Goal: Task Accomplishment & Management: Use online tool/utility

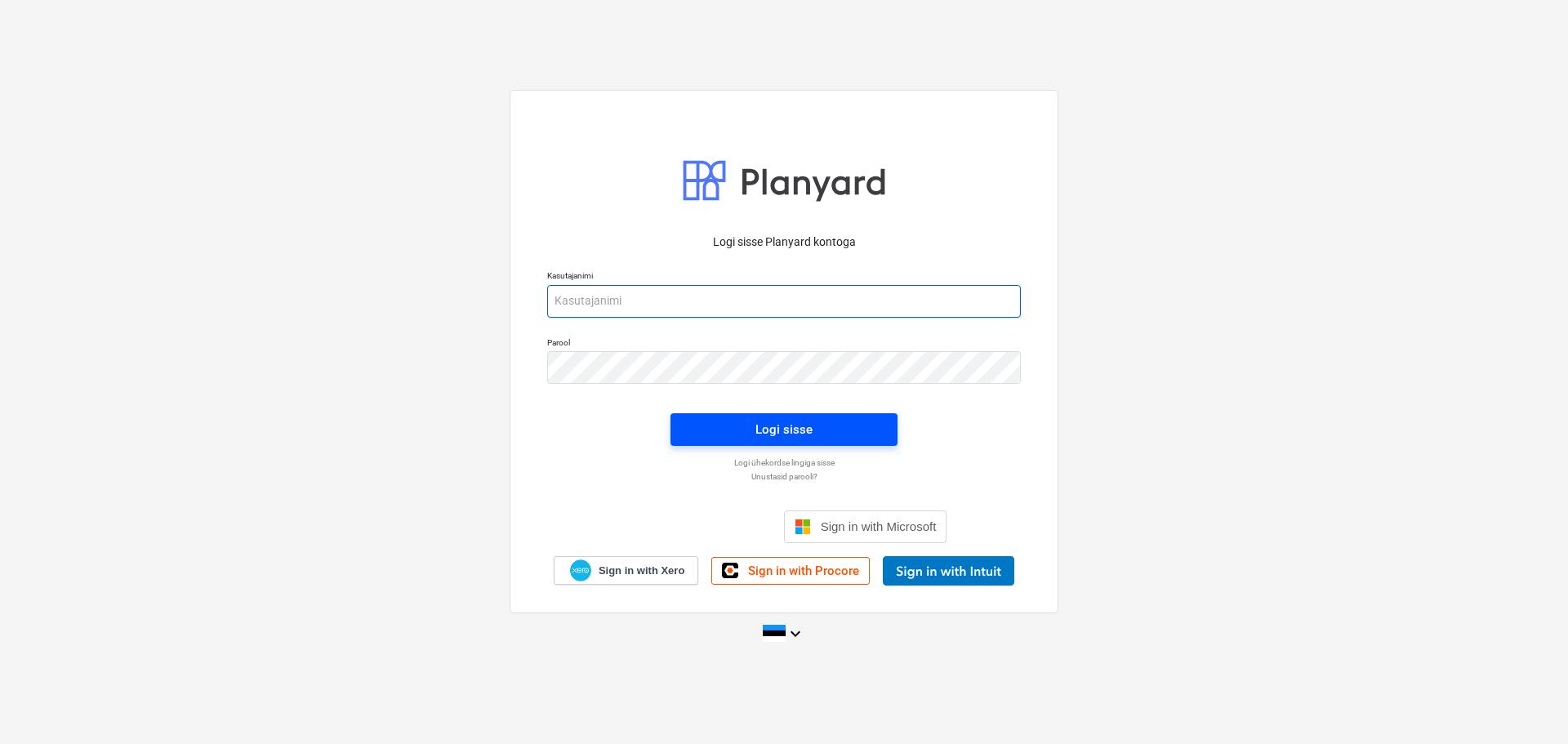
type input "[EMAIL_ADDRESS][DOMAIN_NAME]"
click at [810, 434] on div "Logi sisse" at bounding box center [784, 429] width 57 height 21
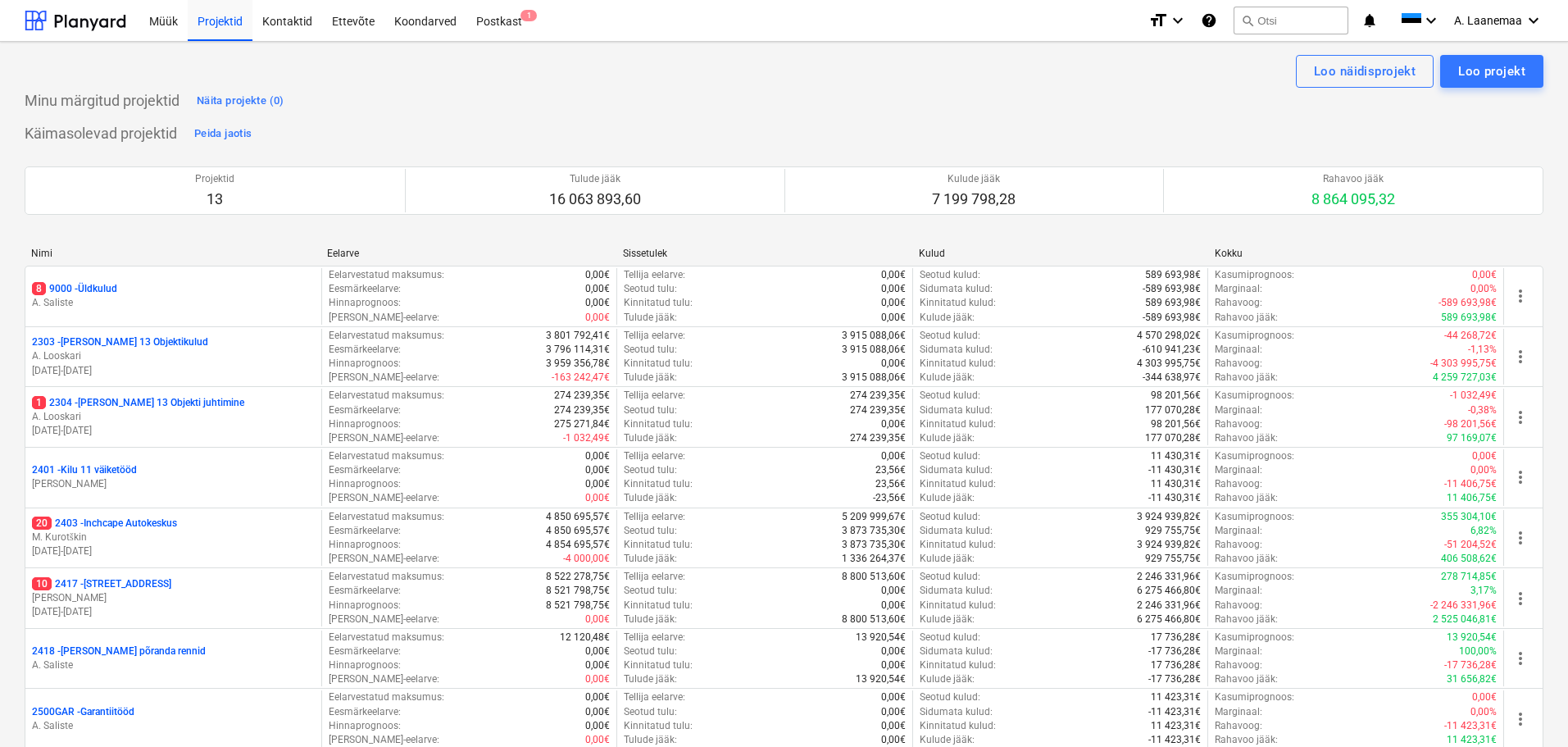
click at [65, 289] on p "8 9000 - Üldkulud" at bounding box center [74, 288] width 85 height 14
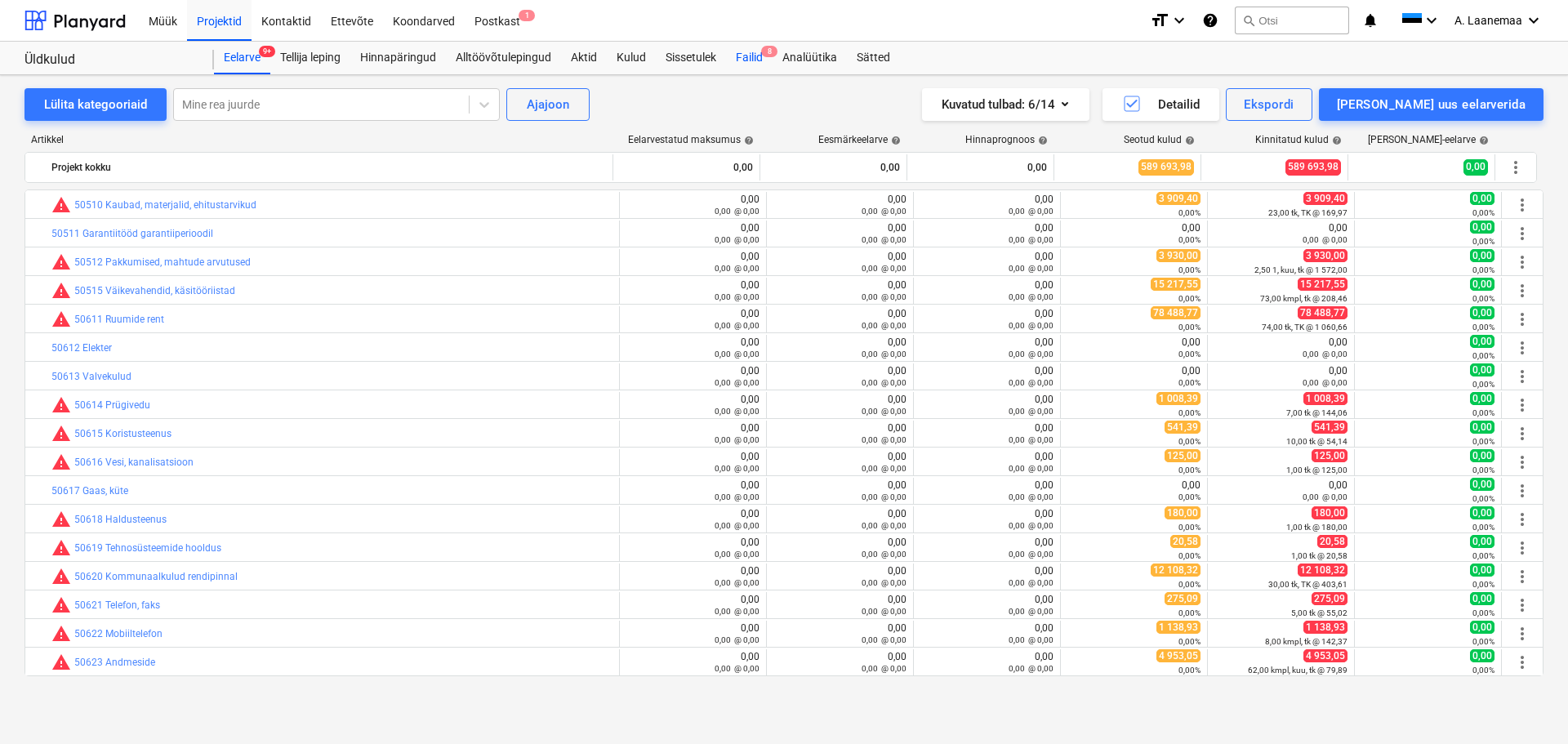
click at [761, 59] on div "Failid 8" at bounding box center [749, 58] width 46 height 33
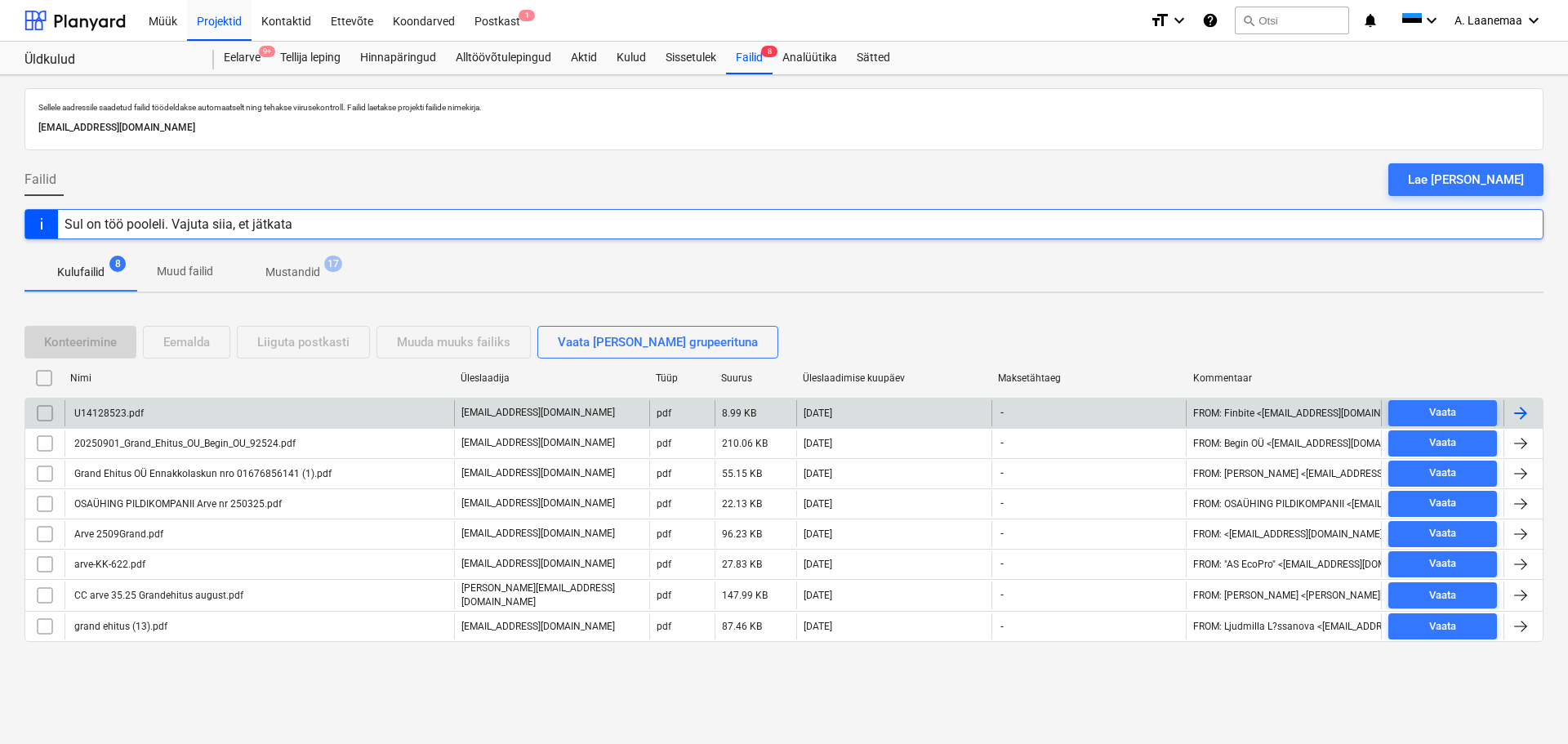
click at [132, 417] on div "U14128523.pdf" at bounding box center [108, 413] width 72 height 12
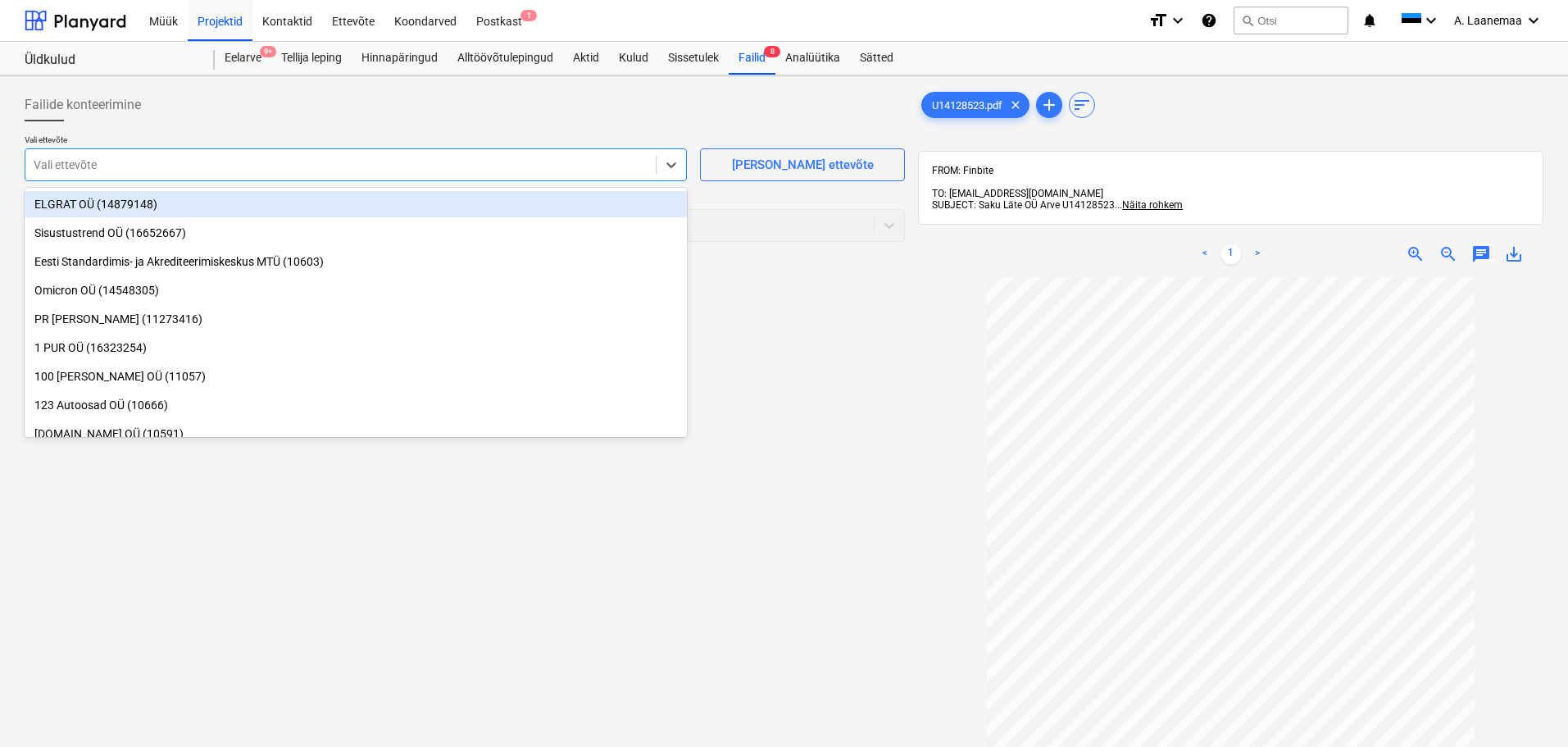
click at [259, 170] on div at bounding box center [340, 165] width 613 height 16
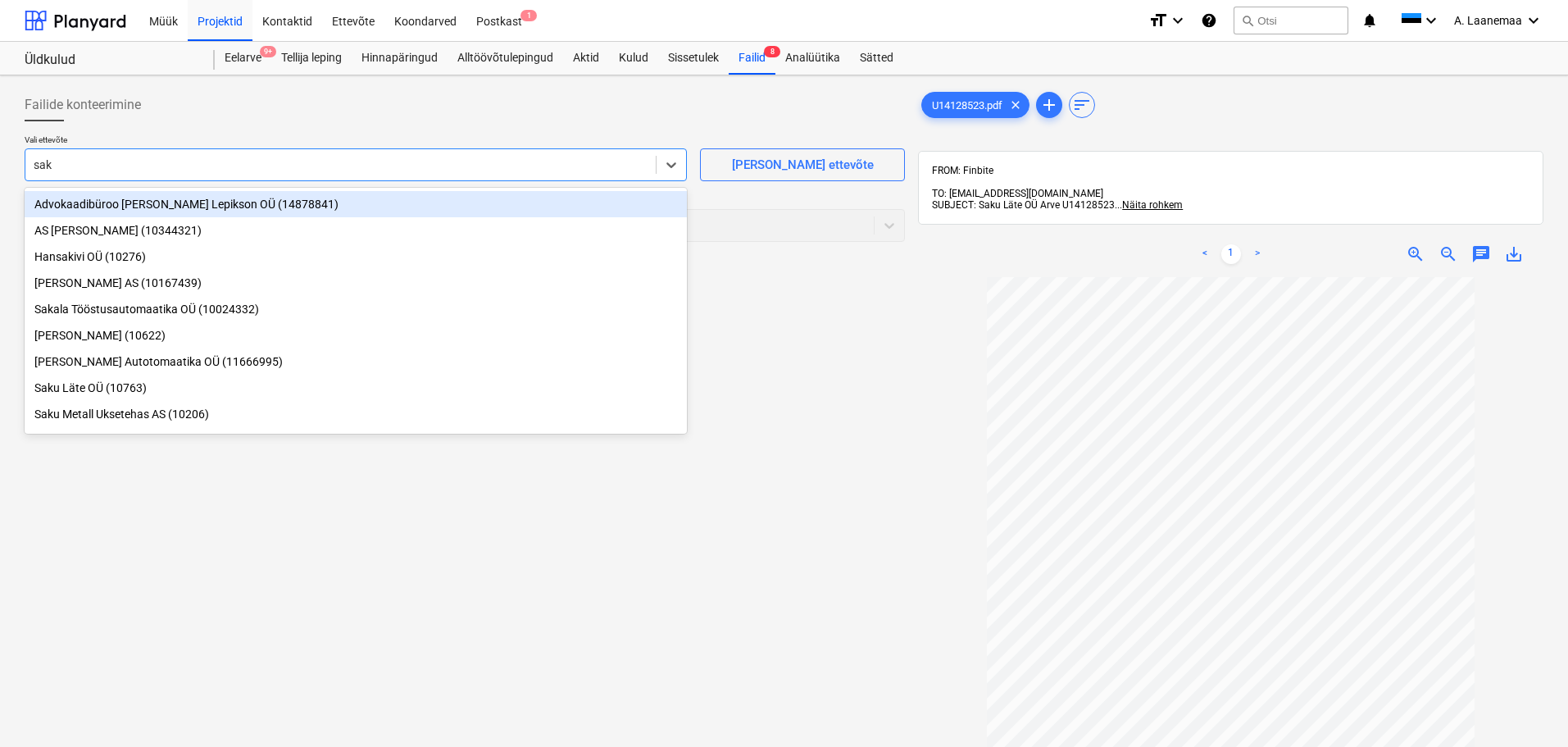
type input "saku"
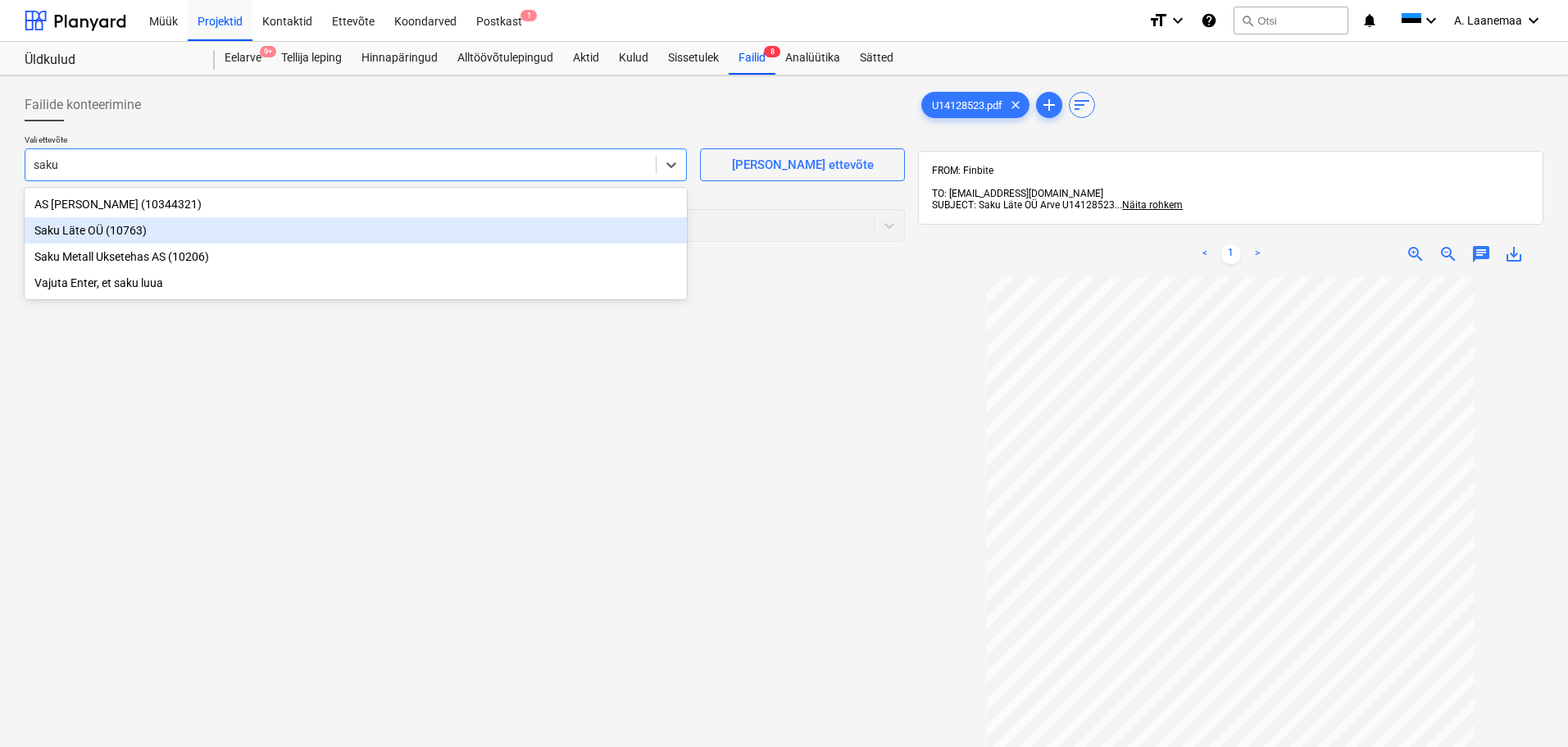
click at [51, 225] on div "Saku Läte OÜ (10763)" at bounding box center [356, 230] width 662 height 27
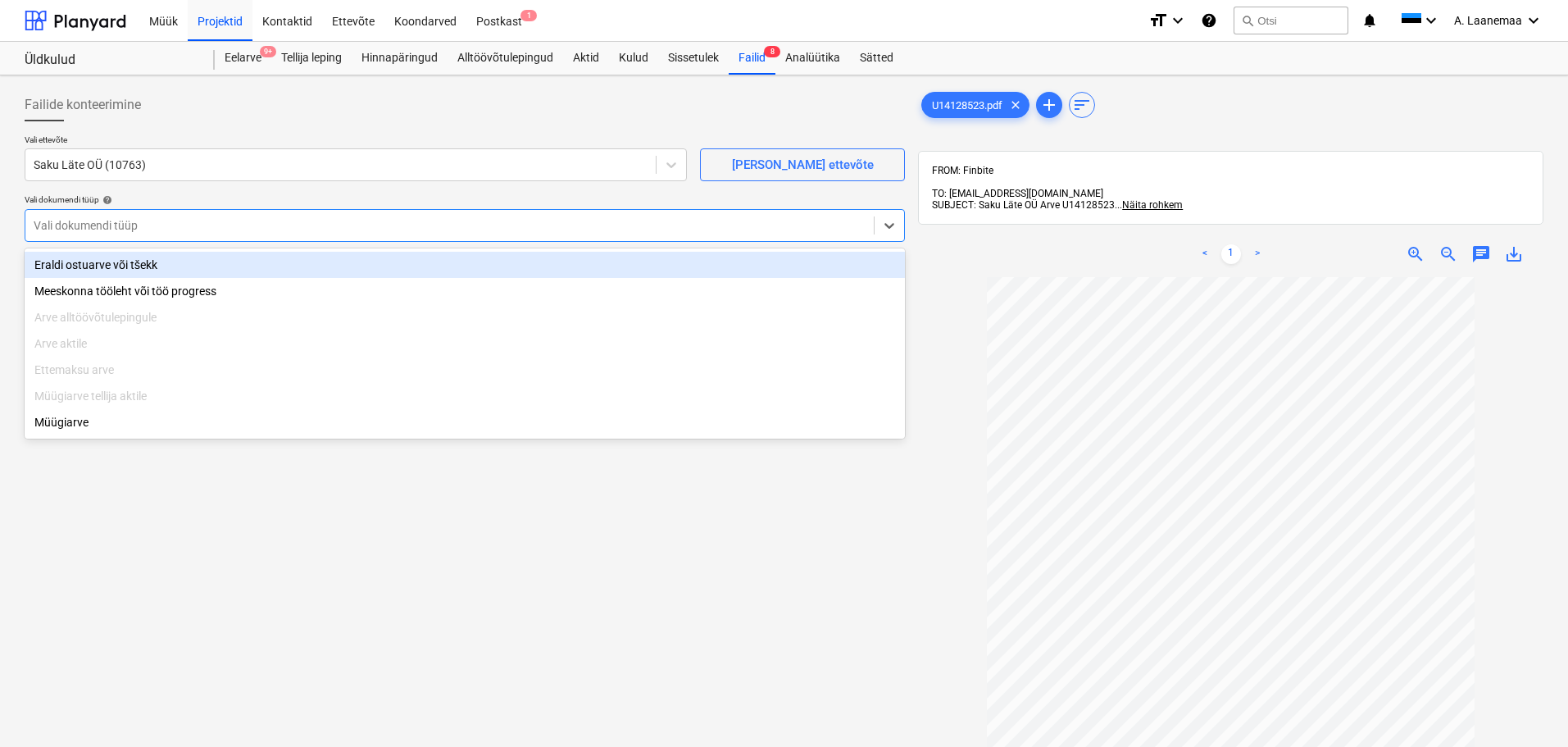
click at [57, 223] on div at bounding box center [450, 226] width 832 height 16
click at [71, 259] on div "Eraldi ostuarve või tšekk" at bounding box center [464, 264] width 880 height 27
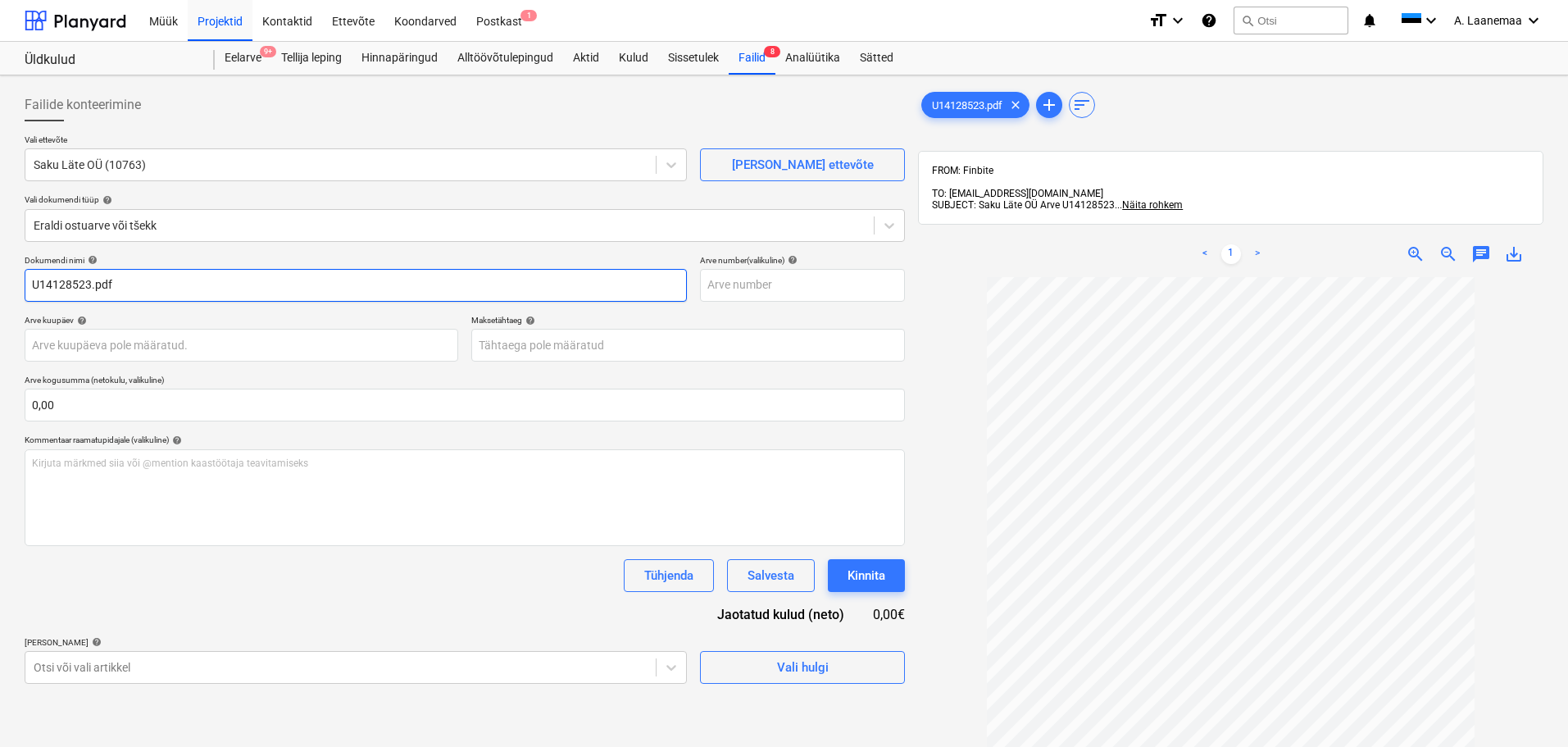
click at [155, 291] on input "U14128523.pdf" at bounding box center [356, 285] width 662 height 33
type input "U14128523"
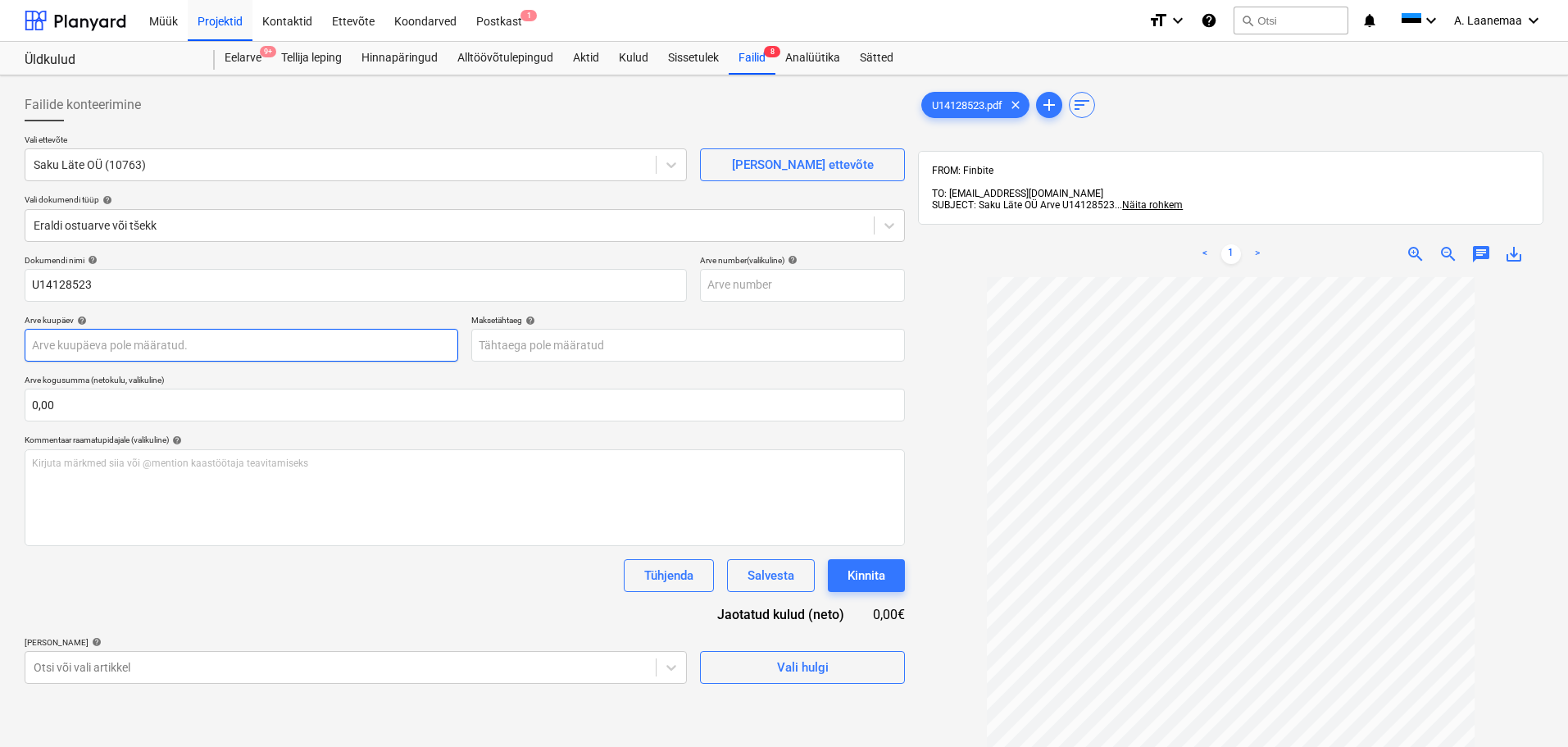
click at [107, 340] on body "Müük Projektid Kontaktid Ettevõte Koondarved Postkast 1 format_size keyboard_ar…" at bounding box center [784, 373] width 1568 height 747
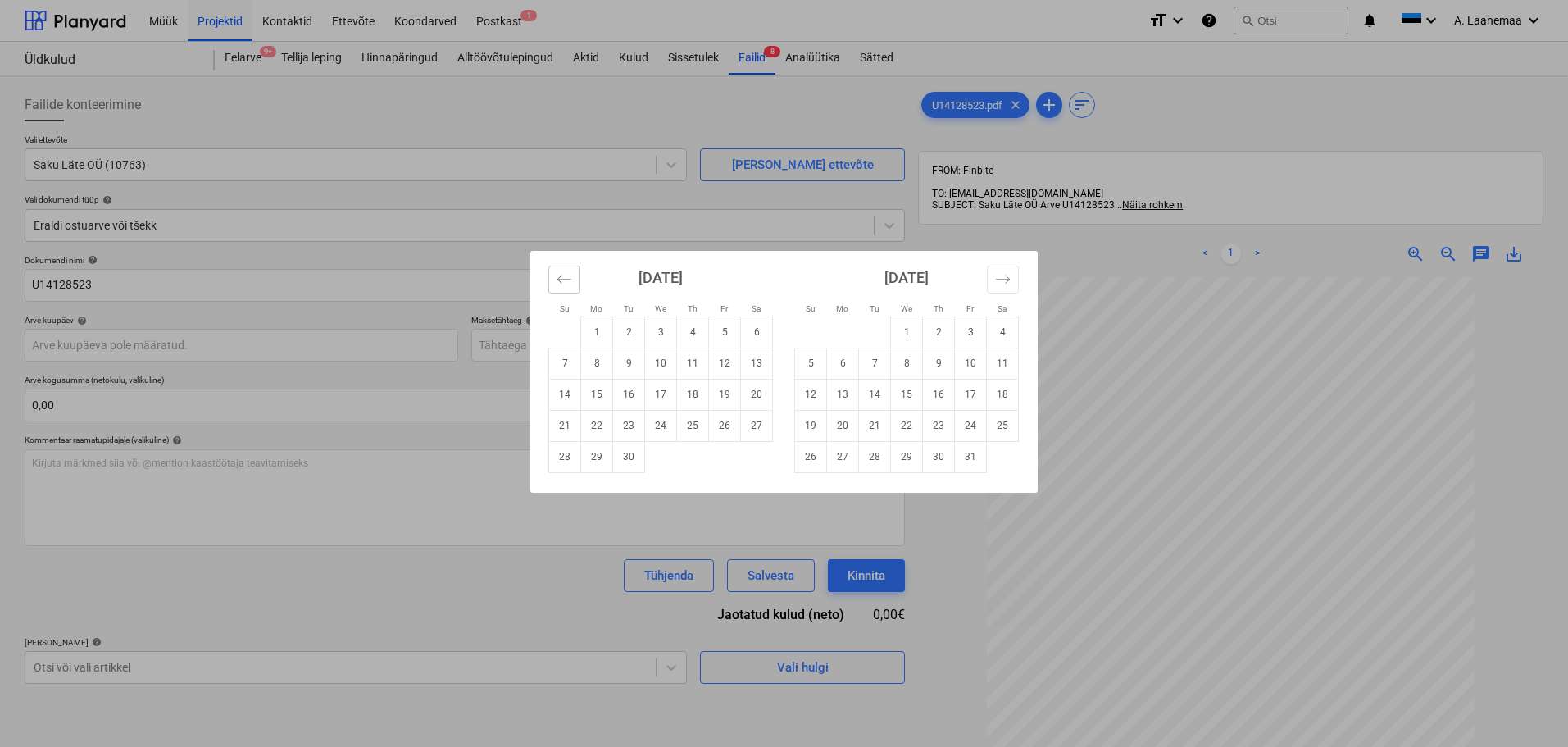
click at [565, 274] on icon "Move backward to switch to the previous month." at bounding box center [564, 279] width 16 height 16
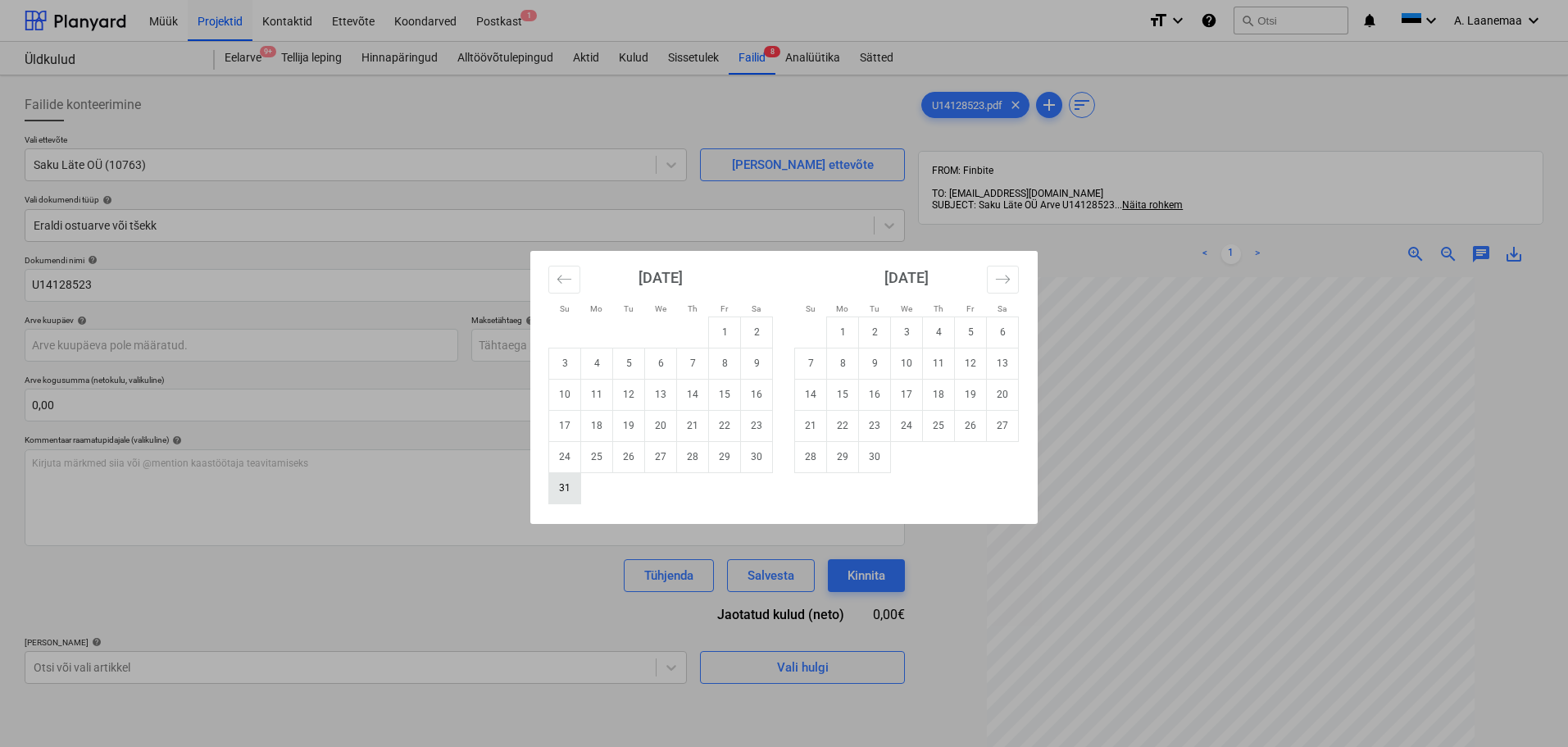
click at [567, 488] on td "31" at bounding box center [565, 487] width 32 height 31
type input "[DATE]"
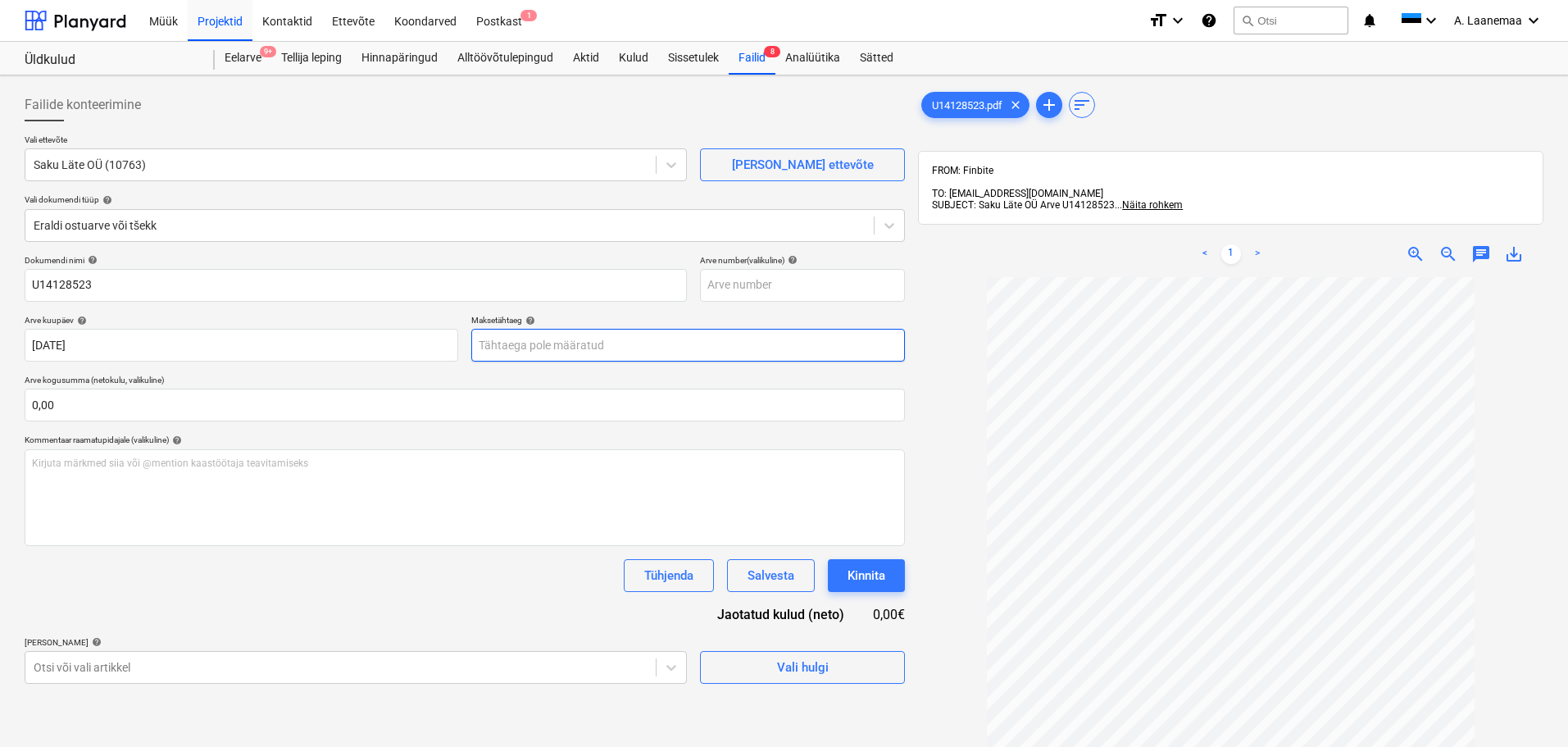
click at [597, 337] on body "Müük Projektid Kontaktid Ettevõte Koondarved Postkast 1 format_size keyboard_ar…" at bounding box center [784, 373] width 1568 height 747
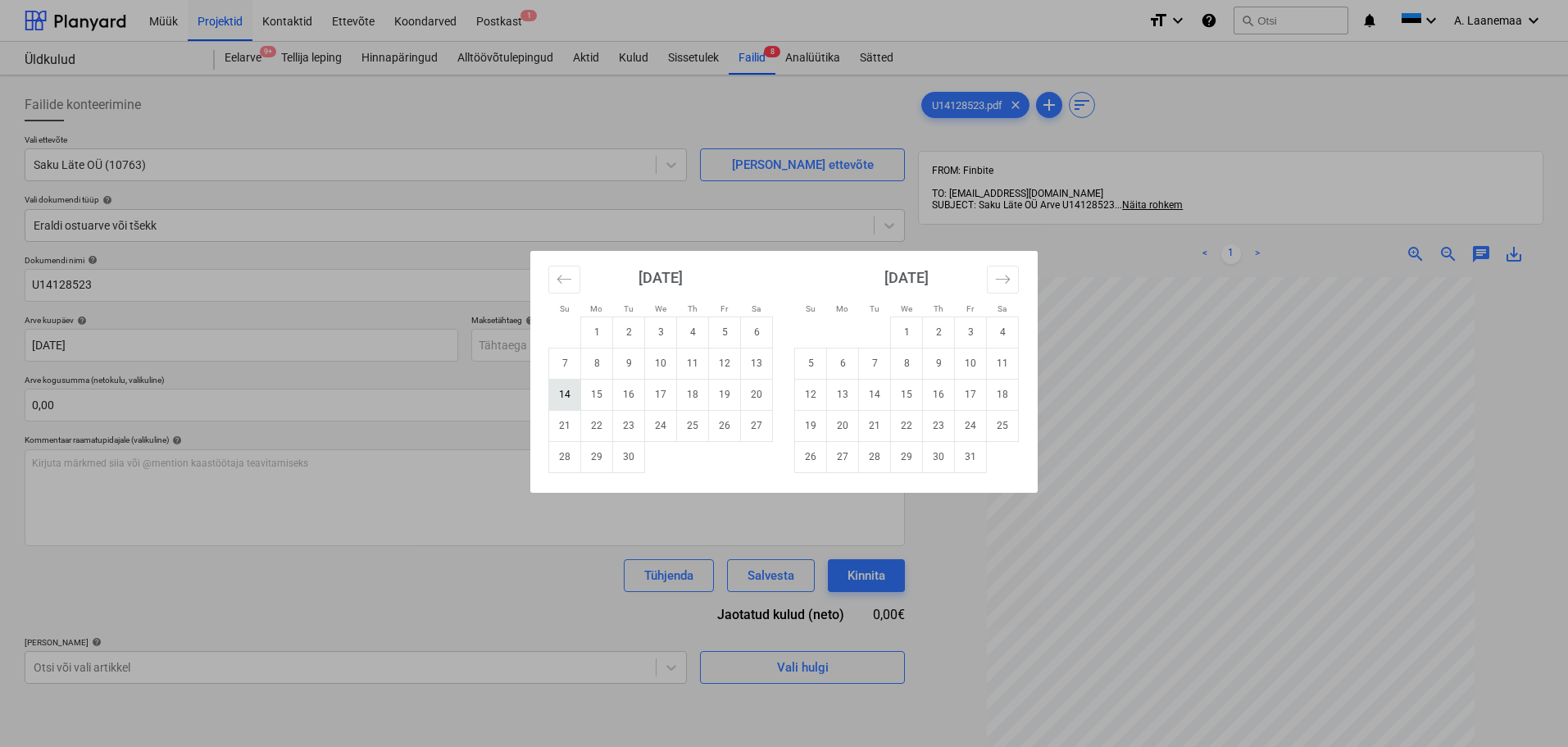
click at [571, 402] on td "14" at bounding box center [565, 394] width 32 height 31
type input "[DATE]"
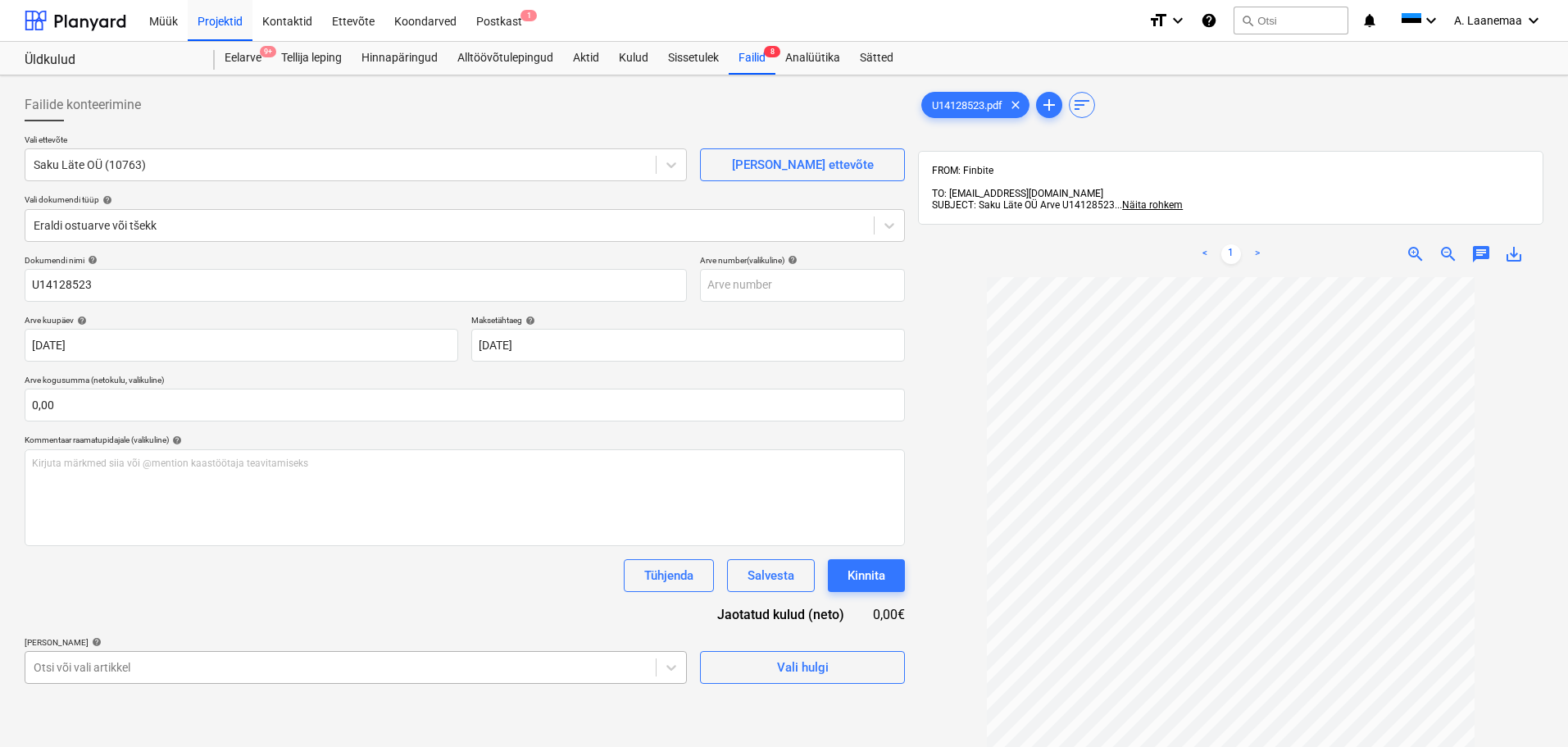
scroll to position [199, 0]
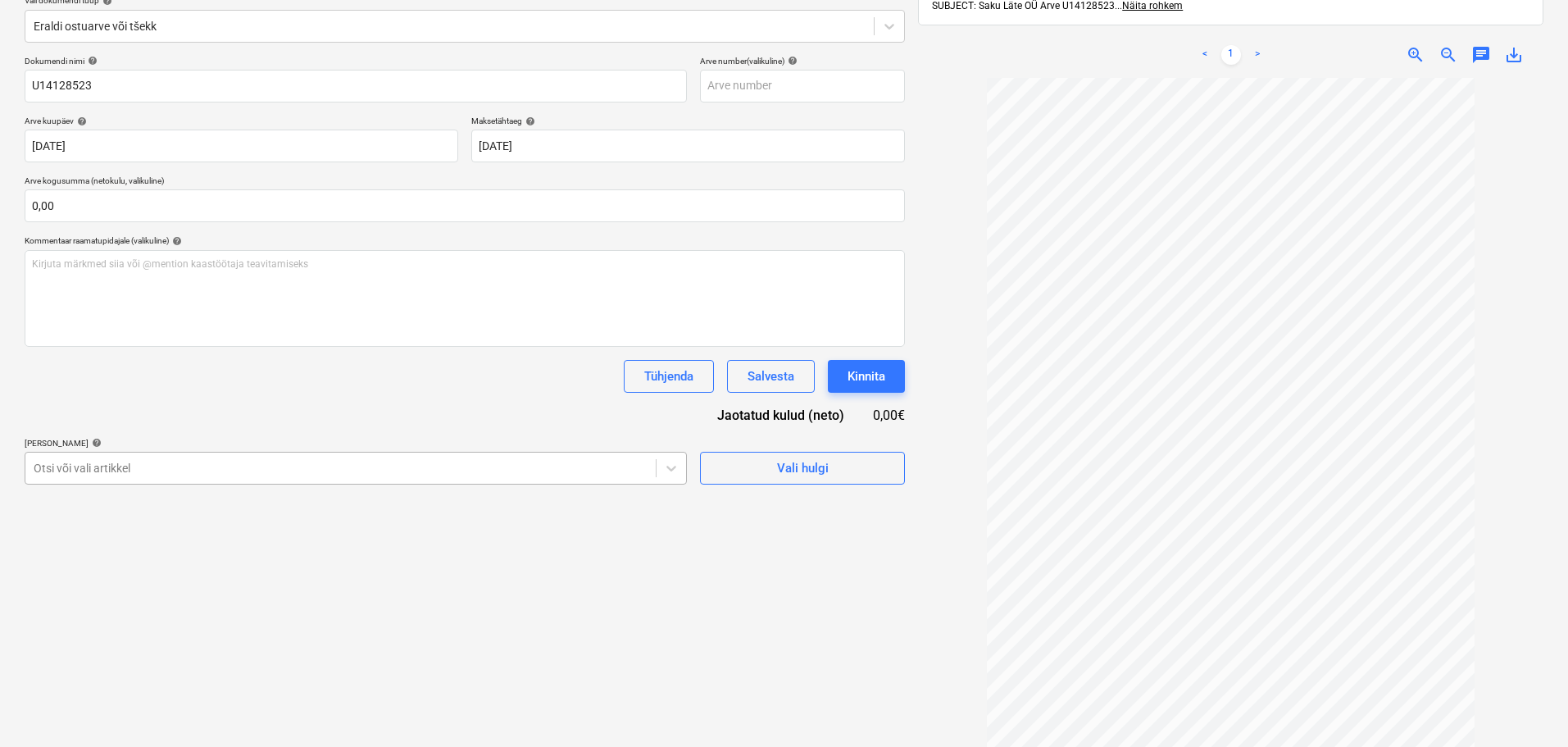
click at [211, 548] on body "Müük Projektid Kontaktid Ettevõte Koondarved Postkast 1 format_size keyboard_ar…" at bounding box center [784, 174] width 1568 height 747
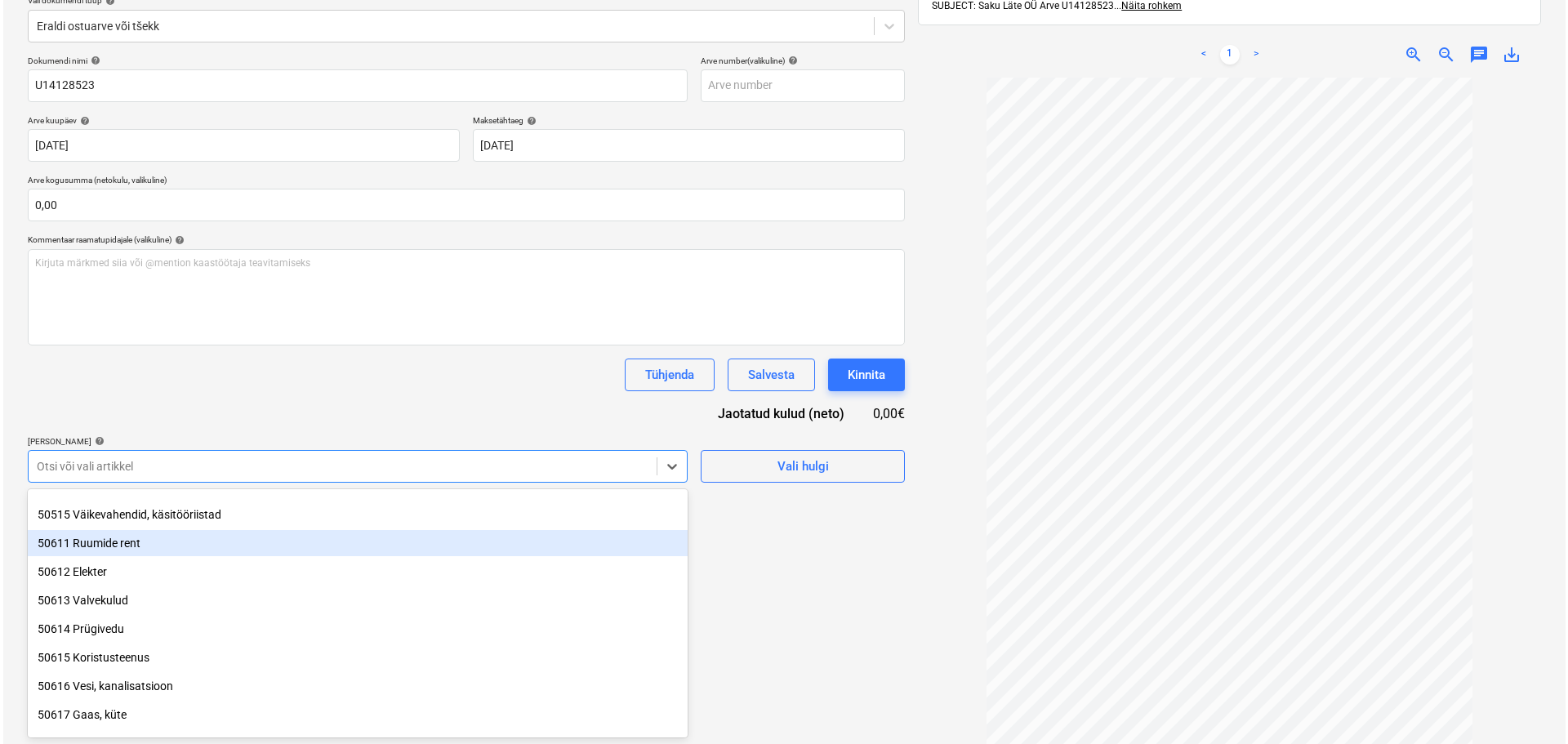
scroll to position [163, 0]
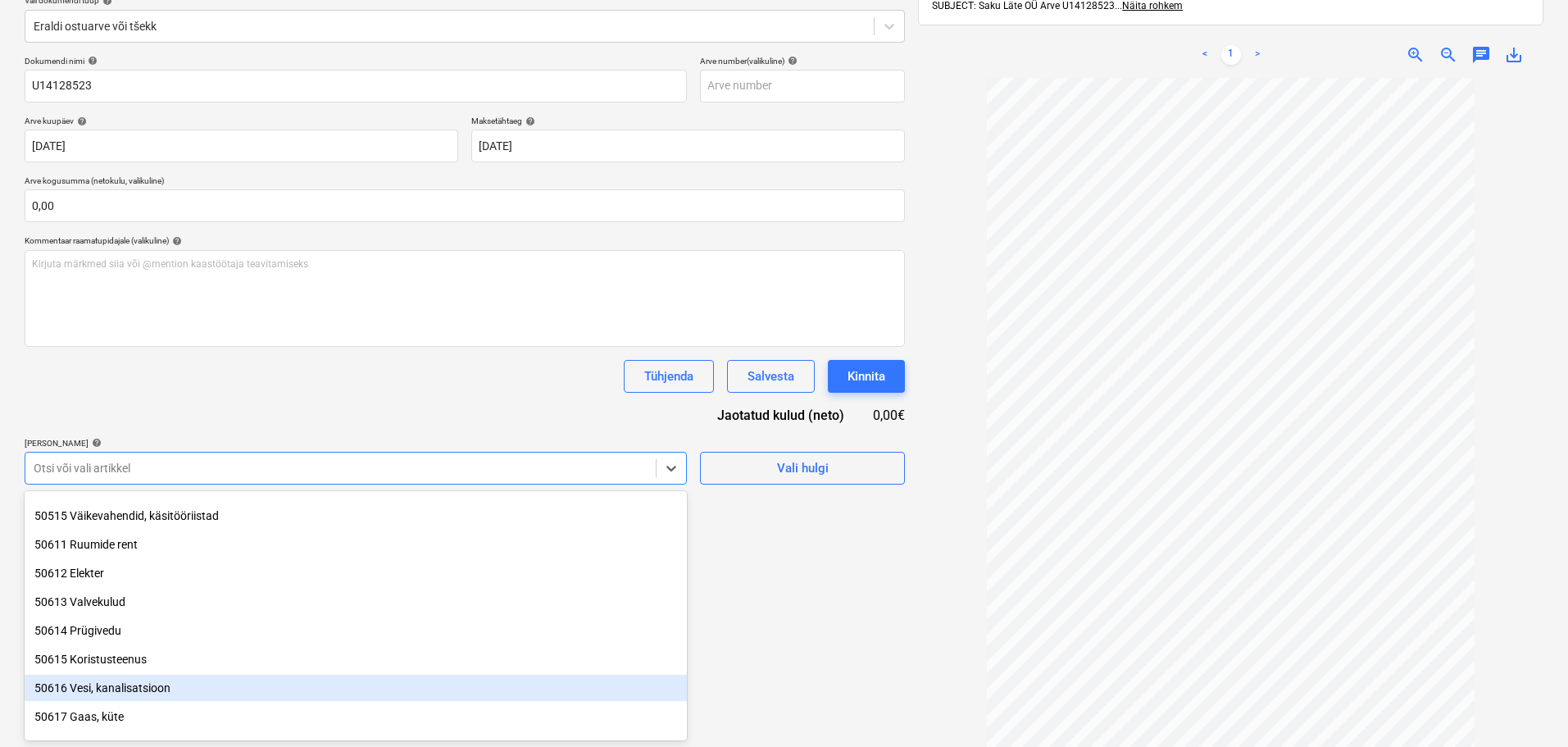
click at [162, 691] on div "50616 Vesi, kanalisatsioon" at bounding box center [356, 688] width 662 height 27
click at [774, 680] on div "Failide konteerimine Vali ettevõte Saku Läte OÜ (10763) [PERSON_NAME] uus ettev…" at bounding box center [464, 334] width 893 height 902
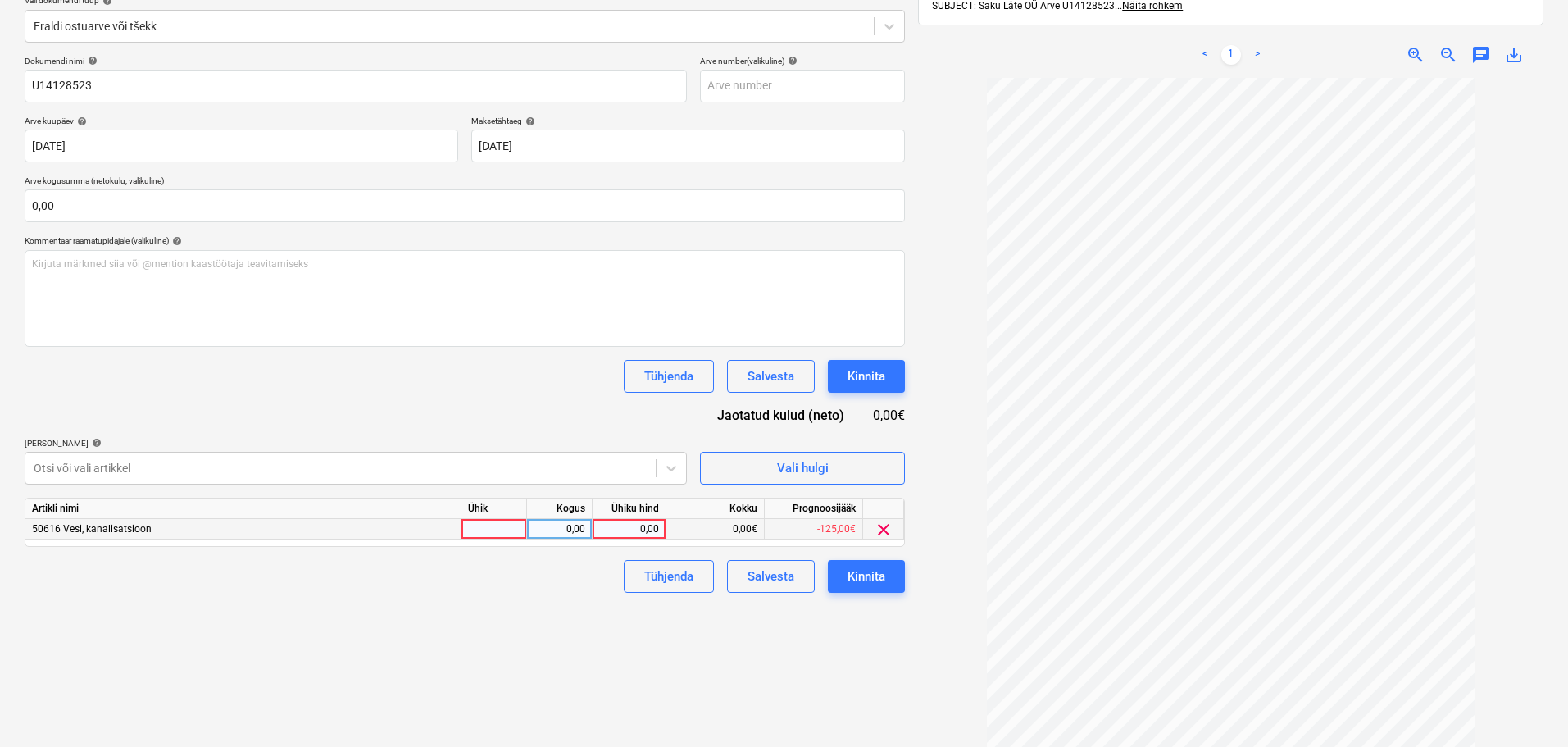
click at [634, 529] on div "0,00" at bounding box center [628, 528] width 59 height 20
type input "44,97"
click at [863, 571] on div "Kinnita" at bounding box center [866, 575] width 37 height 21
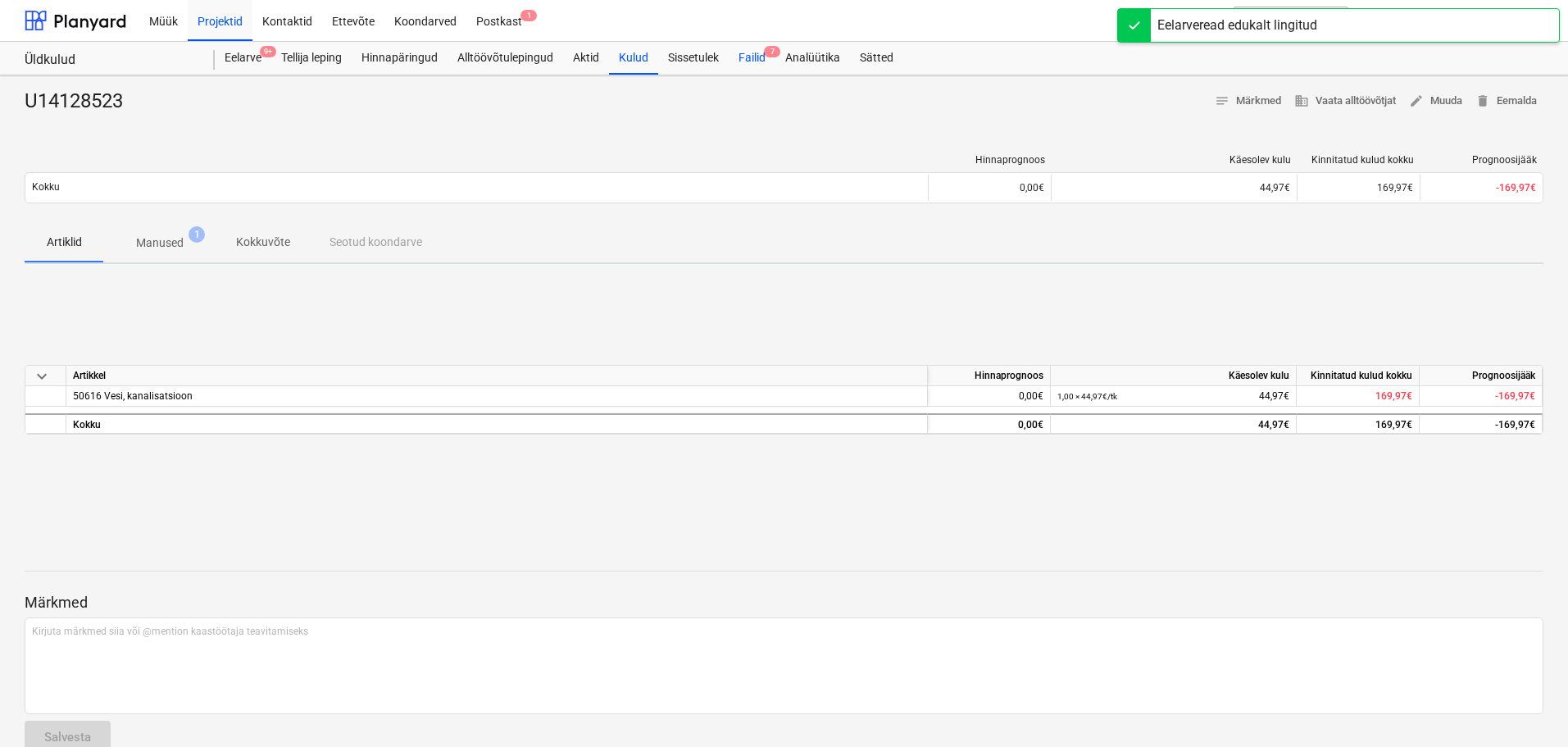
click at [756, 60] on div "Failid 7" at bounding box center [752, 59] width 47 height 33
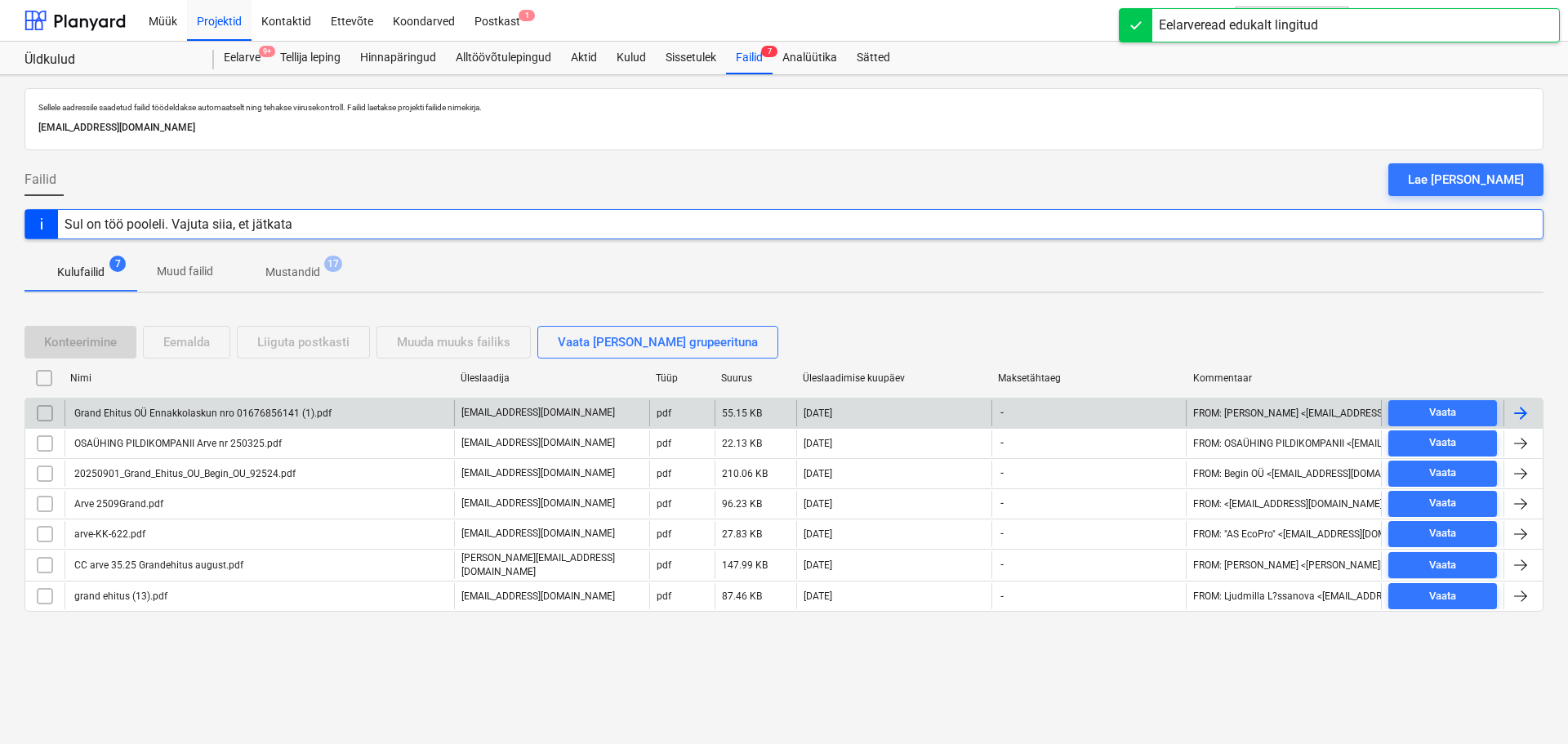
click at [115, 409] on div "Grand Ehitus OÜ Ennakkolaskun nro 01676856141 (1).pdf" at bounding box center [201, 413] width 260 height 12
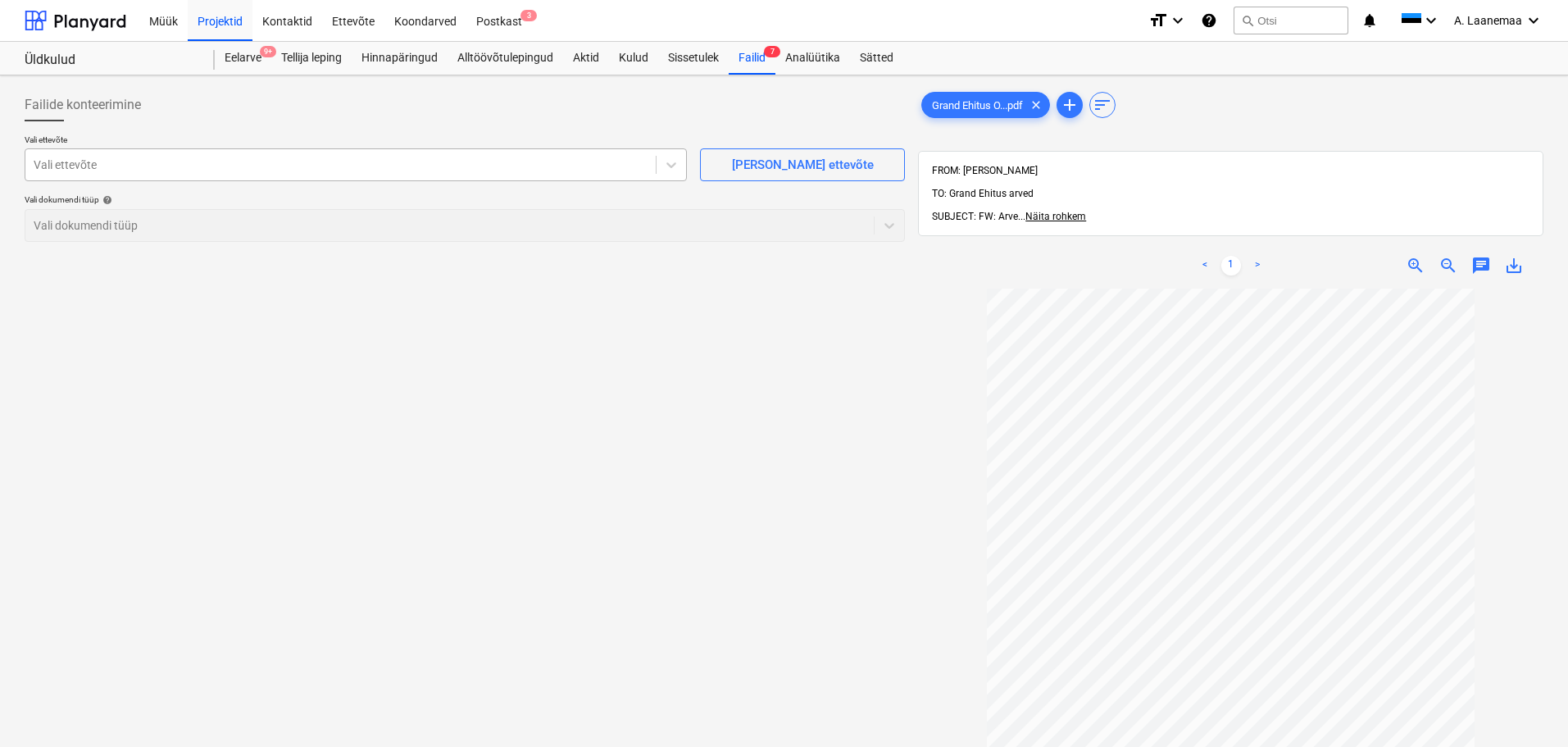
click at [122, 176] on div "Vali ettevõte" at bounding box center [340, 165] width 630 height 23
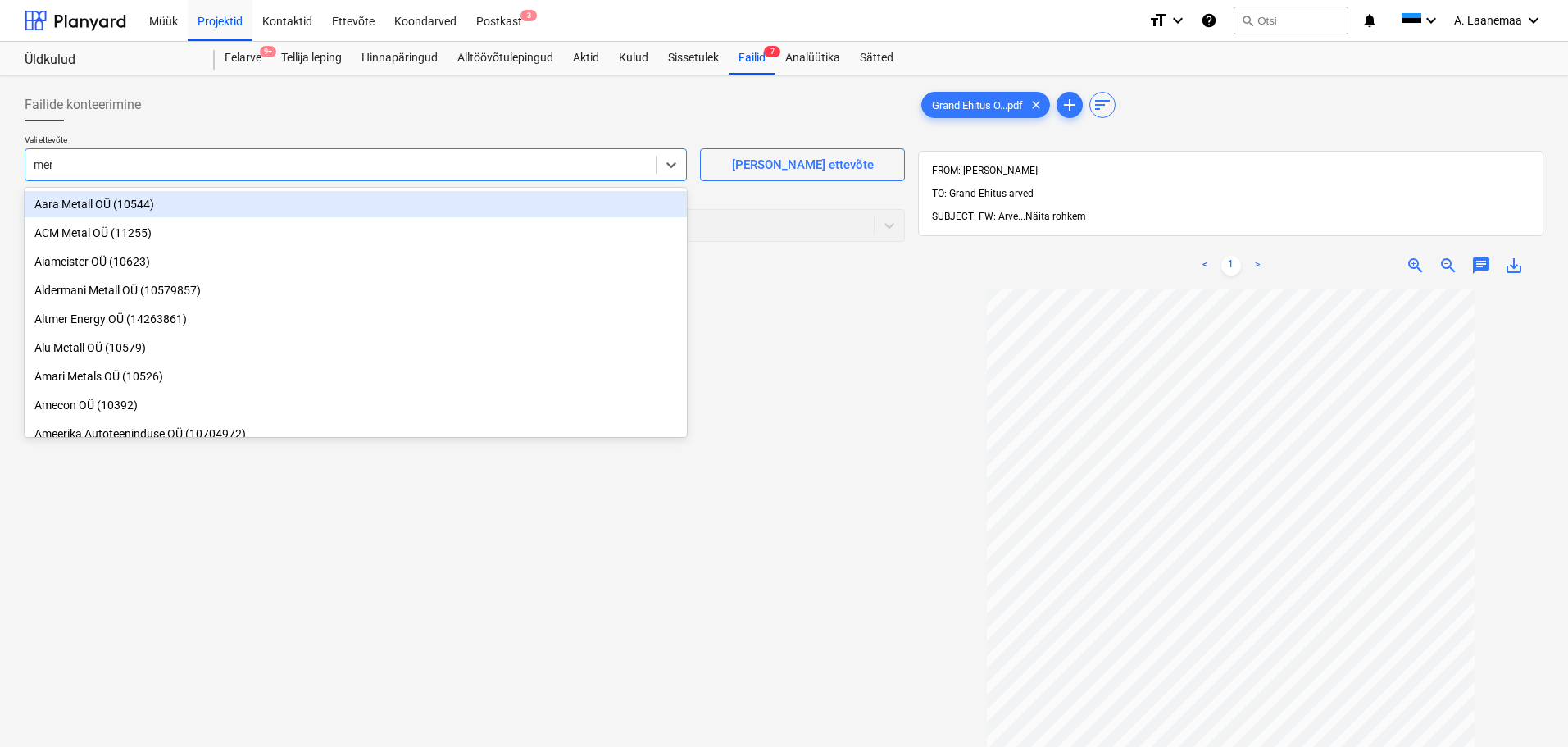
type input "meri"
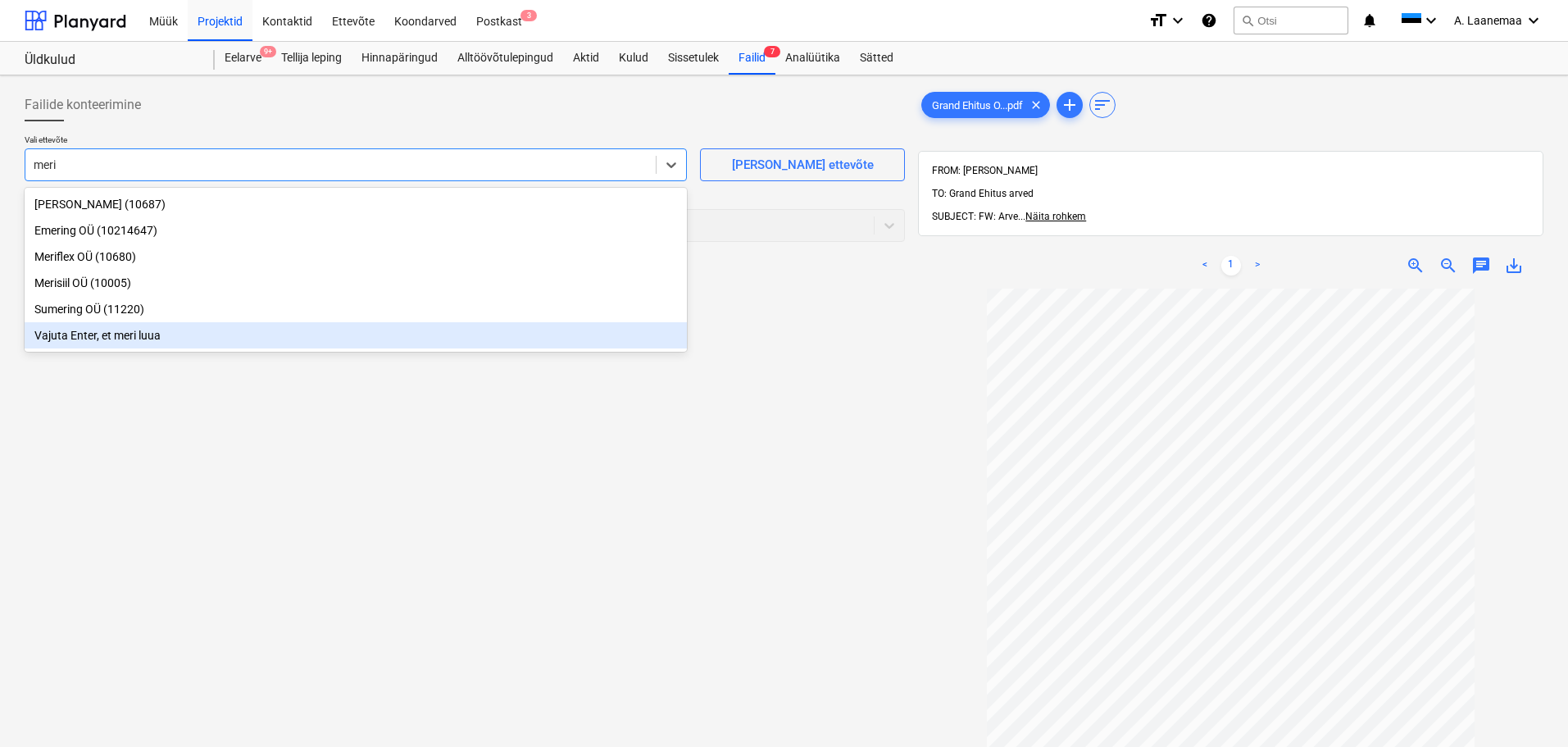
click at [145, 333] on div "Vajuta Enter, et meri luua" at bounding box center [356, 335] width 662 height 27
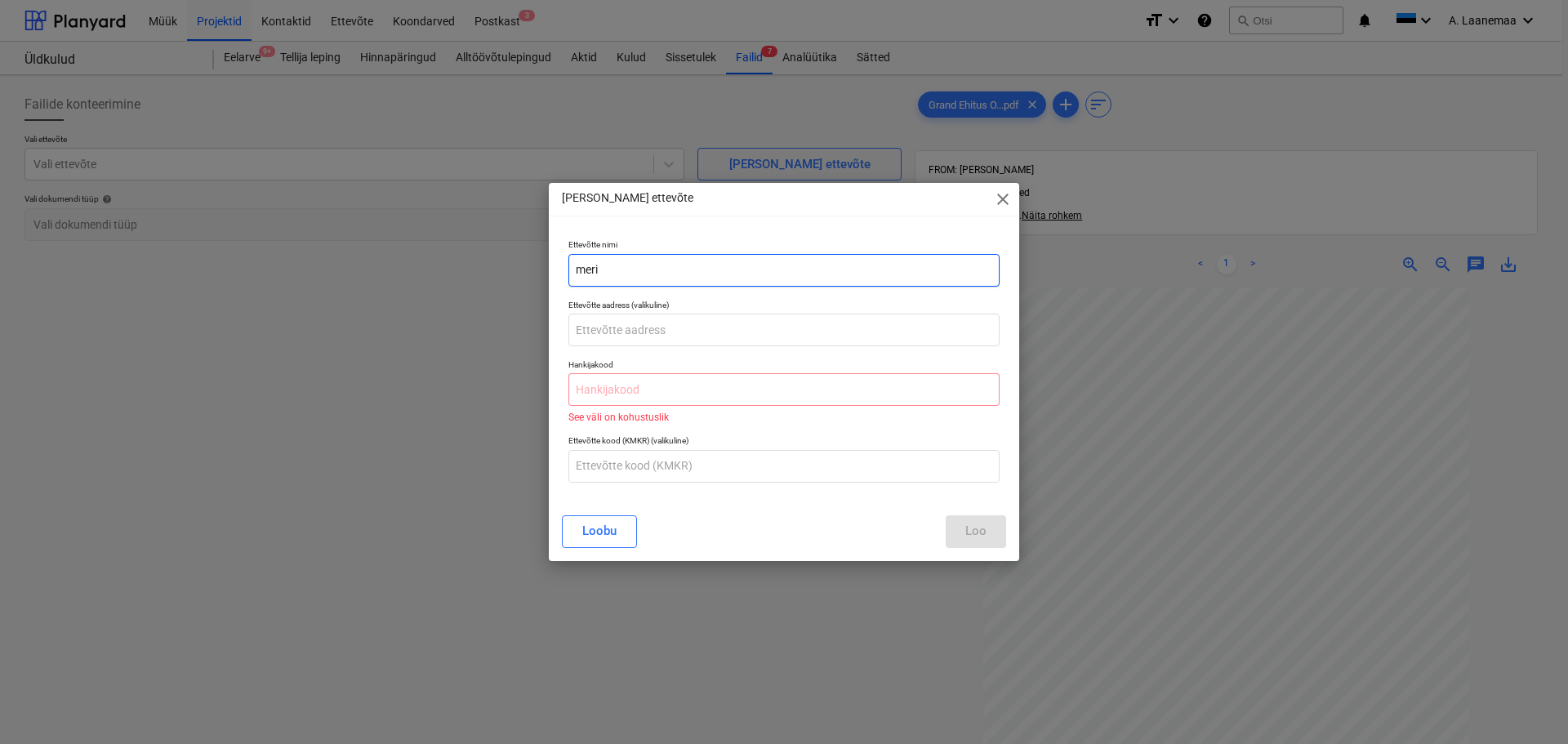
drag, startPoint x: 623, startPoint y: 270, endPoint x: 439, endPoint y: 275, distance: 184.1
click at [439, 275] on div "[PERSON_NAME] uus ettevõte close Ettevõtte nimi meri Ettevõtte aadress (valikul…" at bounding box center [784, 372] width 1568 height 744
type input "MeriKoivula OY"
click at [627, 390] on input "text" at bounding box center [784, 390] width 431 height 33
paste input "2016172"
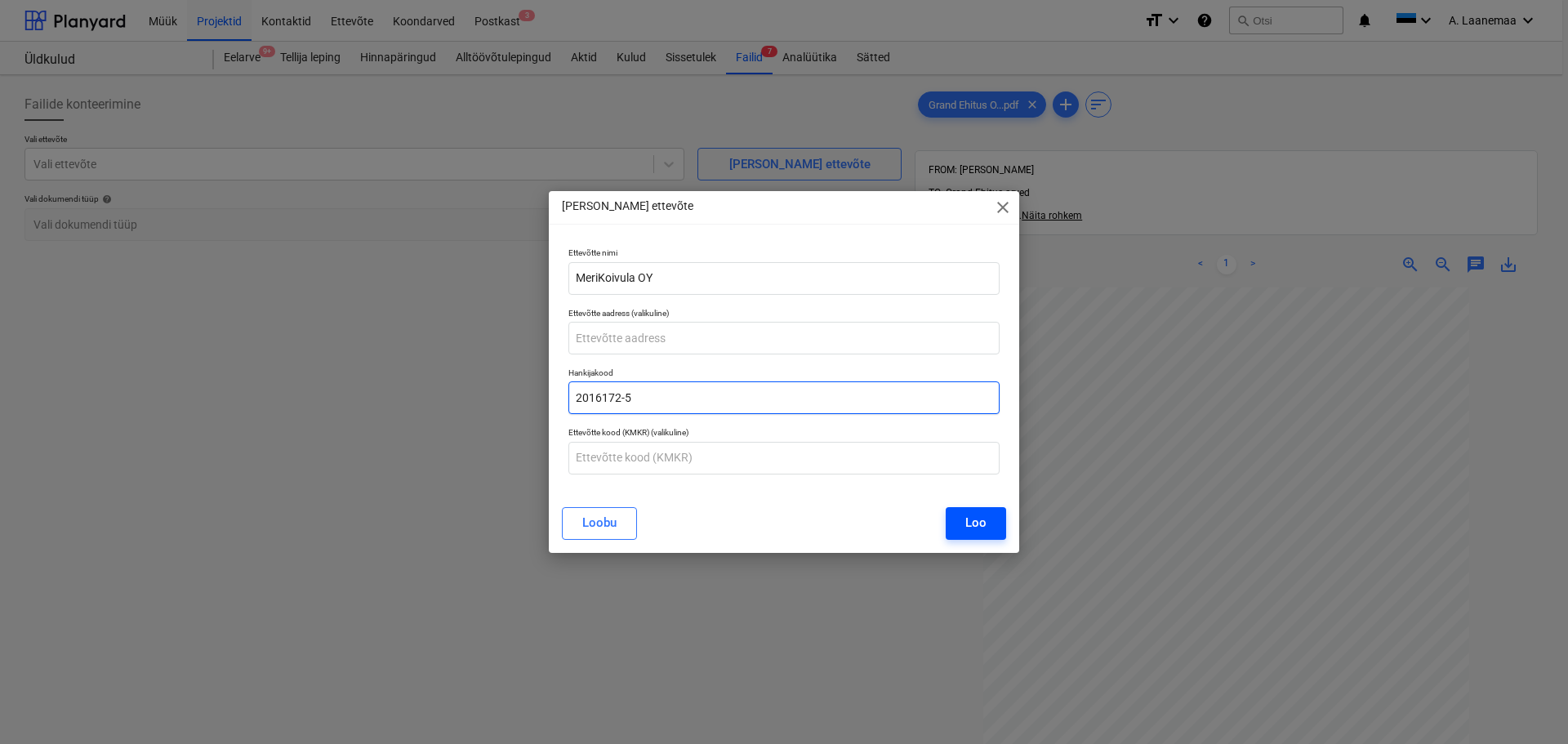
type input "2016172-5"
click at [985, 526] on div "Loo" at bounding box center [975, 522] width 21 height 21
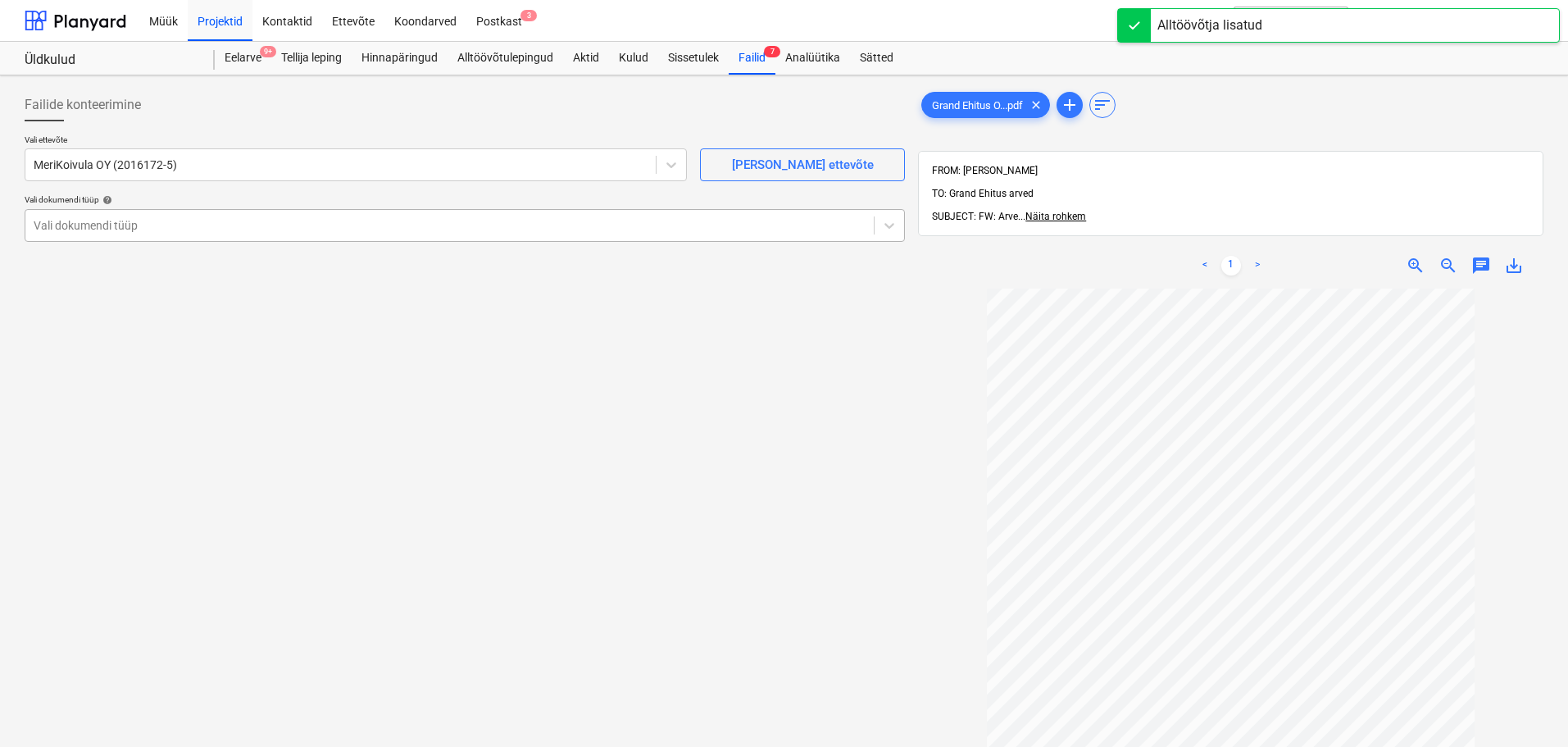
click at [179, 233] on div at bounding box center [450, 226] width 832 height 16
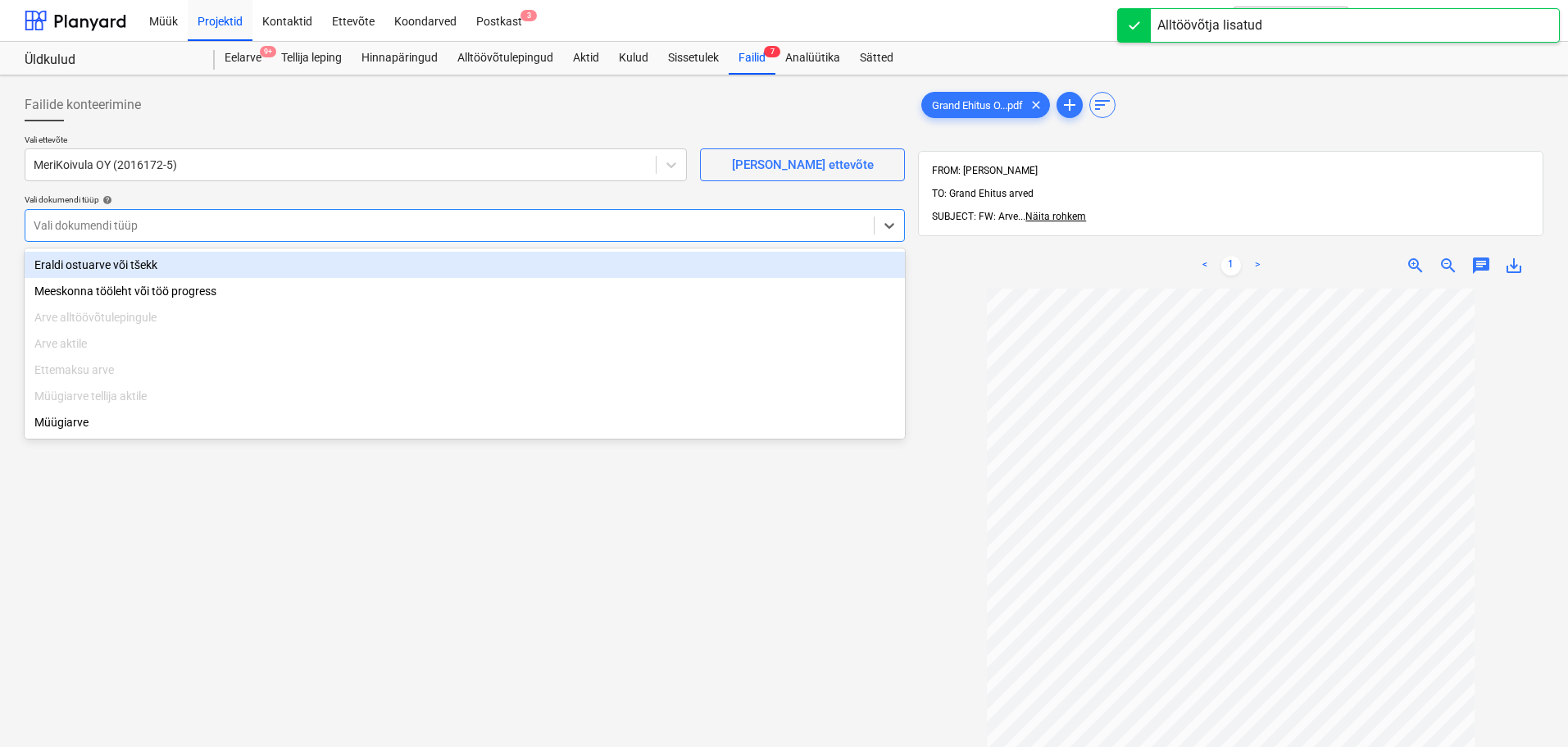
click at [104, 267] on div "Eraldi ostuarve või tšekk" at bounding box center [464, 264] width 880 height 27
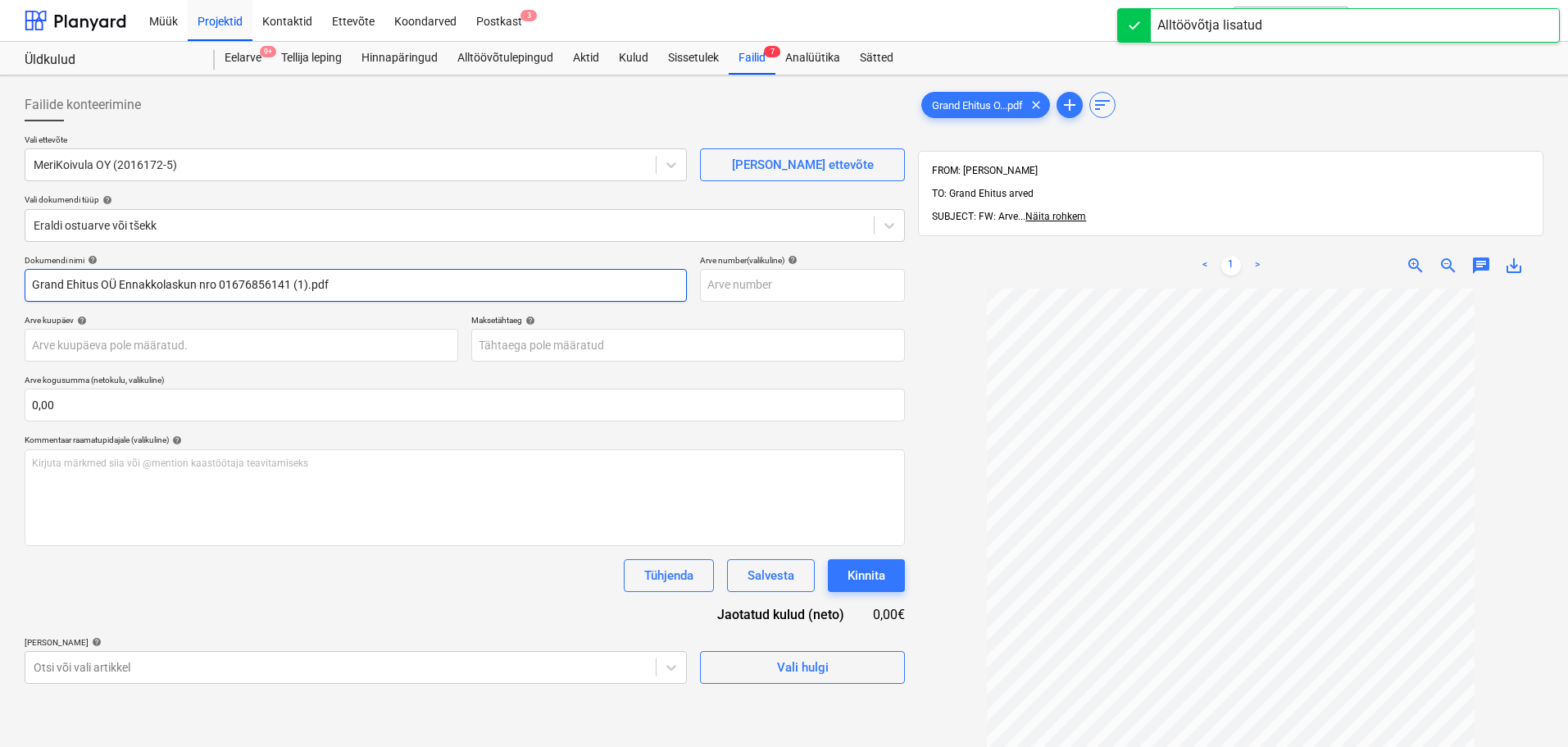
drag, startPoint x: 386, startPoint y: 286, endPoint x: 0, endPoint y: 282, distance: 386.0
click at [0, 282] on div "Failide konteerimine Vali ettevõte MeriKoivula OY (2016172-5) [PERSON_NAME] uus…" at bounding box center [784, 539] width 1568 height 927
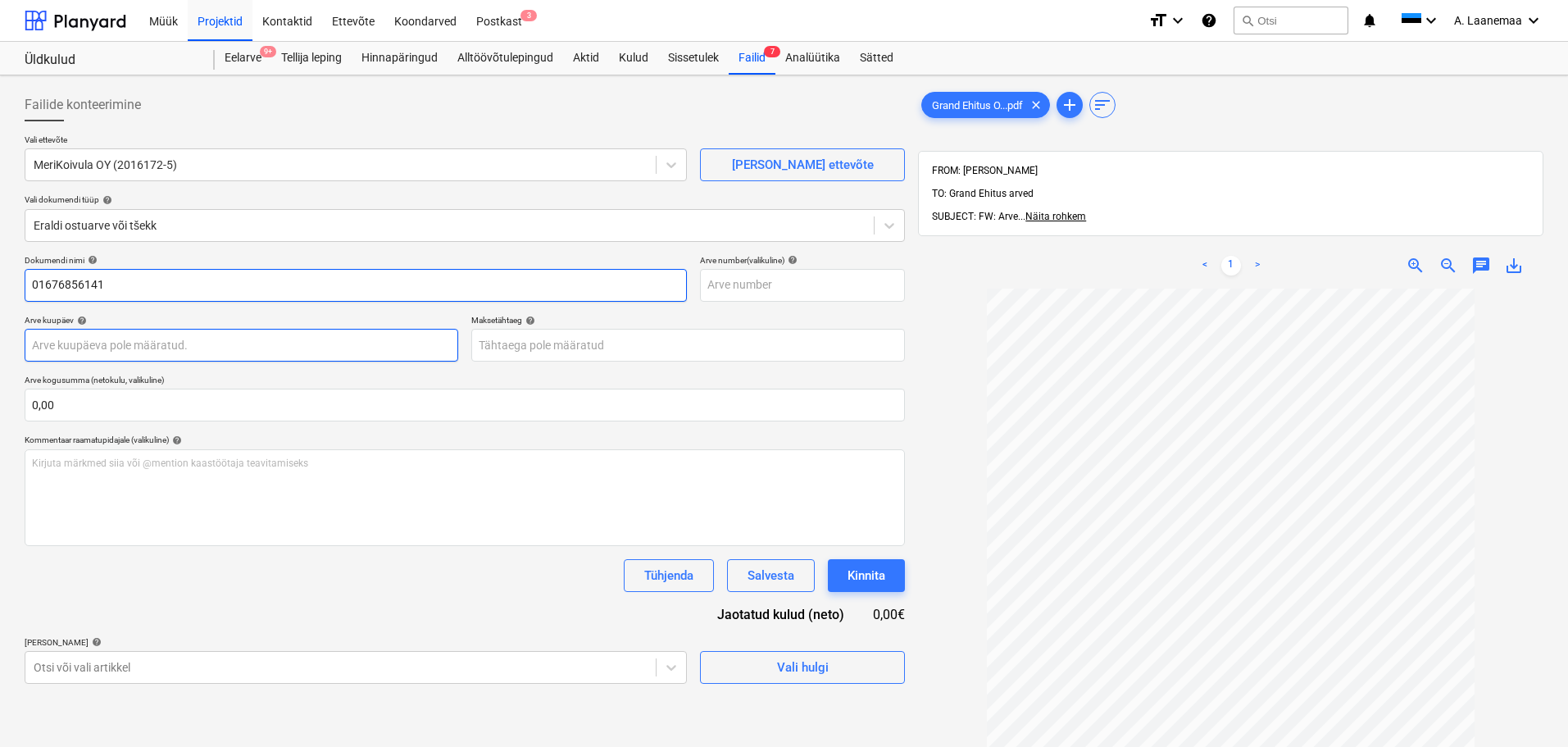
type input "01676856141"
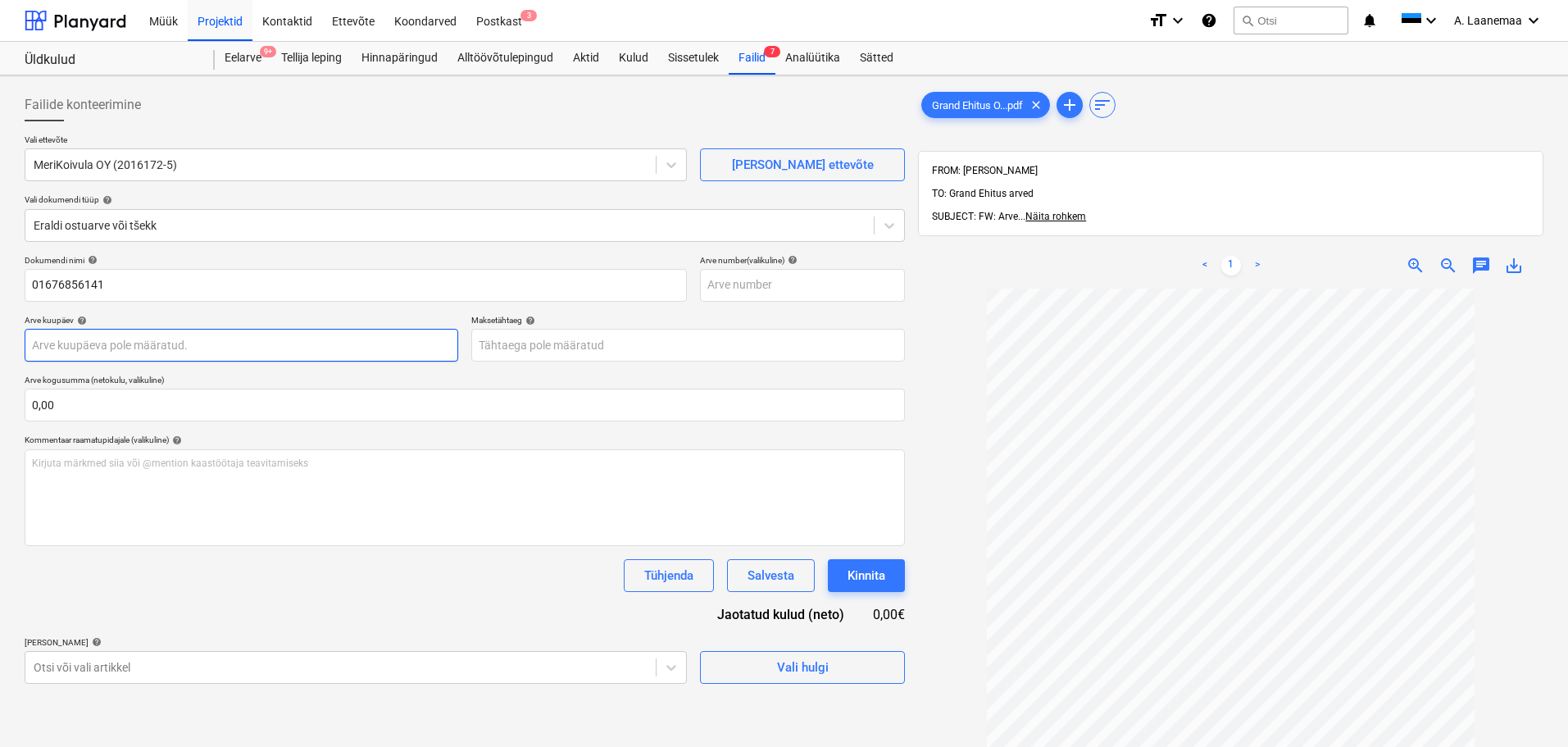
click at [101, 348] on body "Müük Projektid Kontaktid Ettevõte Koondarved Postkast 3 format_size keyboard_ar…" at bounding box center [784, 373] width 1568 height 747
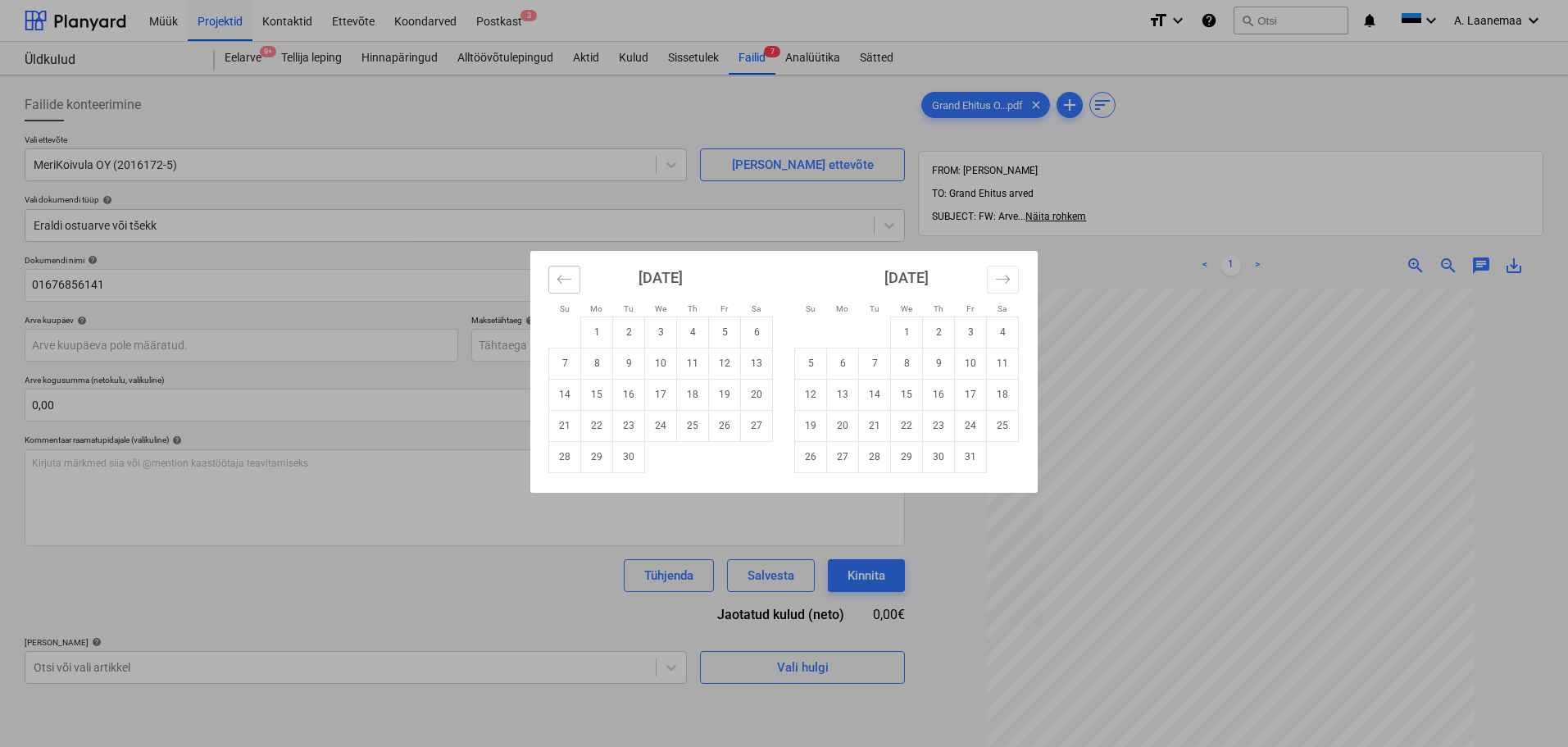
click at [562, 280] on icon "Move backward to switch to the previous month." at bounding box center [564, 279] width 16 height 16
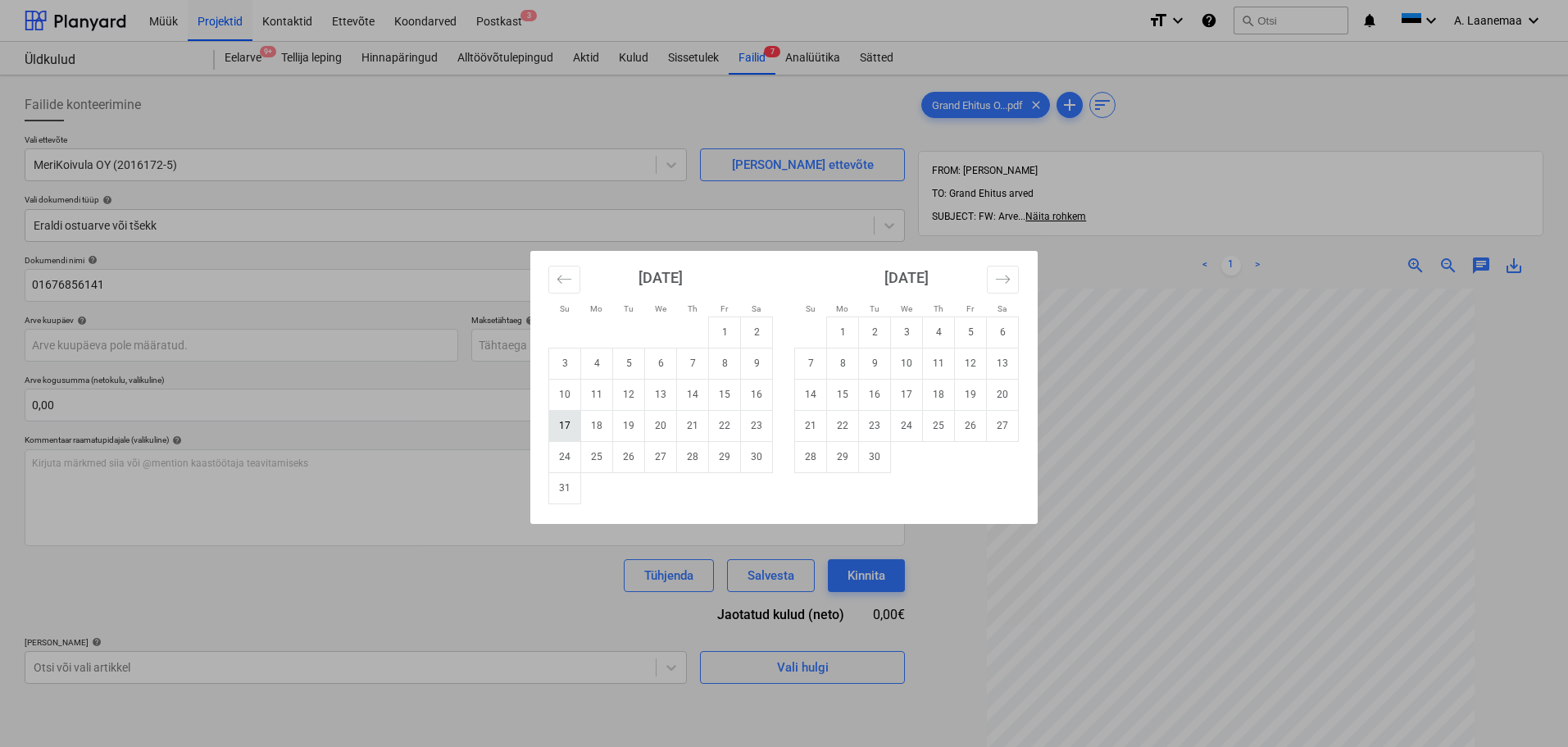
click at [570, 429] on td "17" at bounding box center [565, 425] width 32 height 31
type input "[DATE]"
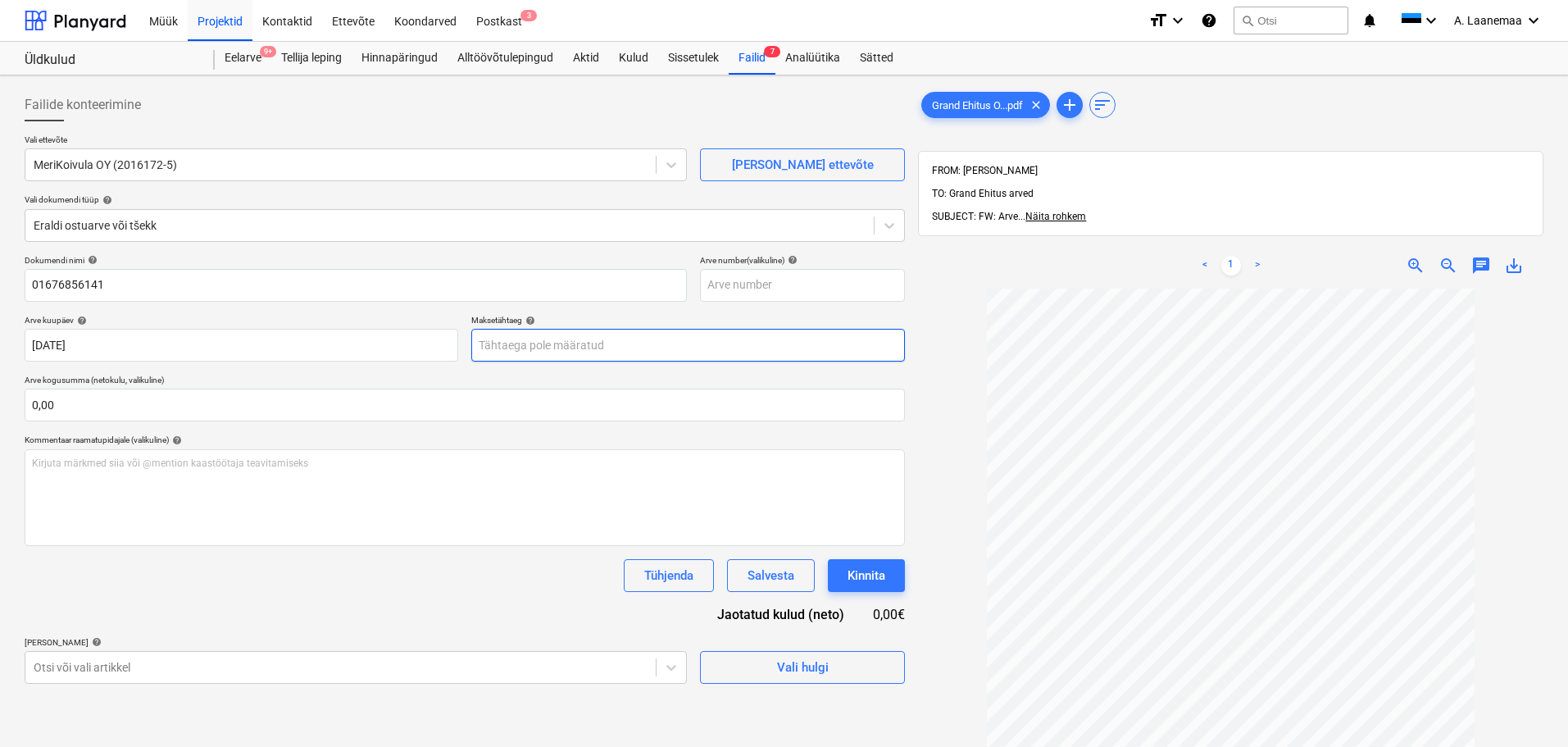
click at [541, 344] on body "Müük Projektid Kontaktid Ettevõte Koondarved Postkast 3 format_size keyboard_ar…" at bounding box center [784, 373] width 1568 height 747
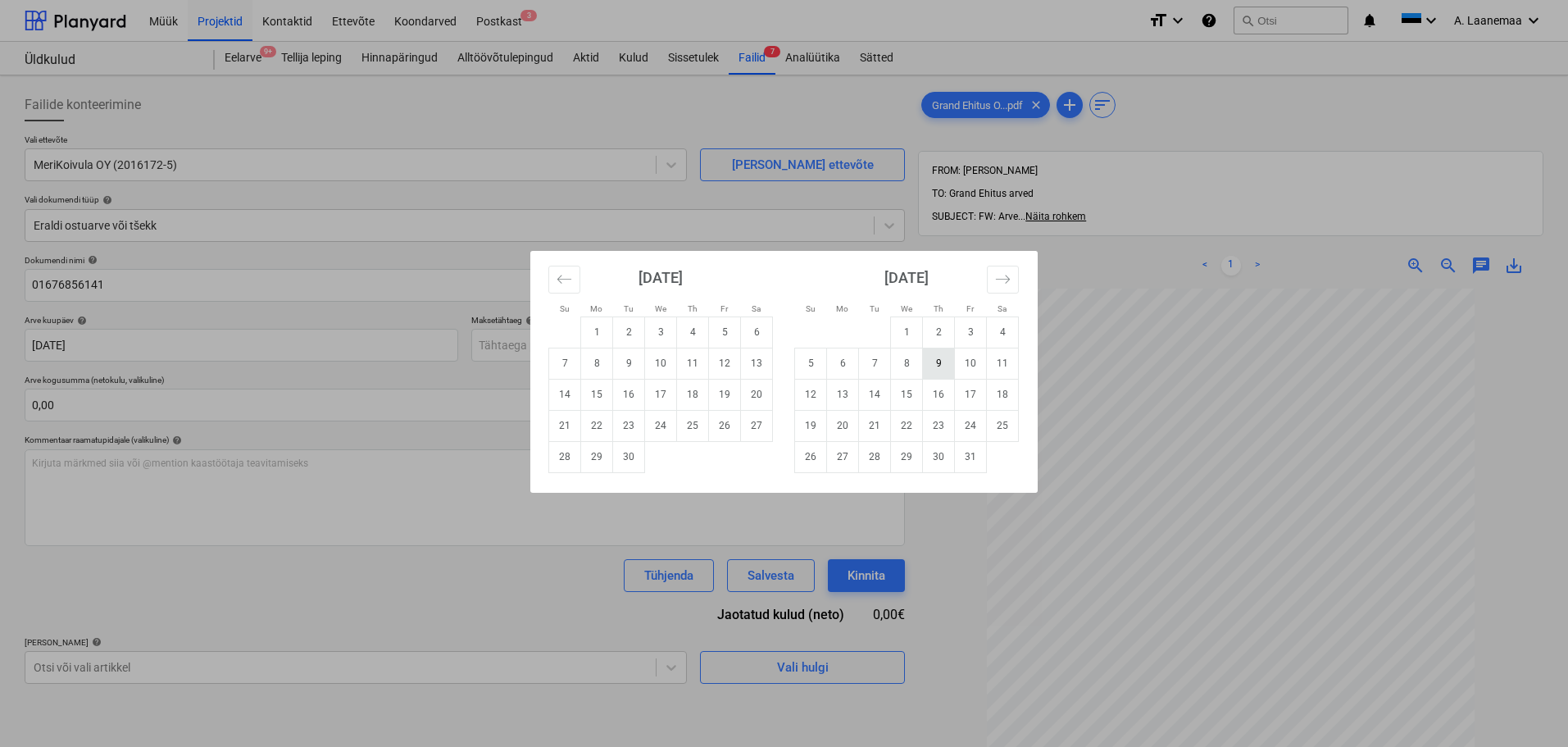
click at [935, 376] on td "9" at bounding box center [938, 363] width 32 height 31
type input "[DATE]"
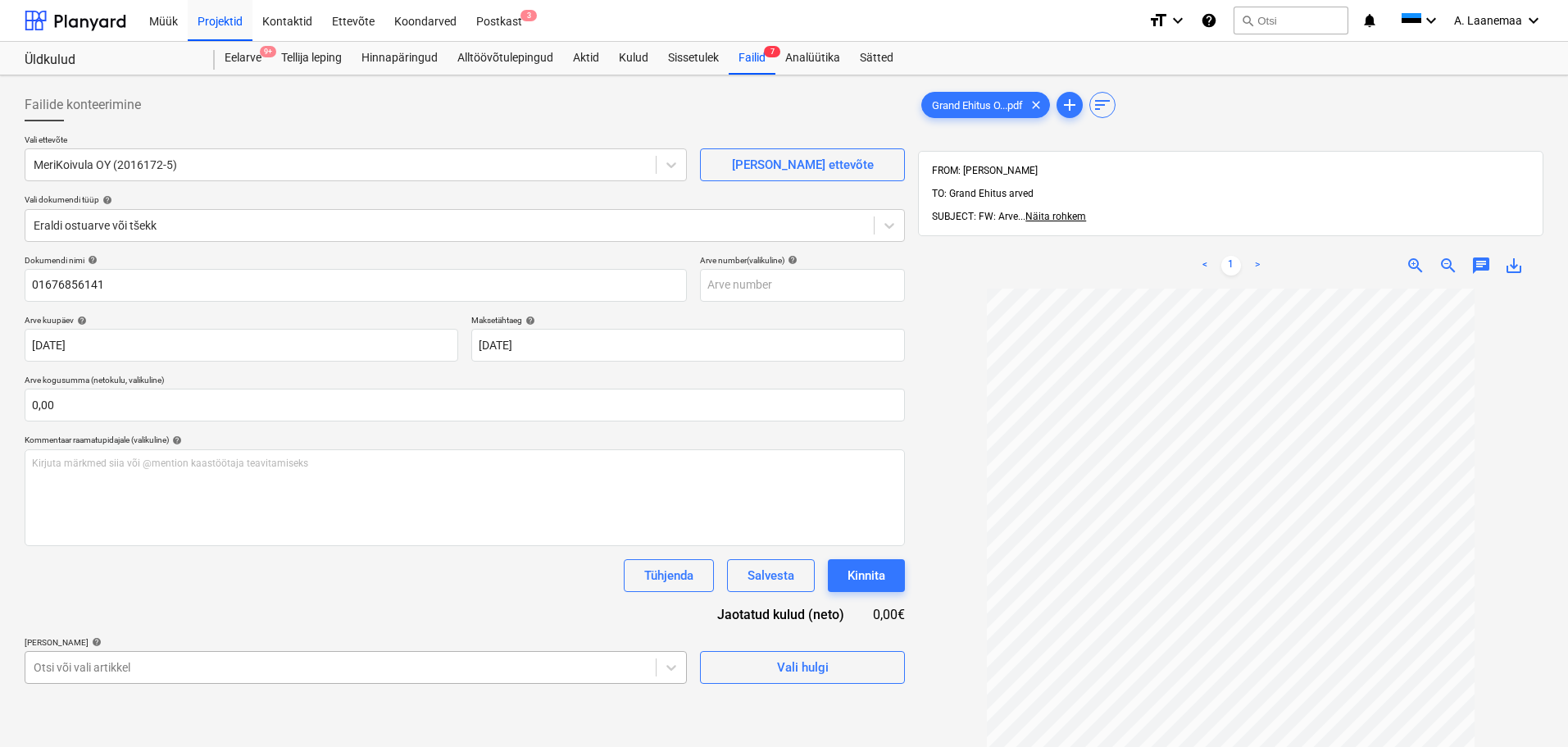
click at [332, 663] on body "Müük Projektid Kontaktid Ettevõte Koondarved Postkast 3 format_size keyboard_ar…" at bounding box center [784, 373] width 1568 height 747
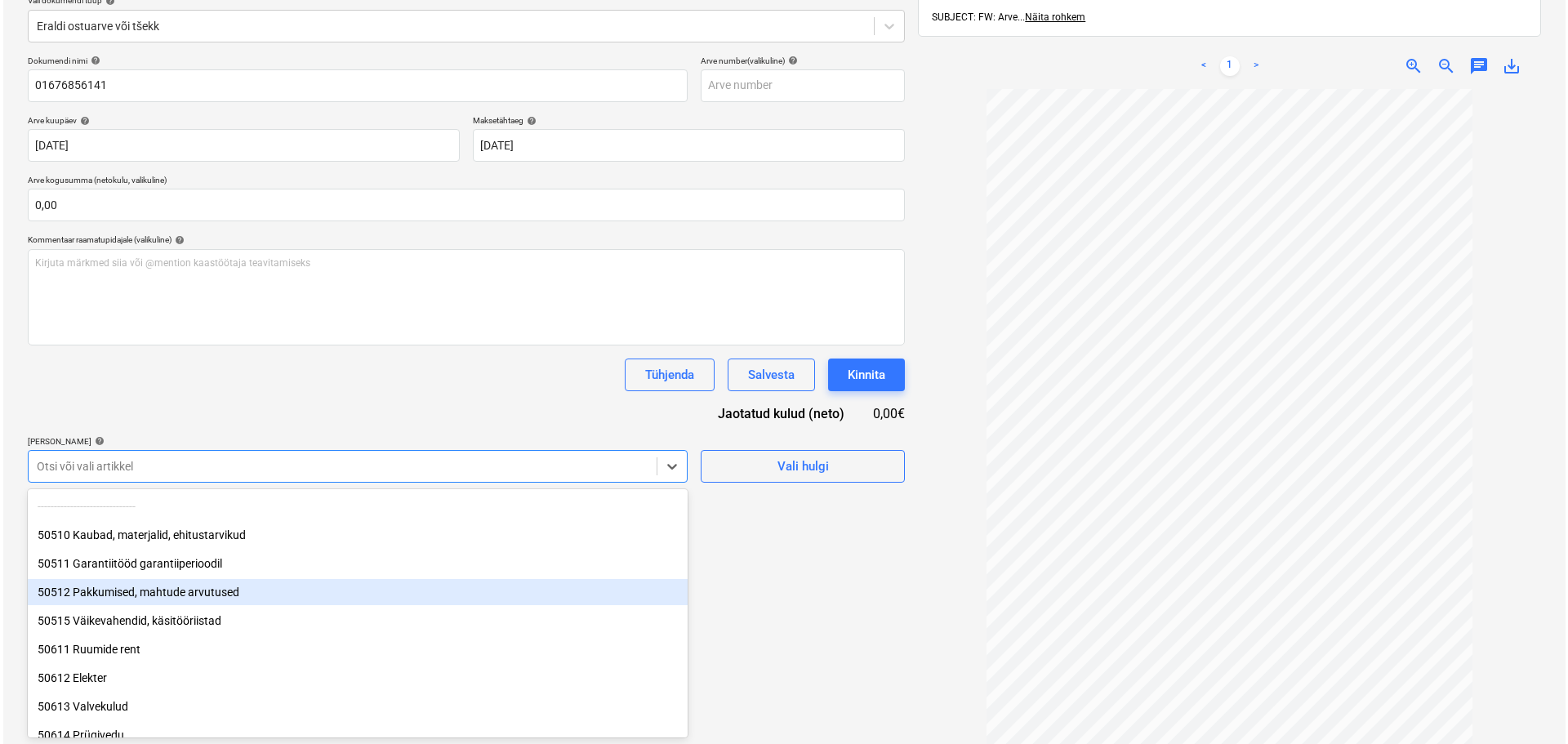
scroll to position [82, 0]
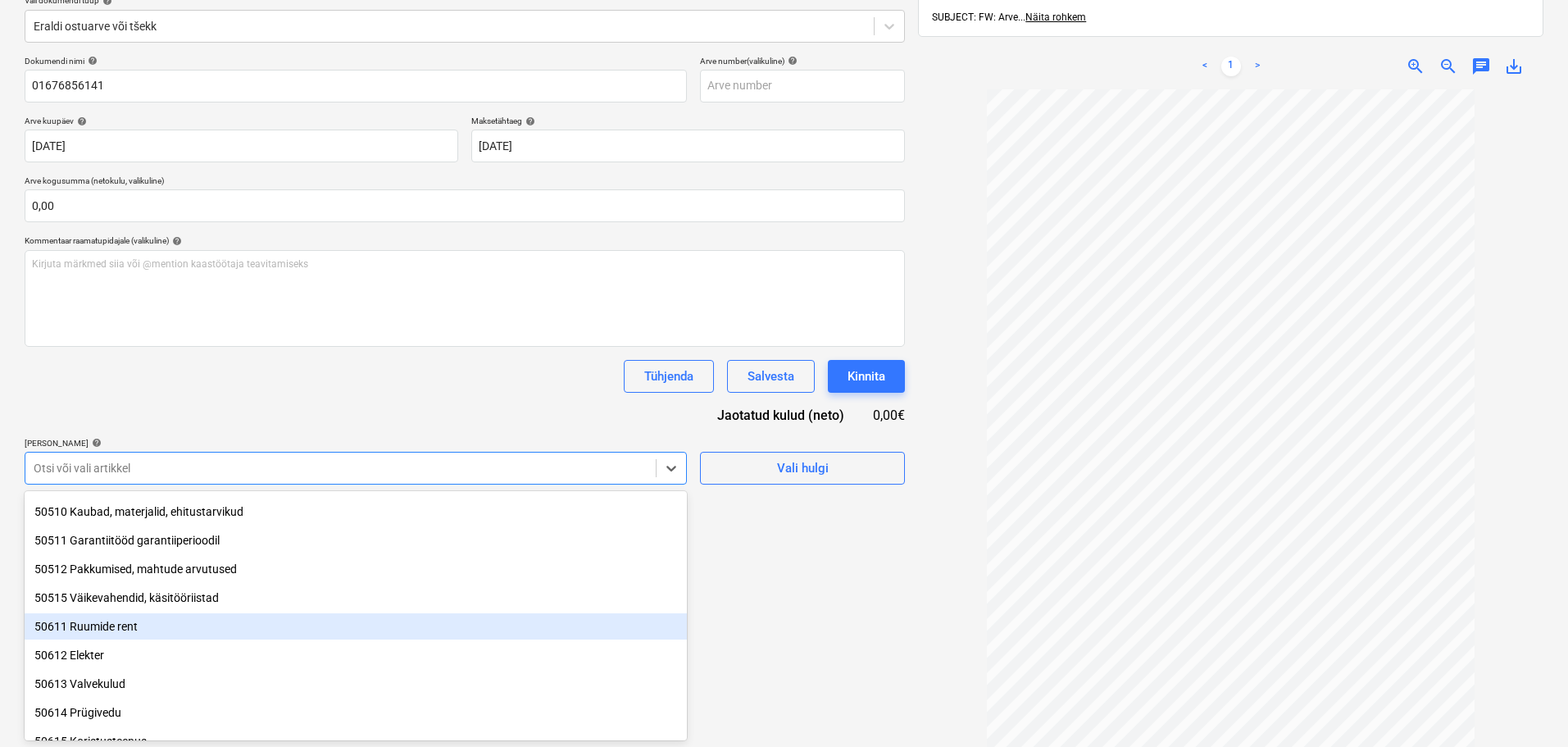
click at [153, 627] on div "50611 Ruumide rent" at bounding box center [356, 625] width 662 height 27
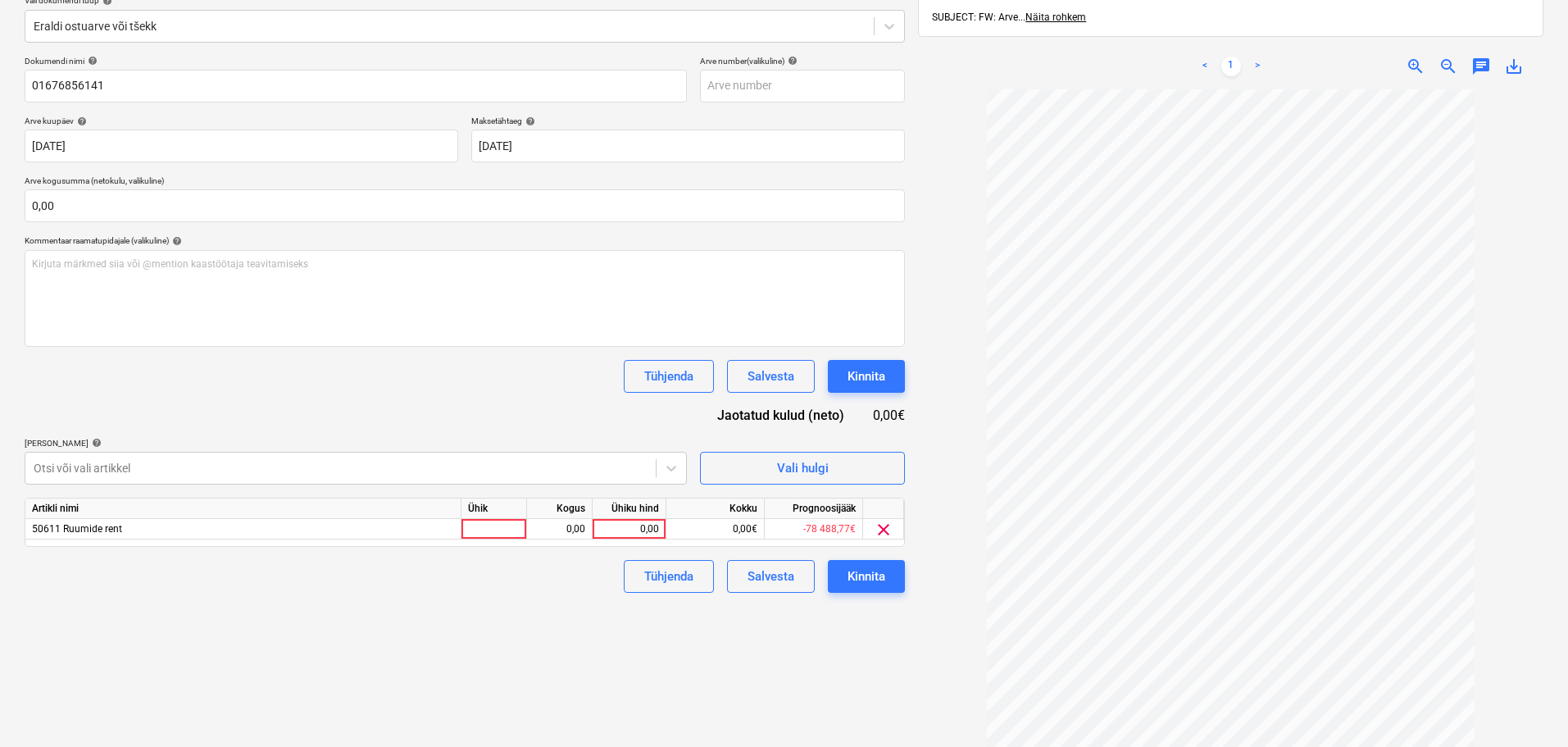
click at [762, 659] on div "Failide konteerimine Vali ettevõte MeriKoivula OY (2016172-5) [PERSON_NAME] uus…" at bounding box center [464, 339] width 893 height 913
click at [641, 528] on div "0,00" at bounding box center [628, 528] width 59 height 20
type input "5072"
click at [871, 580] on div "Kinnita" at bounding box center [866, 575] width 37 height 21
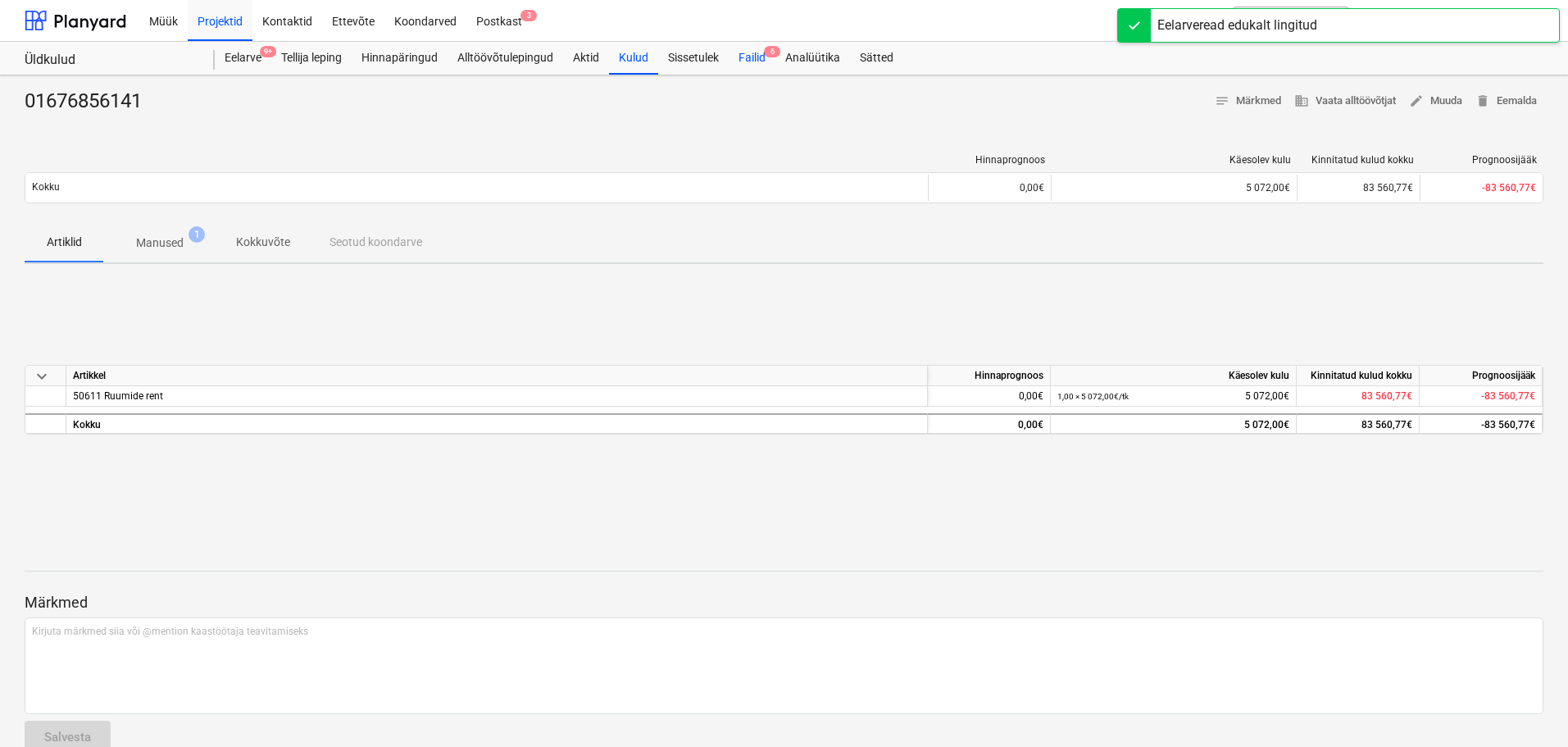
click at [760, 55] on div "Failid 6" at bounding box center [752, 59] width 47 height 33
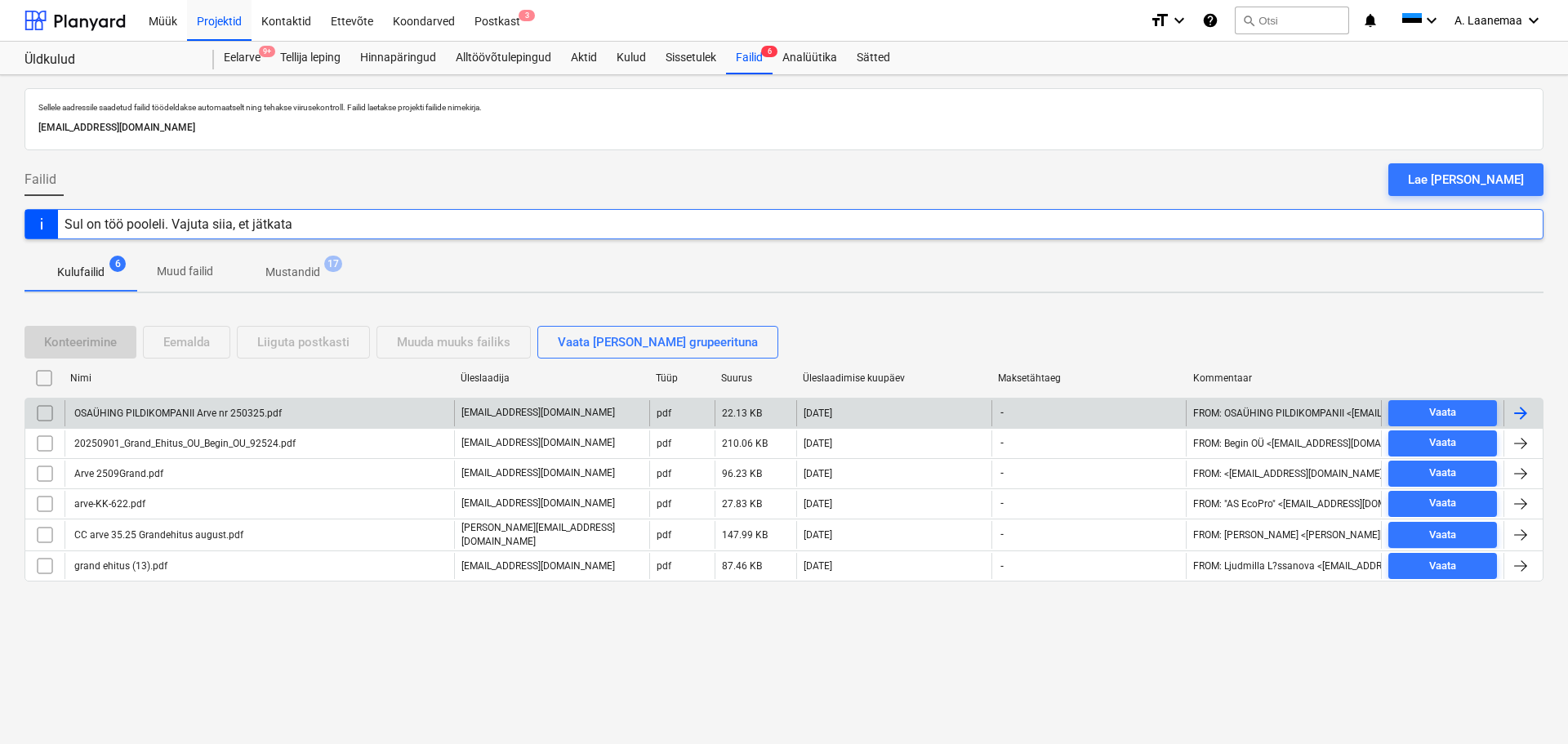
click at [188, 416] on div "OSAÜHING PILDIKOMPANII Arve nr 250325.pdf" at bounding box center [177, 413] width 210 height 12
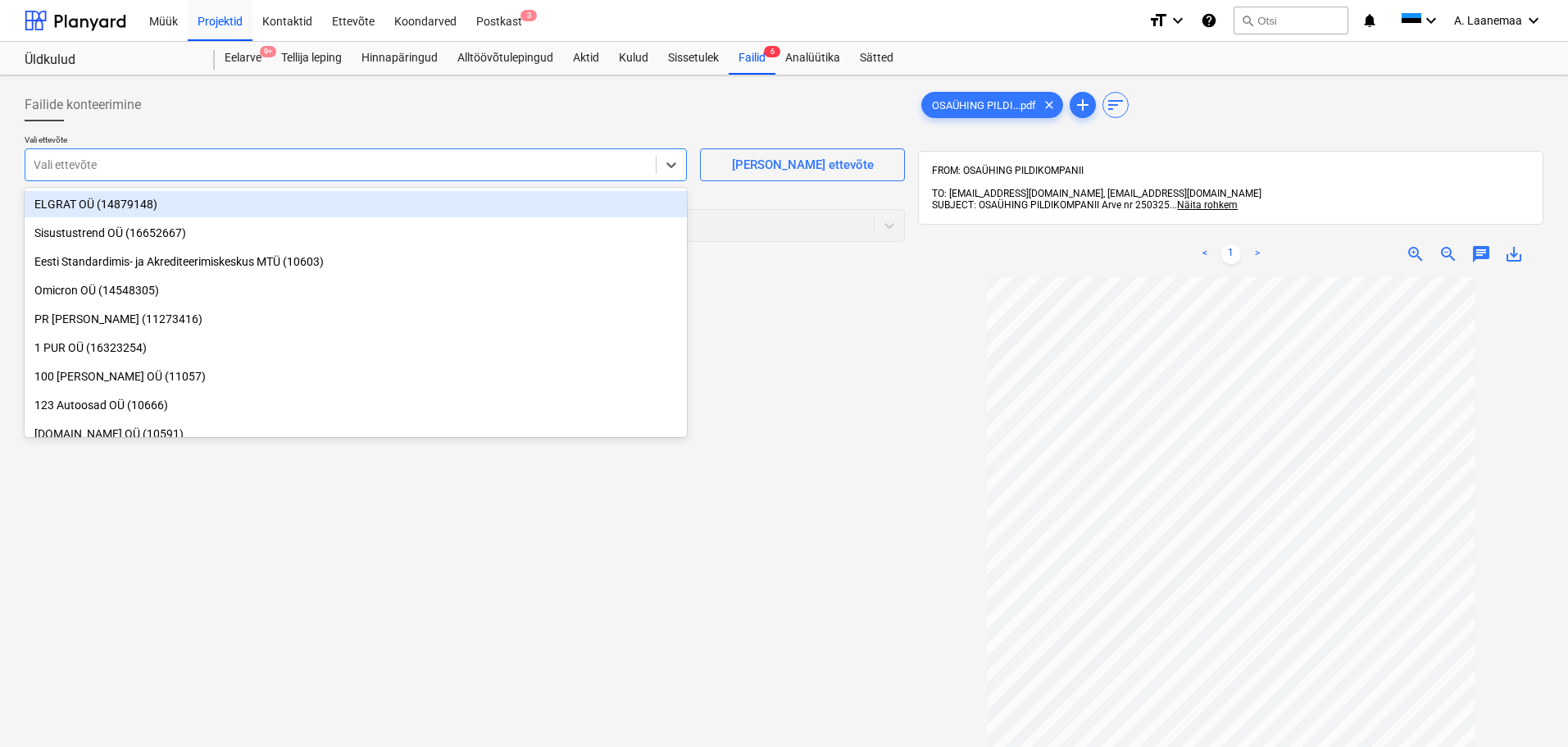
click at [83, 166] on div at bounding box center [340, 165] width 613 height 16
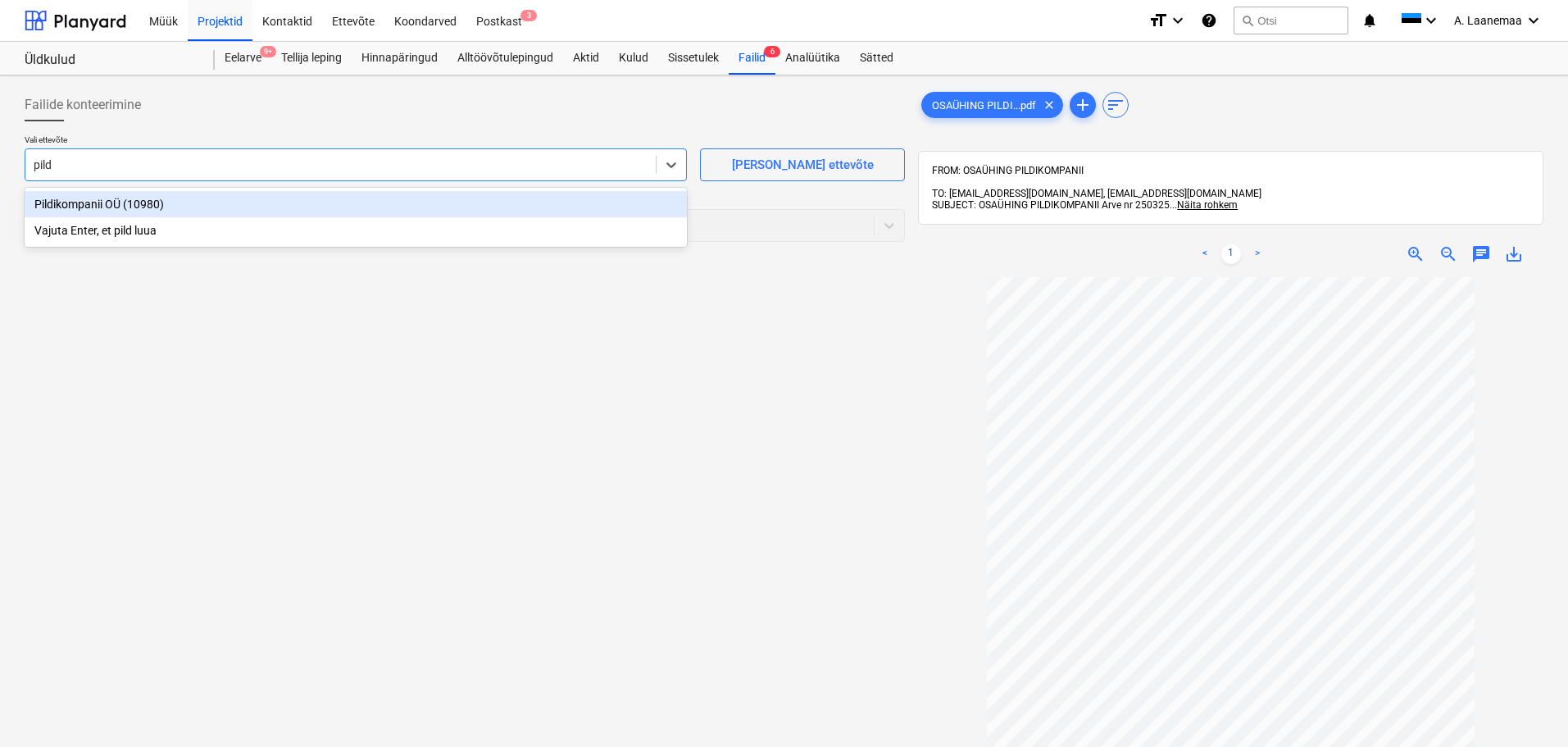
type input "pildi"
click at [99, 202] on div "Pildikompanii OÜ (10980)" at bounding box center [356, 204] width 662 height 27
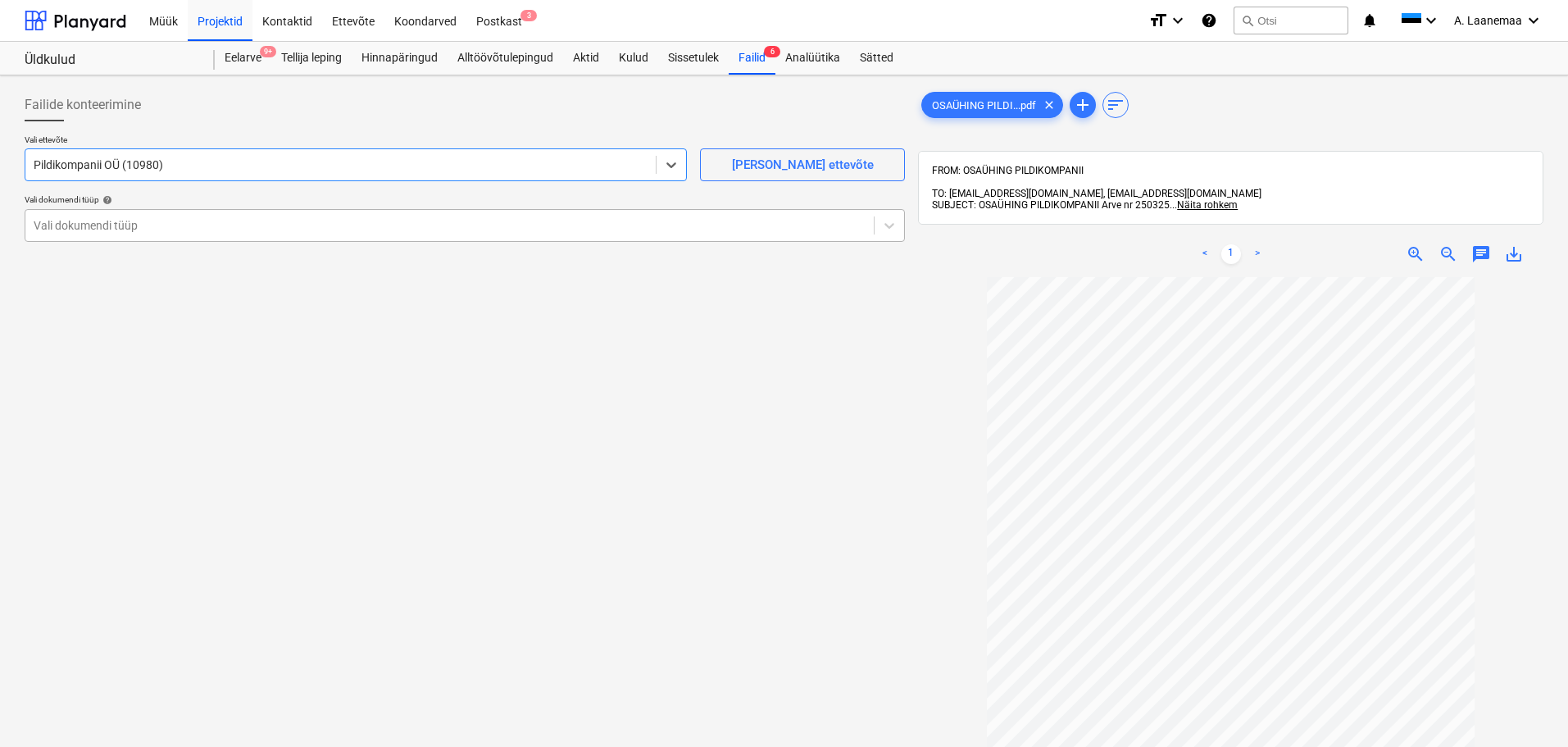
click at [258, 225] on div at bounding box center [450, 226] width 832 height 16
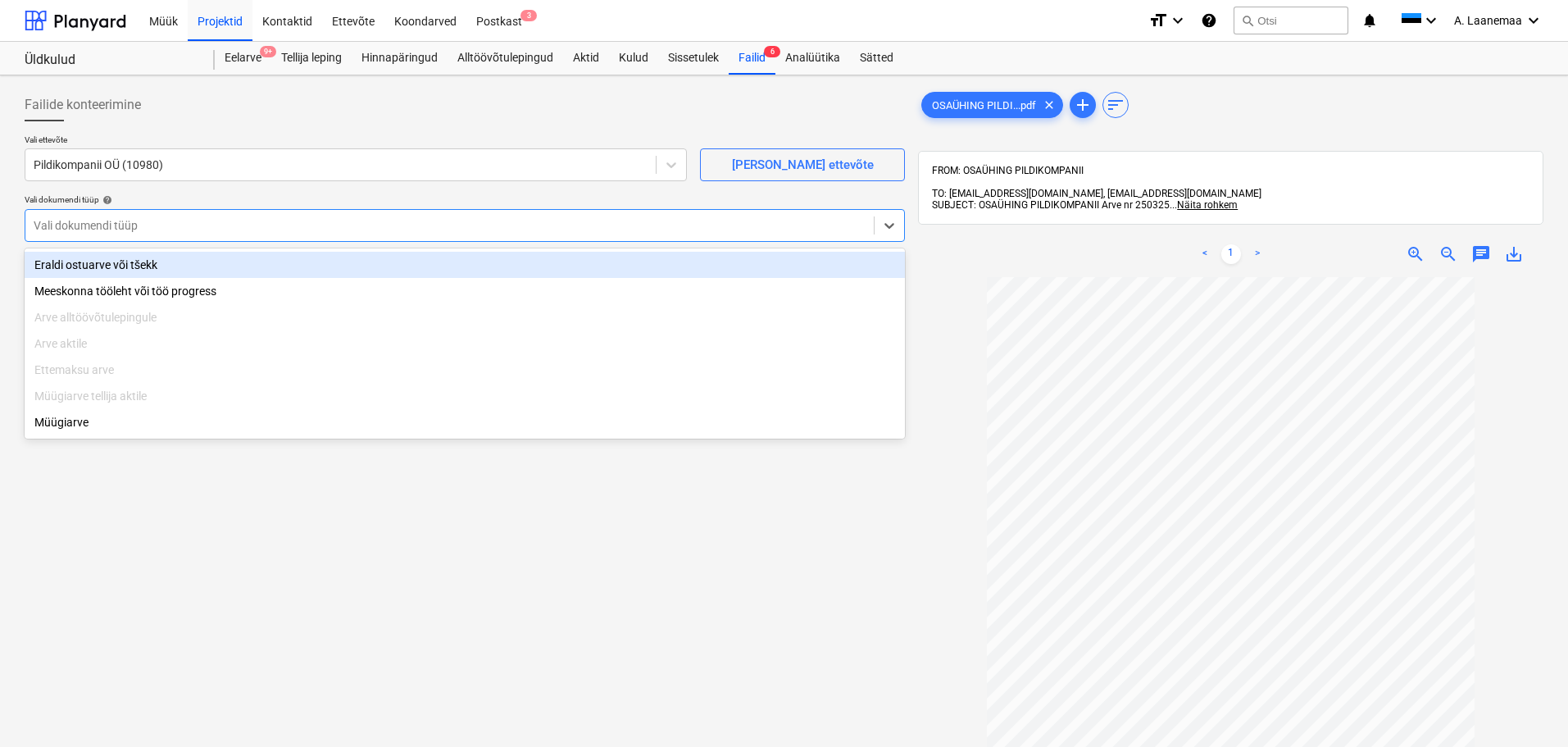
click at [205, 275] on div "Eraldi ostuarve või tšekk" at bounding box center [464, 264] width 880 height 27
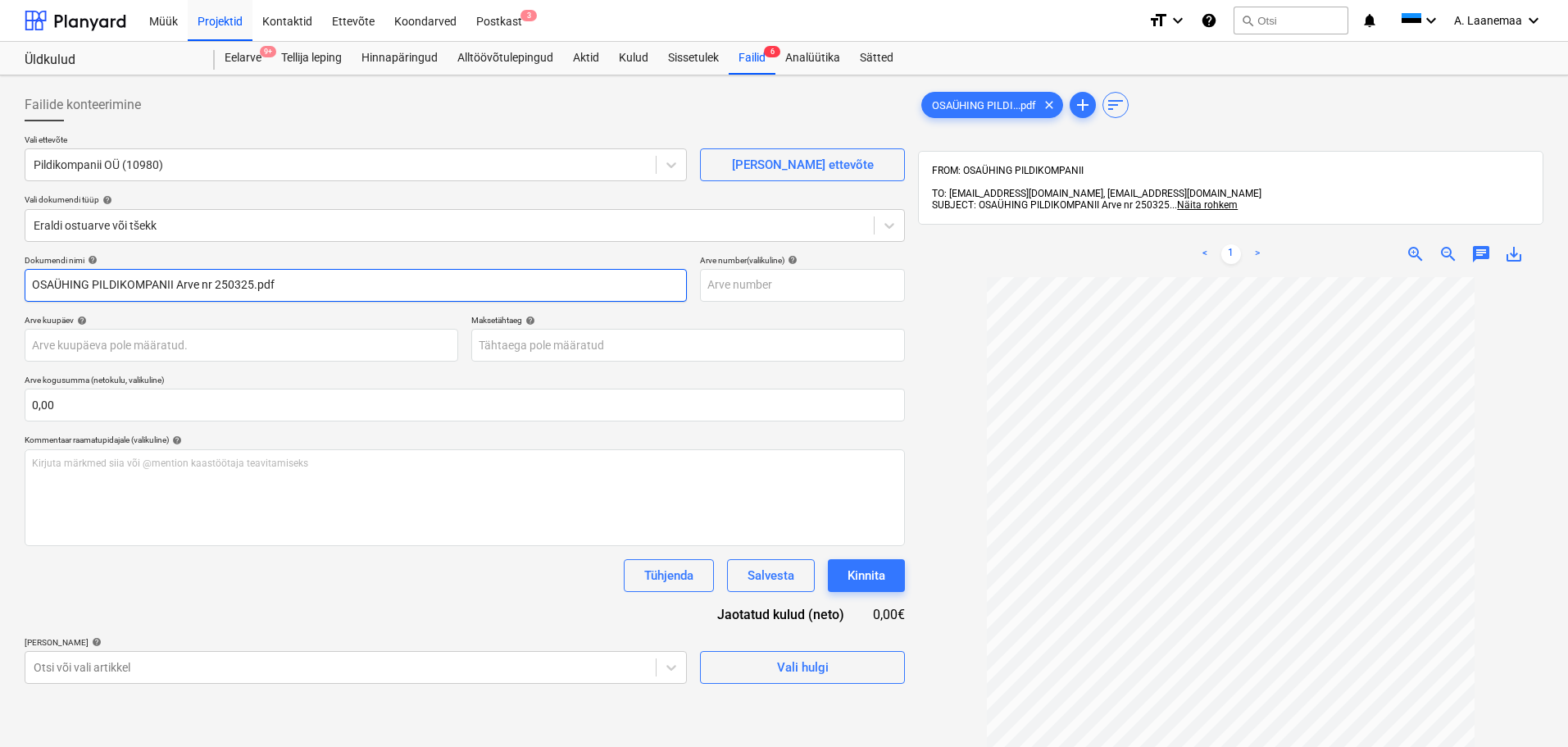
drag, startPoint x: 297, startPoint y: 283, endPoint x: 0, endPoint y: 248, distance: 299.1
click at [0, 248] on div "Failide konteerimine Vali ettevõte Pildikompanii OÜ (10980) [PERSON_NAME] uus e…" at bounding box center [784, 532] width 1568 height 915
type input "250325"
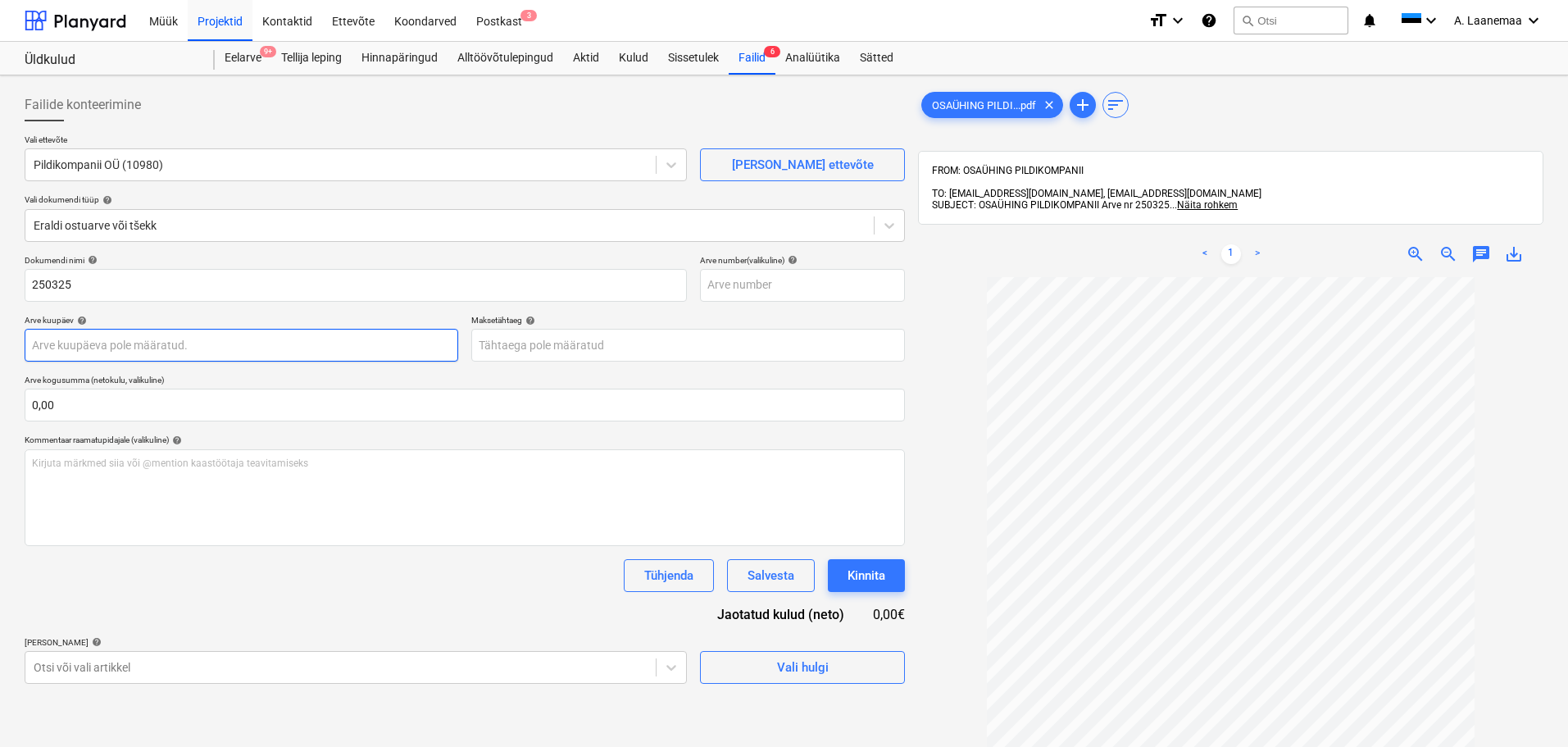
click at [138, 356] on body "Müük Projektid Kontaktid Ettevõte Koondarved Postkast 3 format_size keyboard_ar…" at bounding box center [784, 373] width 1568 height 747
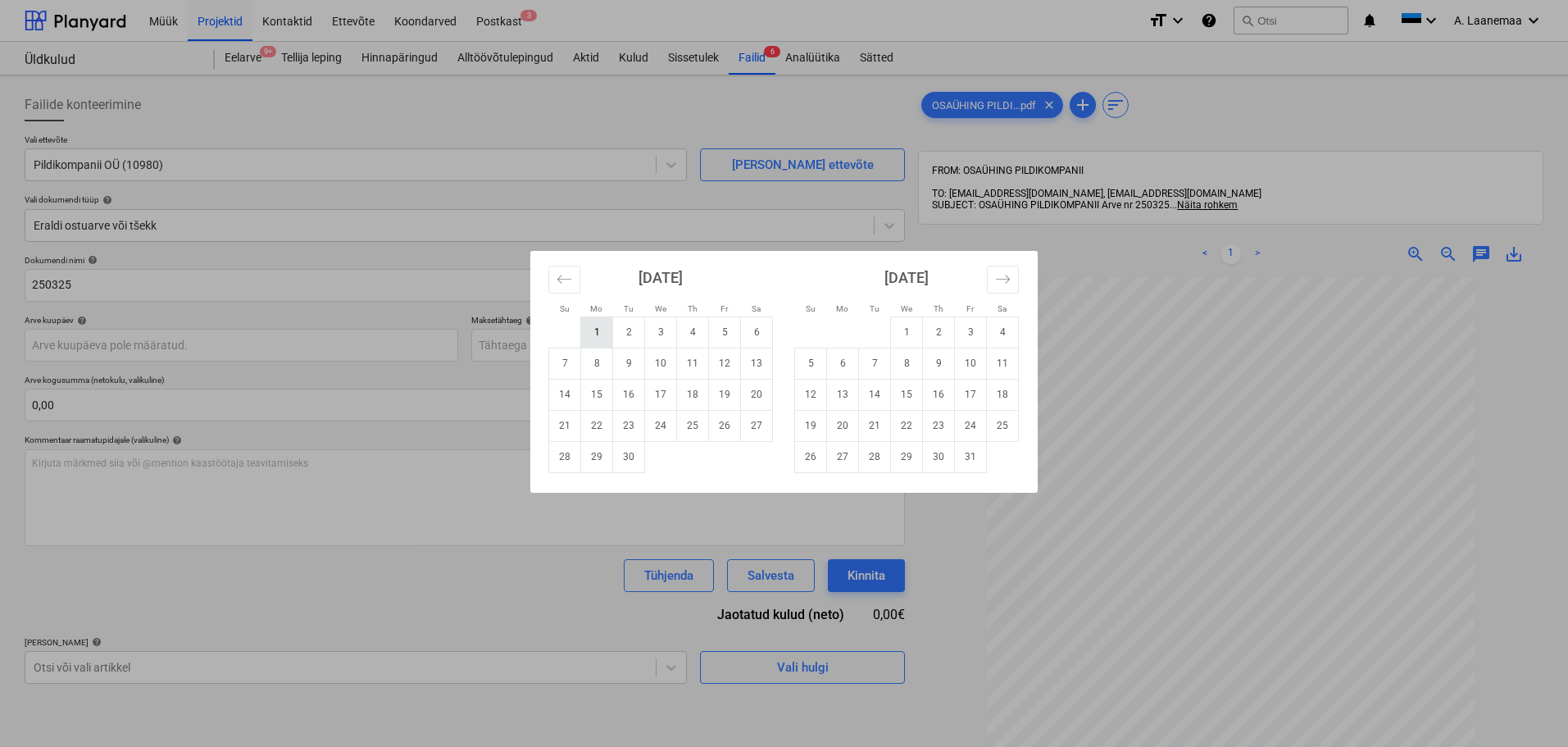
click at [602, 336] on td "1" at bounding box center [597, 332] width 32 height 31
type input "[DATE]"
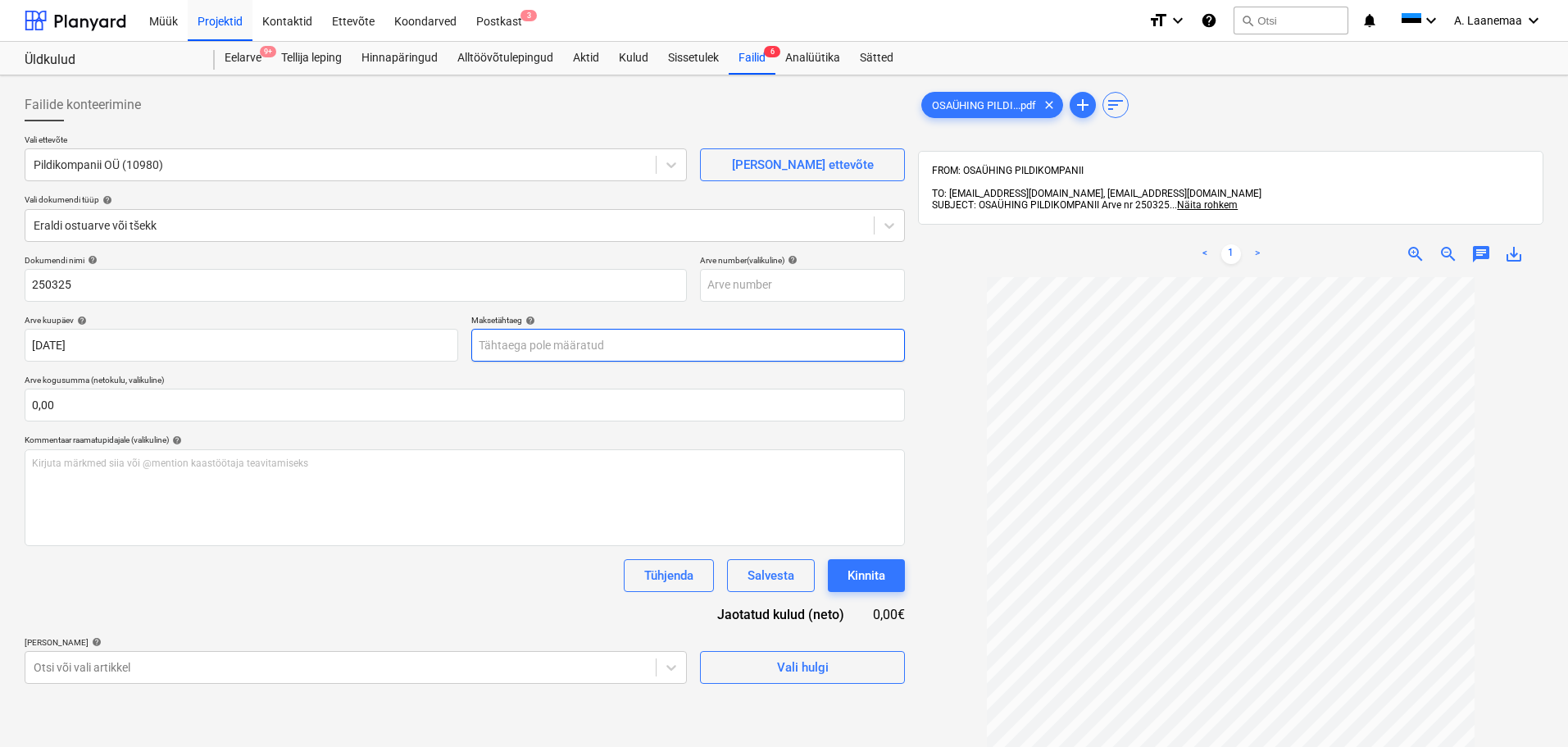
click at [556, 337] on body "Müük Projektid Kontaktid Ettevõte Koondarved Postkast 3 format_size keyboard_ar…" at bounding box center [784, 373] width 1568 height 747
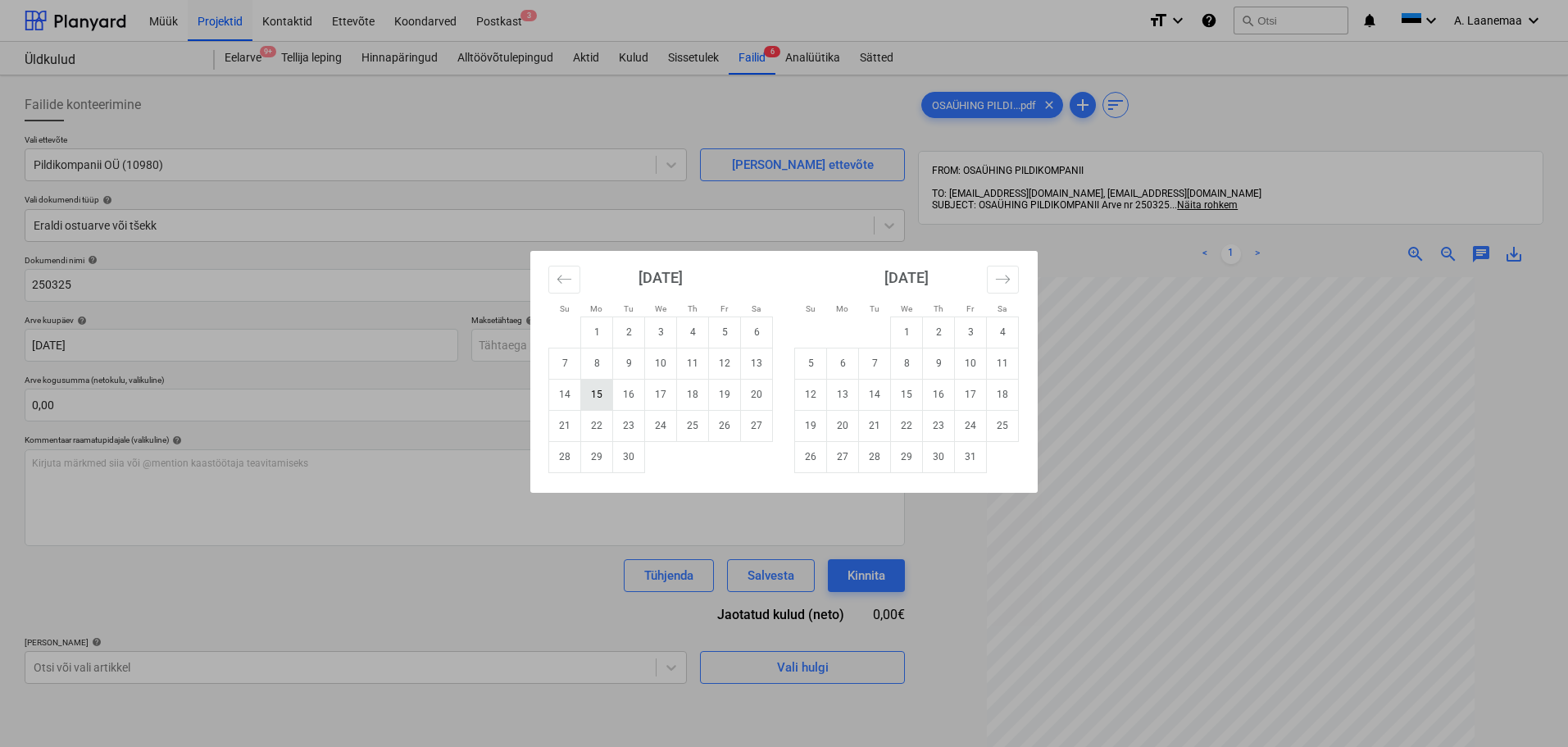
click at [589, 405] on td "15" at bounding box center [597, 394] width 32 height 31
type input "[DATE]"
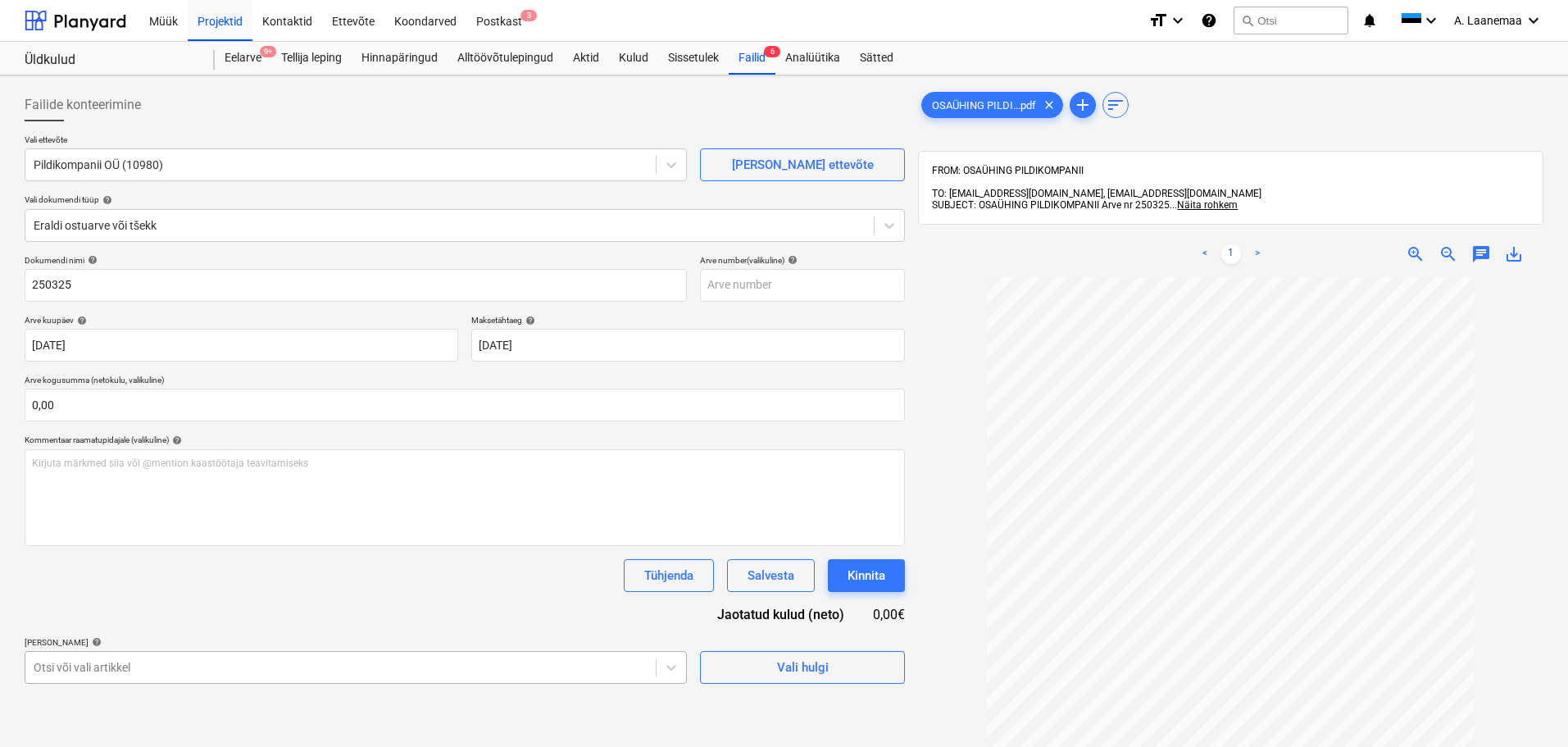
click at [402, 660] on body "Müük Projektid Kontaktid Ettevõte Koondarved Postkast 3 format_size keyboard_ar…" at bounding box center [784, 373] width 1568 height 747
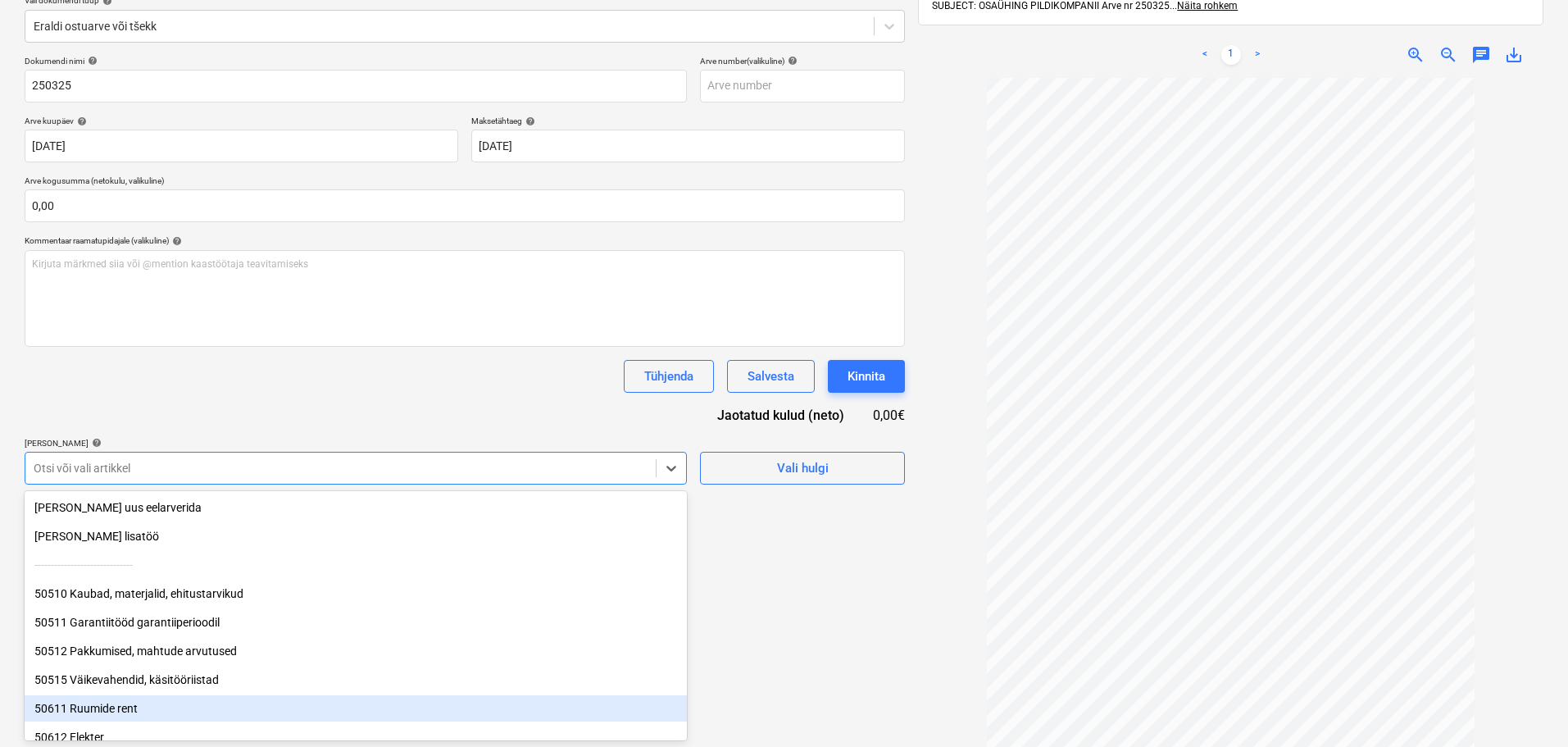
click at [138, 706] on div "50611 Ruumide rent" at bounding box center [356, 708] width 662 height 27
click at [796, 665] on div "Failide konteerimine Vali ettevõte Pildikompanii OÜ (10980) [PERSON_NAME] uus e…" at bounding box center [464, 334] width 893 height 902
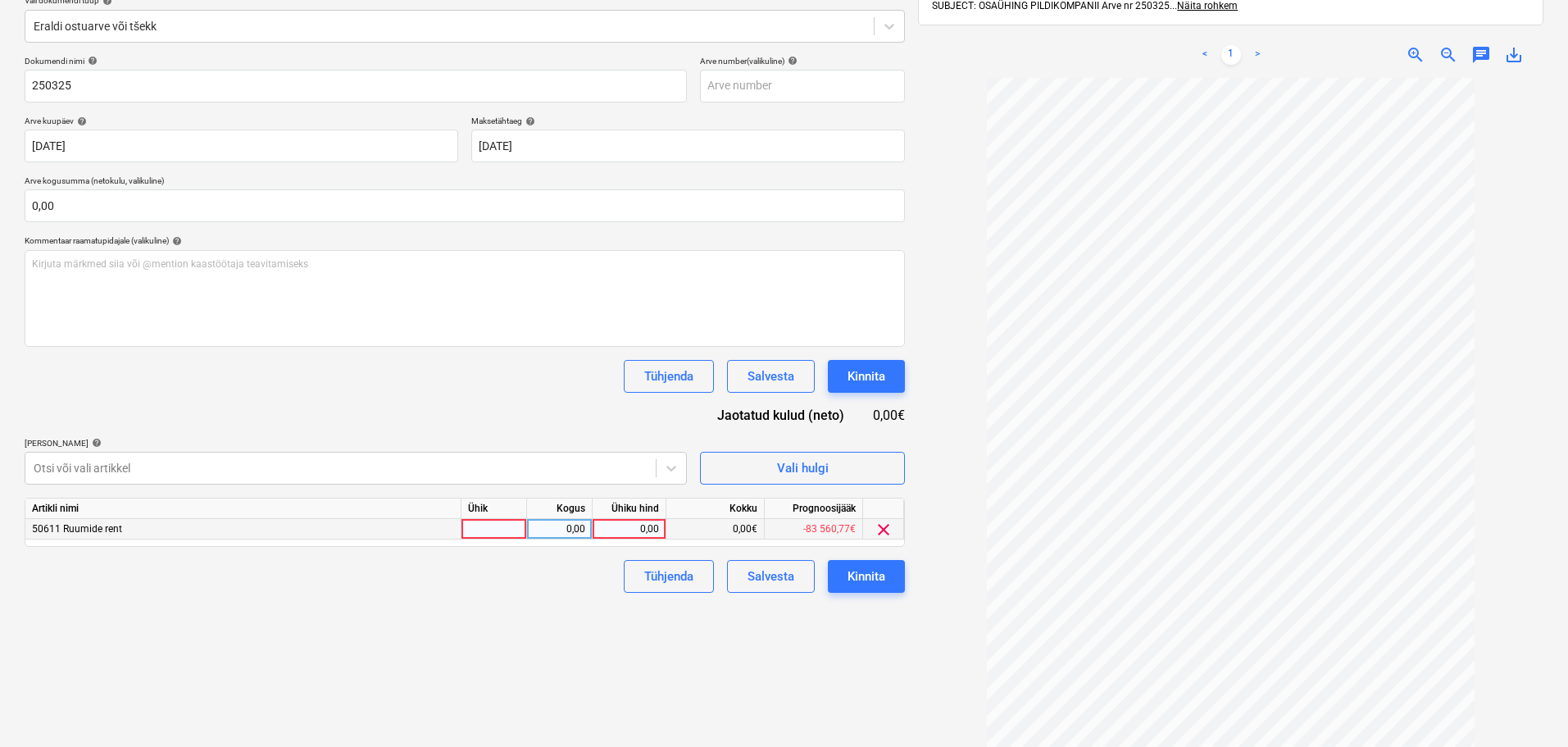
click at [616, 526] on div "0,00" at bounding box center [628, 528] width 59 height 20
type input "895,86"
click at [874, 584] on div "Kinnita" at bounding box center [866, 575] width 37 height 21
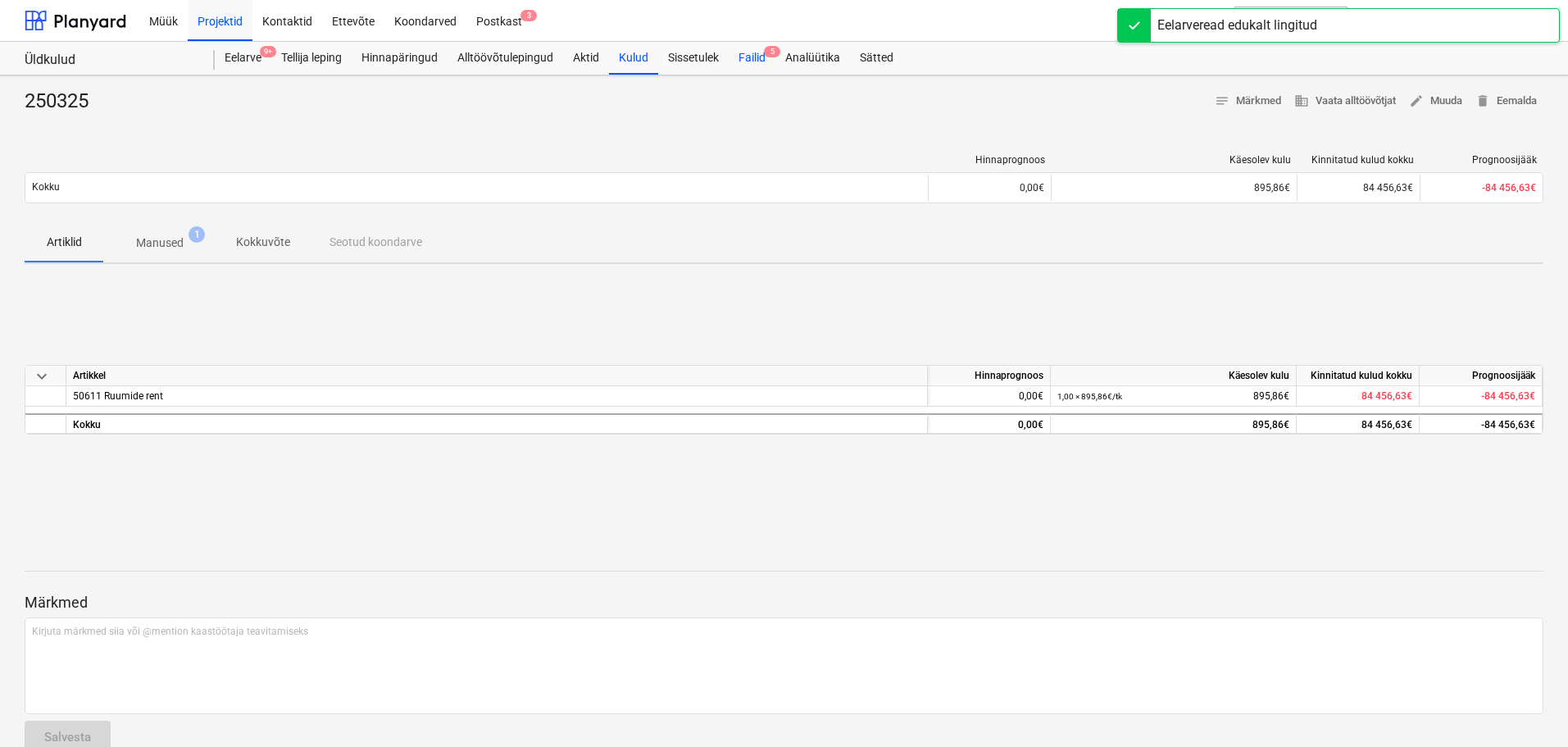
click at [750, 57] on div "Failid 5" at bounding box center [752, 59] width 47 height 33
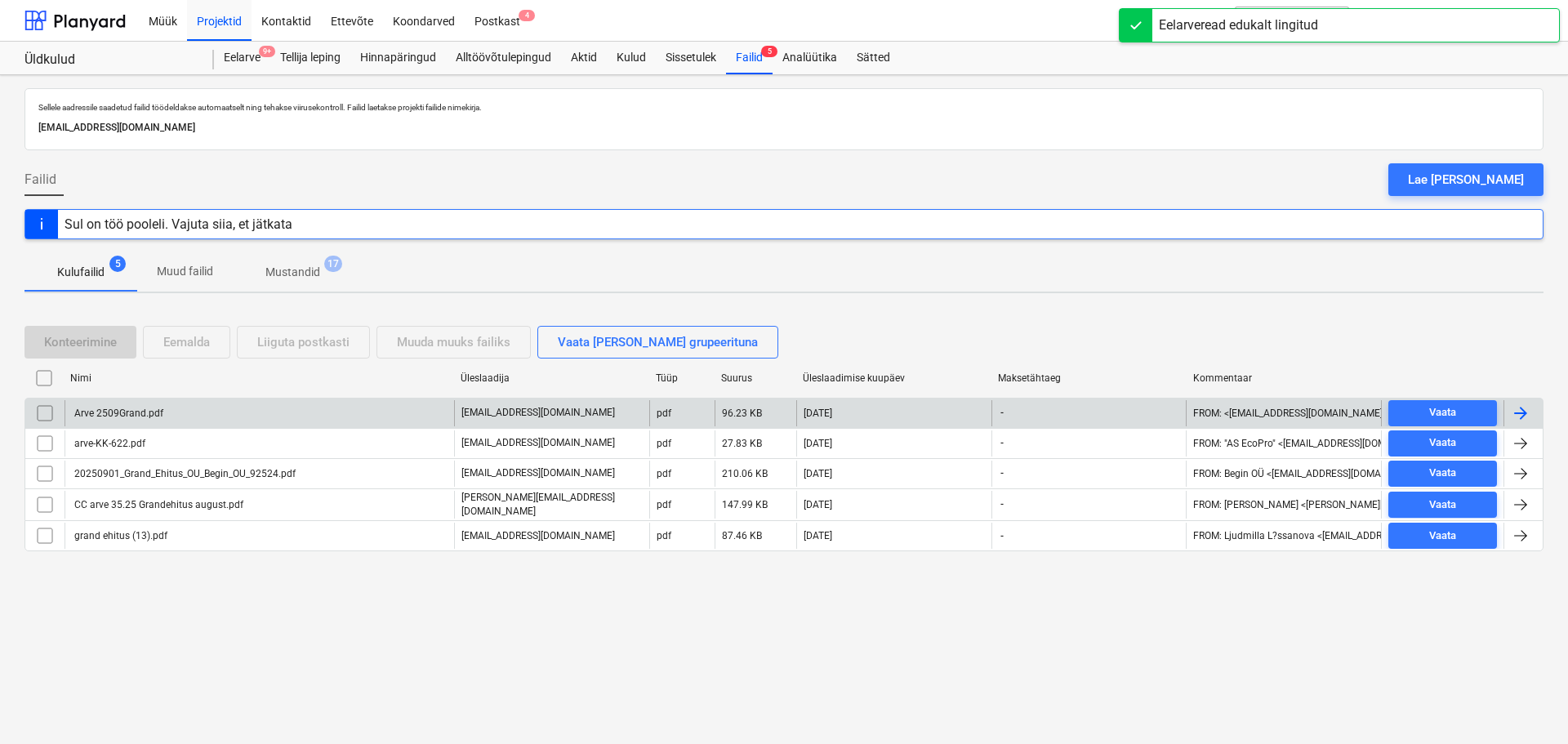
click at [117, 410] on div "Arve 2509Grand.pdf" at bounding box center [118, 413] width 91 height 12
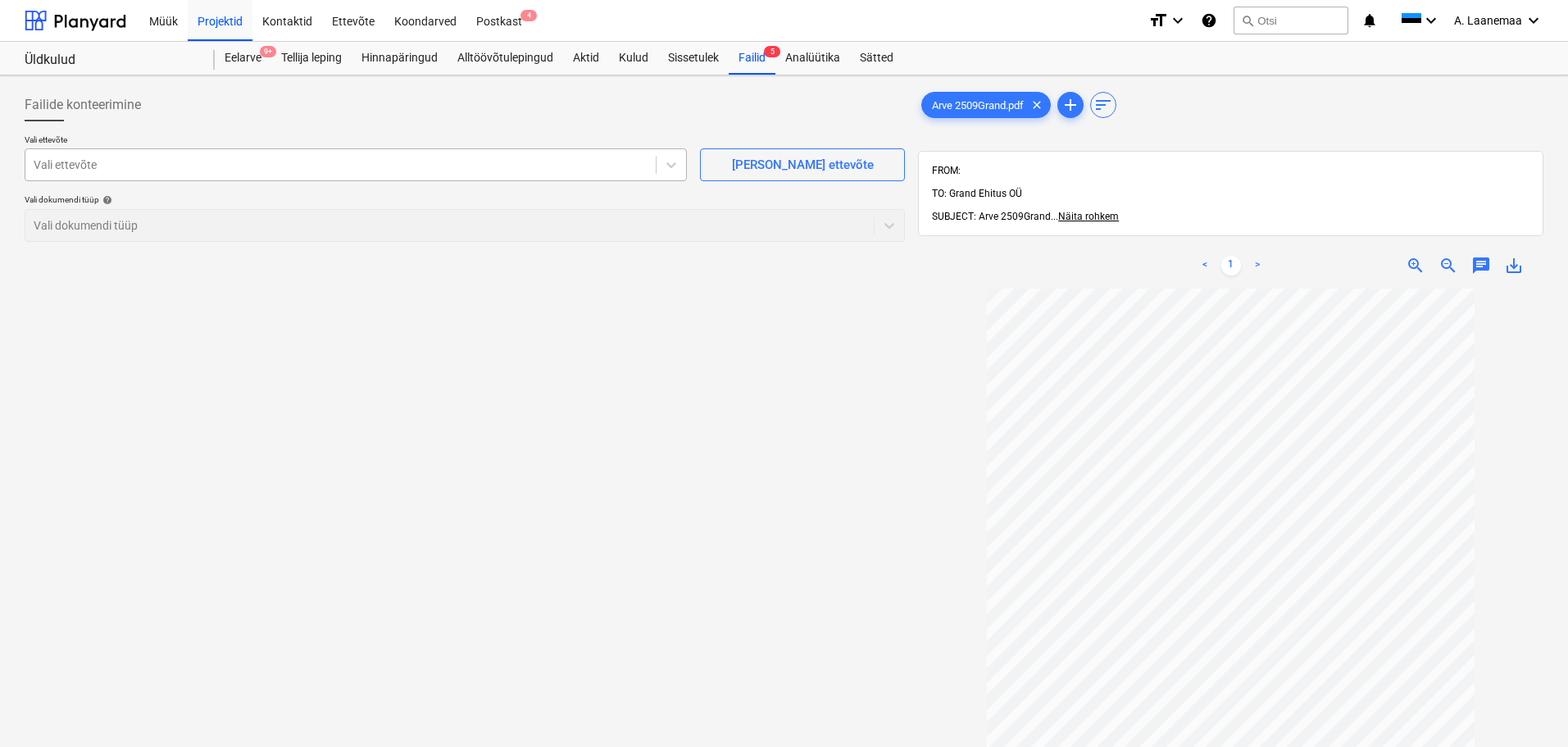
click at [104, 151] on div "Vali ettevõte" at bounding box center [356, 165] width 662 height 33
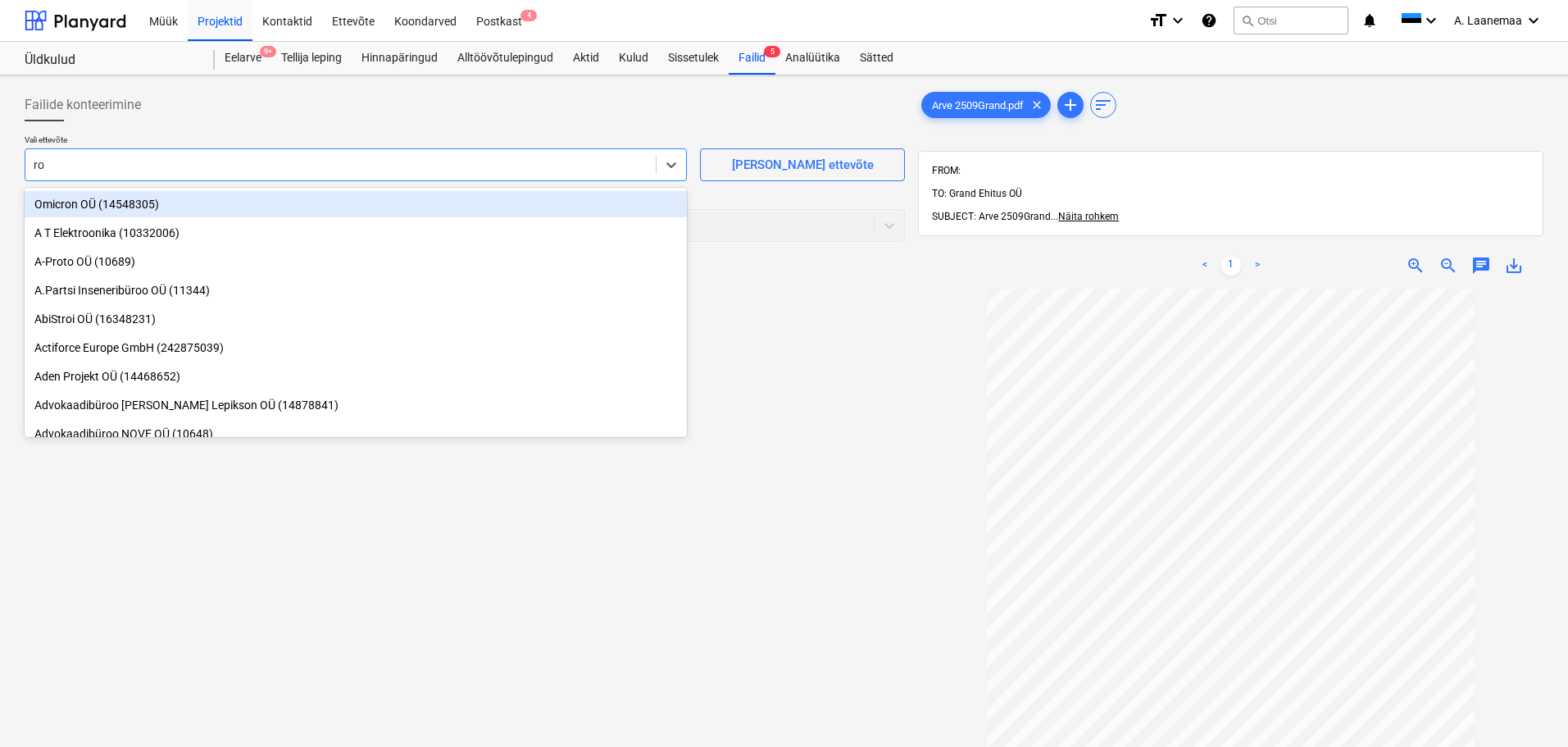
type input "rox"
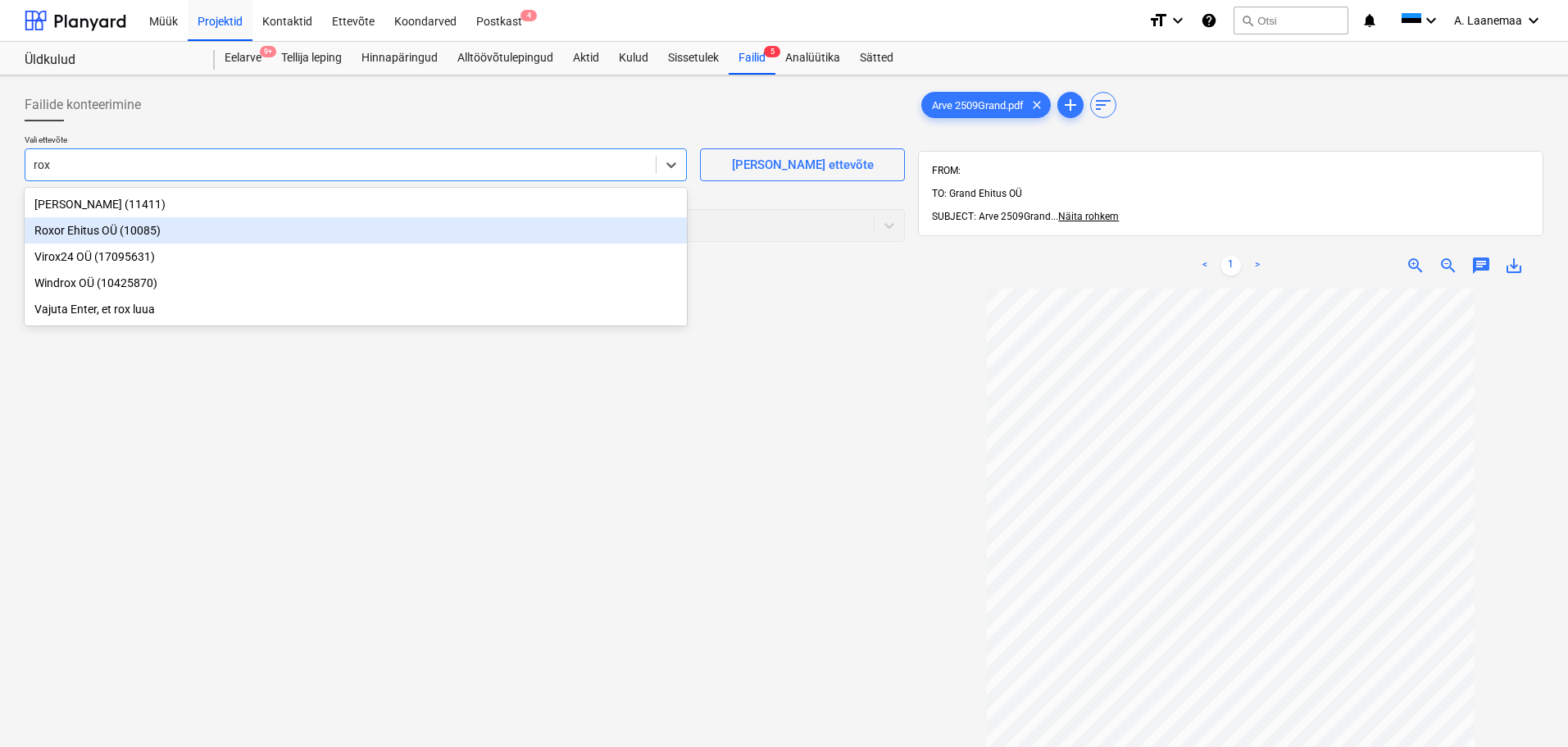
click at [107, 233] on div "Roxor Ehitus OÜ (10085)" at bounding box center [356, 230] width 662 height 27
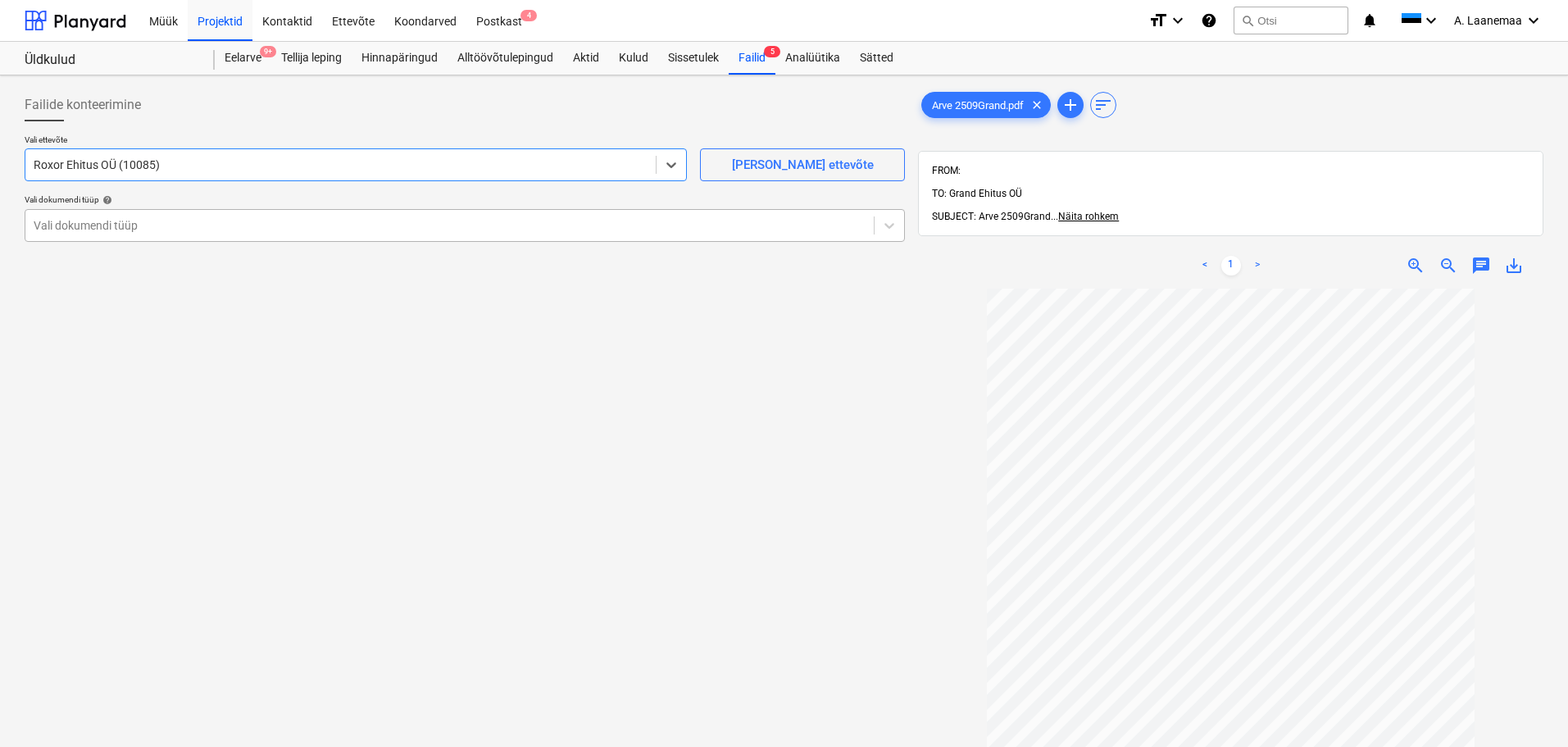
click at [101, 214] on div "Vali dokumendi tüüp" at bounding box center [450, 225] width 848 height 23
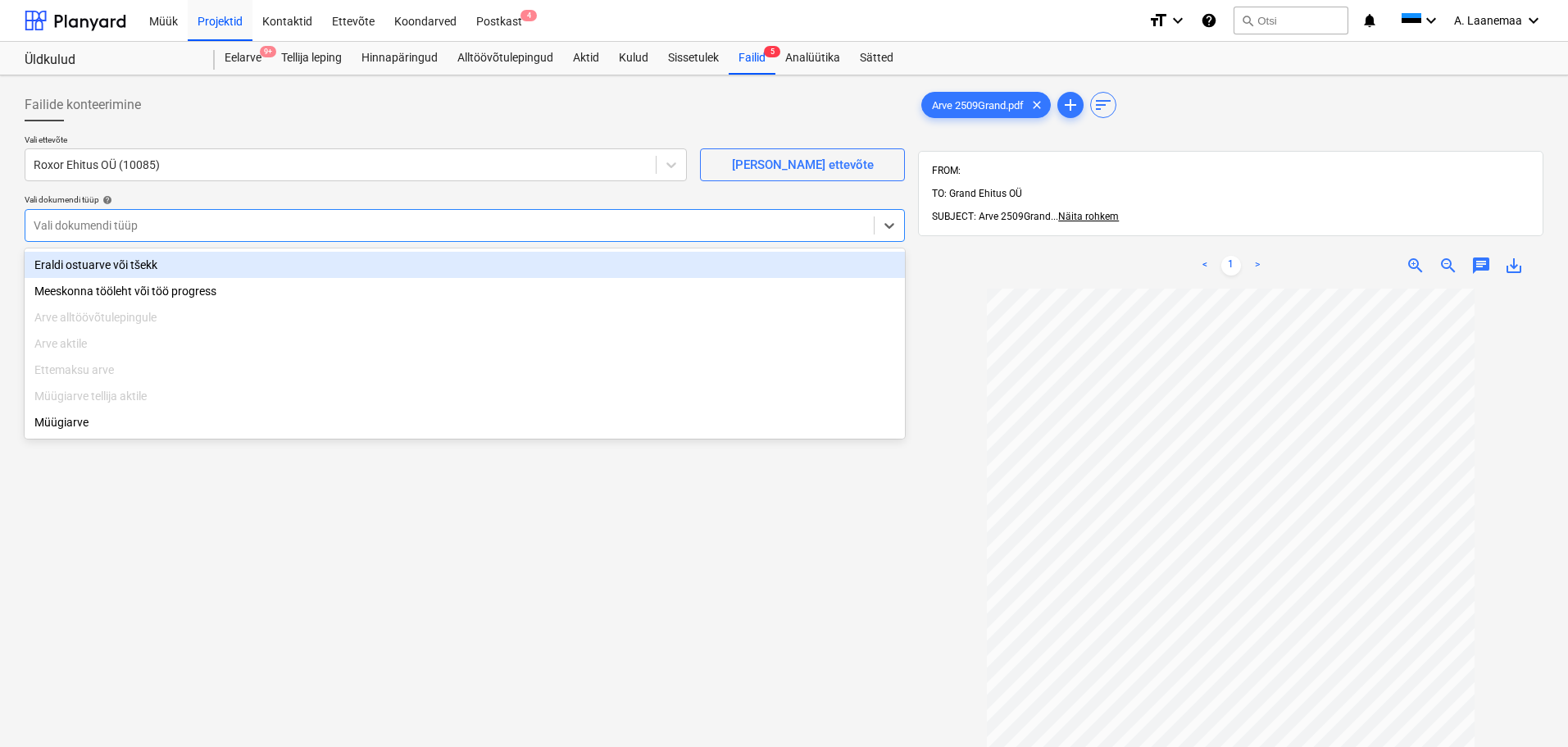
click at [102, 265] on div "Eraldi ostuarve või tšekk" at bounding box center [464, 264] width 880 height 27
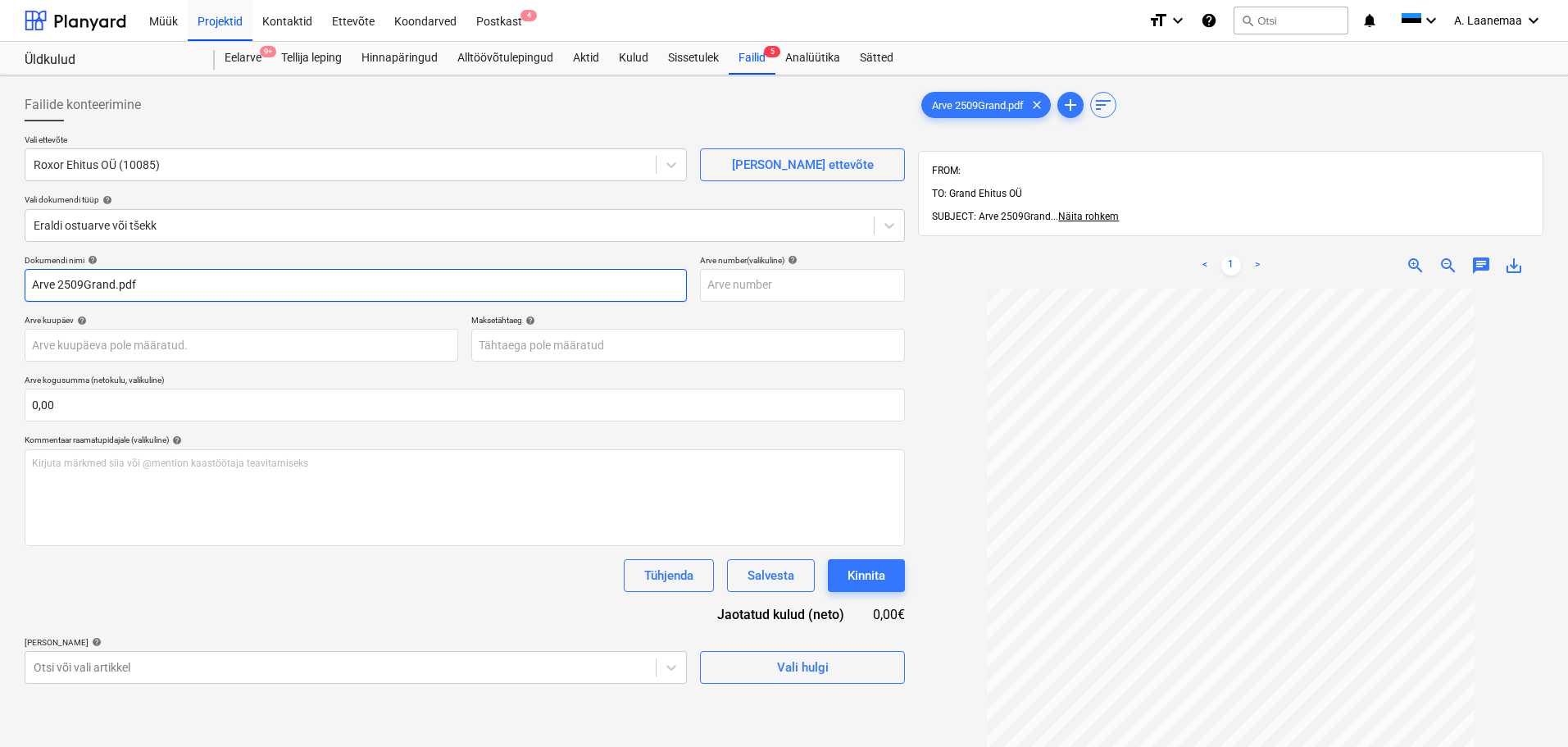
drag, startPoint x: 186, startPoint y: 281, endPoint x: 0, endPoint y: 250, distance: 188.6
click at [0, 250] on div "Failide konteerimine Vali ettevõte Roxor Ehitus OÜ (10085) [PERSON_NAME] uus et…" at bounding box center [784, 539] width 1568 height 927
type input "2509"
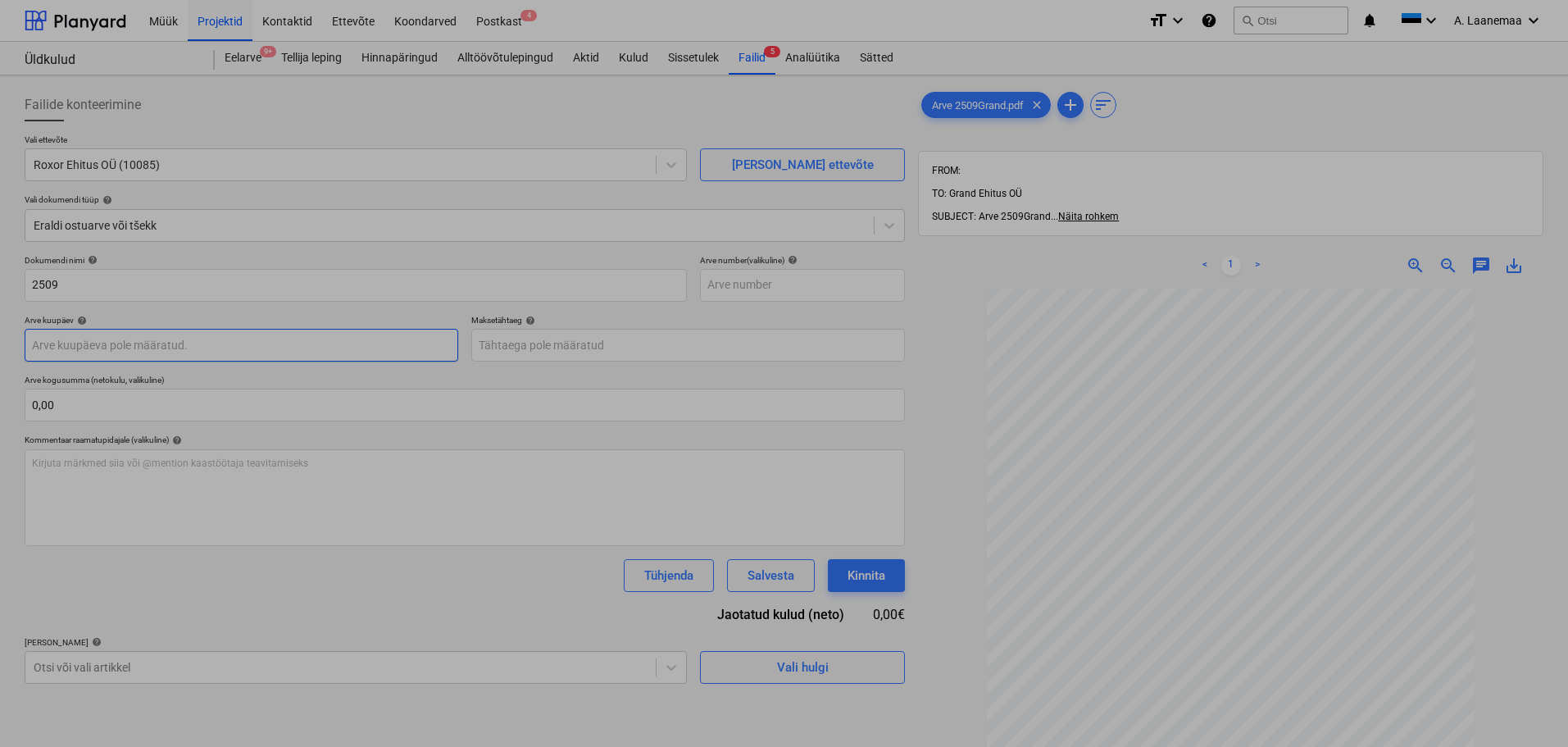
click at [129, 345] on body "Müük Projektid Kontaktid Ettevõte Koondarved Postkast 4 format_size keyboard_ar…" at bounding box center [784, 373] width 1568 height 747
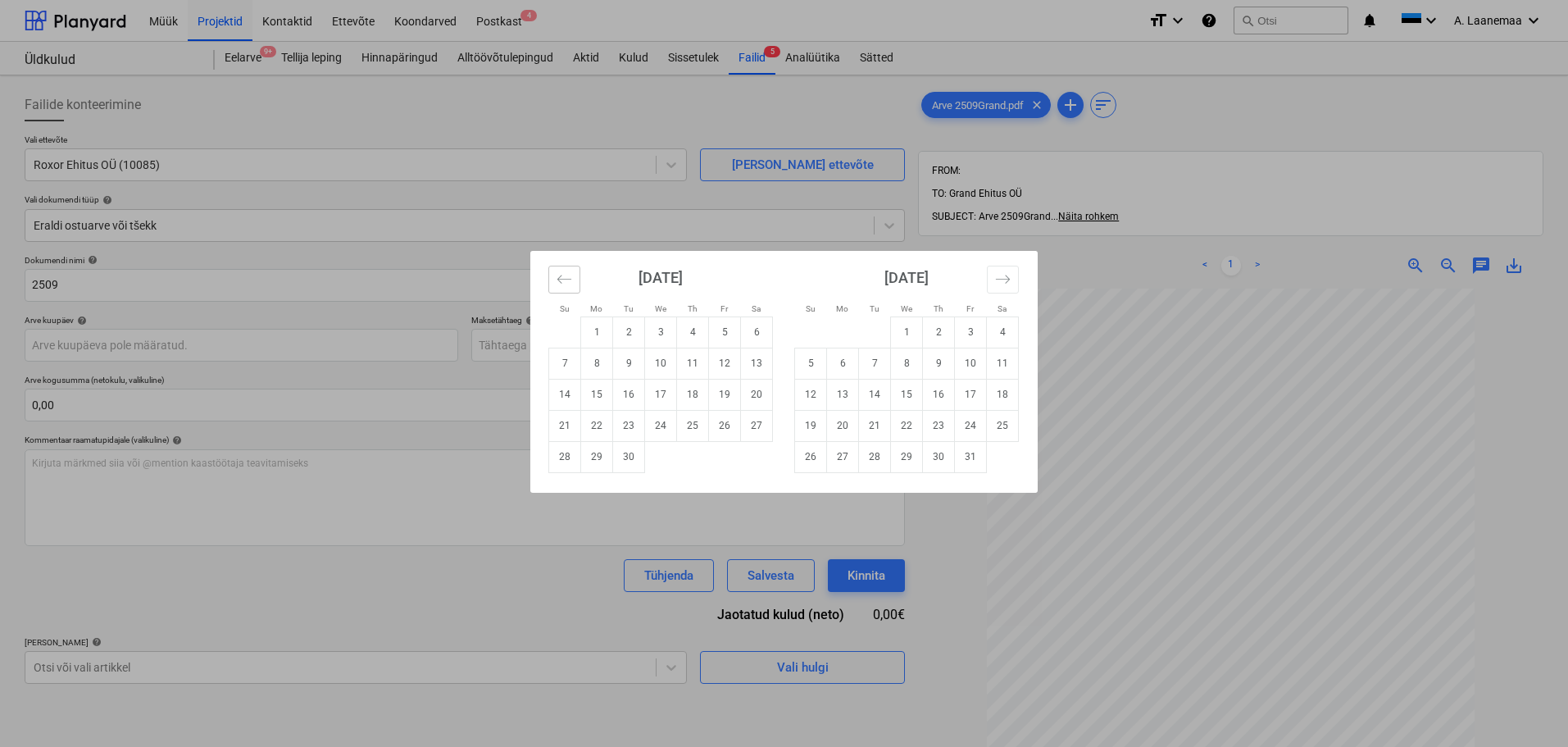
click at [561, 275] on icon "Move backward to switch to the previous month." at bounding box center [564, 279] width 16 height 16
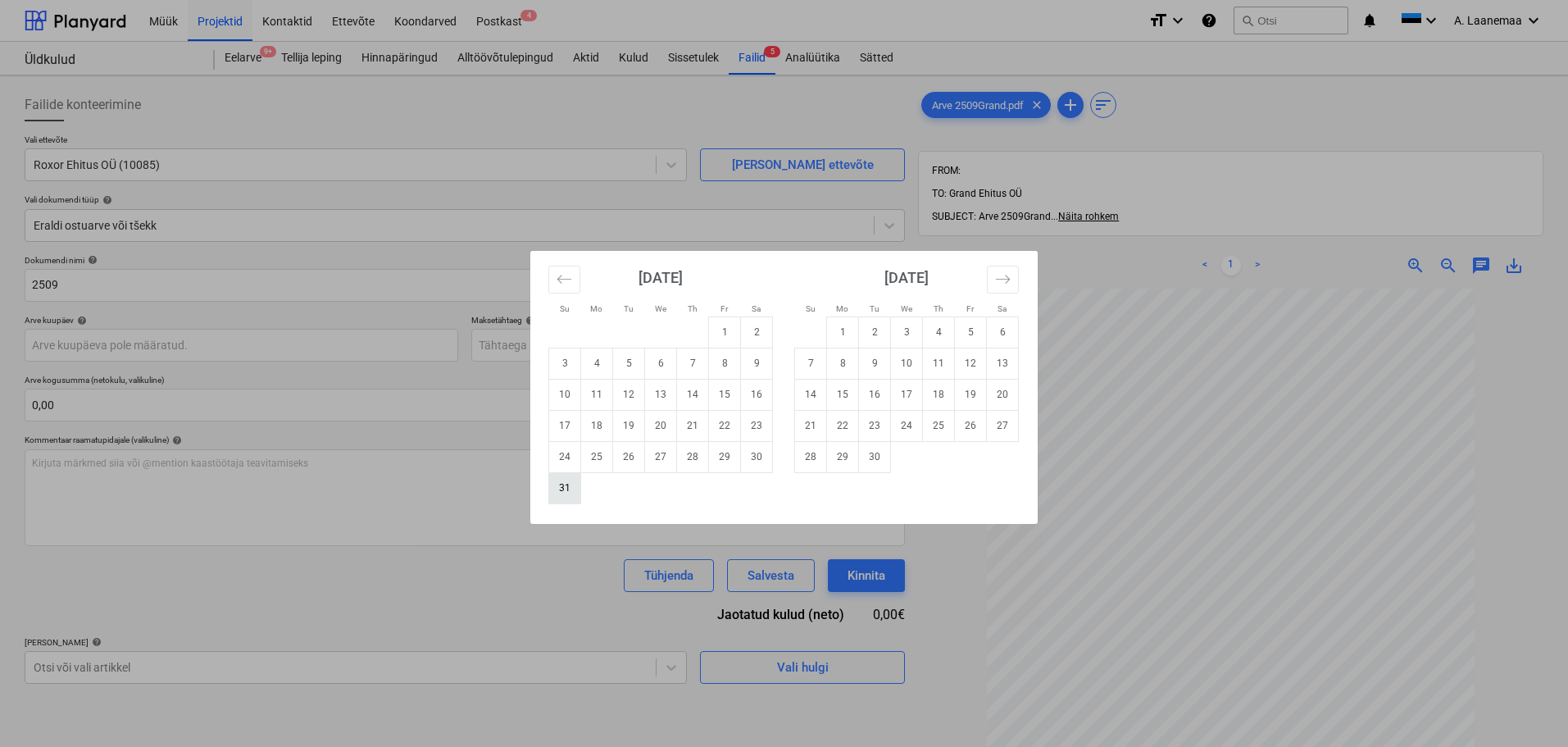
click at [560, 494] on td "31" at bounding box center [565, 487] width 32 height 31
type input "[DATE]"
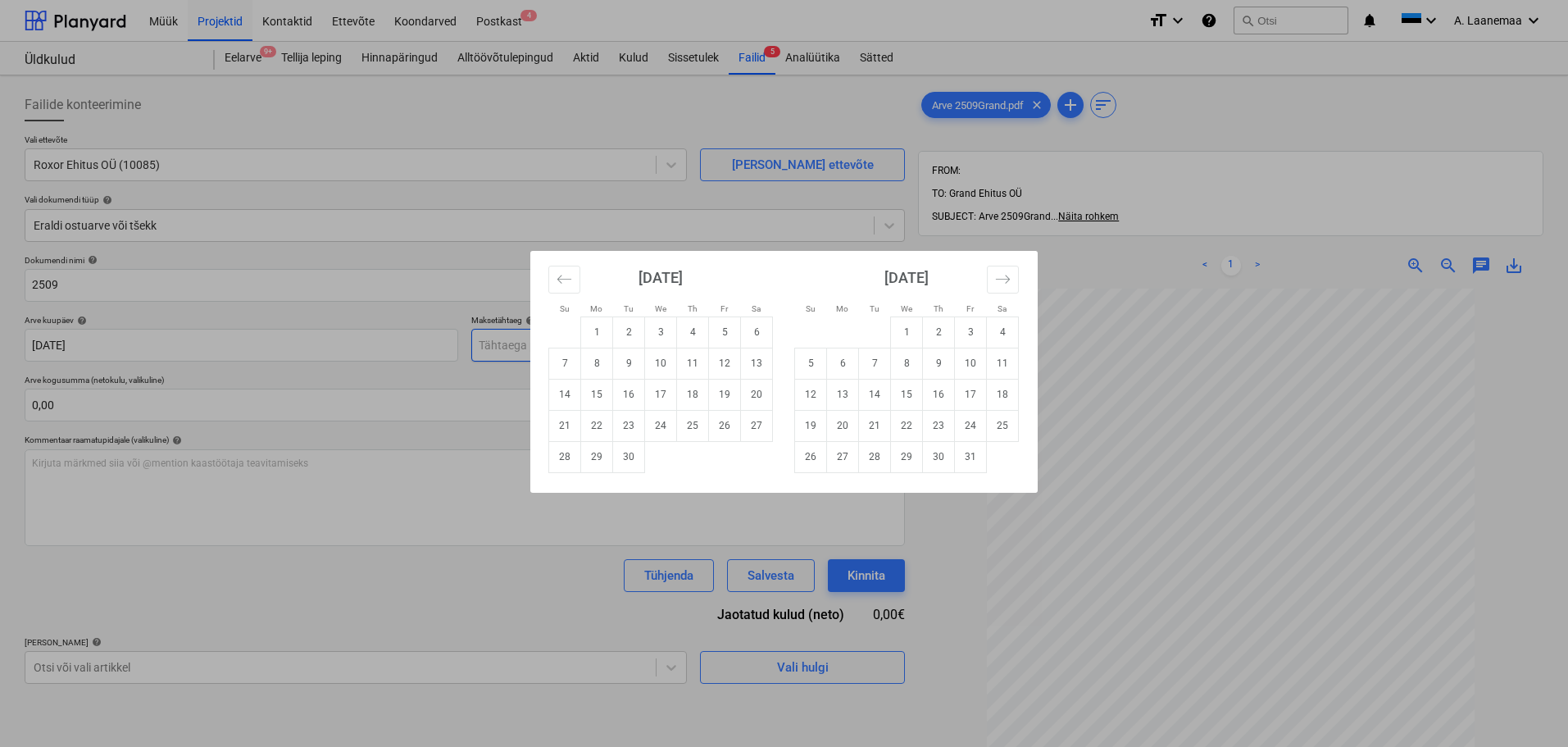
click at [553, 349] on body "Müük Projektid Kontaktid Ettevõte Koondarved Postkast 4 format_size keyboard_ar…" at bounding box center [784, 373] width 1568 height 747
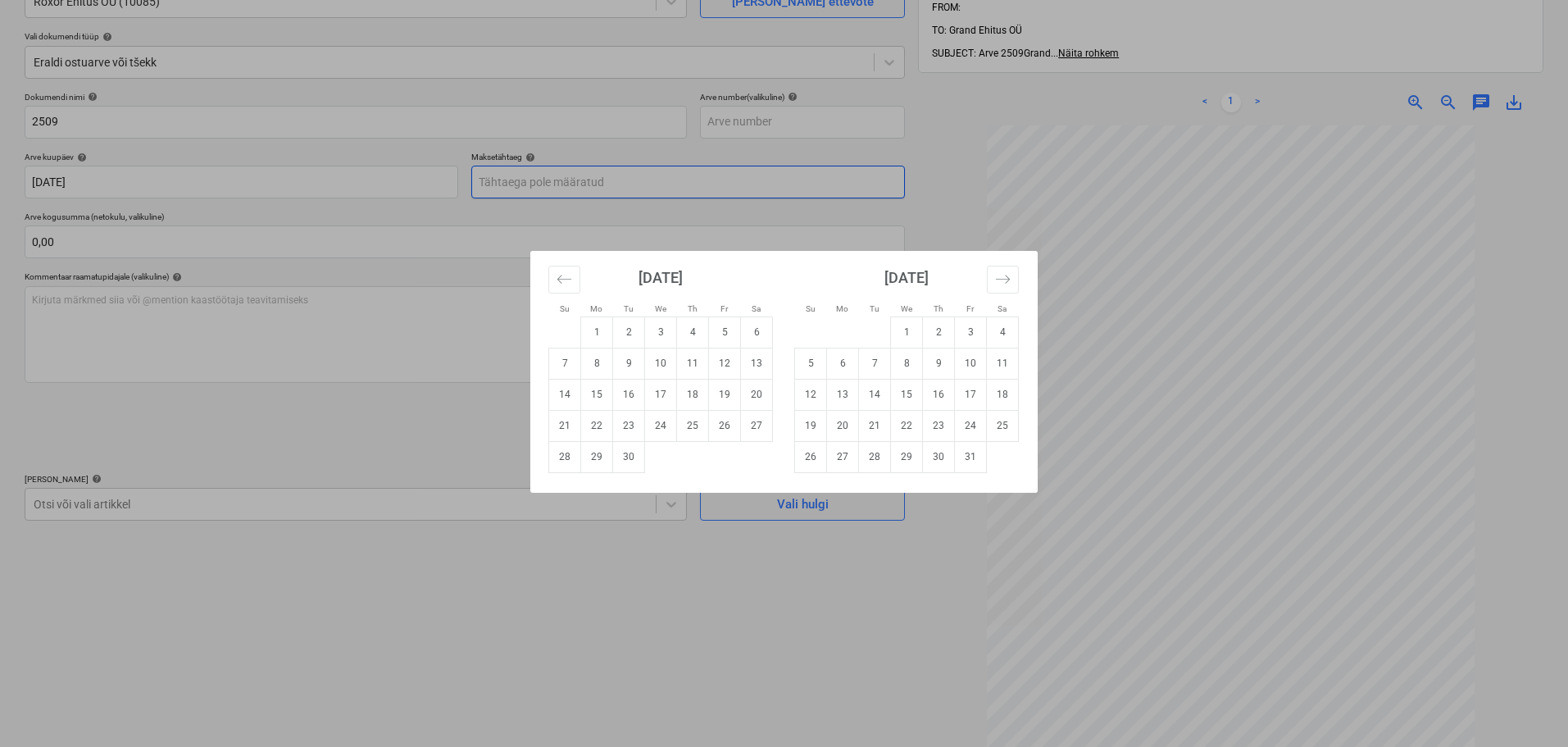
scroll to position [164, 0]
click at [561, 399] on td "14" at bounding box center [565, 394] width 32 height 31
type input "[DATE]"
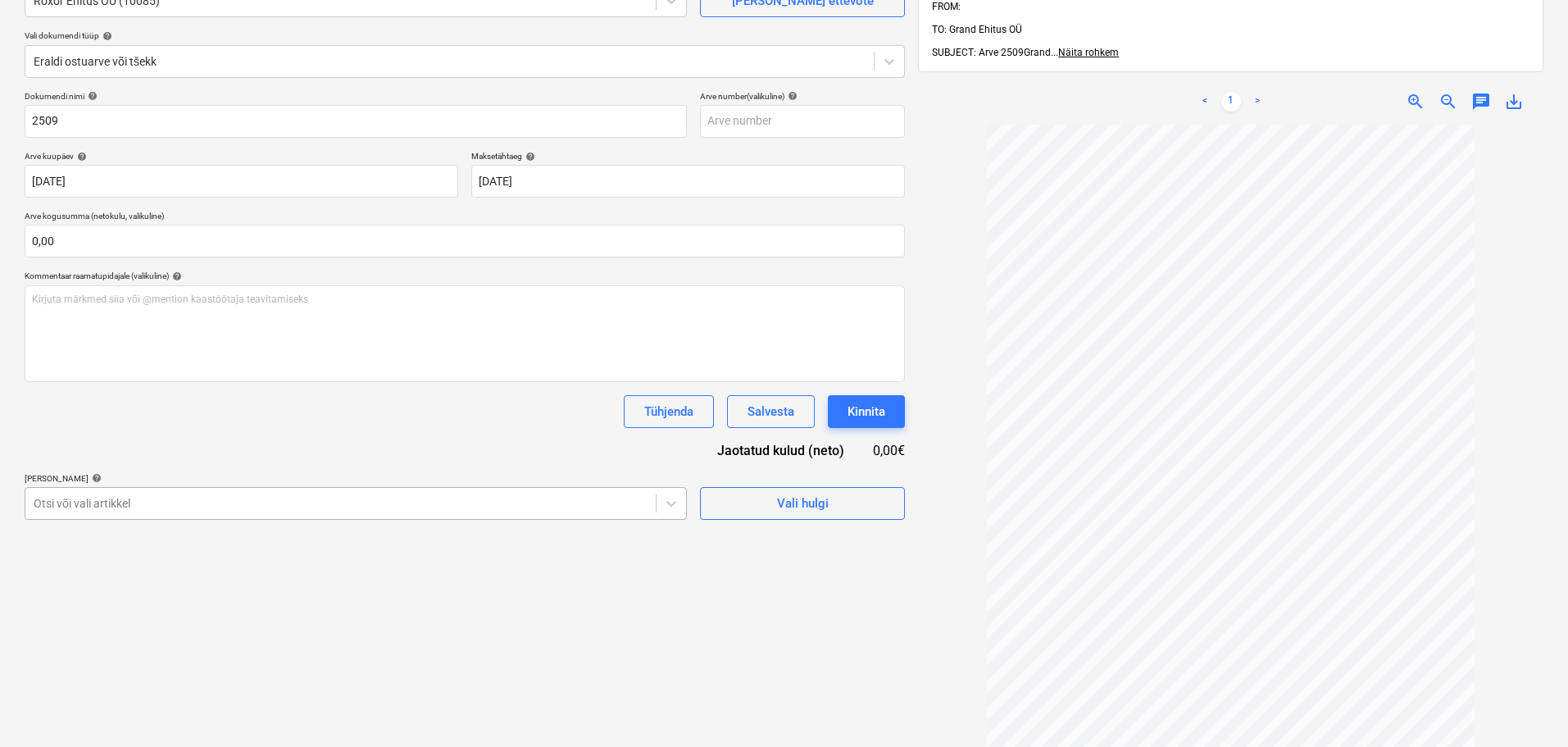
click at [421, 500] on body "Müük Projektid Kontaktid Ettevõte Koondarved Postkast 4 format_size keyboard_ar…" at bounding box center [784, 209] width 1568 height 747
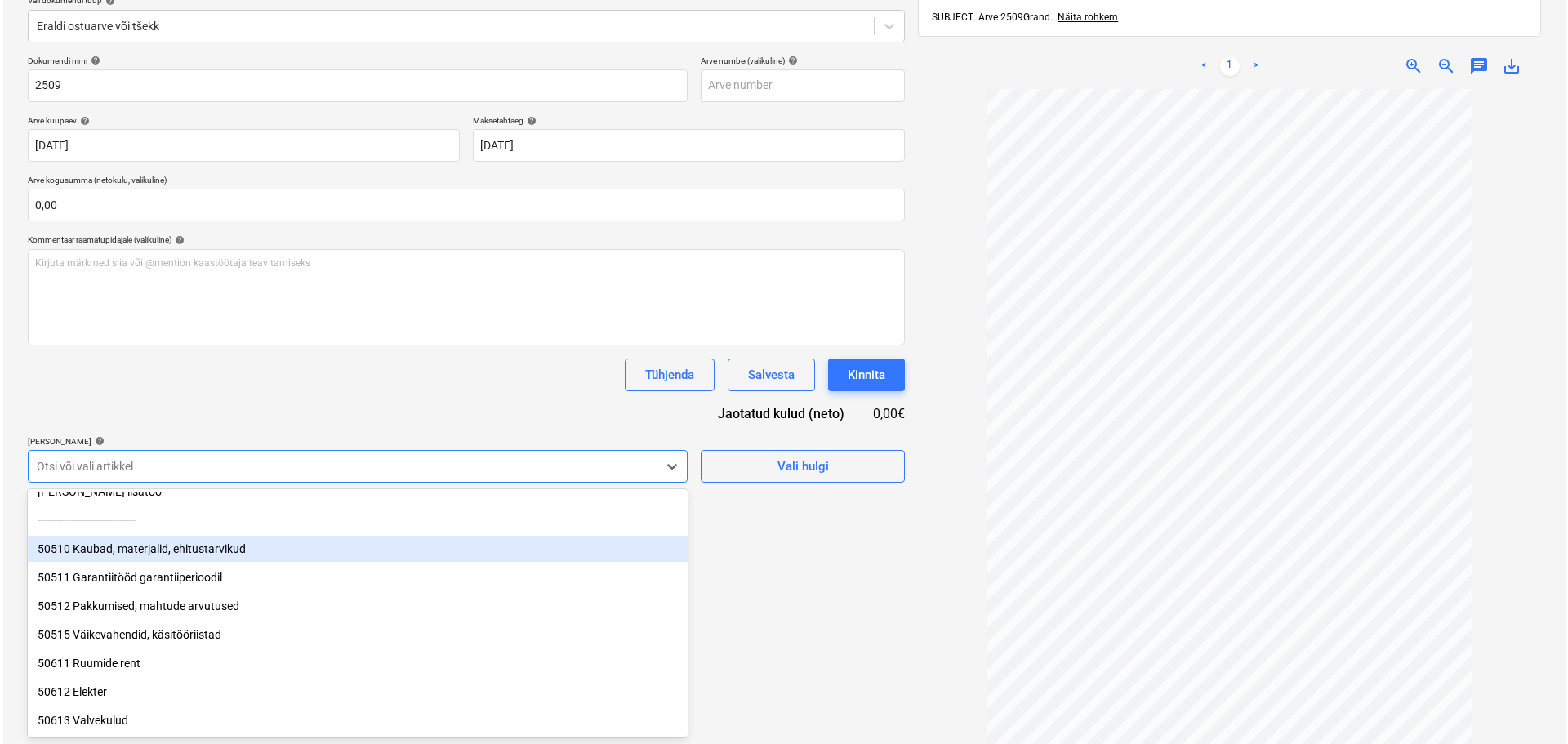
scroll to position [82, 0]
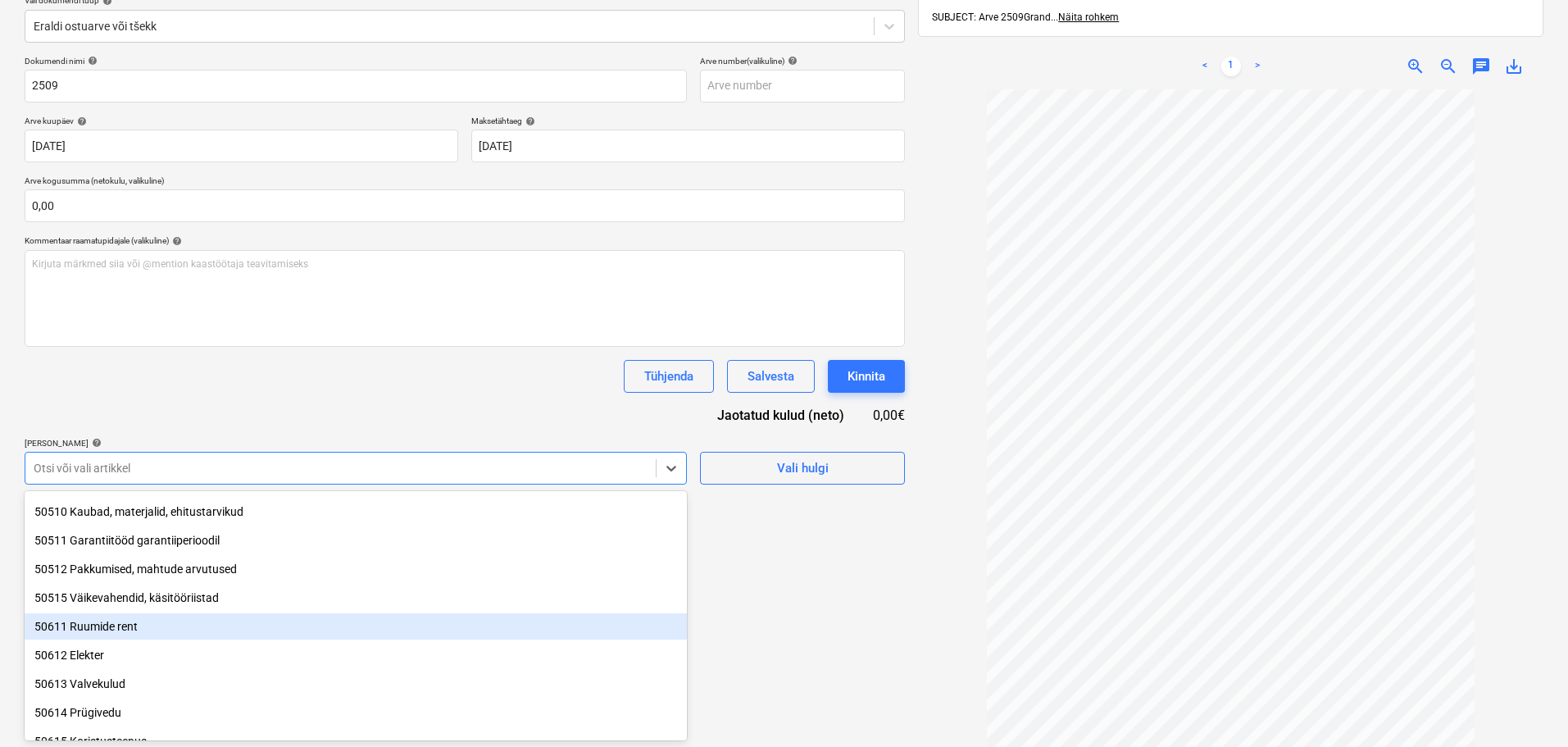
click at [99, 627] on div "50611 Ruumide rent" at bounding box center [356, 625] width 662 height 27
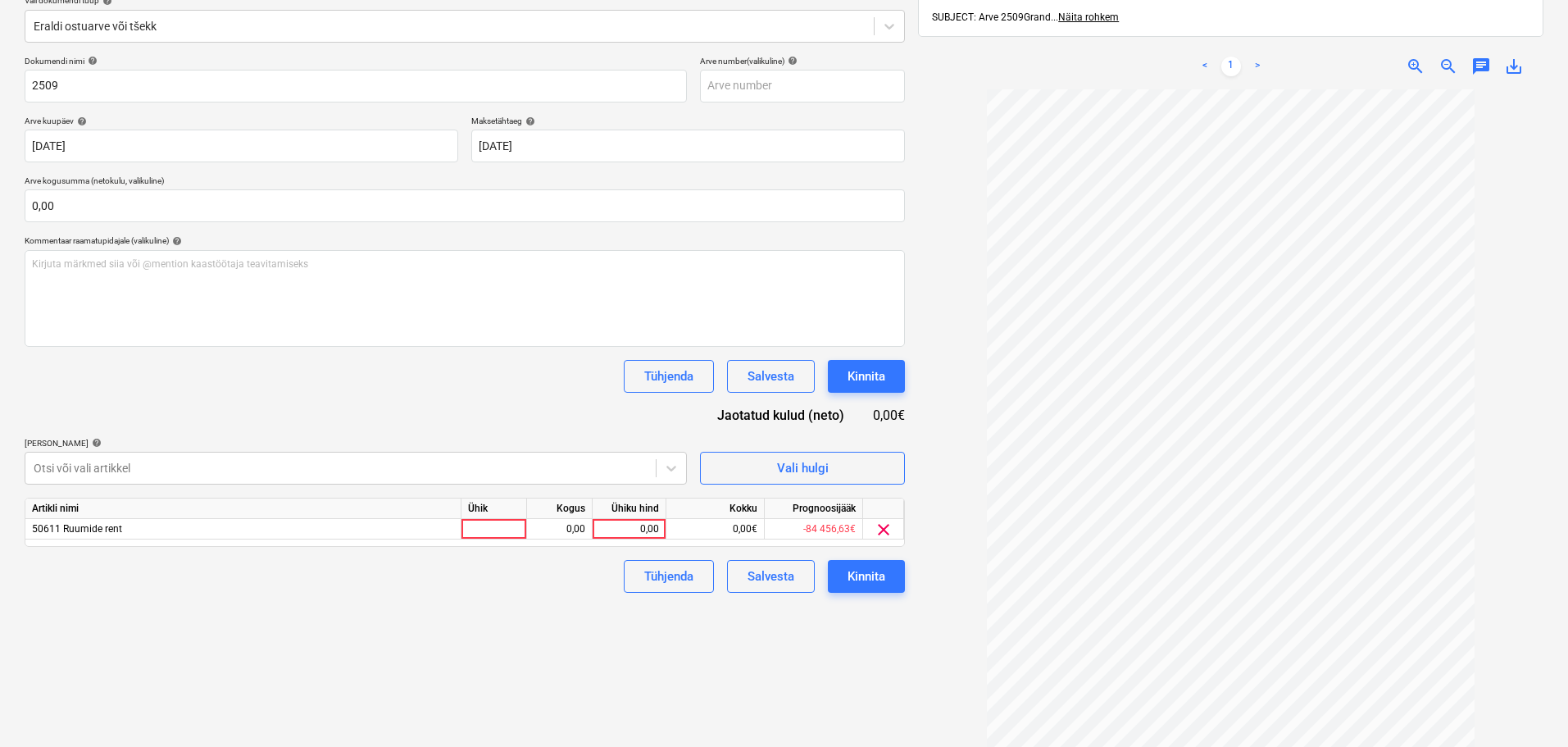
click at [757, 656] on div "Failide konteerimine Vali ettevõte Roxor Ehitus OÜ (10085) [PERSON_NAME] uus et…" at bounding box center [464, 339] width 893 height 913
click at [632, 528] on div "0,00" at bounding box center [628, 528] width 59 height 20
type input "797,7"
click at [853, 582] on div "Kinnita" at bounding box center [866, 575] width 37 height 21
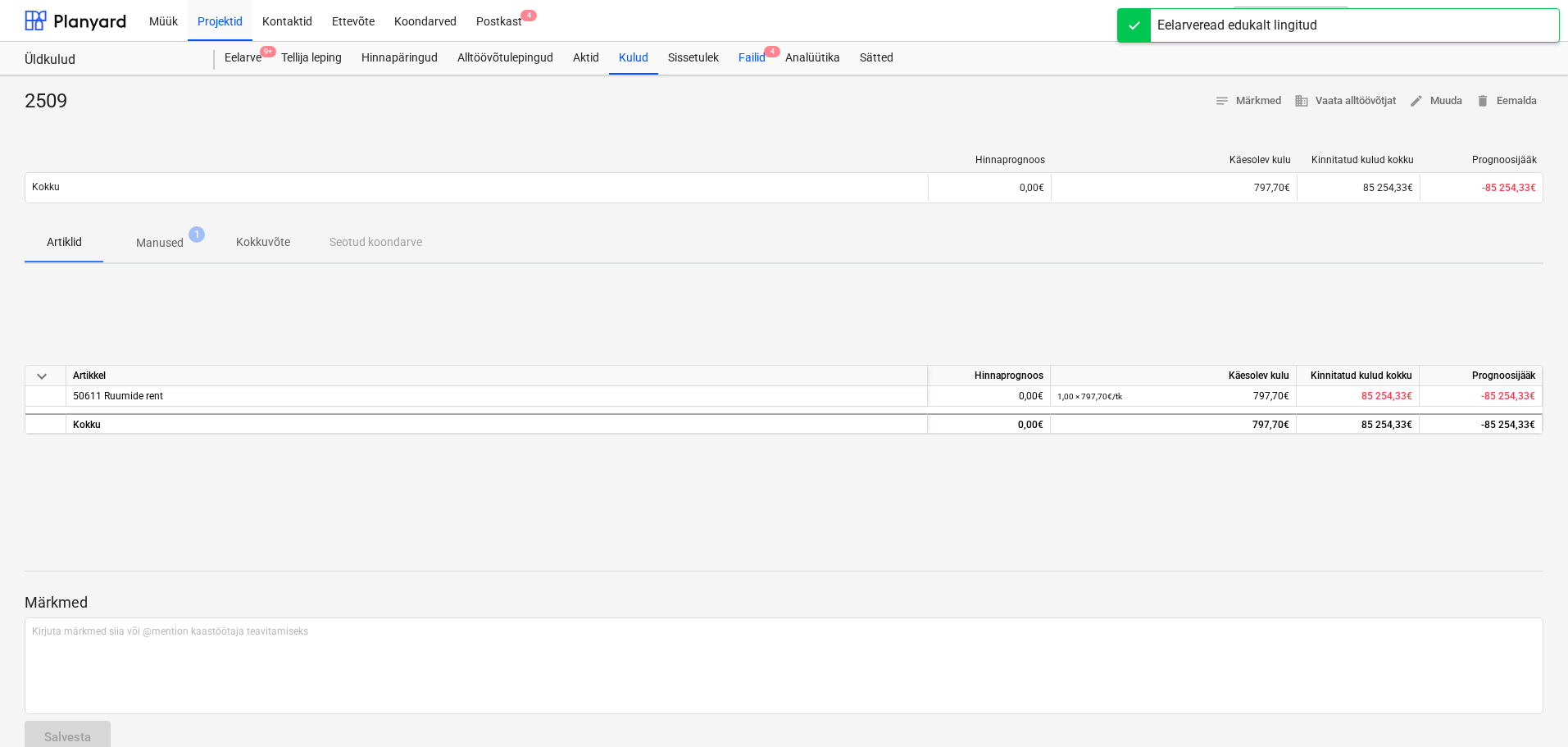
click at [755, 49] on div "Failid 4" at bounding box center [752, 59] width 47 height 33
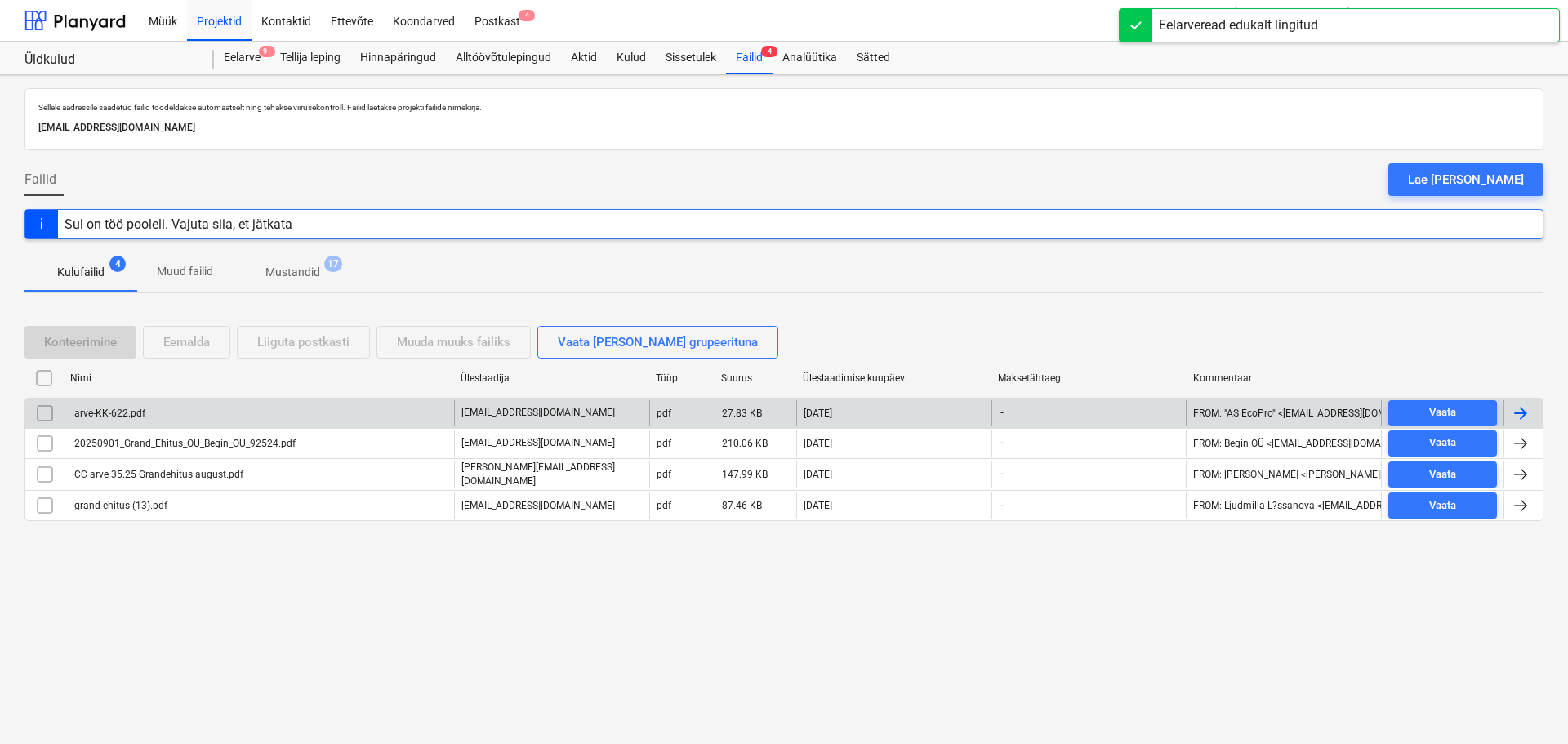
click at [123, 409] on div "arve-KK-622.pdf" at bounding box center [108, 413] width 74 height 12
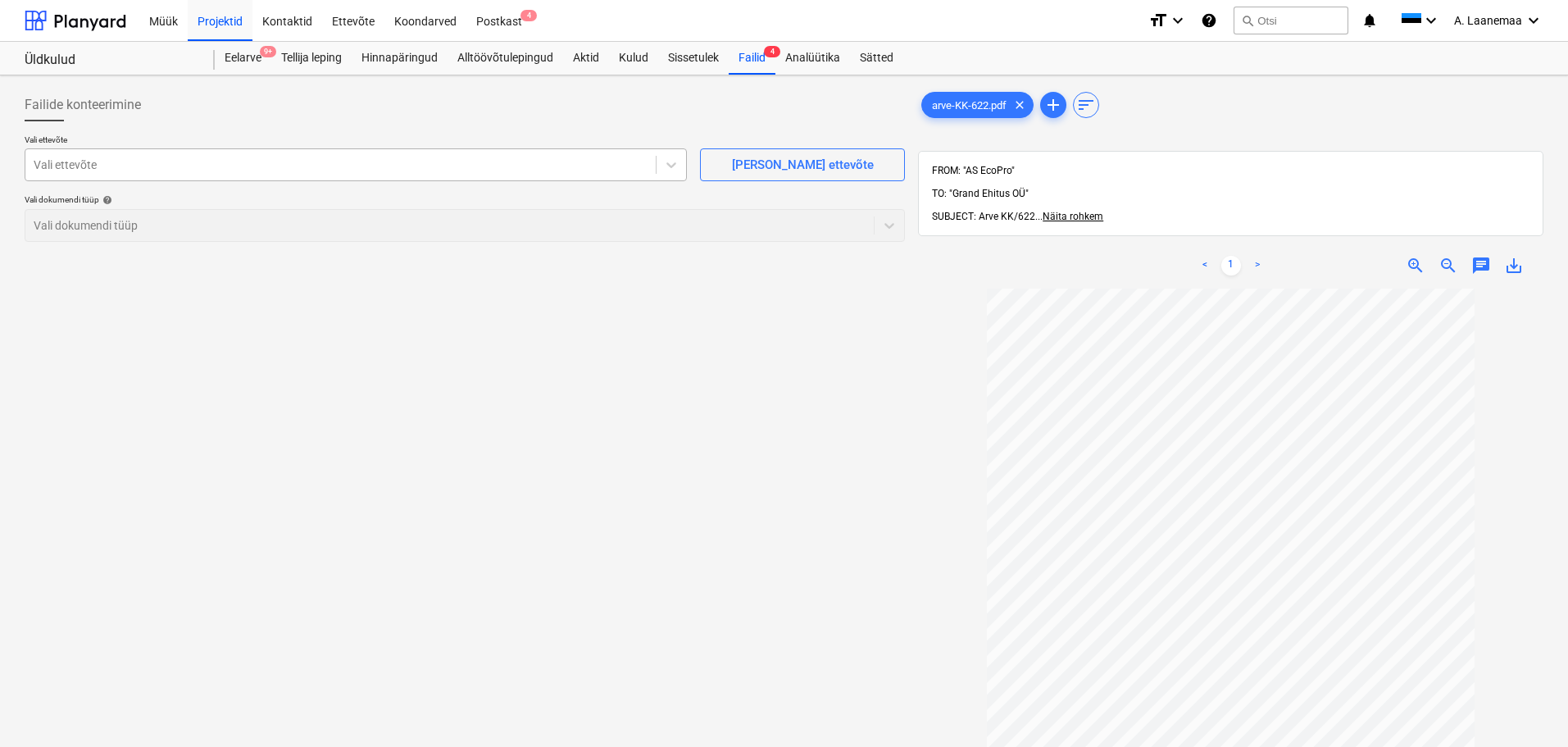
click at [71, 162] on div at bounding box center [340, 165] width 613 height 16
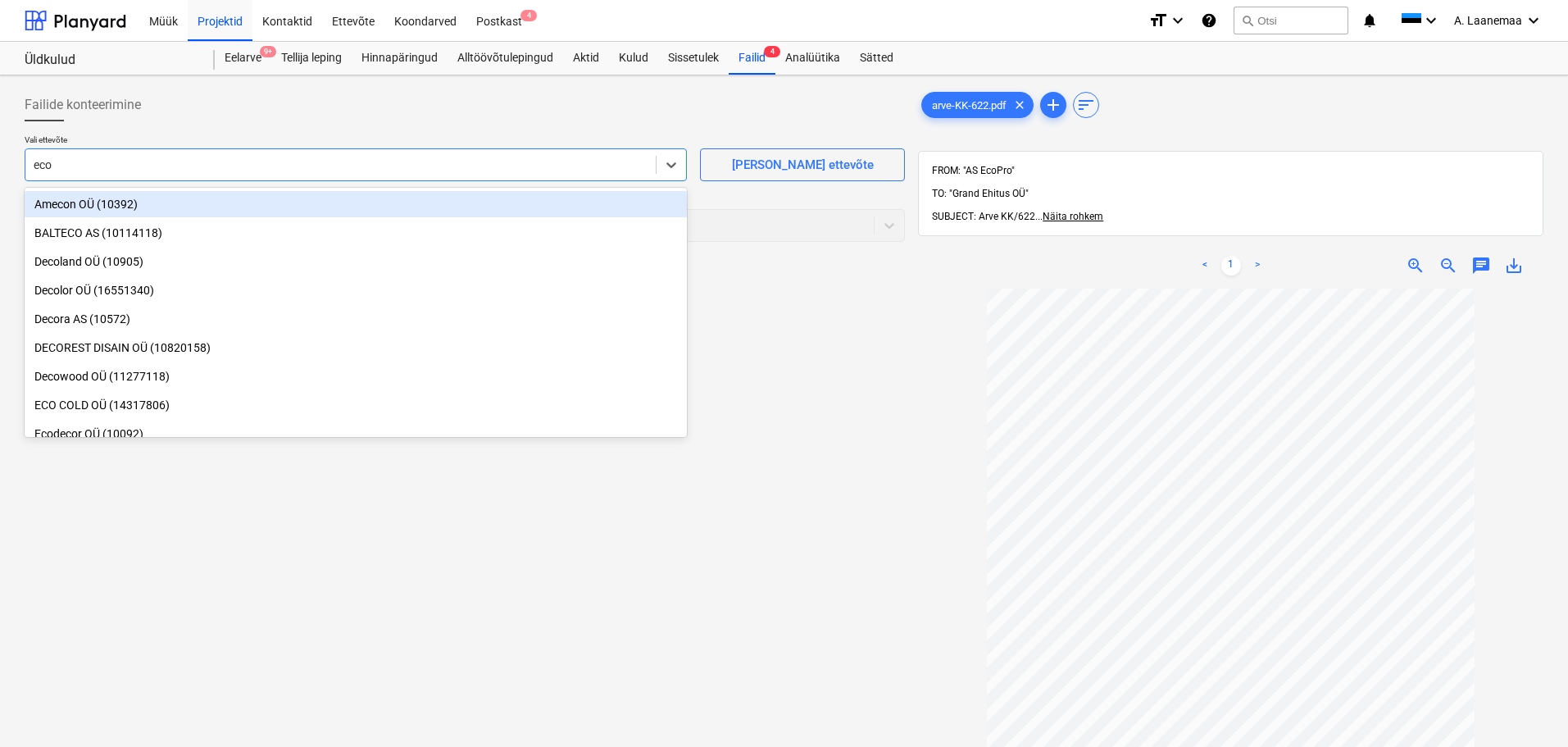
type input "ecop"
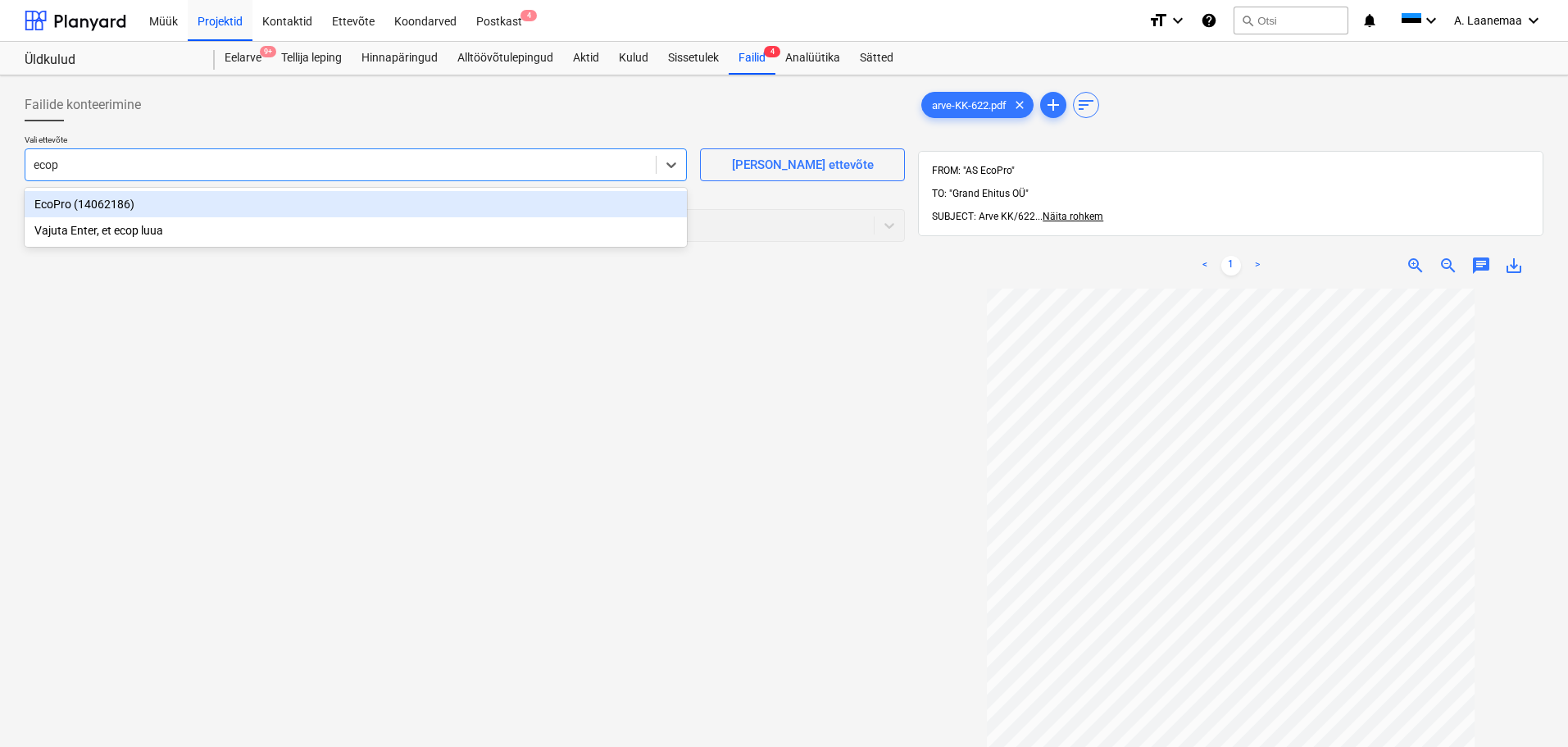
click at [99, 209] on div "EcoPro (14062186)" at bounding box center [356, 204] width 662 height 27
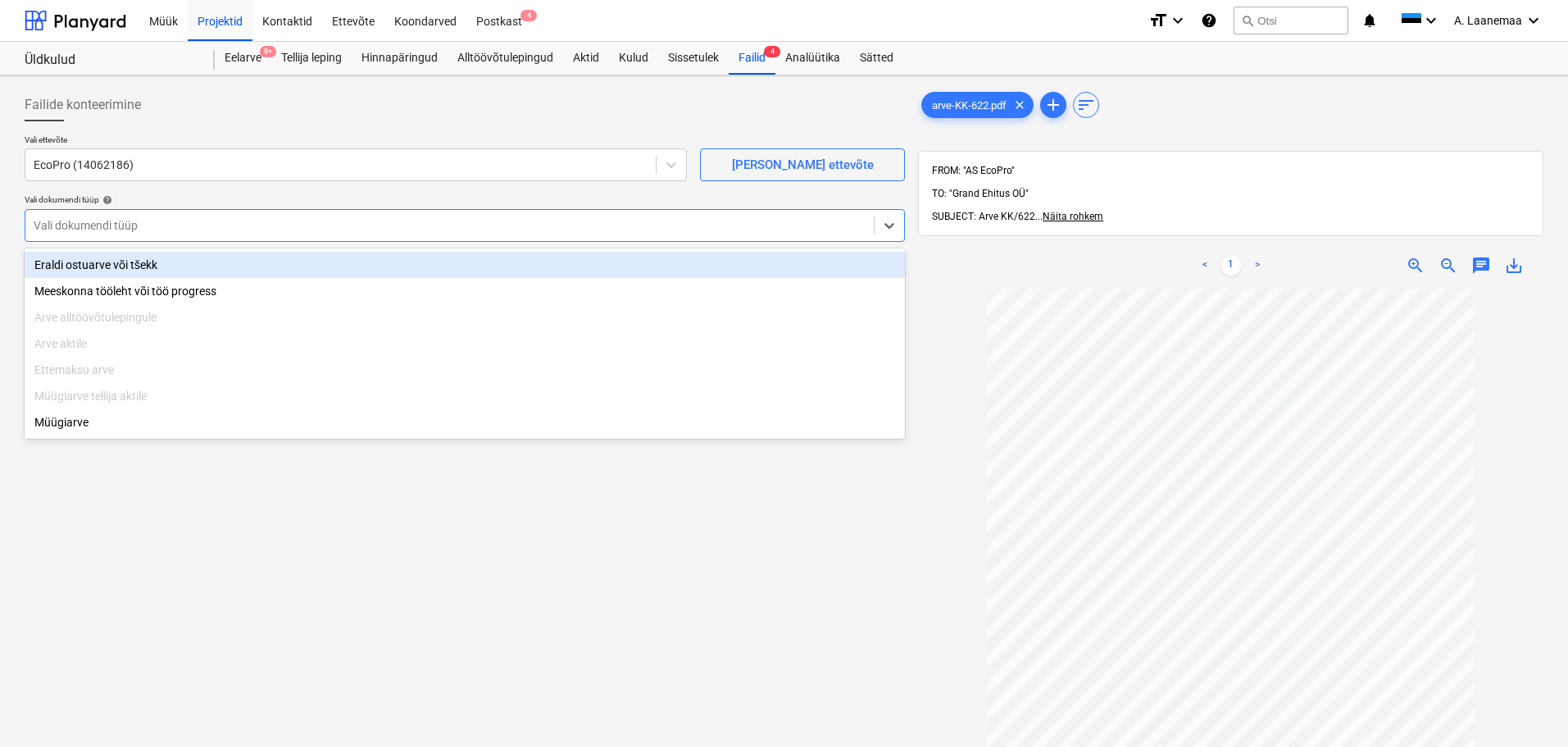
click at [101, 231] on div at bounding box center [450, 226] width 832 height 16
click at [104, 272] on div "Eraldi ostuarve või tšekk" at bounding box center [464, 264] width 880 height 27
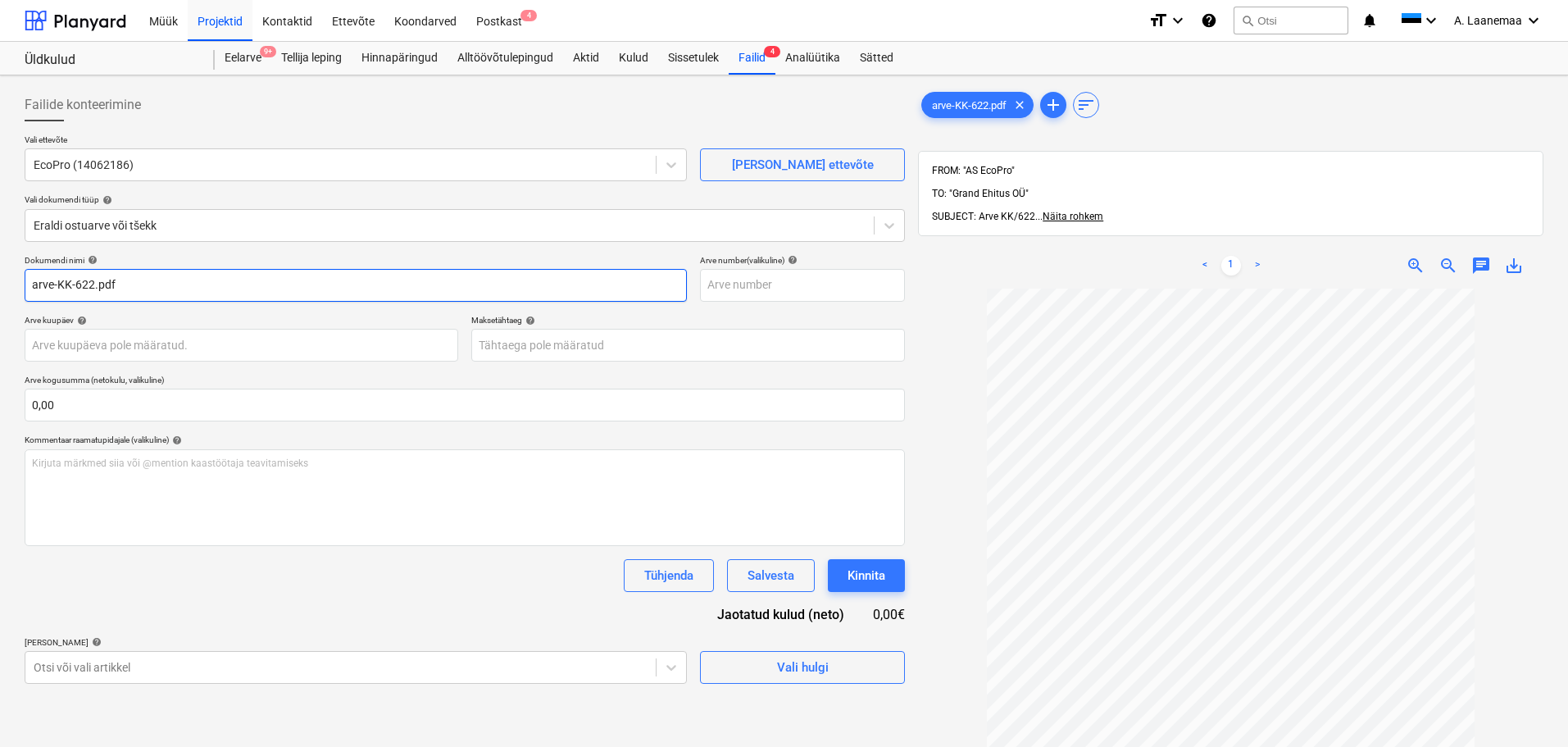
drag, startPoint x: 166, startPoint y: 285, endPoint x: 0, endPoint y: 240, distance: 172.0
click at [0, 240] on div "Failide konteerimine Vali ettevõte EcoPro (14062186) [PERSON_NAME] uus ettevõte…" at bounding box center [784, 539] width 1568 height 927
type input "KK-622"
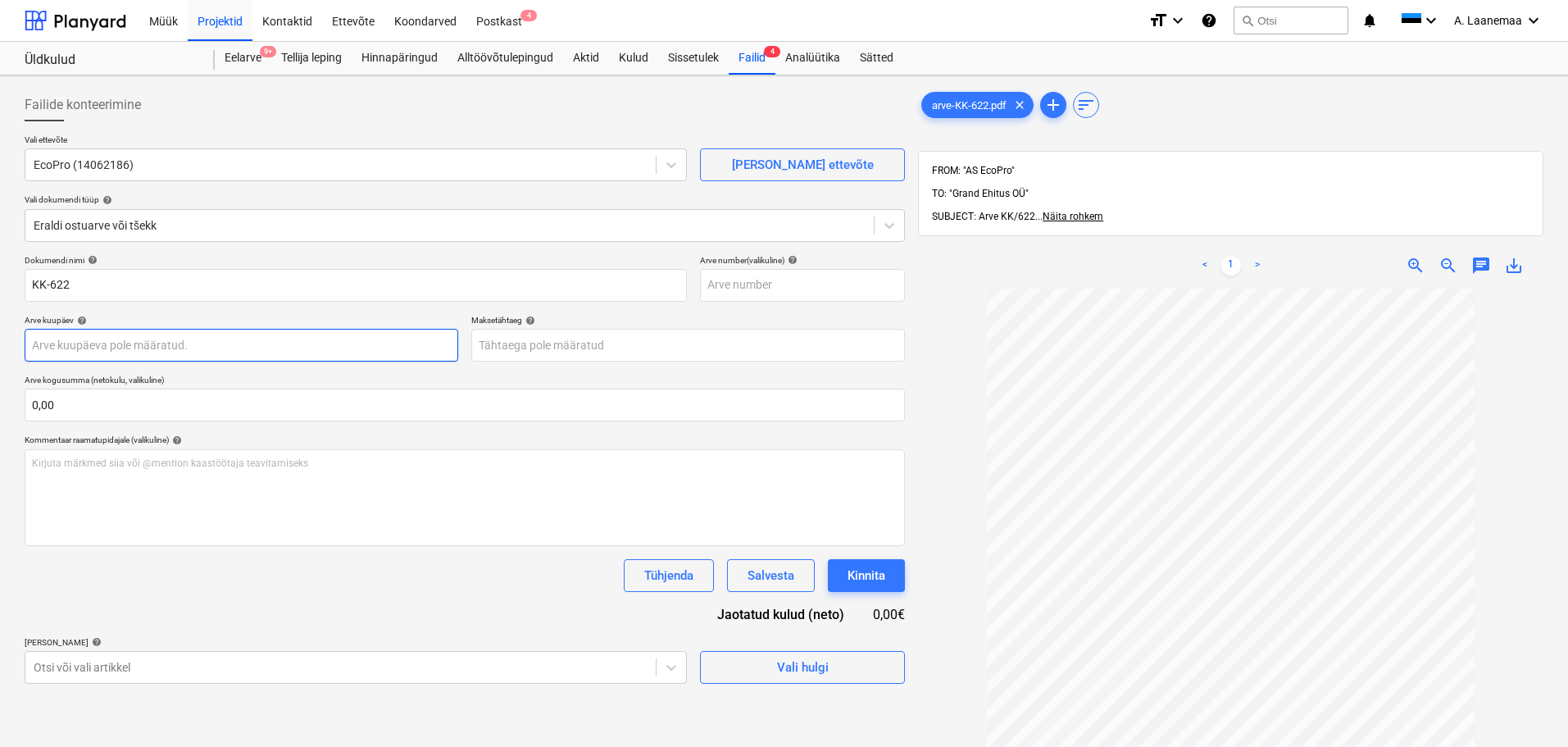
click at [105, 337] on body "Müük Projektid Kontaktid Ettevõte Koondarved Postkast 4 format_size keyboard_ar…" at bounding box center [784, 373] width 1568 height 747
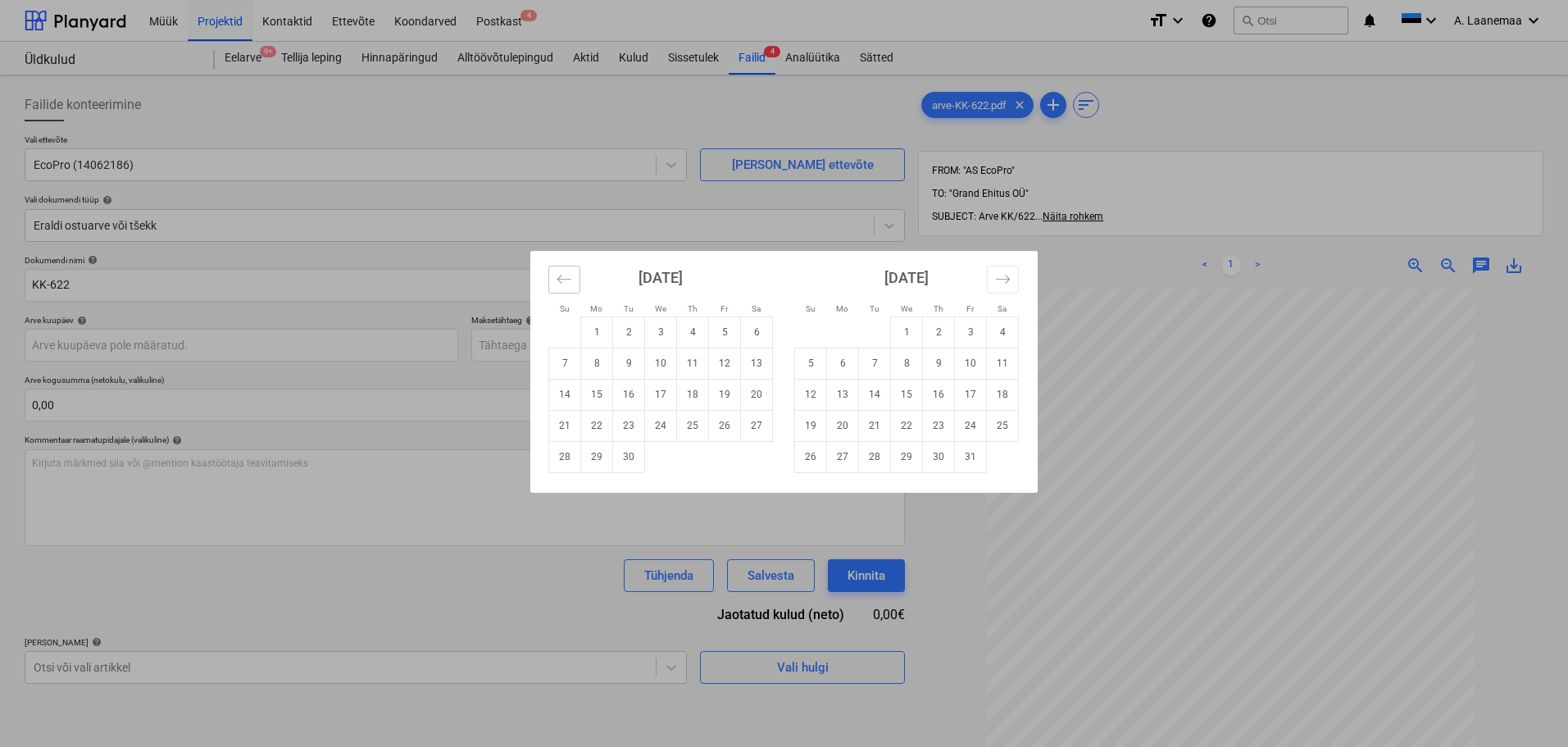
click at [573, 281] on button "Move backward to switch to the previous month." at bounding box center [564, 279] width 32 height 27
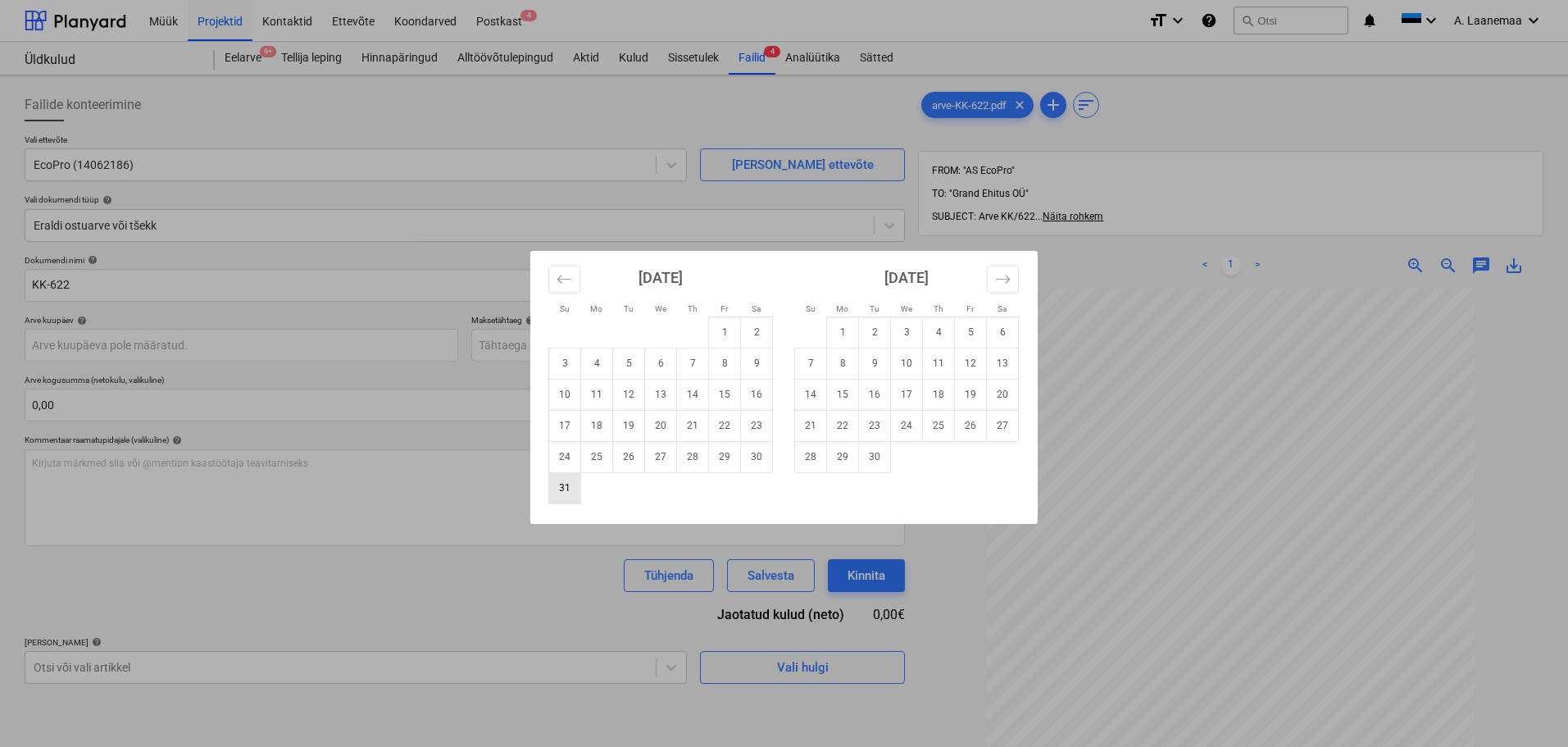
click at [569, 488] on td "31" at bounding box center [565, 487] width 32 height 31
type input "[DATE]"
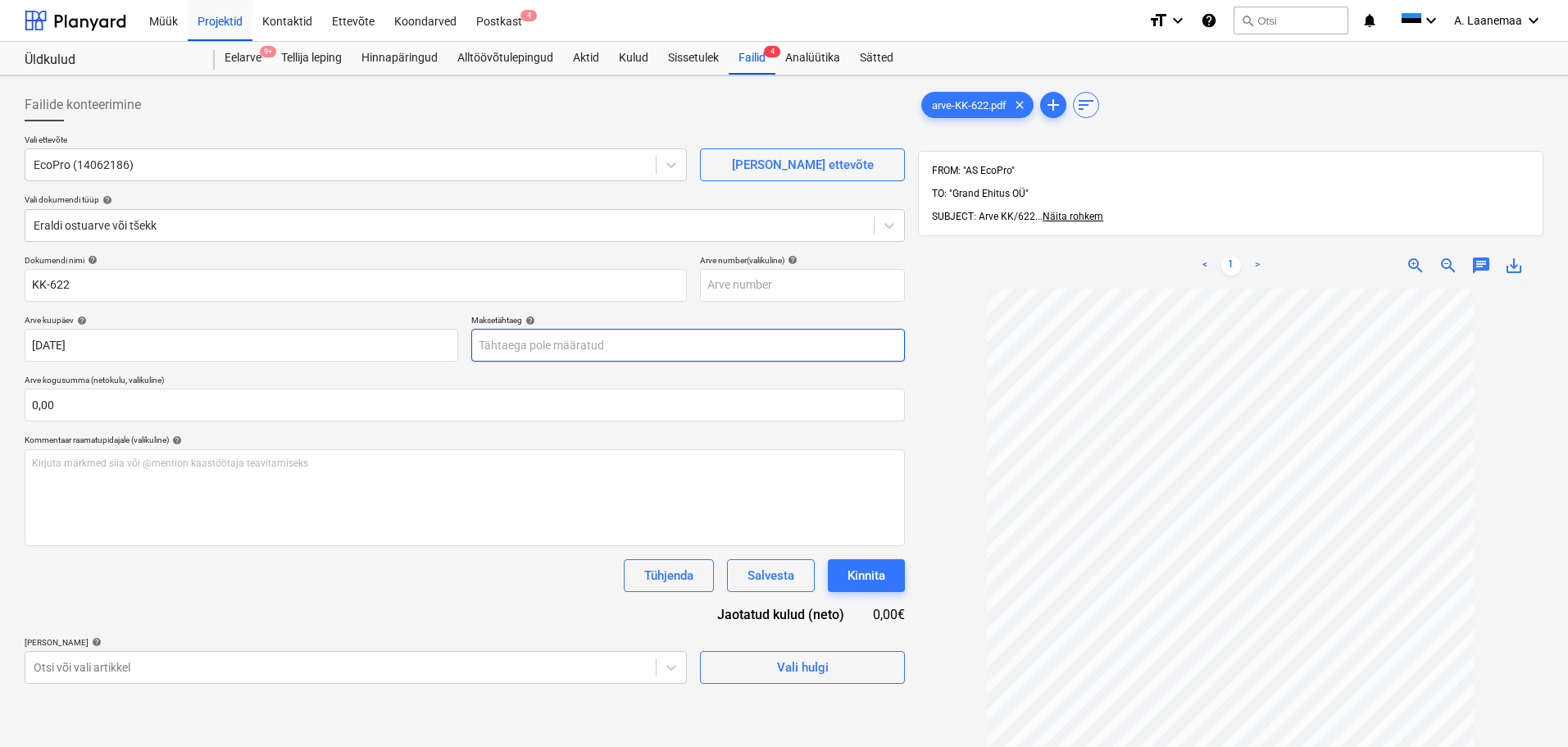
click at [538, 350] on body "Müük Projektid Kontaktid Ettevõte Koondarved Postkast 4 format_size keyboard_ar…" at bounding box center [784, 373] width 1568 height 747
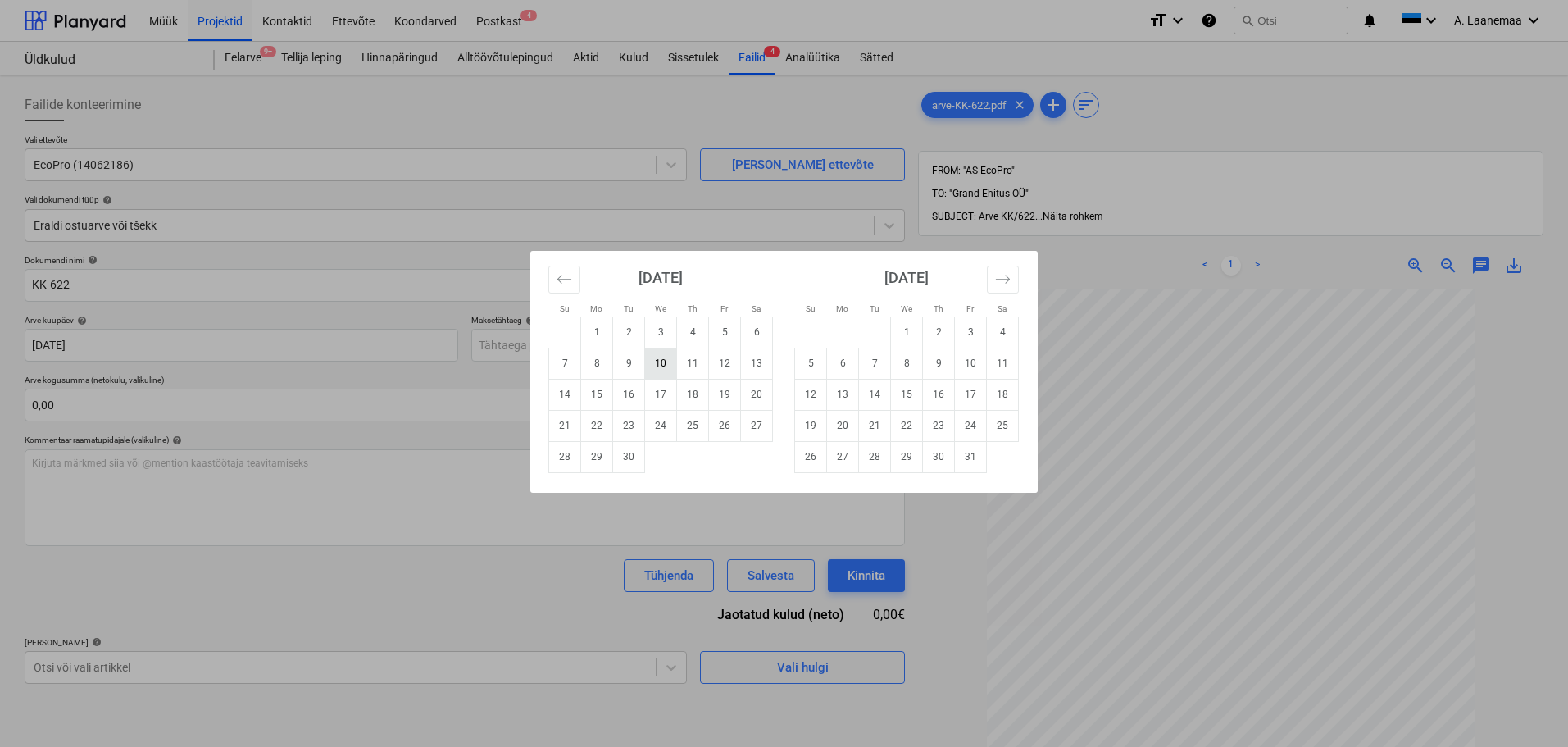
click at [666, 367] on td "10" at bounding box center [660, 363] width 32 height 31
type input "[DATE]"
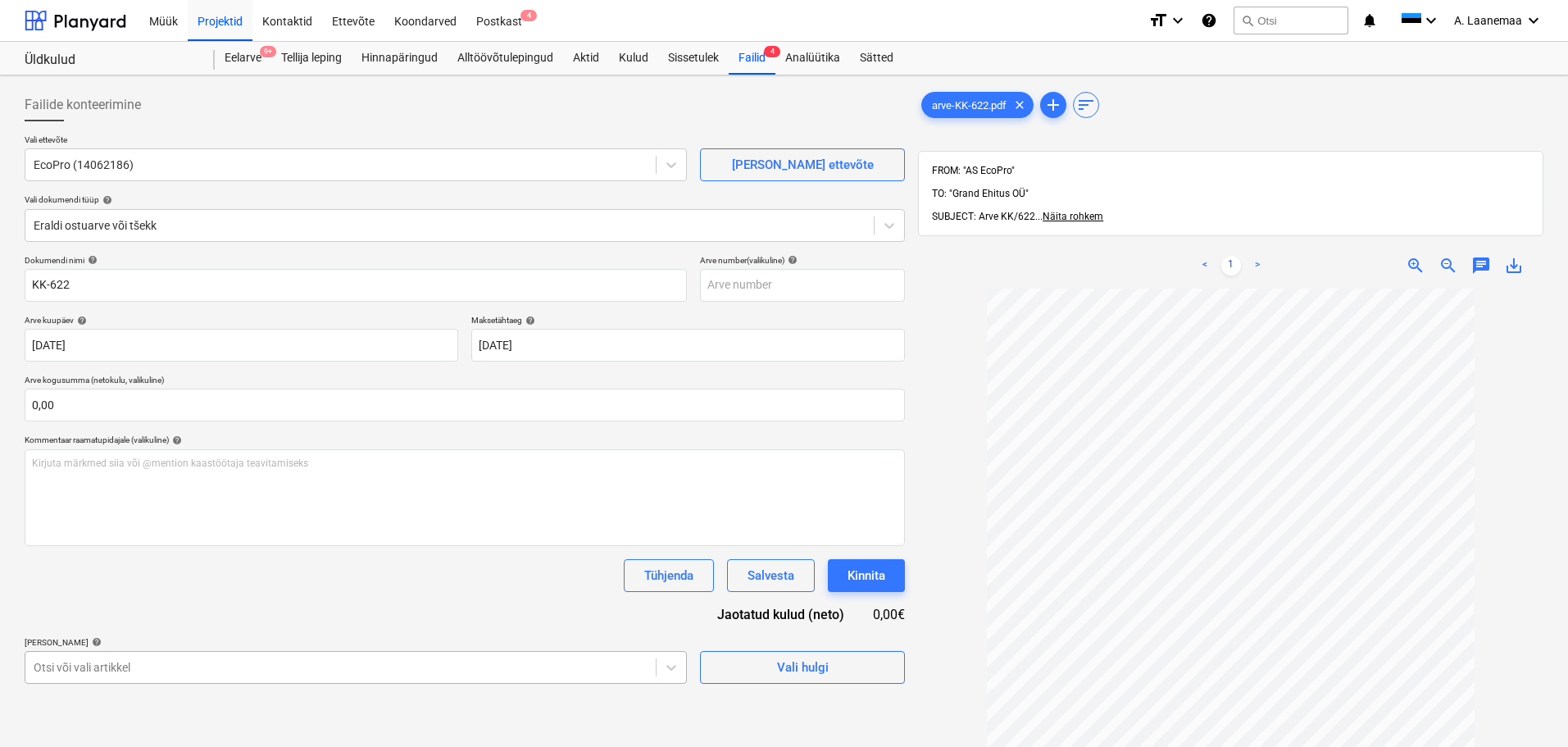
click at [422, 670] on body "Müük Projektid Kontaktid Ettevõte Koondarved Postkast 4 format_size keyboard_ar…" at bounding box center [784, 373] width 1568 height 747
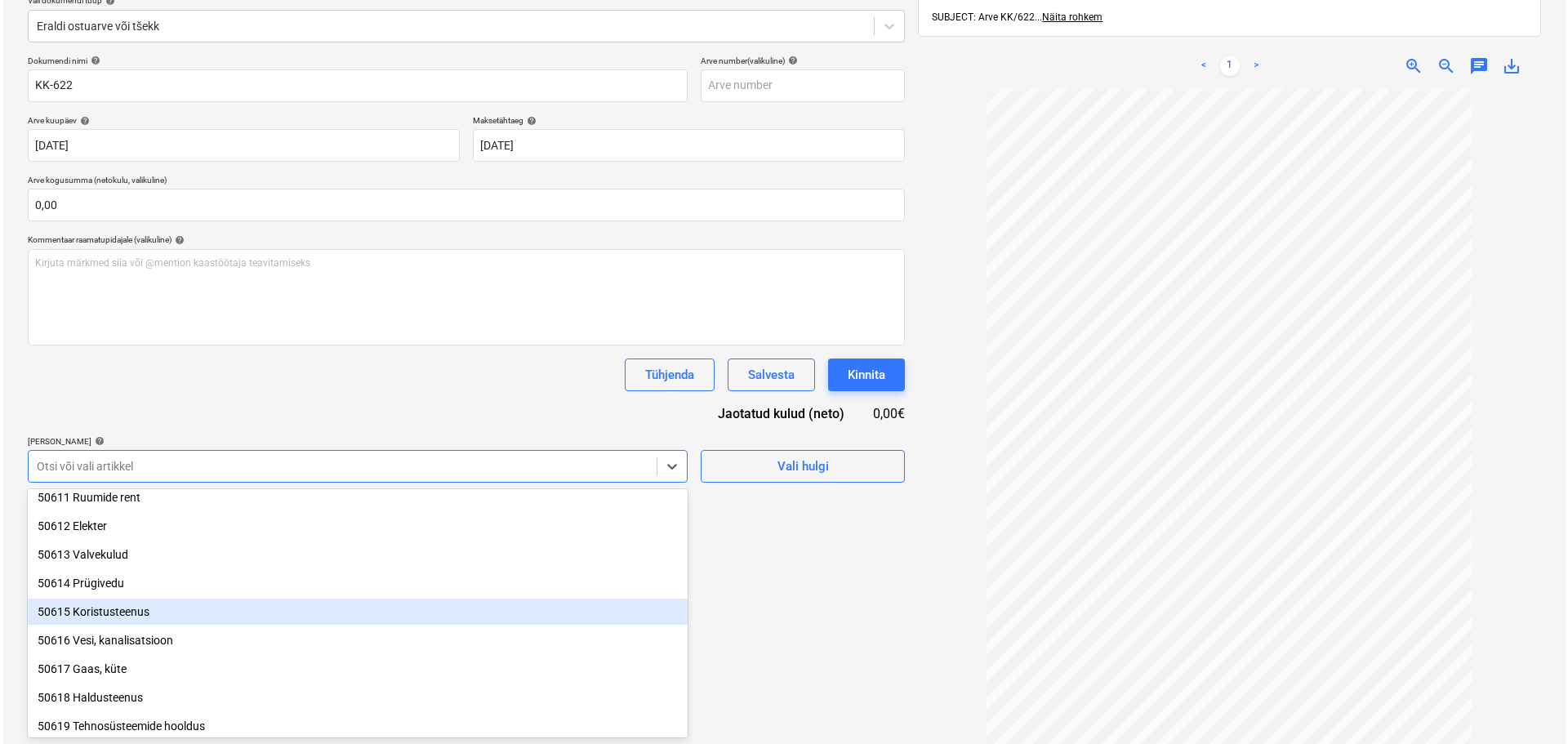
scroll to position [245, 0]
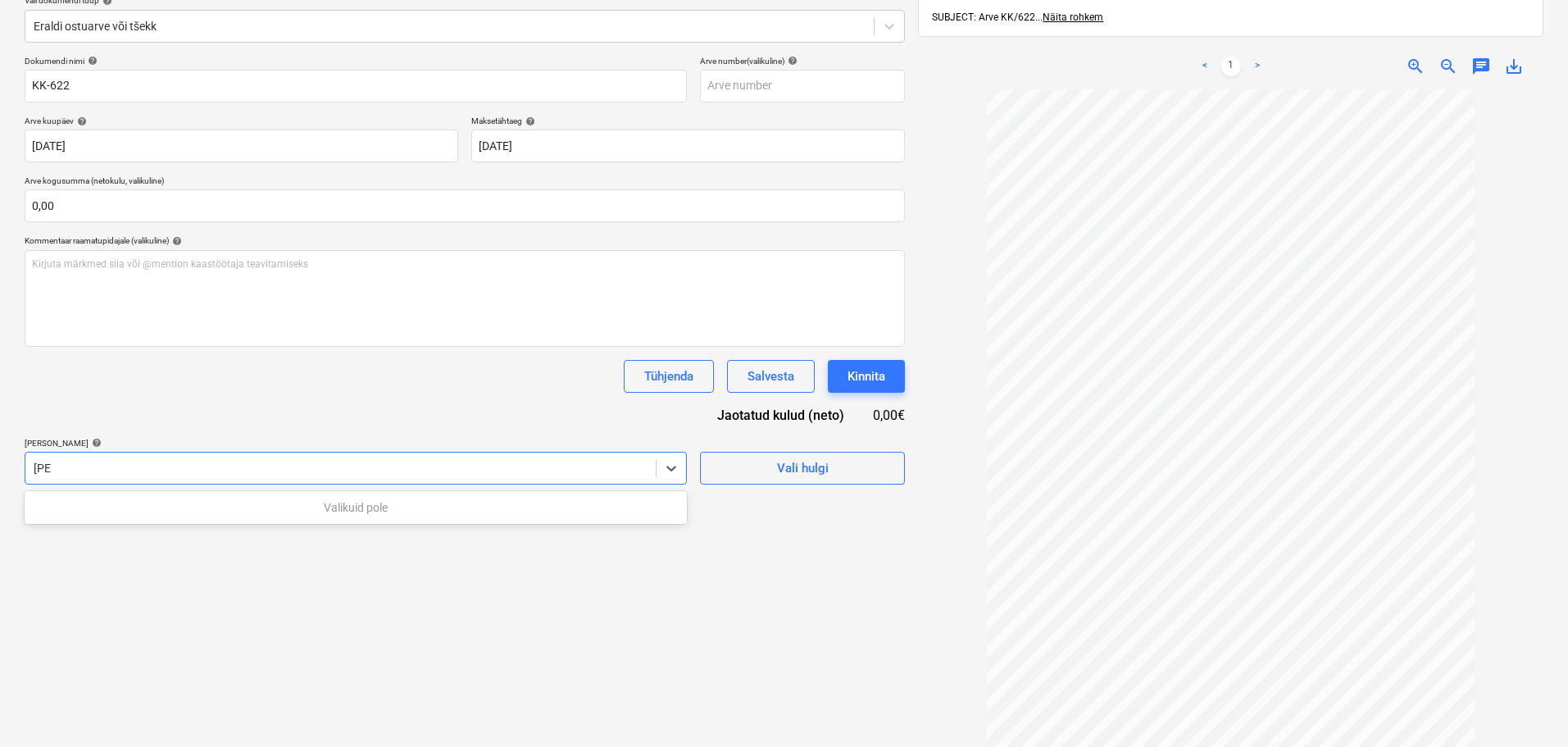
type input "j"
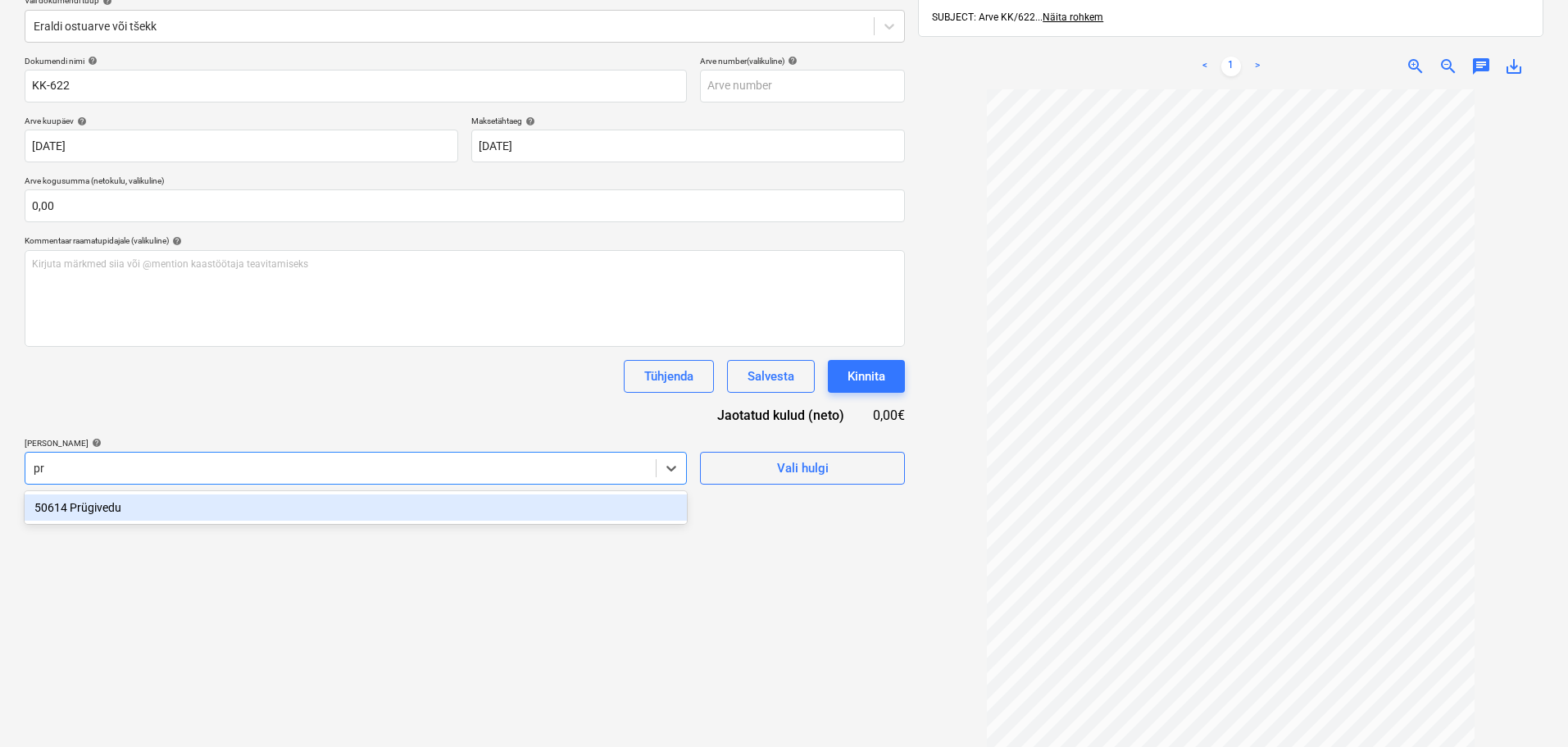
type input "prü"
click at [125, 515] on div "50614 Prügivedu" at bounding box center [356, 507] width 662 height 27
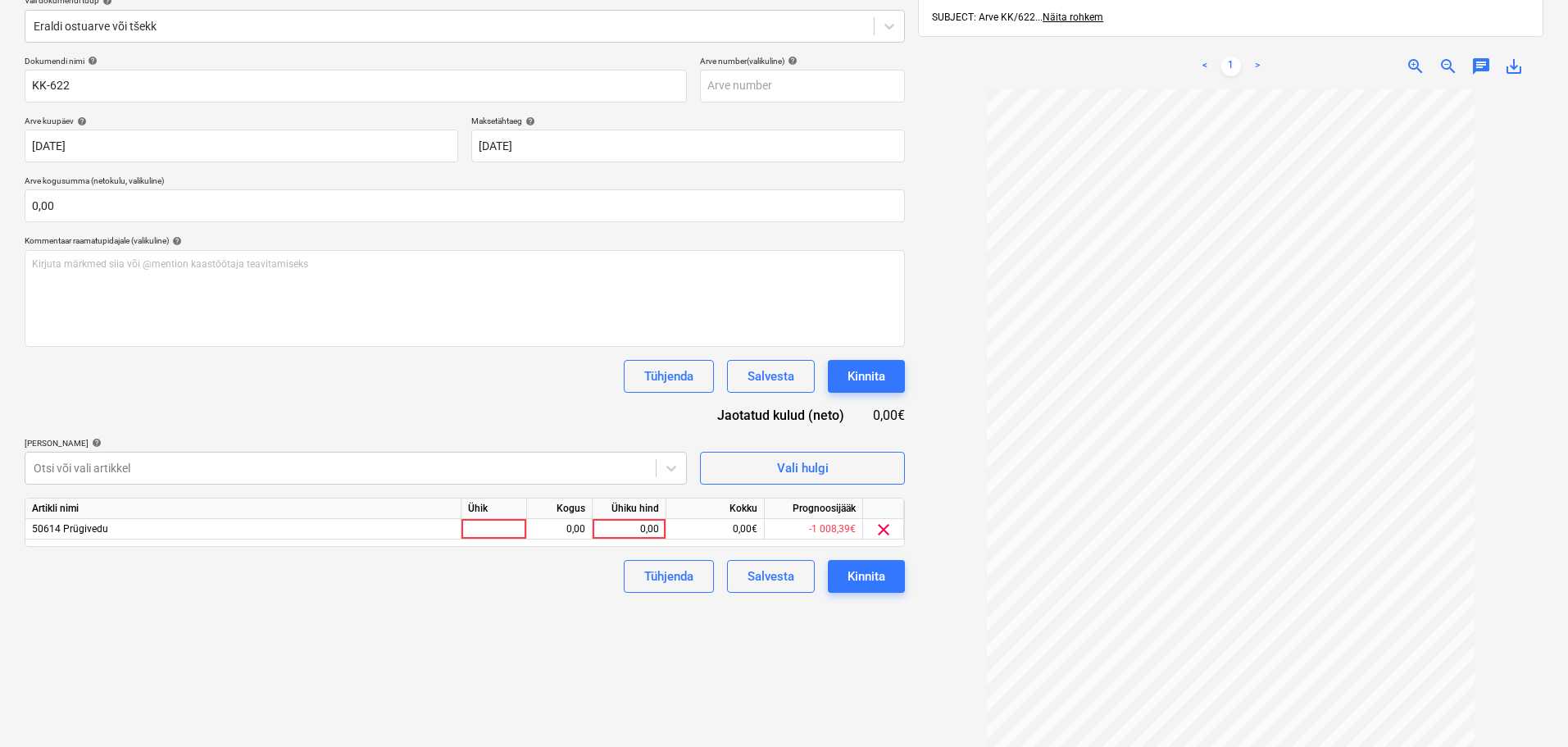
click at [740, 652] on div "Failide konteerimine Vali ettevõte EcoPro (14062186) [PERSON_NAME] uus ettevõte…" at bounding box center [464, 339] width 893 height 913
click at [621, 520] on div "0,00" at bounding box center [628, 528] width 59 height 20
type input "158,28"
click at [877, 573] on div "Kinnita" at bounding box center [866, 575] width 37 height 21
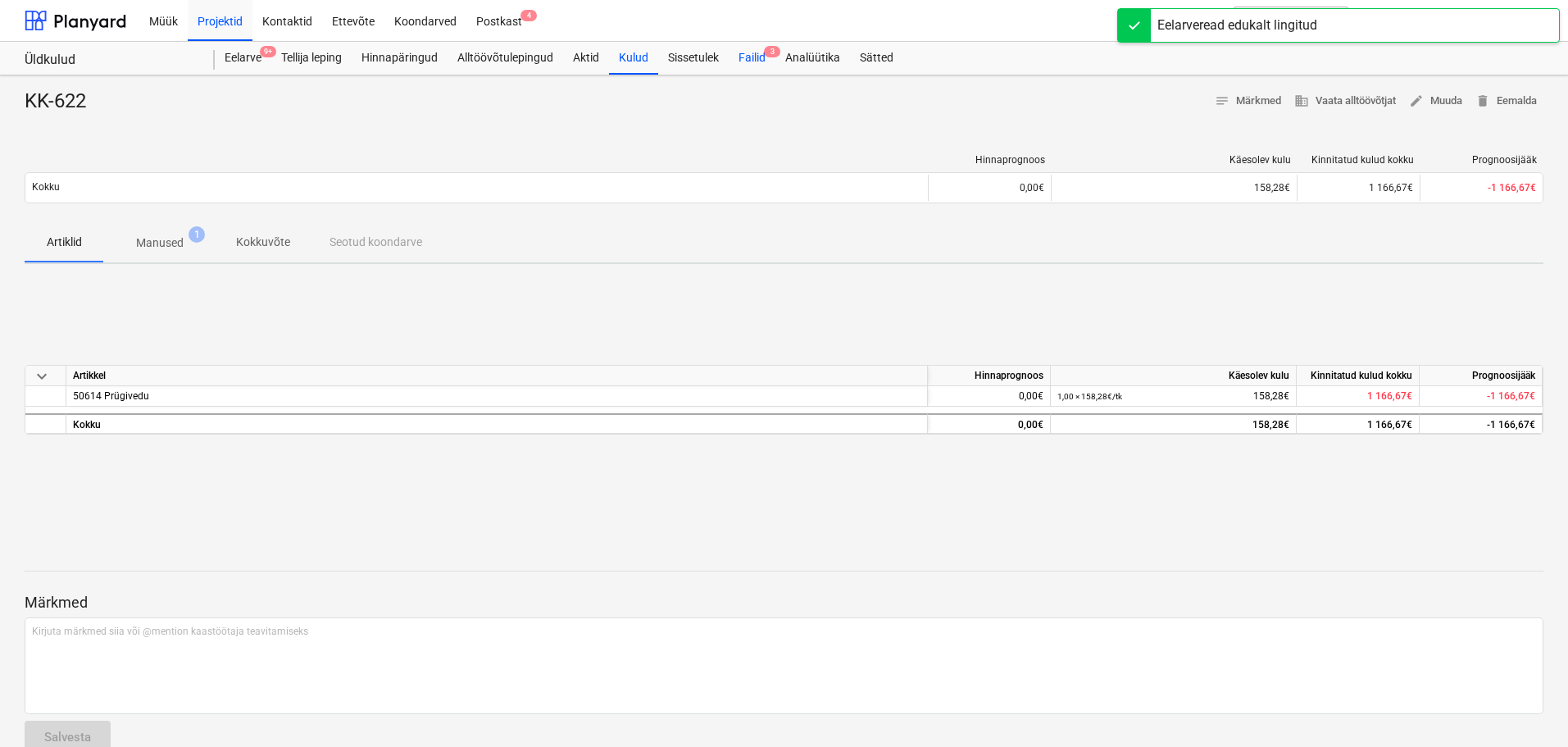
click at [748, 59] on div "Failid 3" at bounding box center [752, 59] width 47 height 33
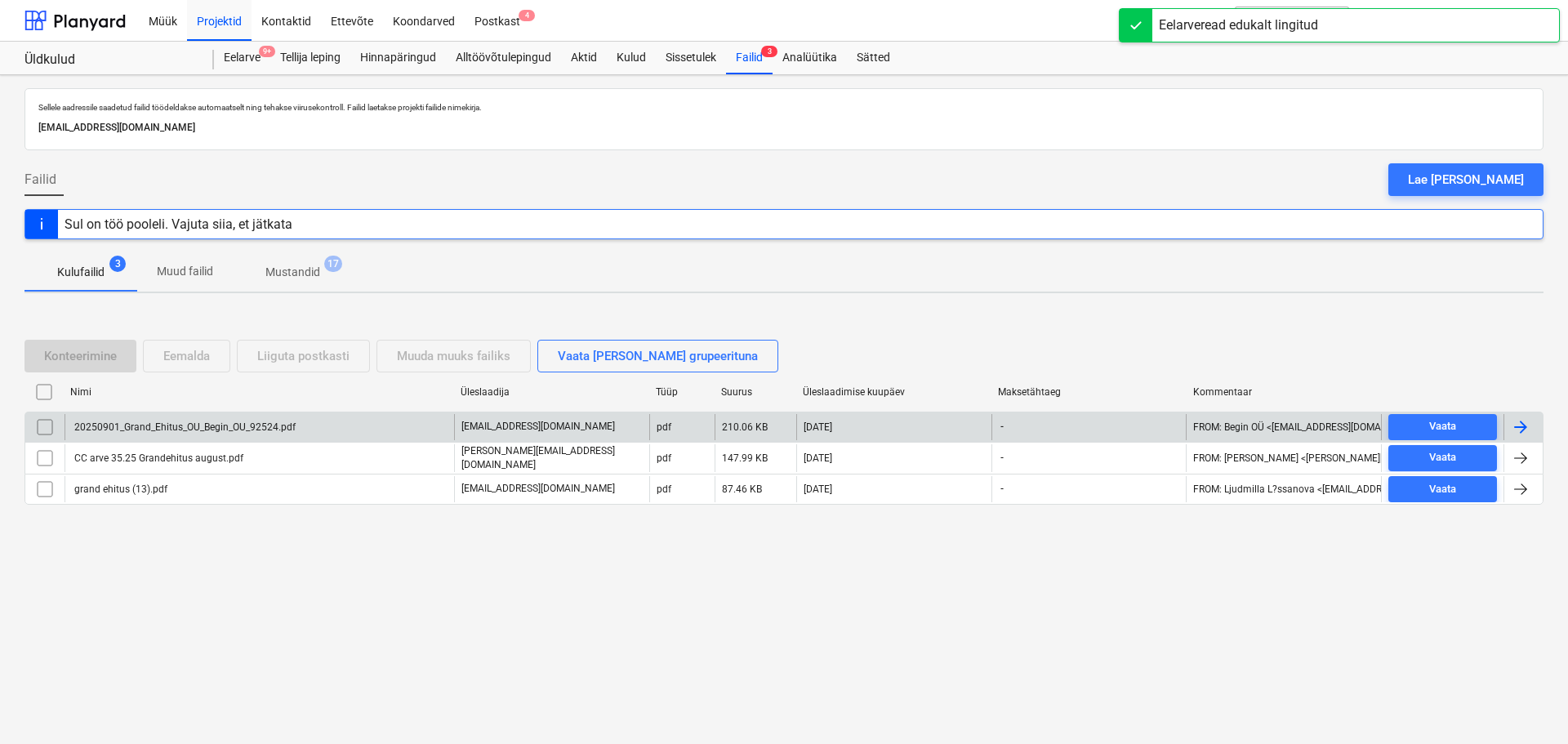
click at [162, 423] on div "20250901_Grand_Ehitus_OU_Begin_OU_92524.pdf" at bounding box center [184, 427] width 224 height 12
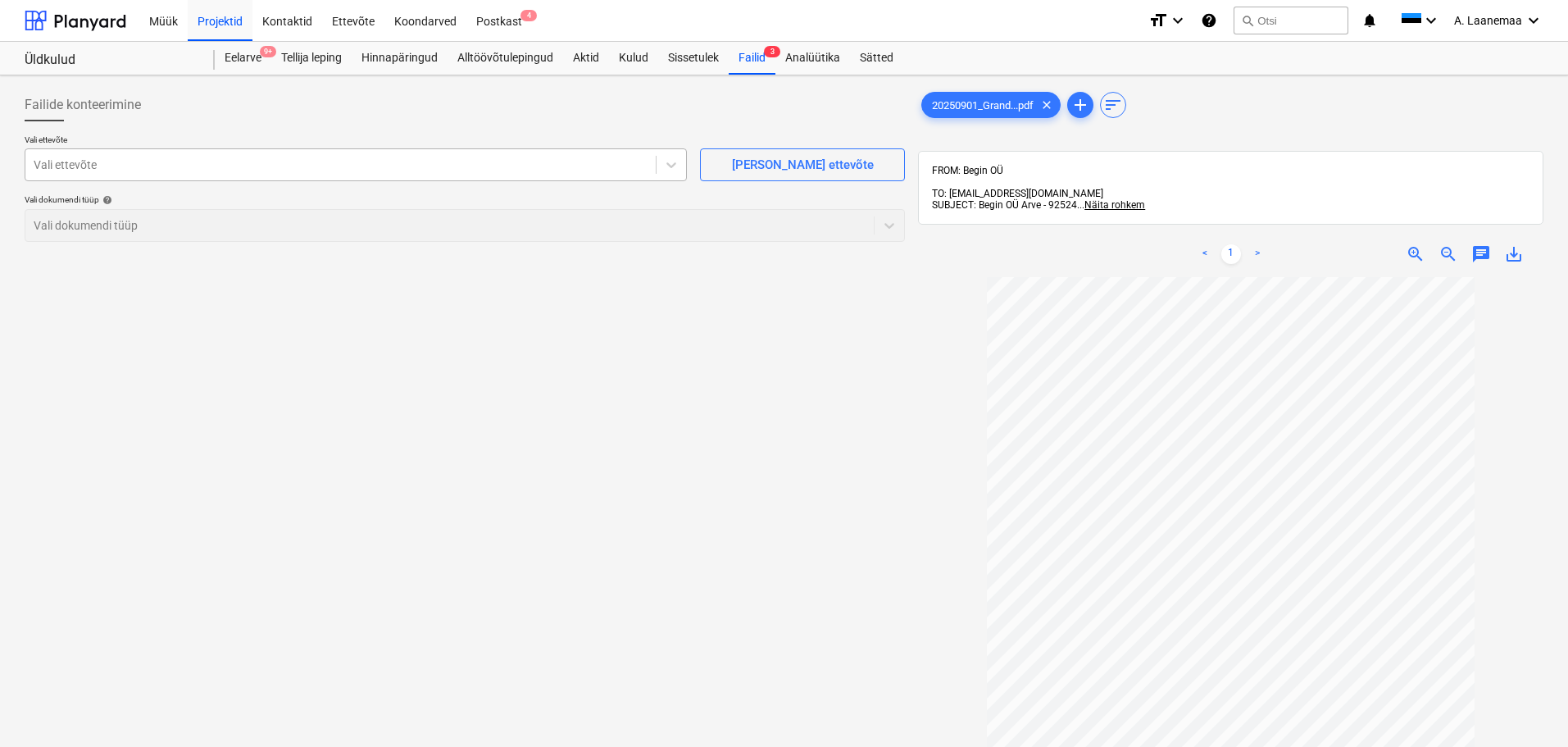
click at [123, 165] on div at bounding box center [340, 165] width 613 height 16
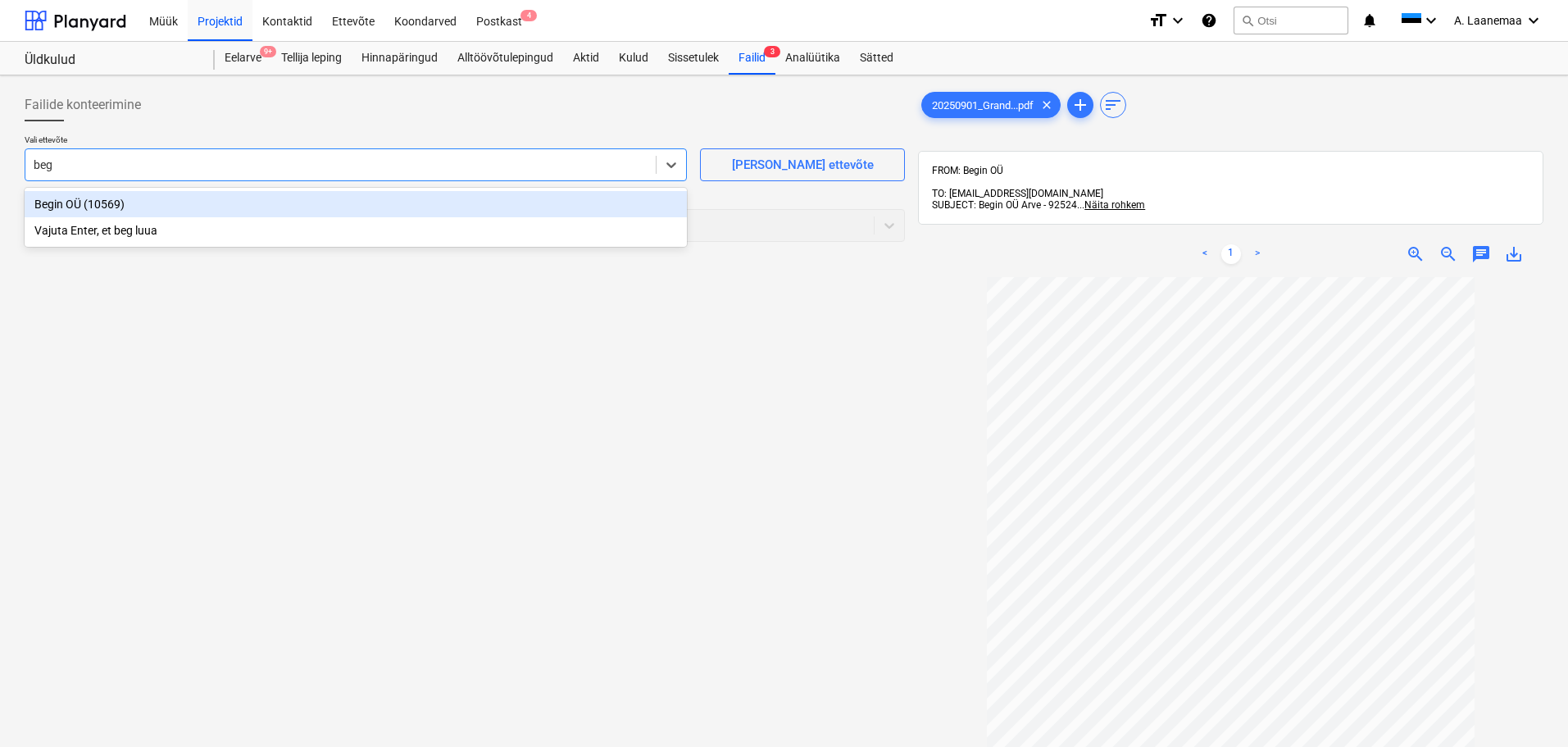
type input "begi"
click at [147, 202] on div "Begin OÜ (10569)" at bounding box center [356, 204] width 662 height 27
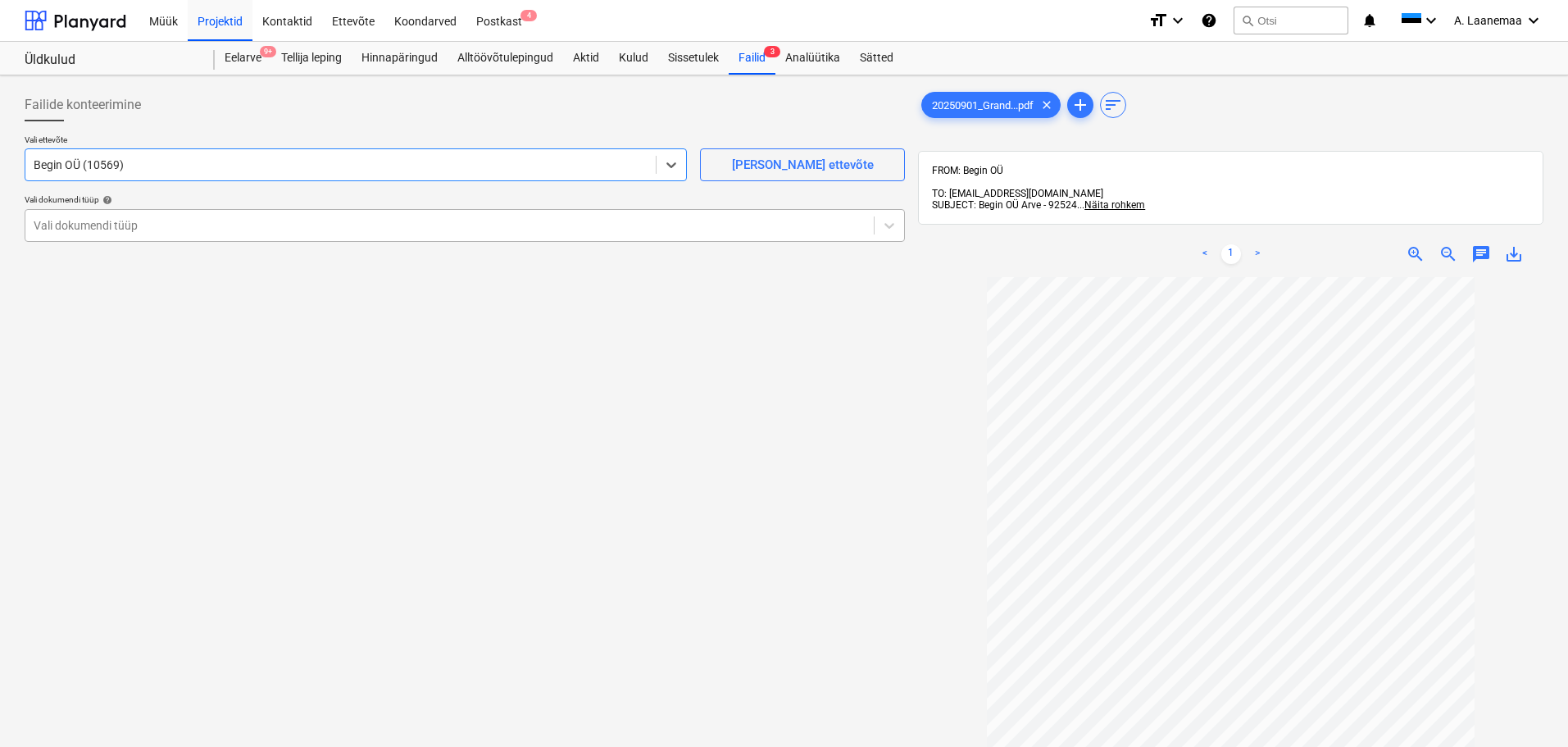
click at [140, 223] on div at bounding box center [450, 226] width 832 height 16
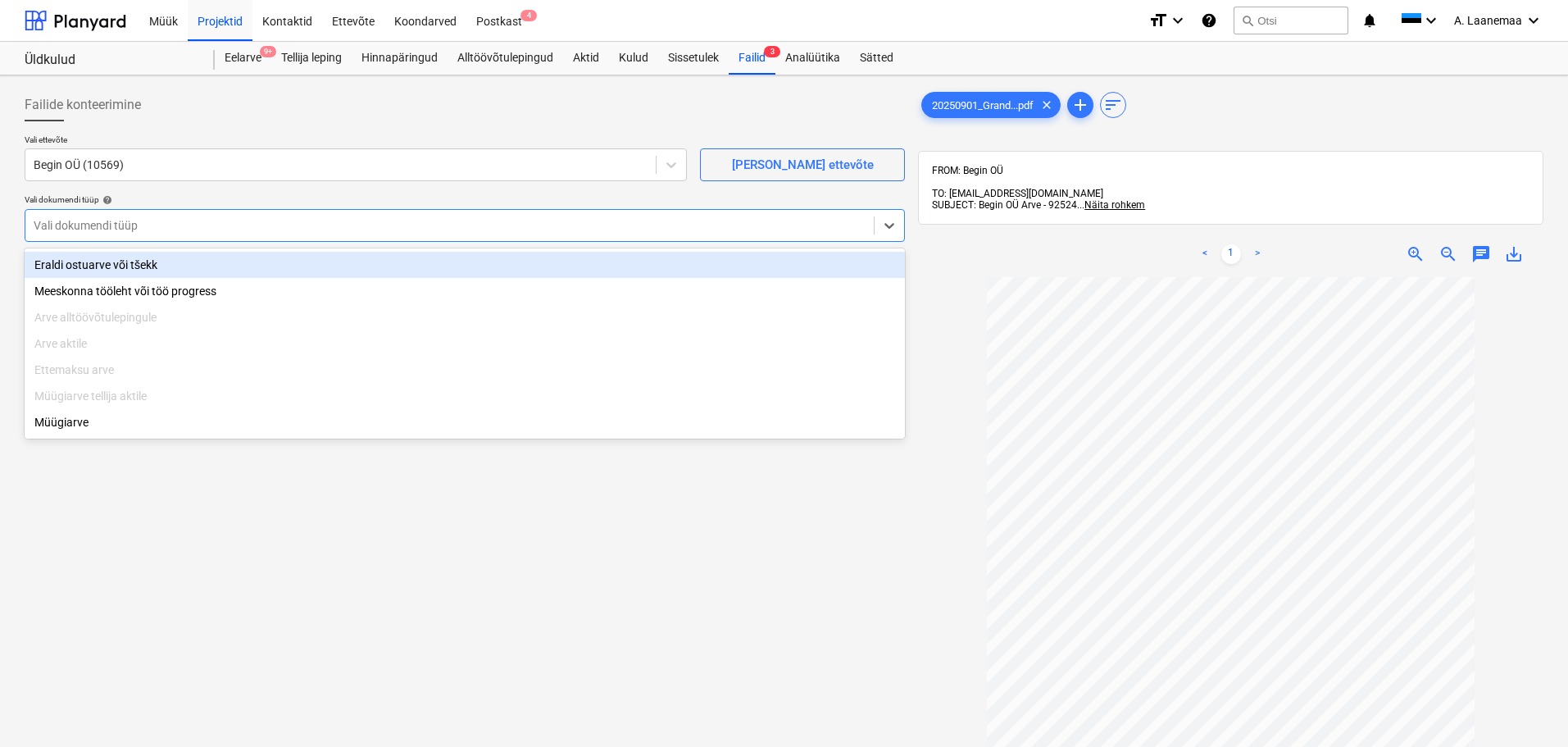
click at [146, 269] on div "Eraldi ostuarve või tšekk" at bounding box center [464, 264] width 880 height 27
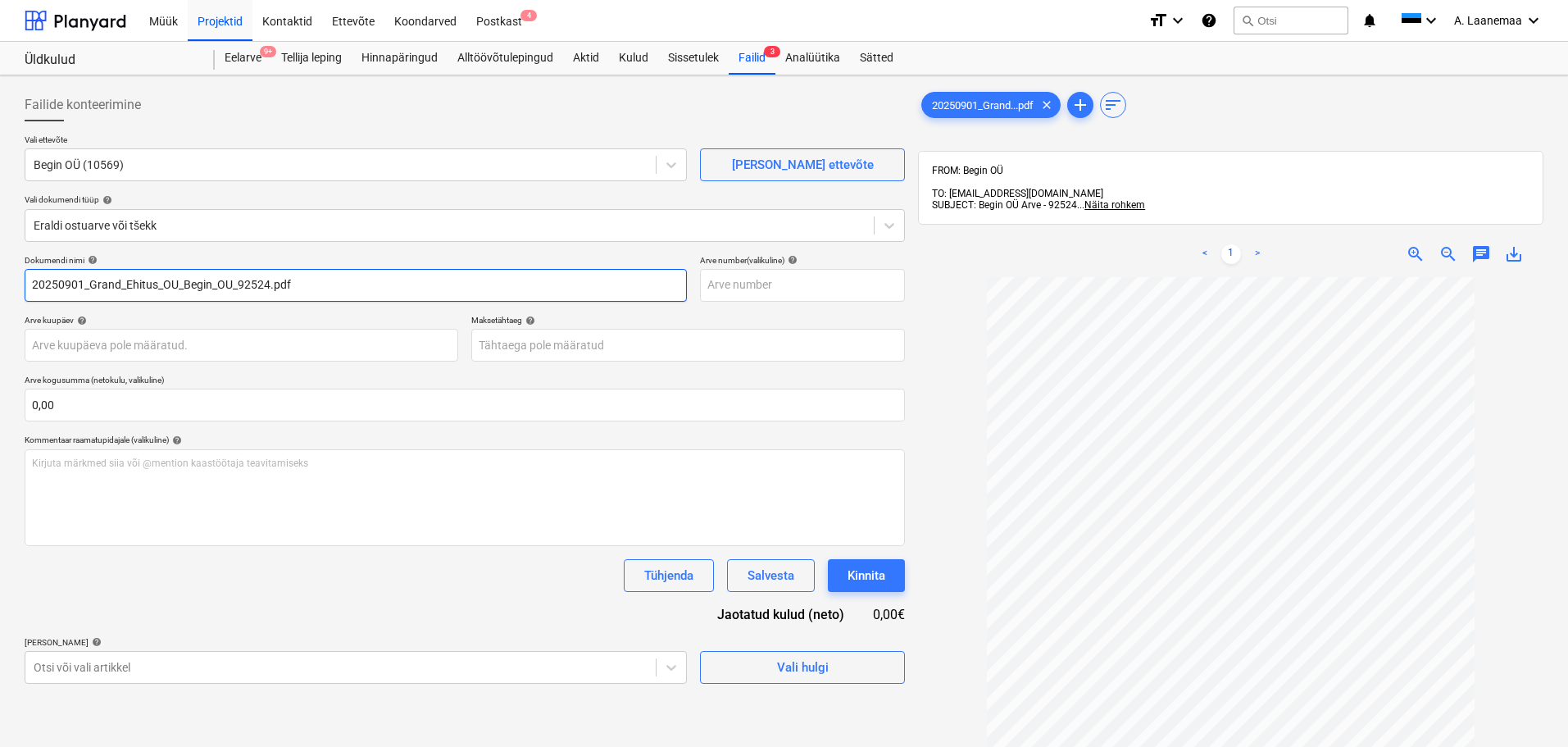
drag, startPoint x: 322, startPoint y: 287, endPoint x: 0, endPoint y: 276, distance: 322.2
click at [0, 276] on div "Failide konteerimine Vali ettevõte Begin OÜ (10569) [PERSON_NAME] uus ettevõte …" at bounding box center [784, 532] width 1568 height 915
type input "92524"
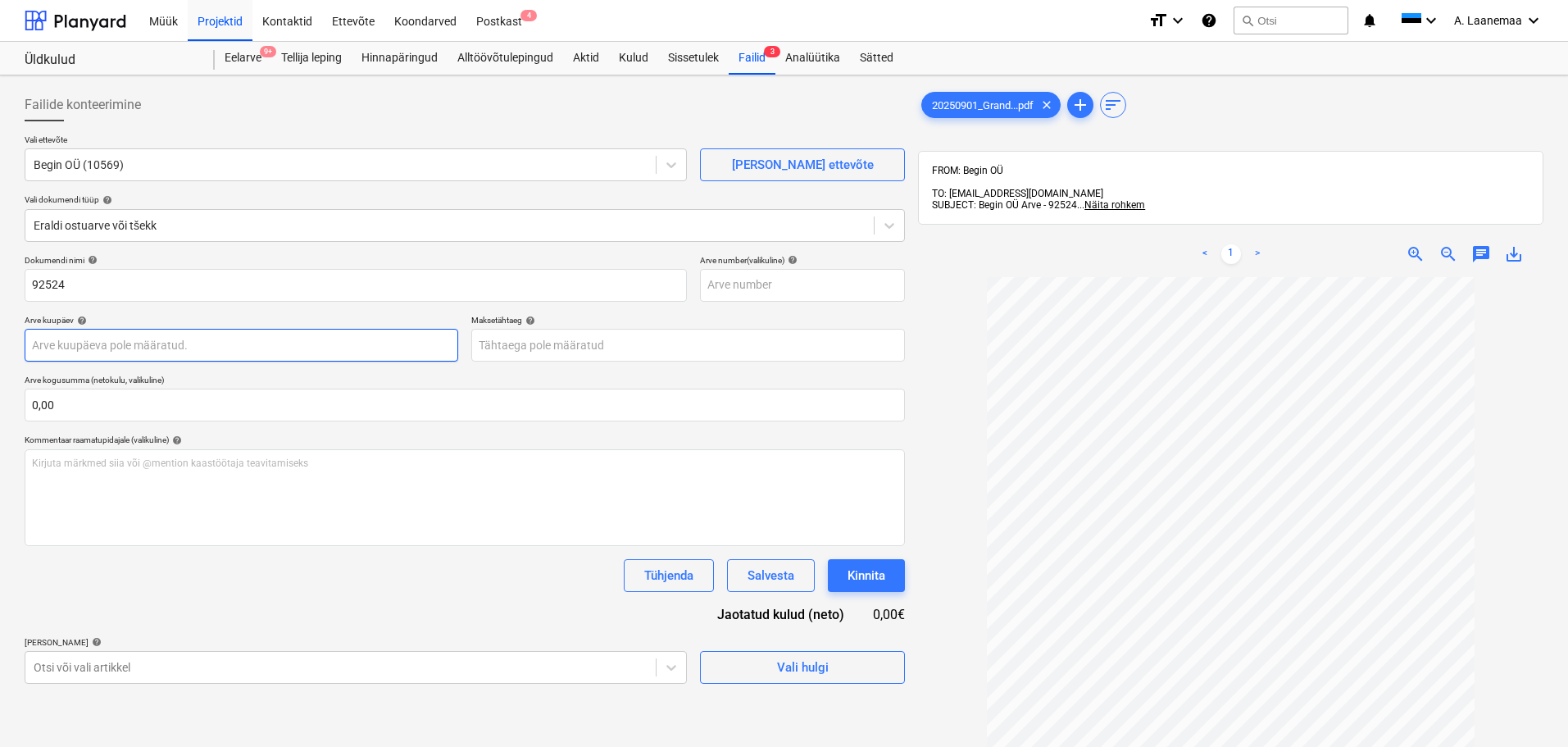
click at [91, 349] on body "Müük Projektid Kontaktid Ettevõte Koondarved Postkast 4 format_size keyboard_ar…" at bounding box center [784, 373] width 1568 height 747
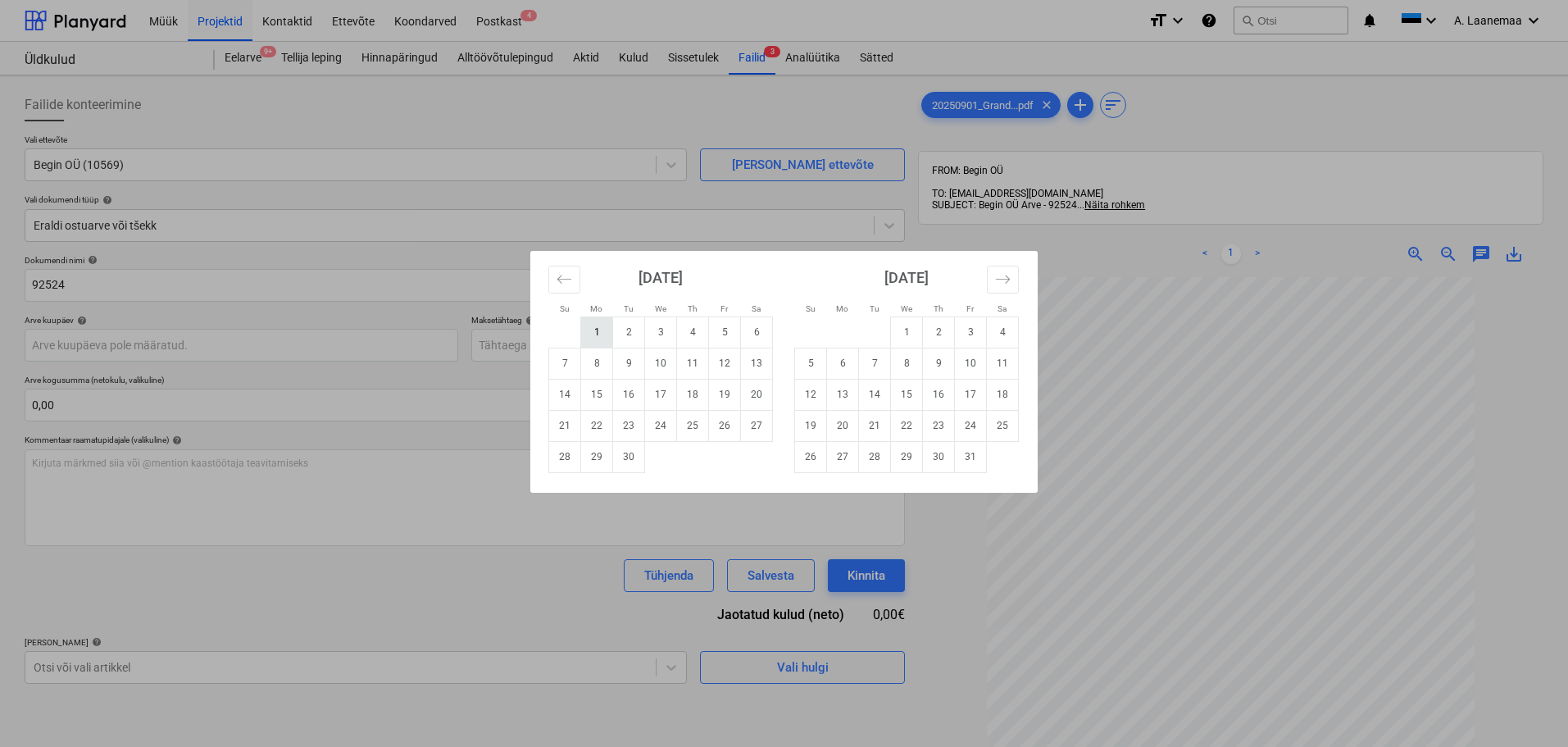
click at [594, 338] on td "1" at bounding box center [597, 332] width 32 height 31
type input "[DATE]"
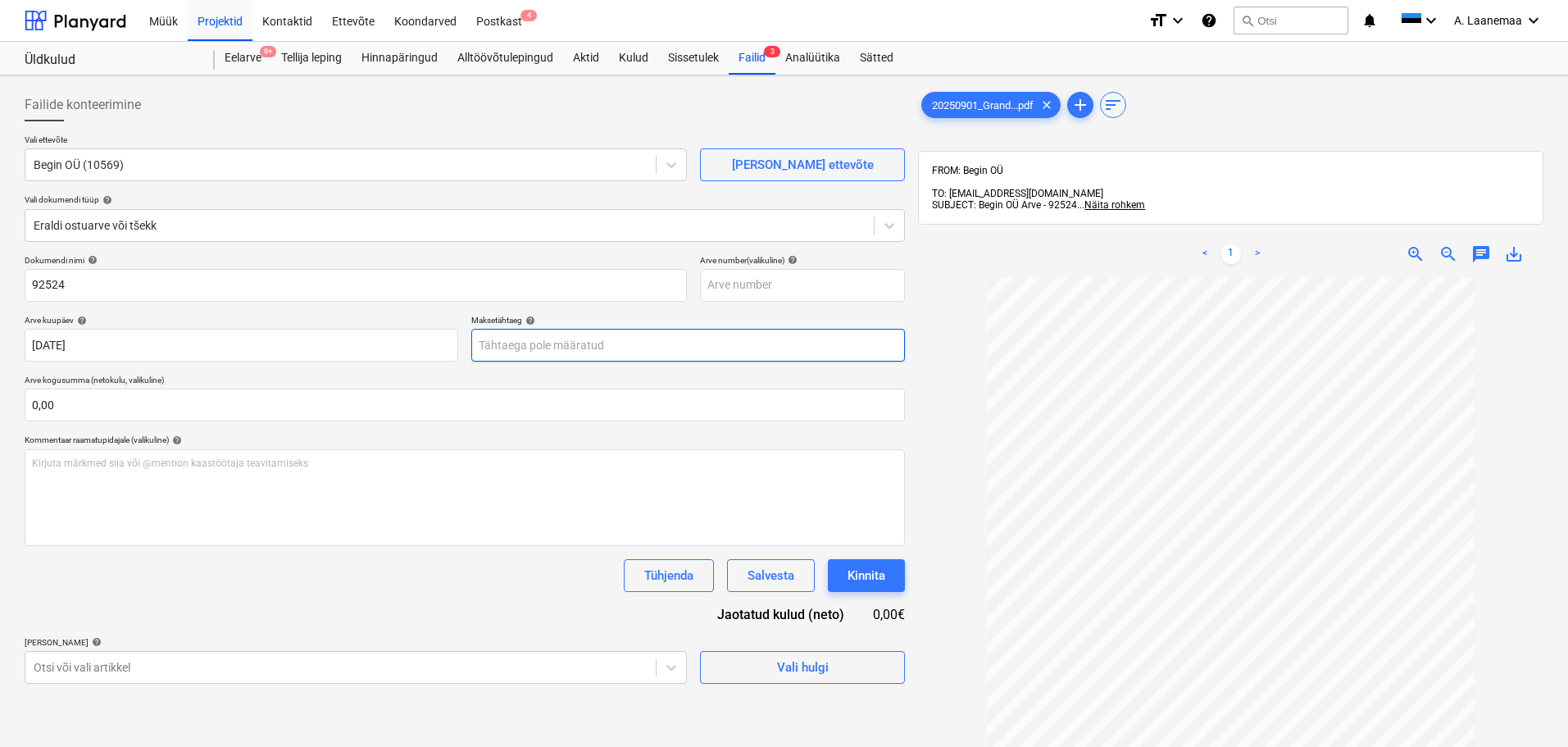
click at [591, 341] on body "Müük Projektid Kontaktid Ettevõte Koondarved Postkast 4 format_size keyboard_ar…" at bounding box center [784, 373] width 1568 height 747
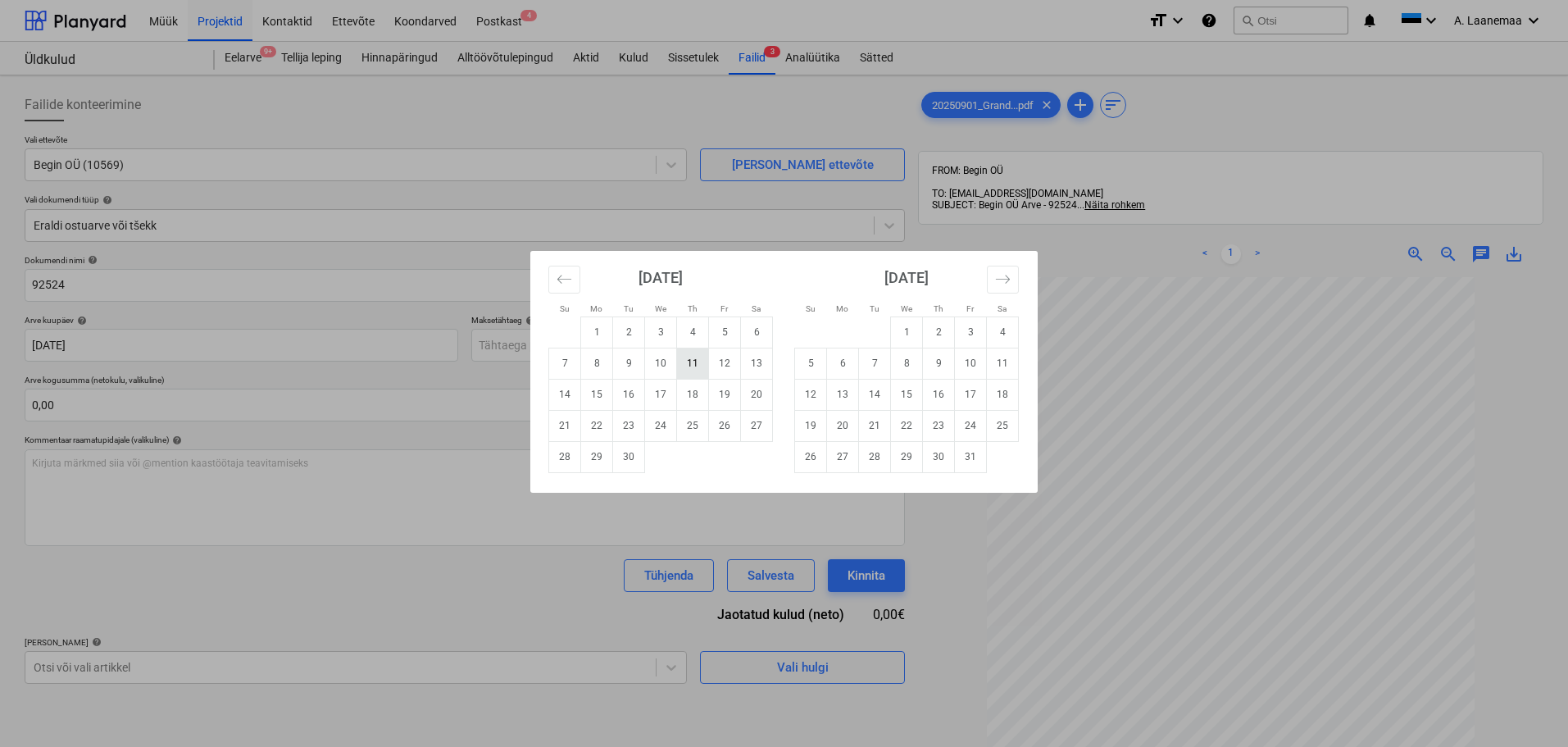
click at [699, 366] on td "11" at bounding box center [692, 363] width 32 height 31
type input "[DATE]"
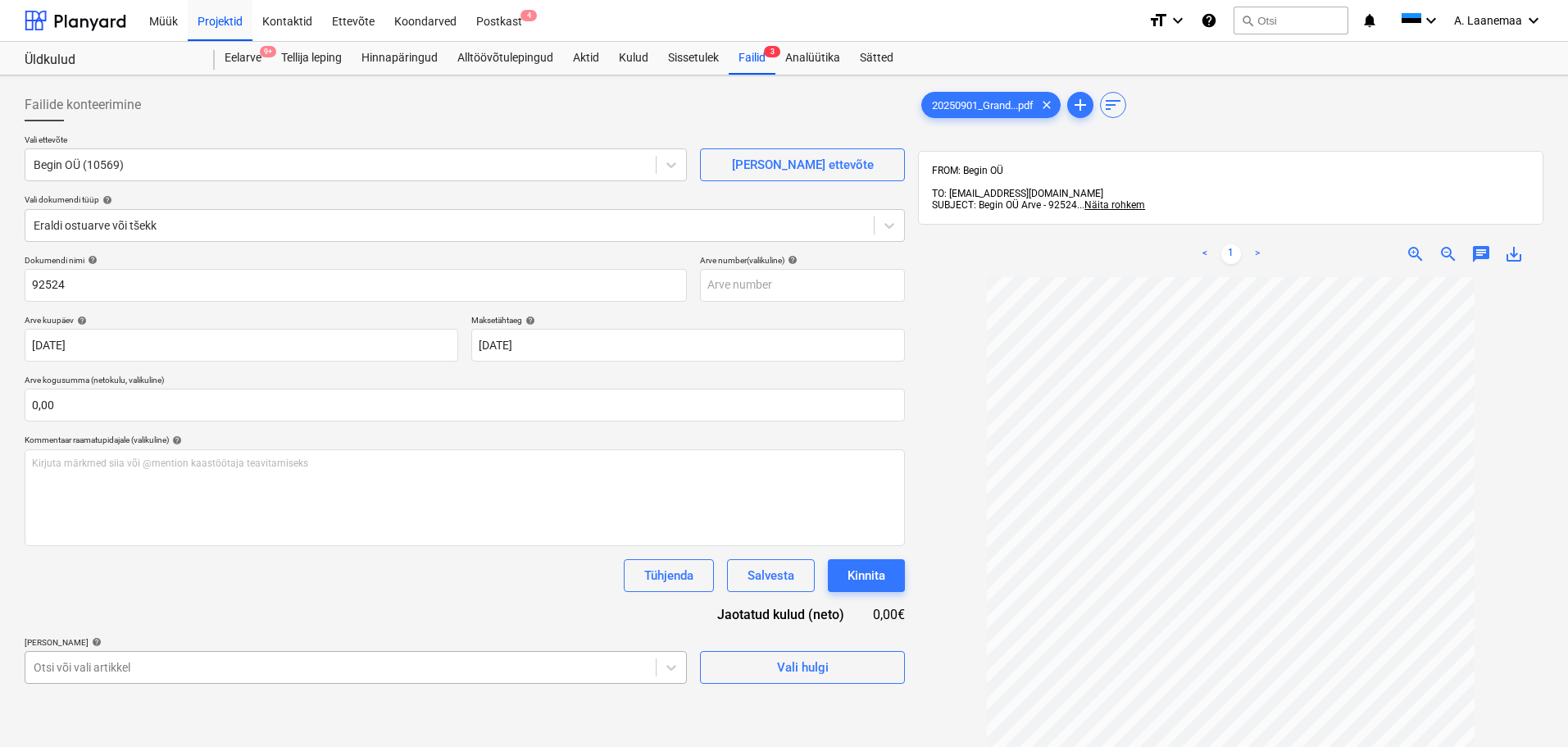
click at [551, 670] on body "Müük Projektid Kontaktid Ettevõte Koondarved Postkast 4 format_size keyboard_ar…" at bounding box center [784, 373] width 1568 height 747
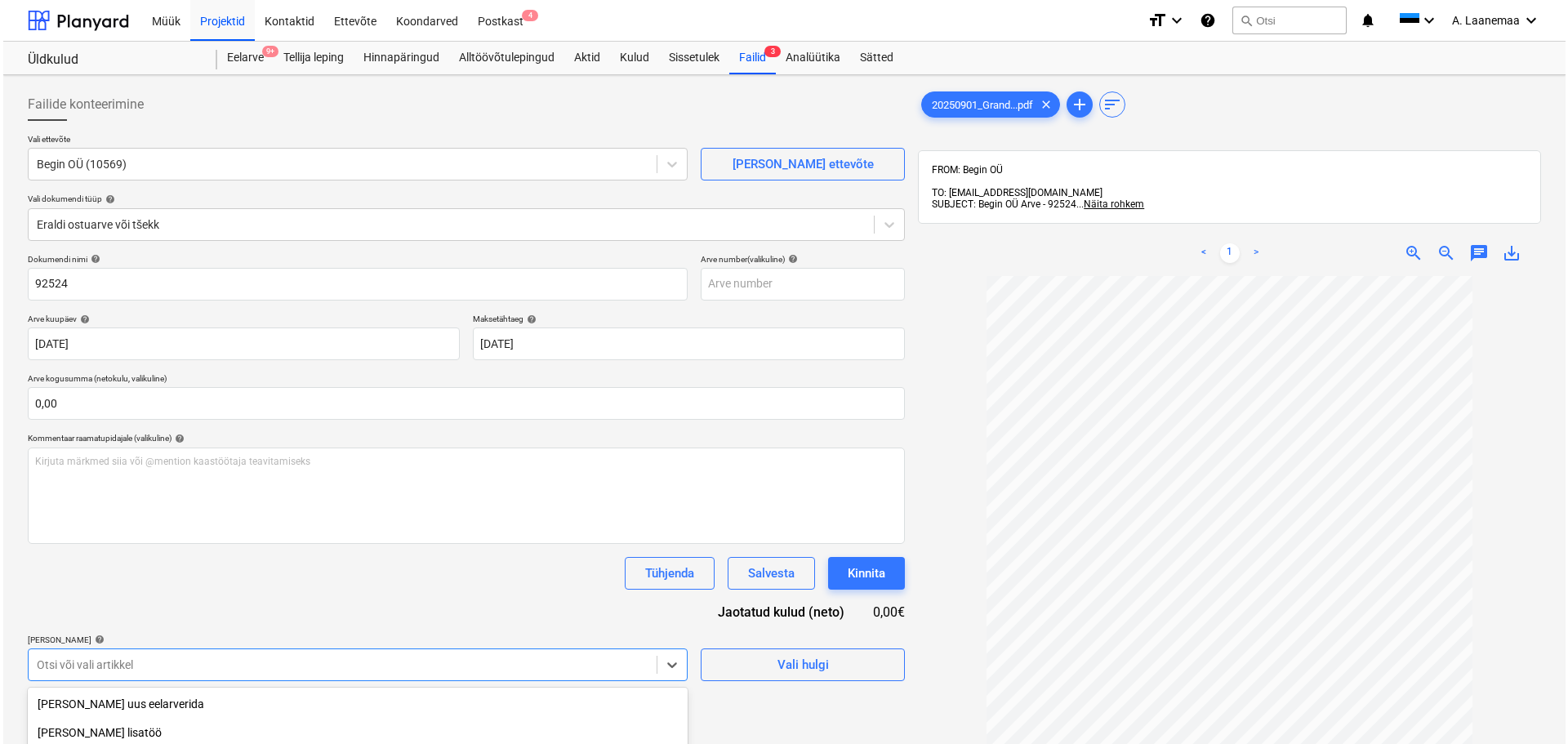
scroll to position [199, 0]
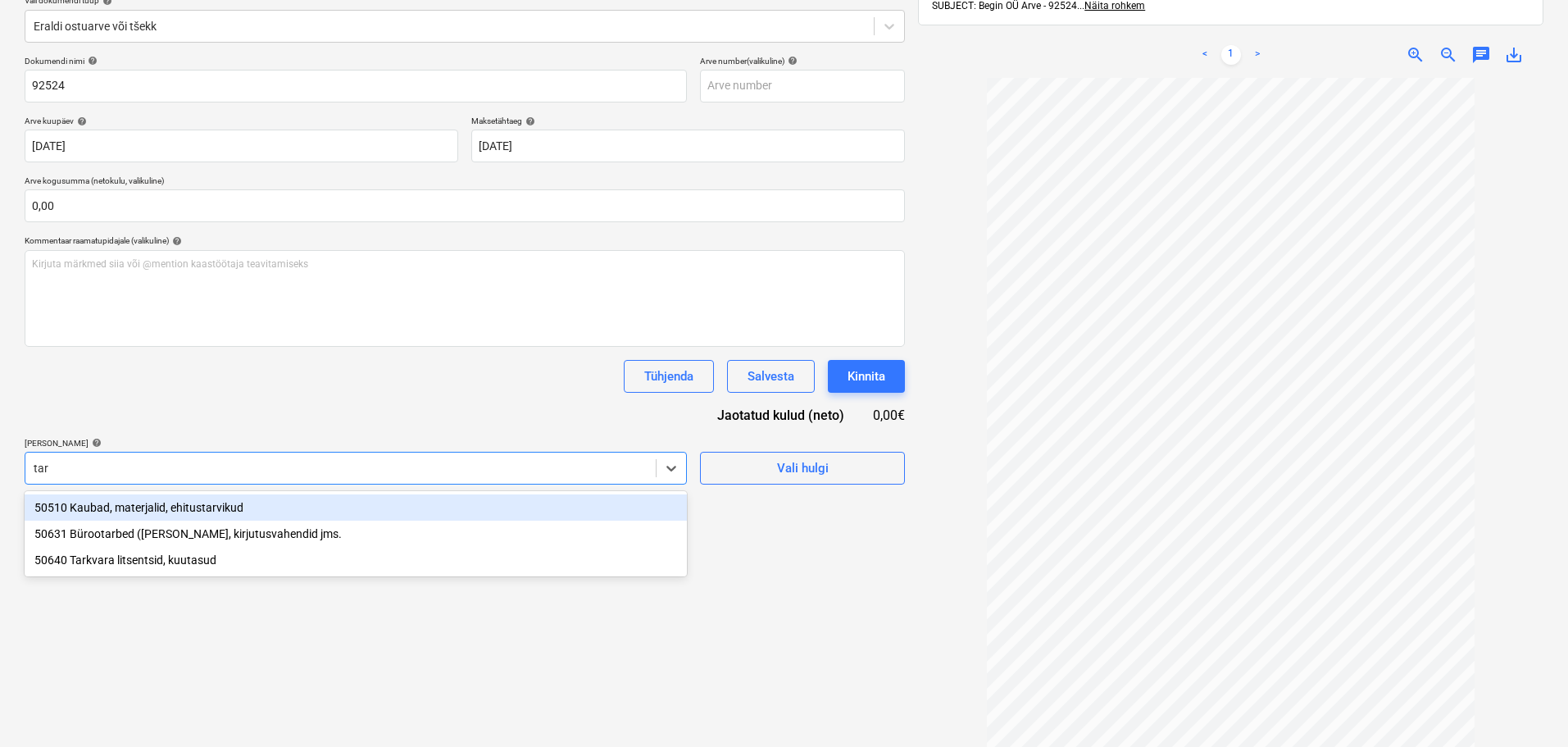
type input "tark"
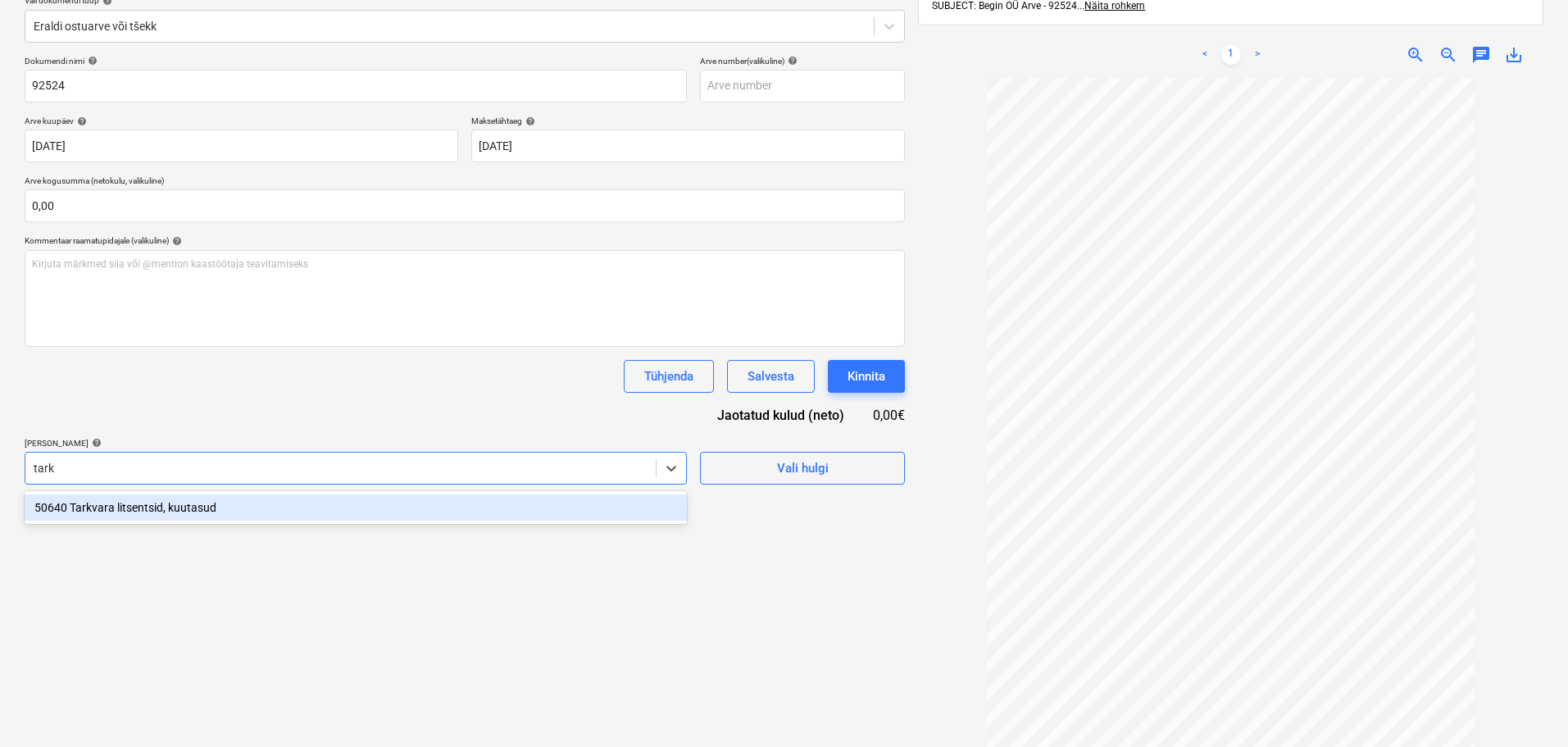
click at [106, 519] on div "50640 Tarkvara litsentsid, kuutasud" at bounding box center [356, 507] width 662 height 27
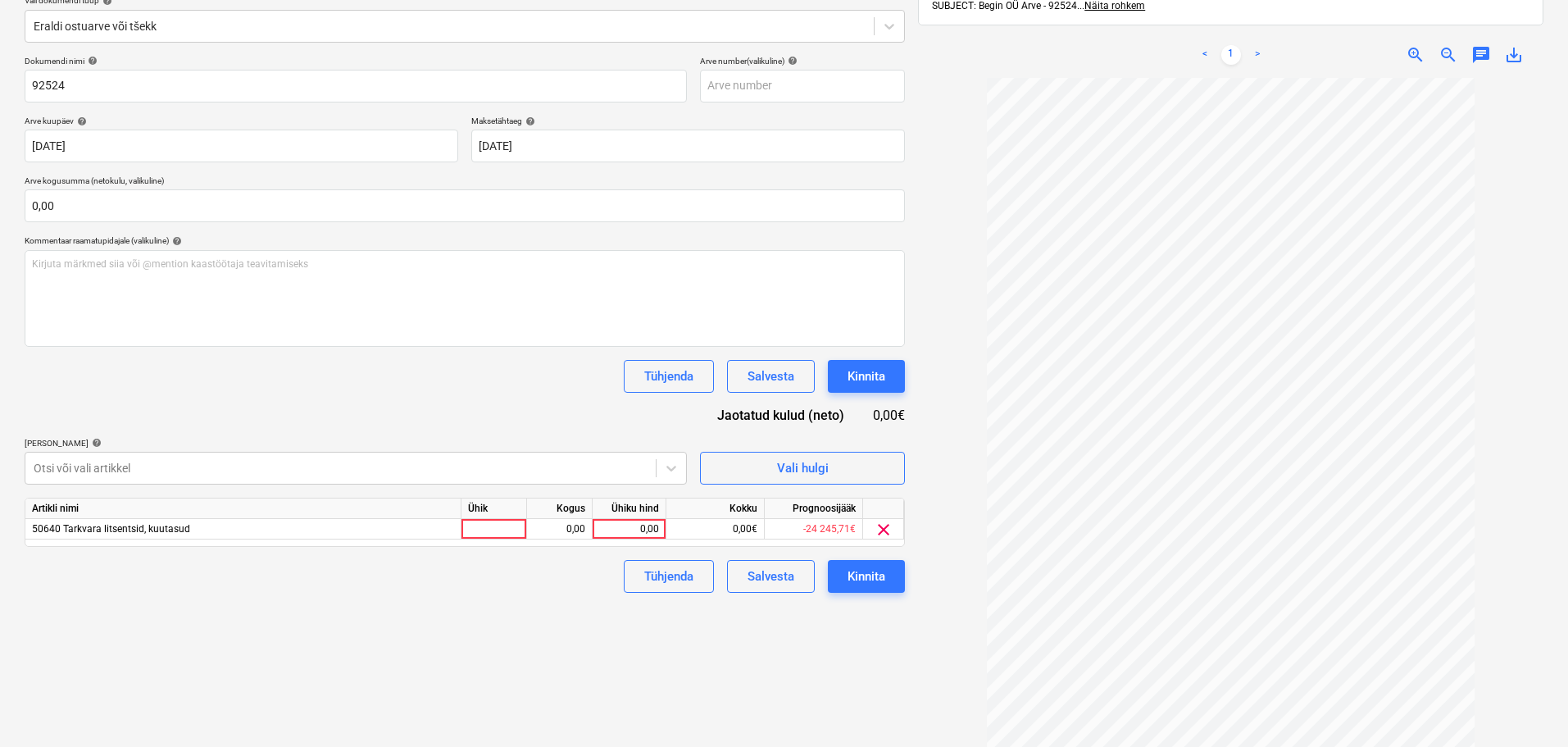
click at [850, 686] on div "Failide konteerimine Vali ettevõte Begin OÜ (10569) [PERSON_NAME] uus ettevõte …" at bounding box center [464, 334] width 893 height 902
click at [600, 520] on div "0,00" at bounding box center [628, 528] width 59 height 20
type input "210"
click at [864, 582] on div "Kinnita" at bounding box center [866, 575] width 37 height 21
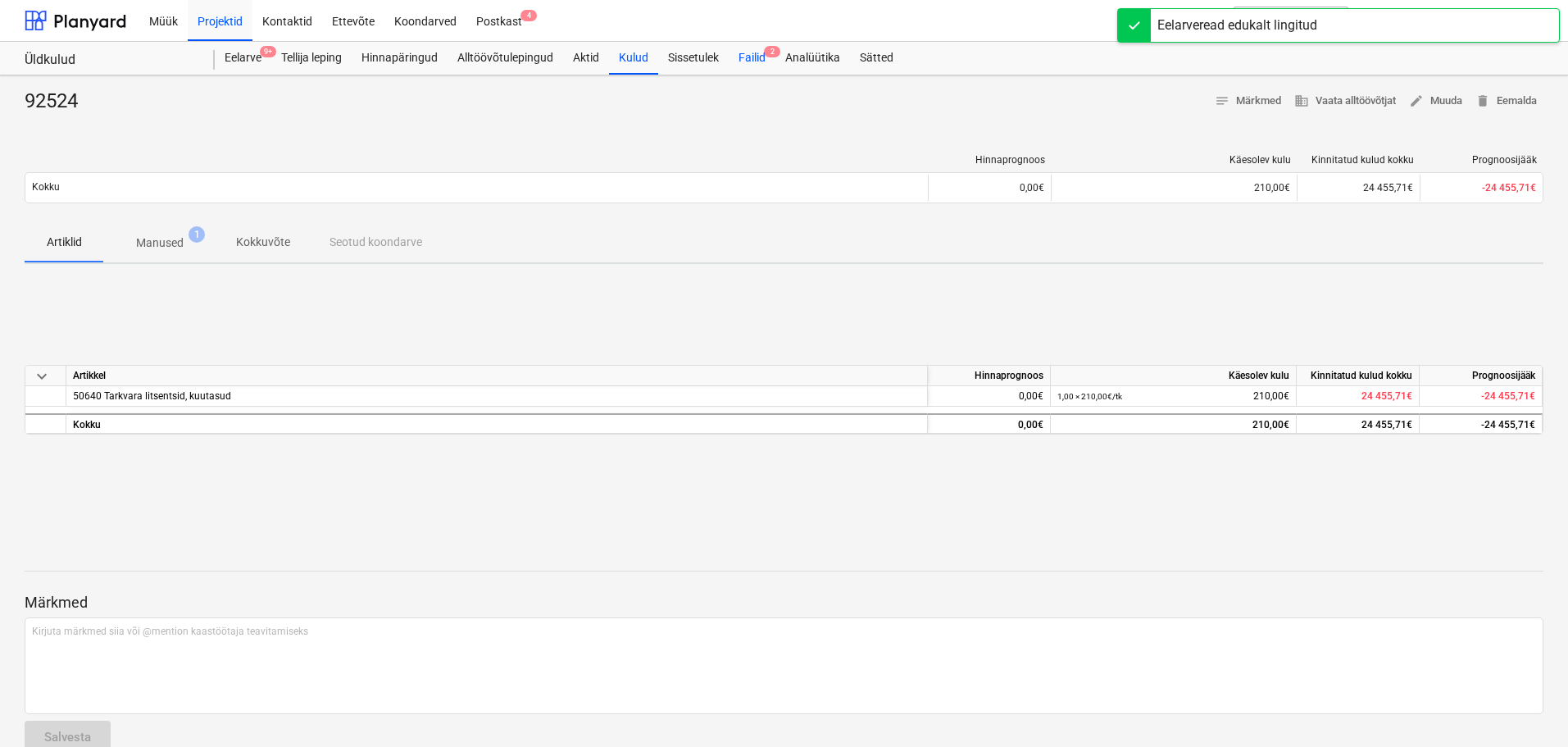
click at [755, 57] on div "Failid 2" at bounding box center [752, 59] width 47 height 33
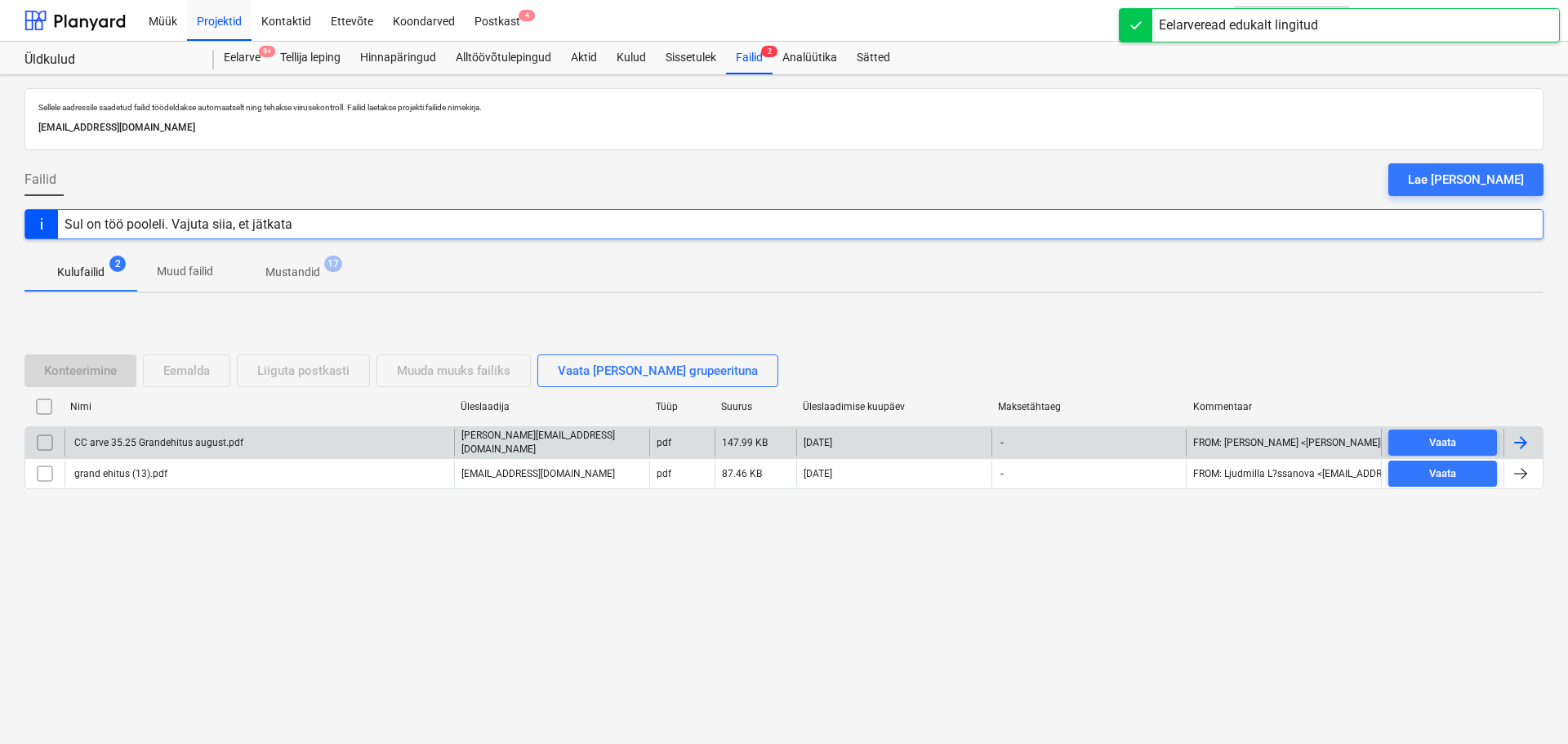
click at [207, 444] on div "CC arve 35.25 Grandehitus august.pdf" at bounding box center [158, 443] width 171 height 12
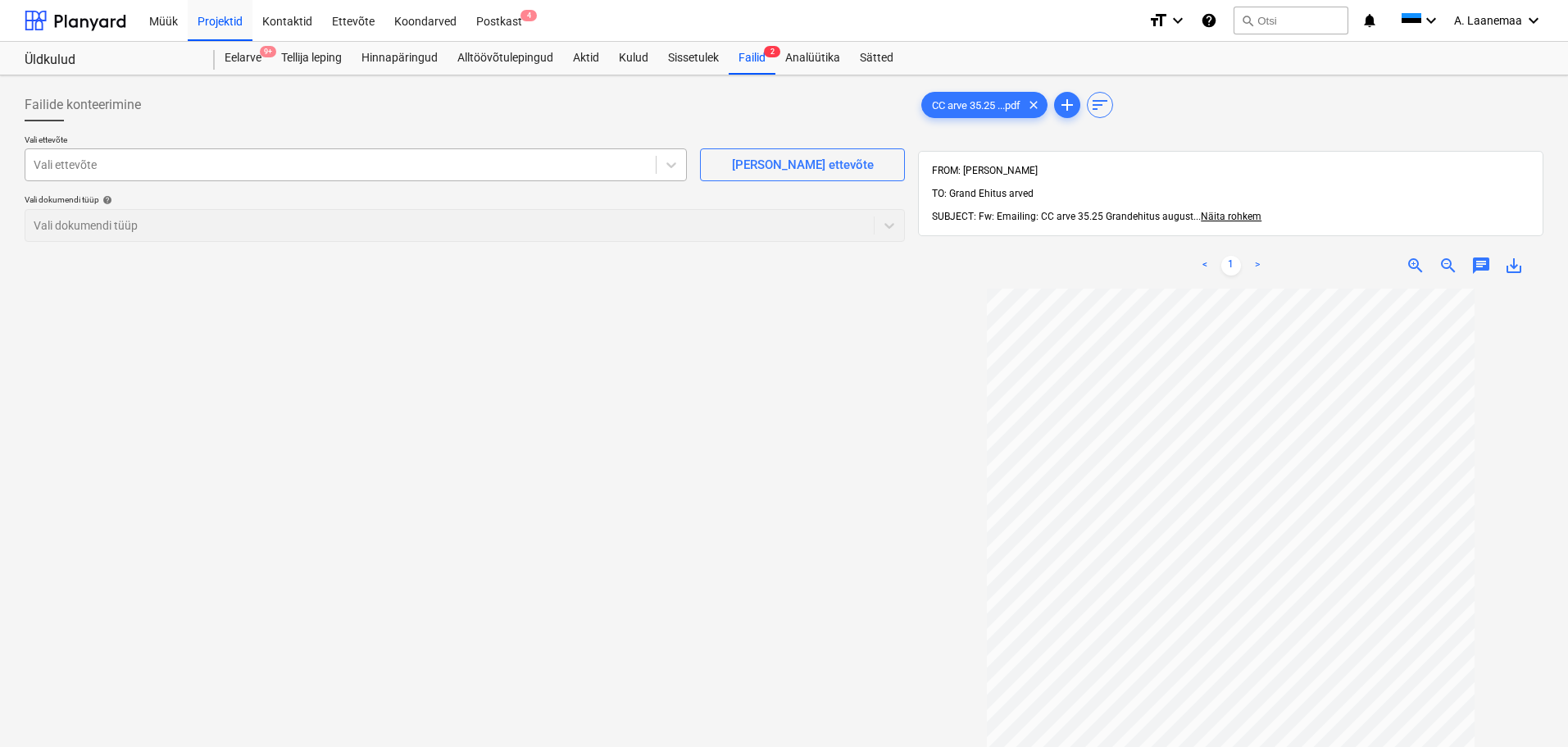
click at [101, 160] on div at bounding box center [340, 165] width 613 height 16
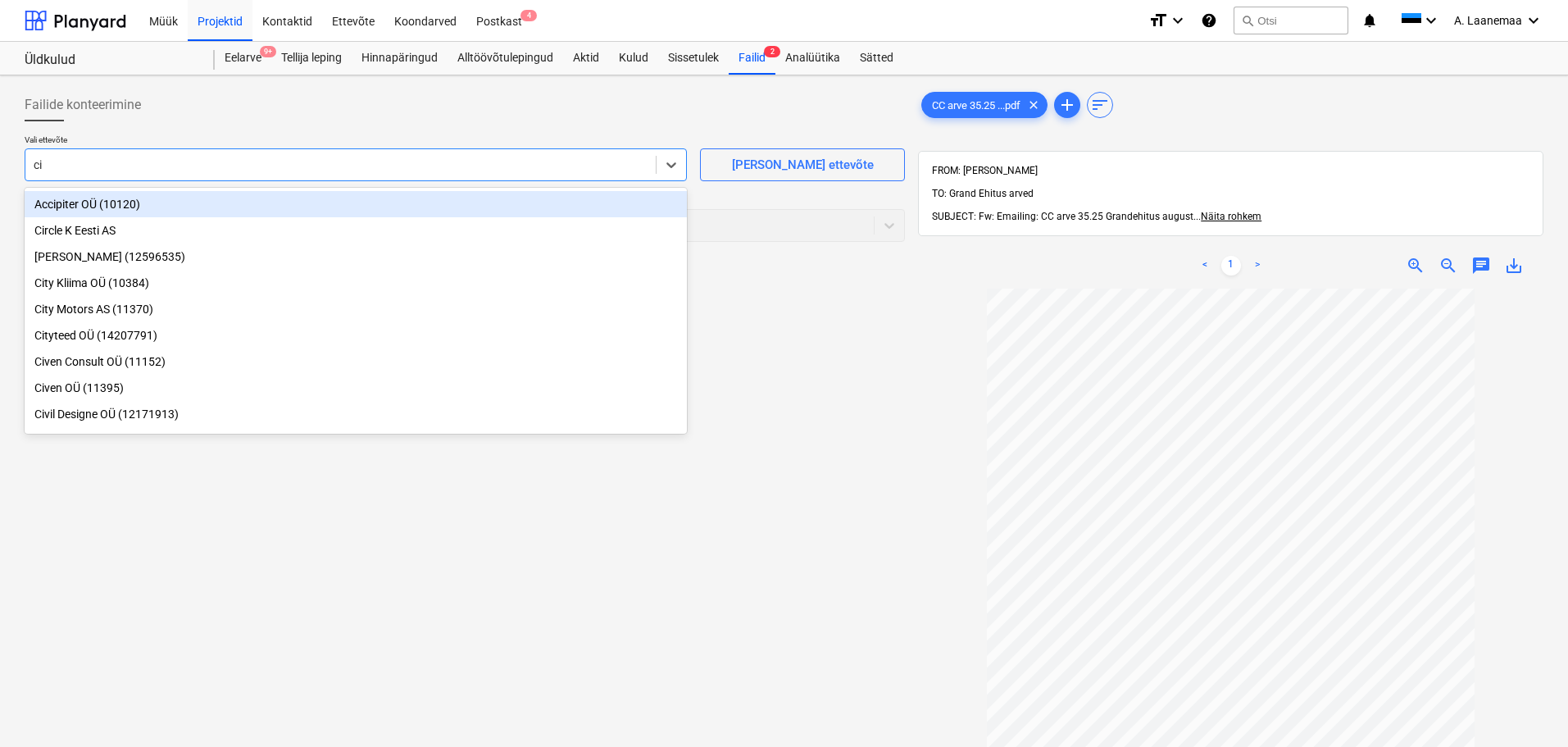
type input "civ"
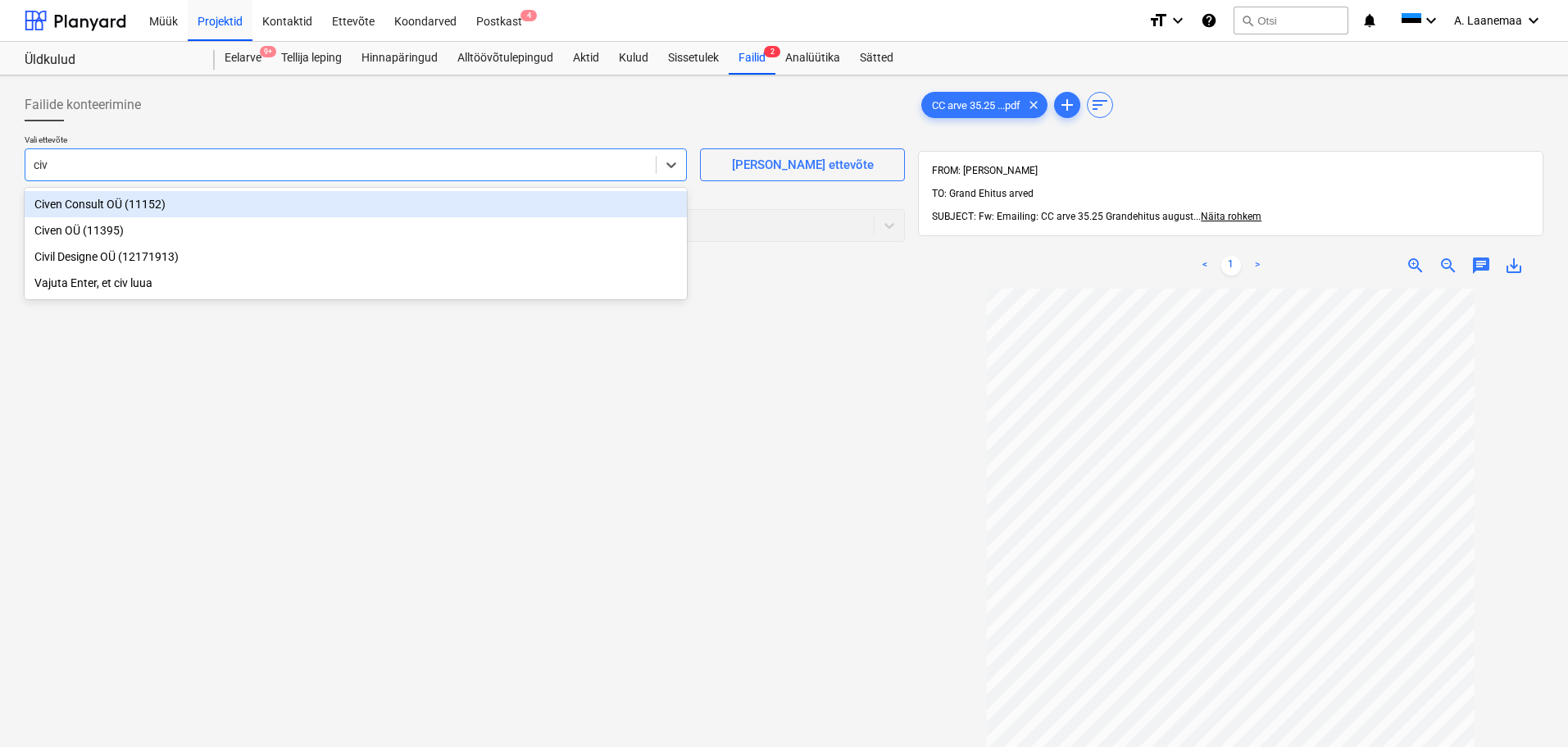
click at [112, 204] on div "Civen Consult OÜ (11152)" at bounding box center [356, 204] width 662 height 27
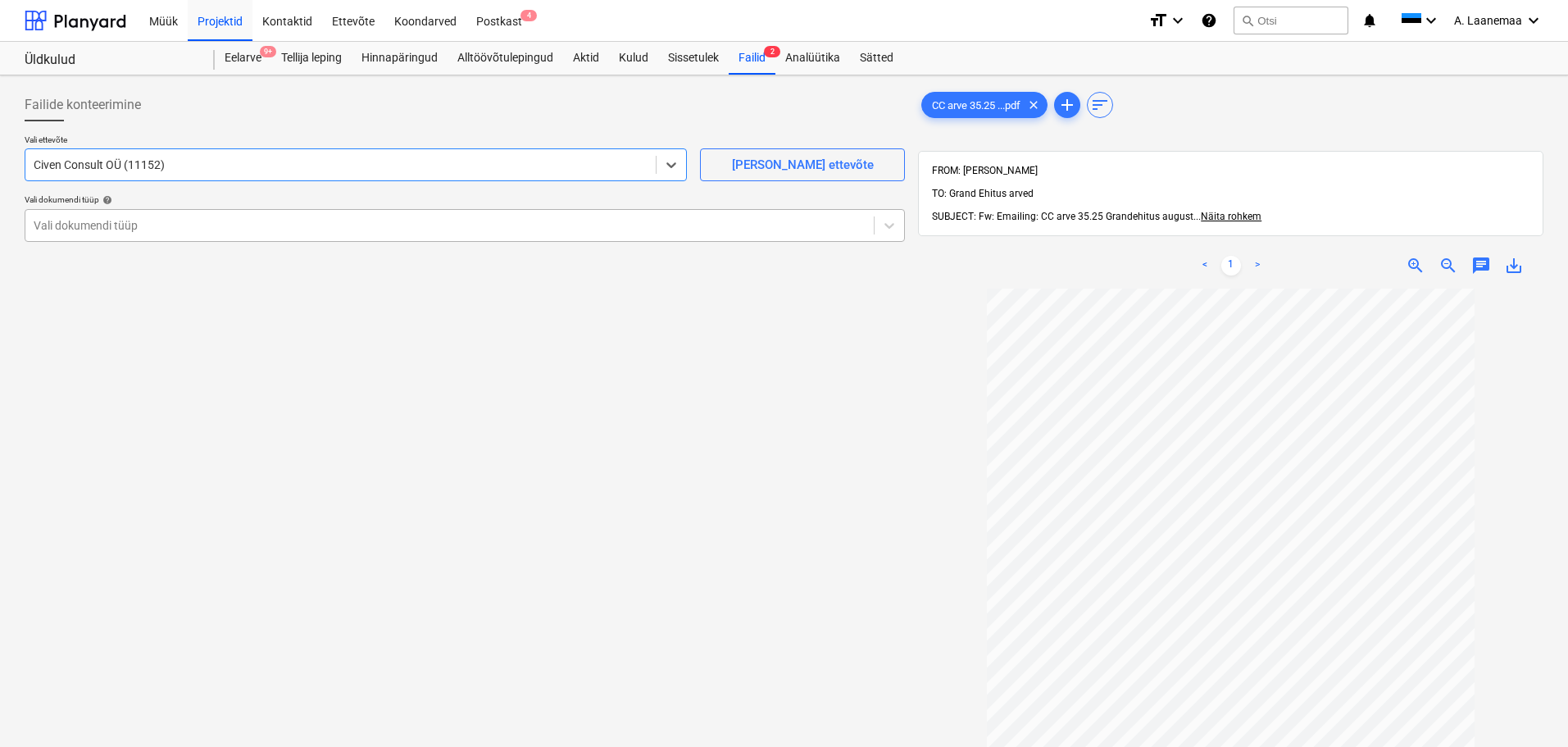
click at [100, 233] on div at bounding box center [450, 226] width 832 height 16
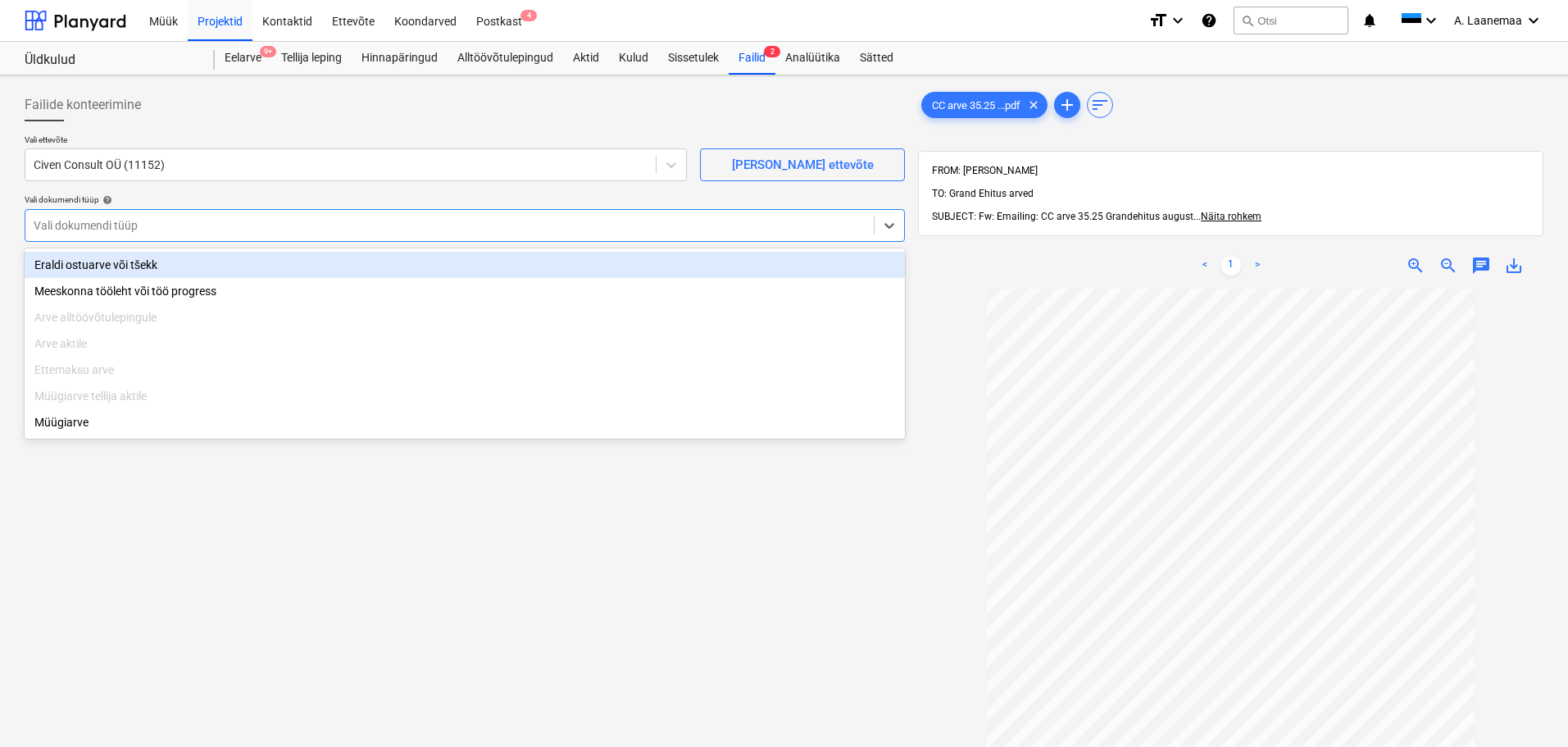
click at [108, 266] on div "Eraldi ostuarve või tšekk" at bounding box center [464, 264] width 880 height 27
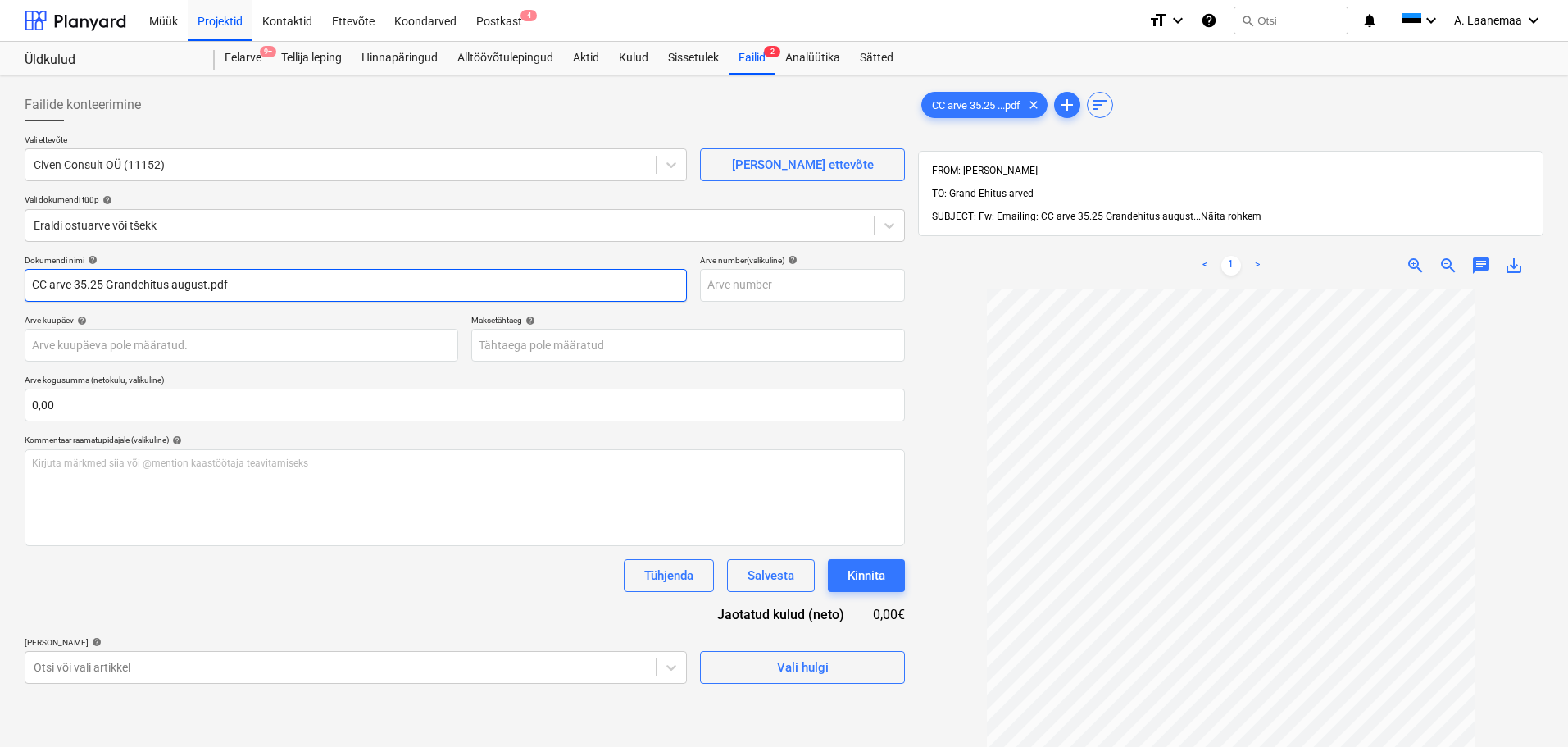
drag, startPoint x: 266, startPoint y: 292, endPoint x: 0, endPoint y: 272, distance: 266.8
click at [0, 272] on div "Failide konteerimine Vali ettevõte Civen Consult OÜ (11152) [PERSON_NAME] uus e…" at bounding box center [784, 539] width 1568 height 927
type input "35.25"
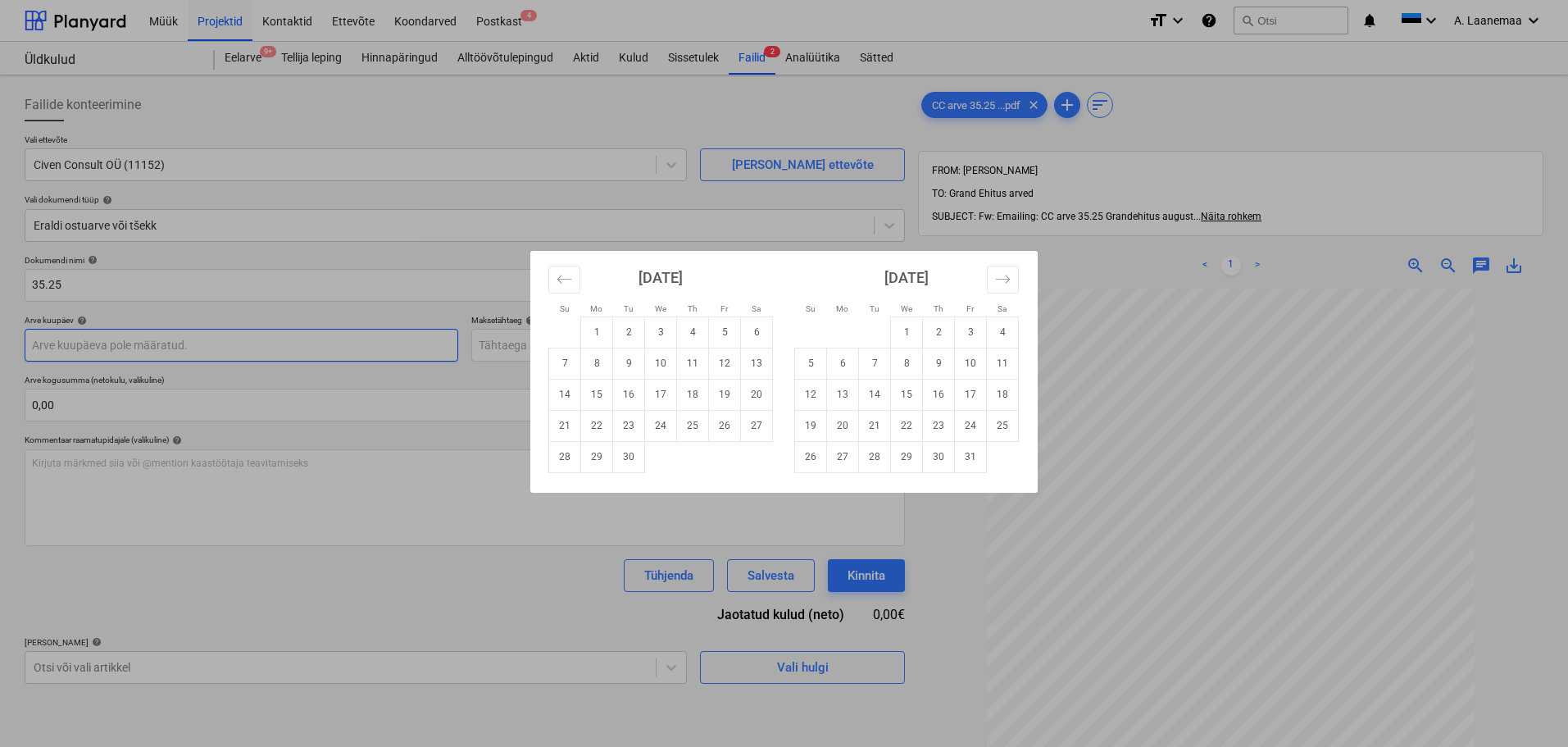
click at [108, 337] on body "Müük Projektid Kontaktid Ettevõte Koondarved Postkast 4 format_size keyboard_ar…" at bounding box center [784, 373] width 1568 height 747
click at [591, 328] on td "1" at bounding box center [597, 332] width 32 height 31
type input "[DATE]"
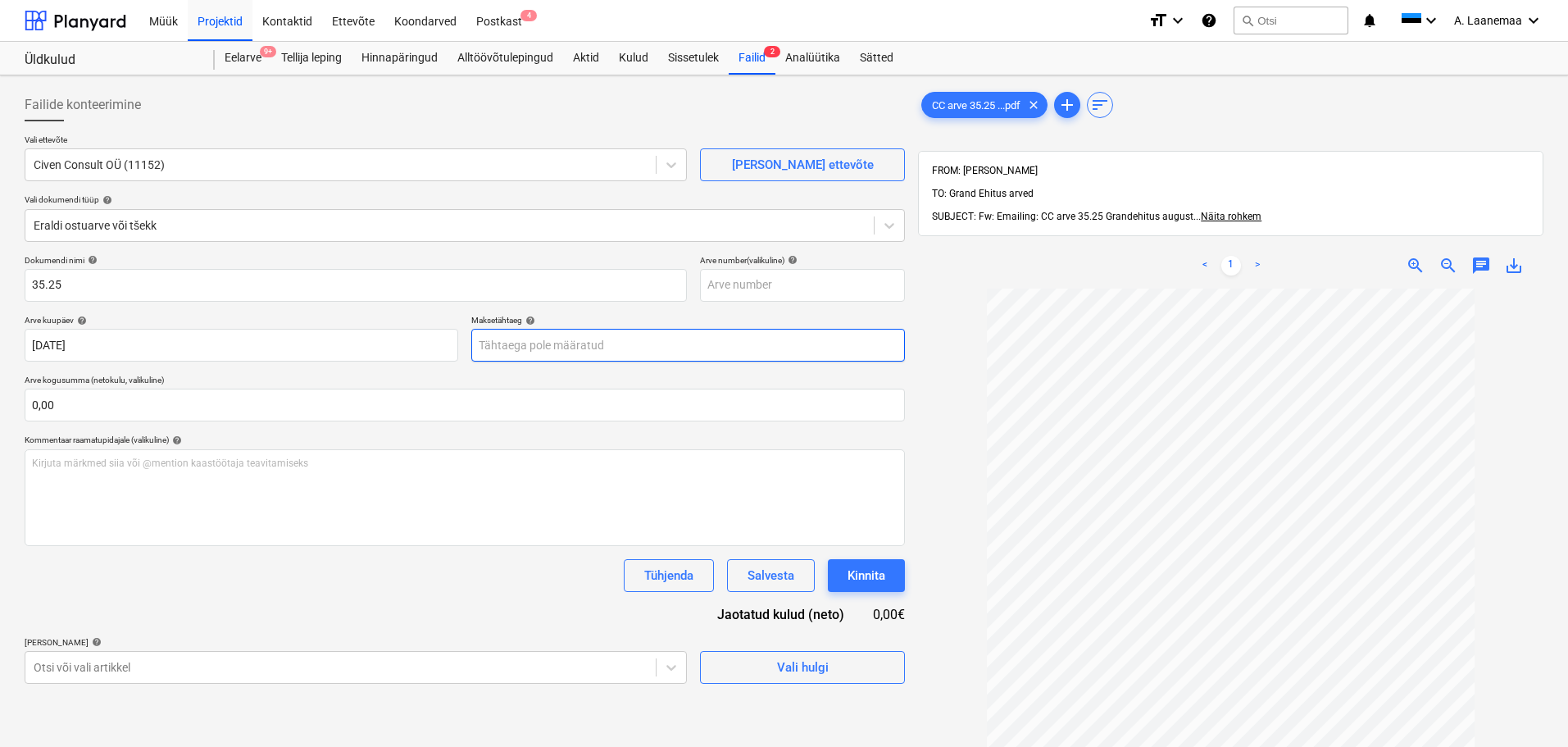
click at [592, 339] on body "Müük Projektid Kontaktid Ettevõte Koondarved Postkast 4 format_size keyboard_ar…" at bounding box center [784, 373] width 1568 height 747
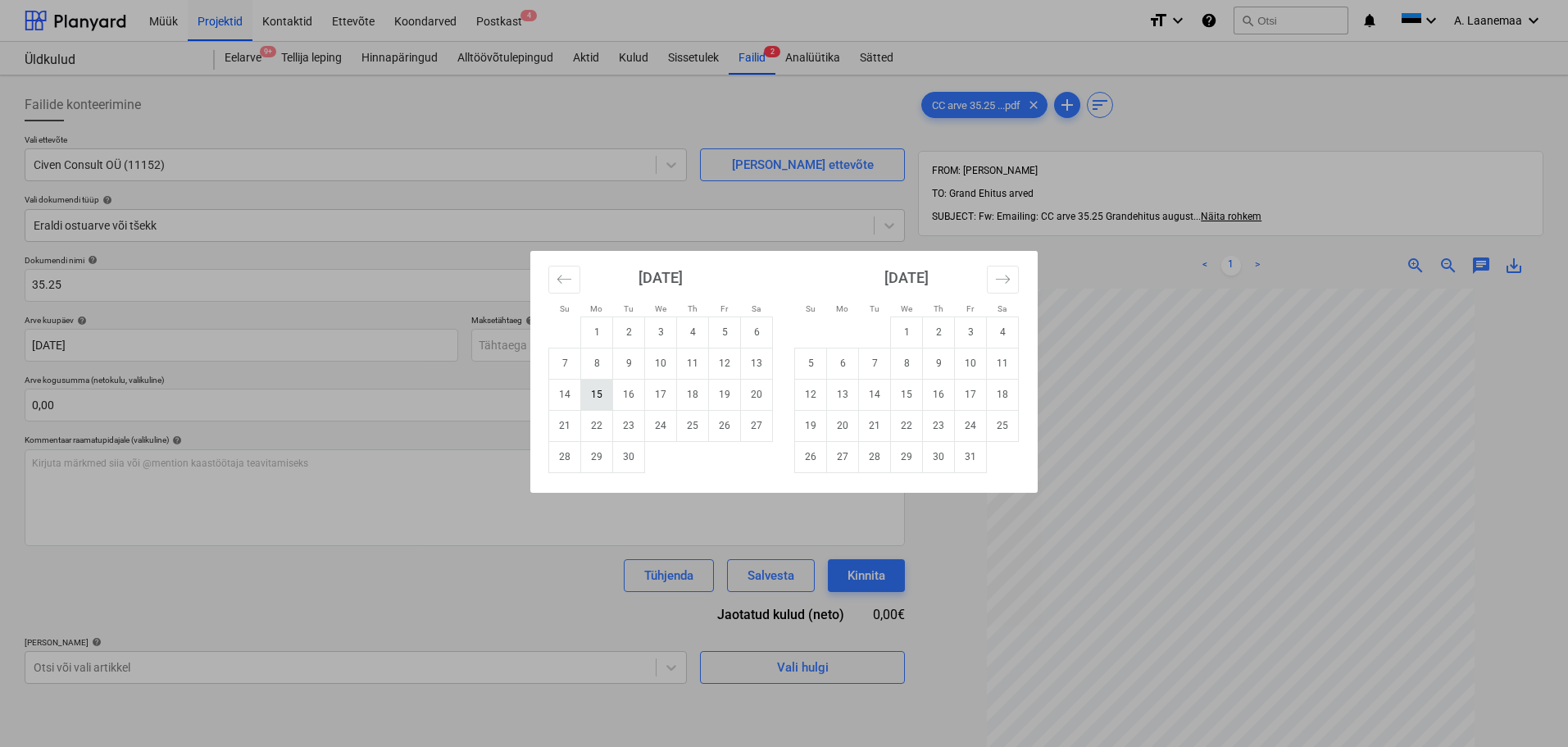
click at [595, 390] on td "15" at bounding box center [597, 394] width 32 height 31
type input "[DATE]"
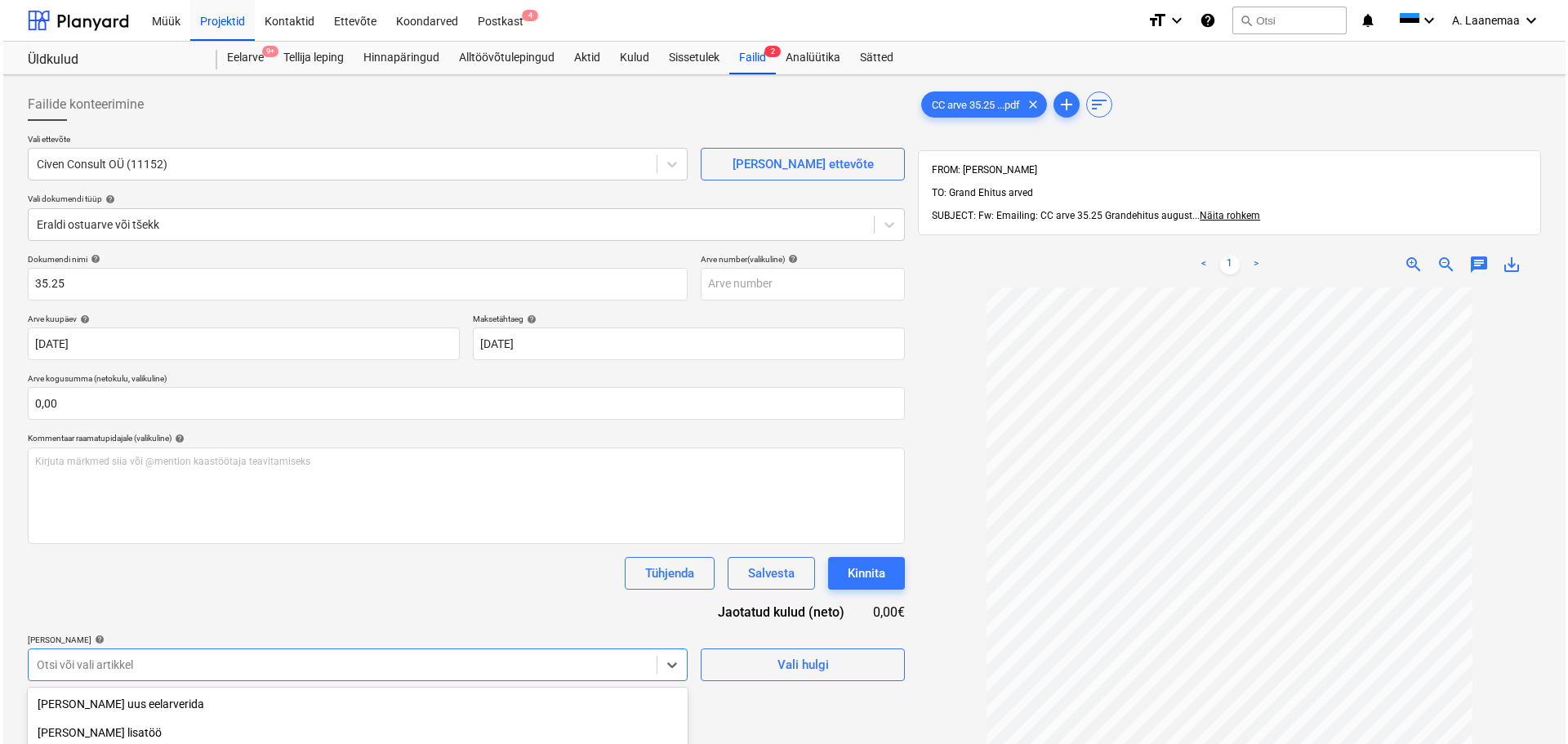
scroll to position [199, 0]
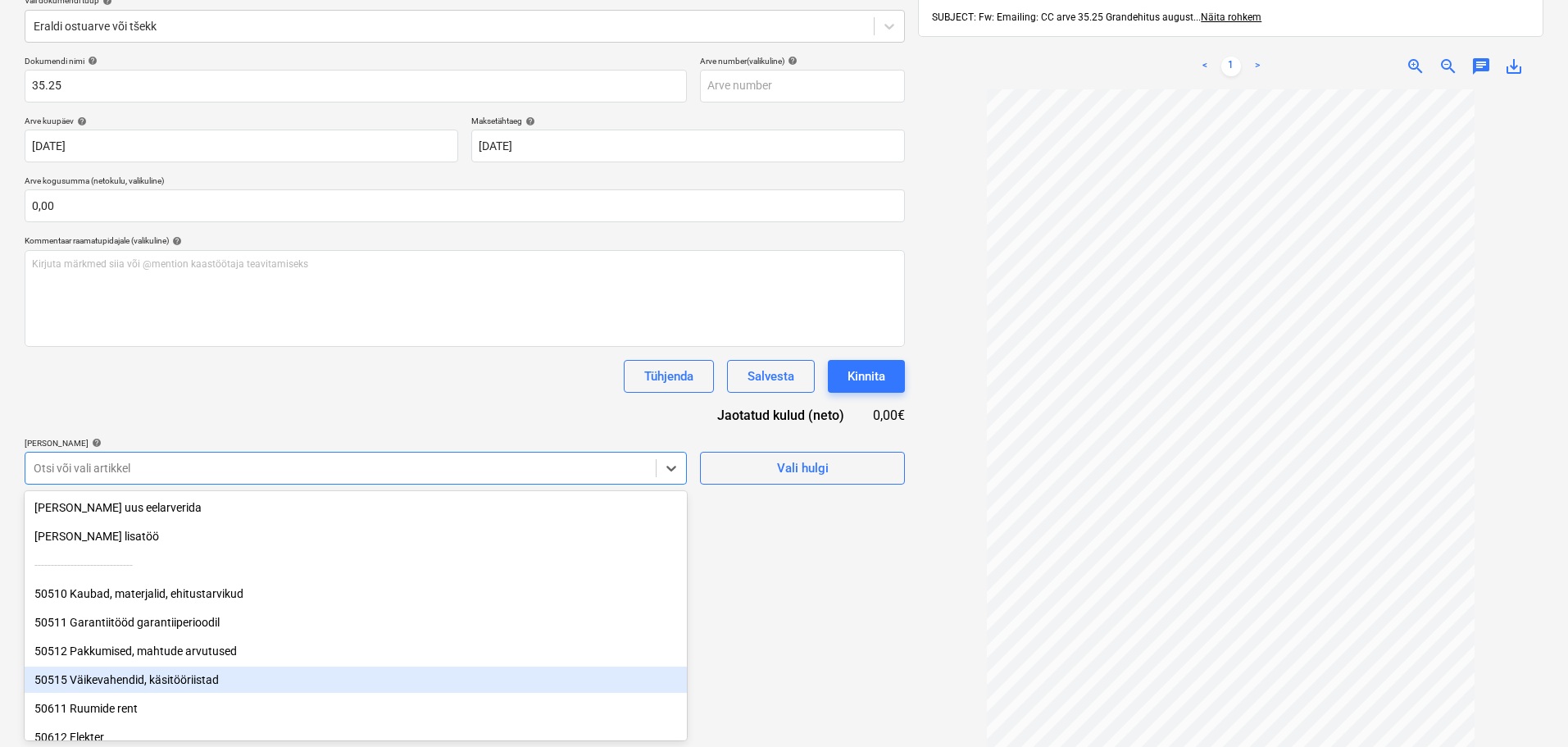
click at [453, 548] on body "Müük Projektid Kontaktid Ettevõte Koondarved Postkast 4 format_size keyboard_ar…" at bounding box center [784, 174] width 1568 height 747
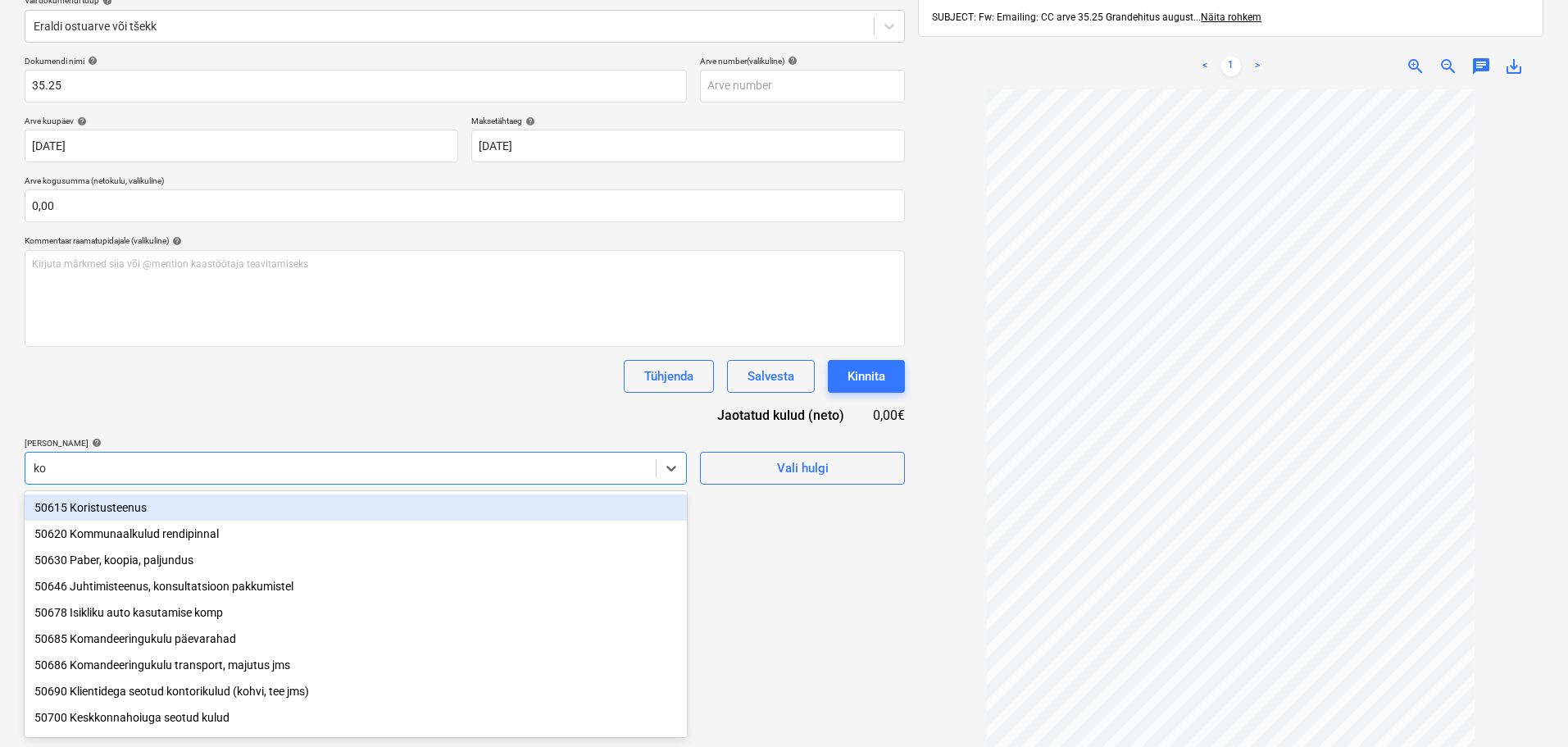
type input "kon"
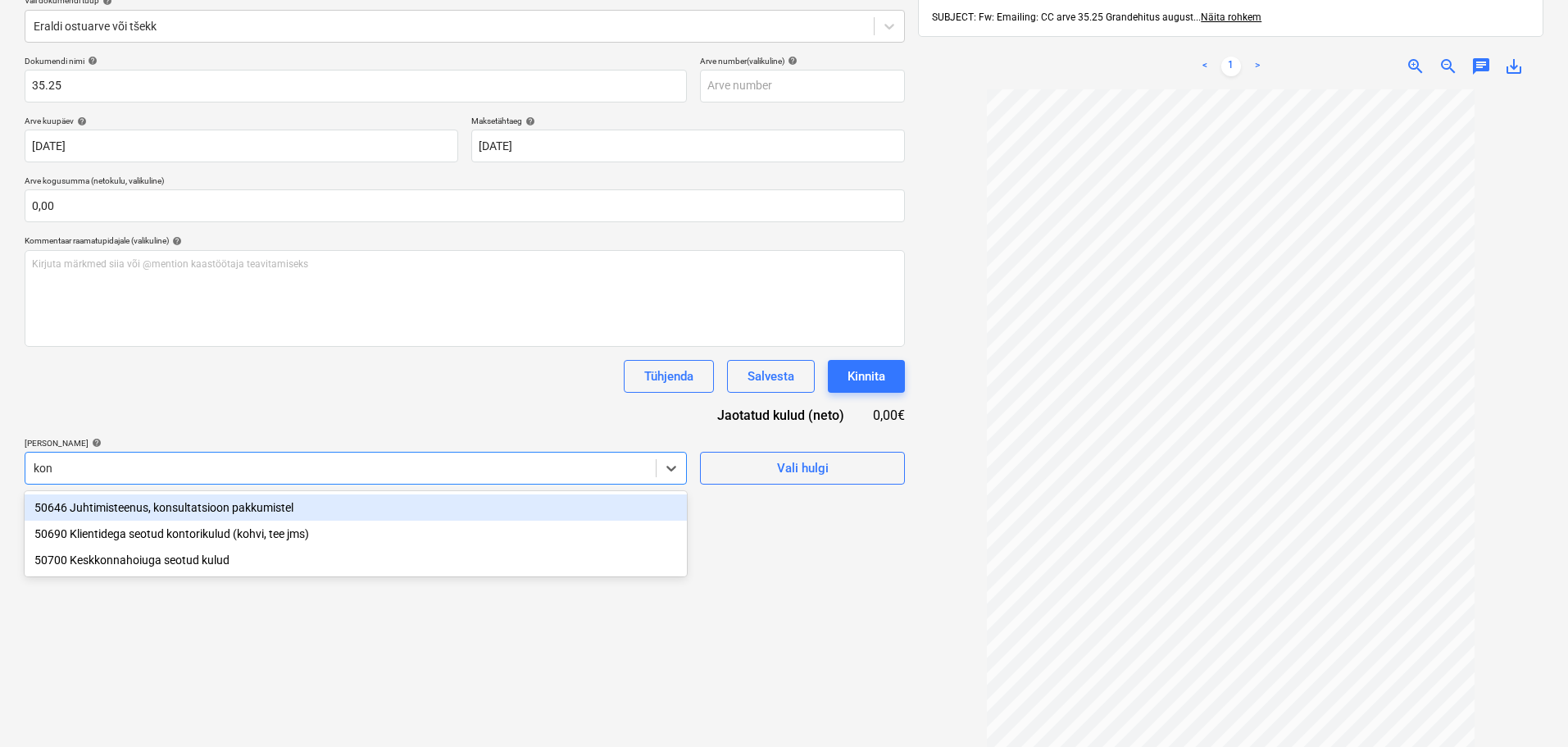
click at [243, 500] on div "50646 Juhtimisteenus, konsultatsioon pakkumistel" at bounding box center [356, 507] width 662 height 27
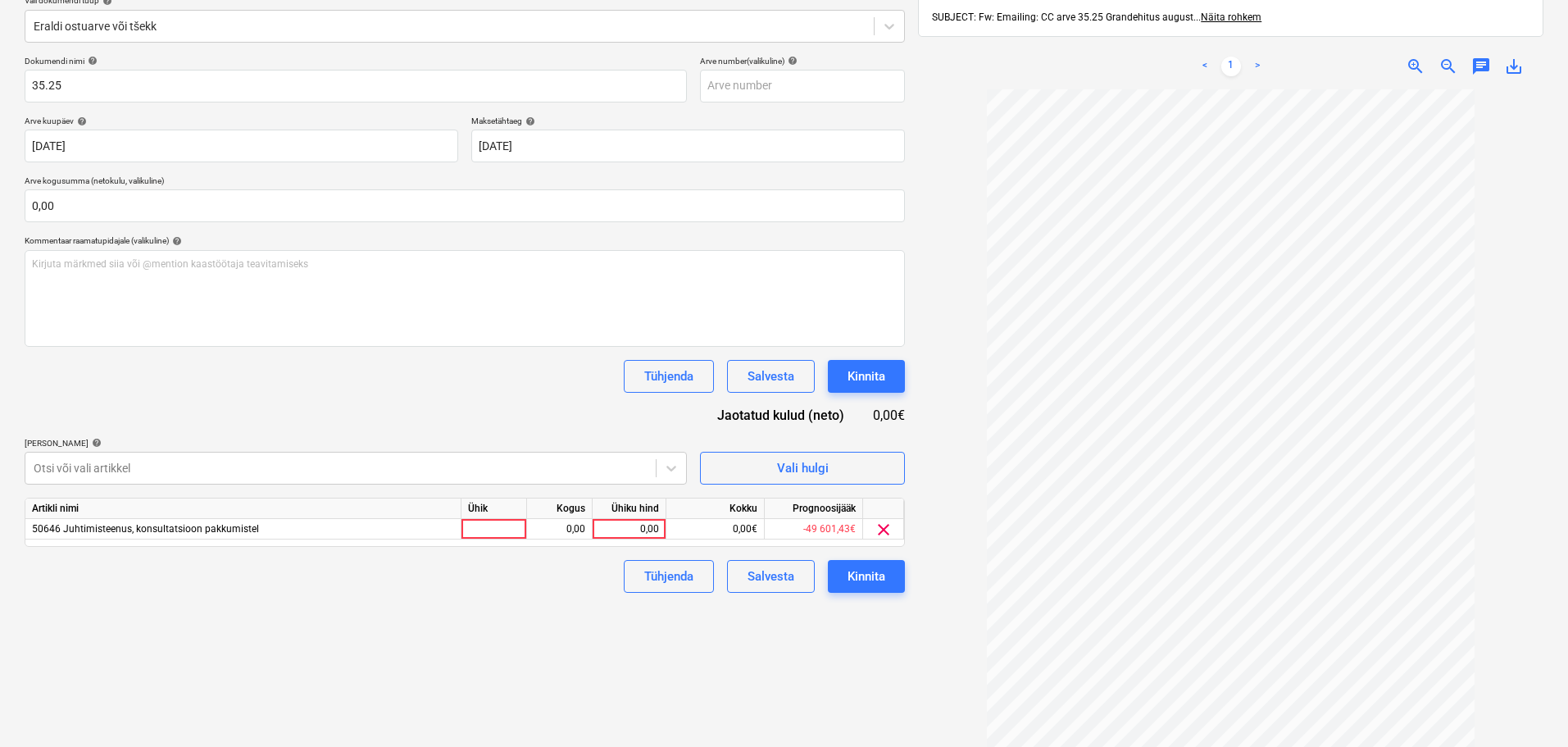
click at [741, 654] on div "Failide konteerimine Vali ettevõte Civen Consult OÜ (11152) [PERSON_NAME] uus e…" at bounding box center [464, 339] width 893 height 913
click at [614, 524] on div "0,00" at bounding box center [628, 528] width 59 height 20
type input "250"
click at [881, 589] on button "Kinnita" at bounding box center [866, 576] width 77 height 33
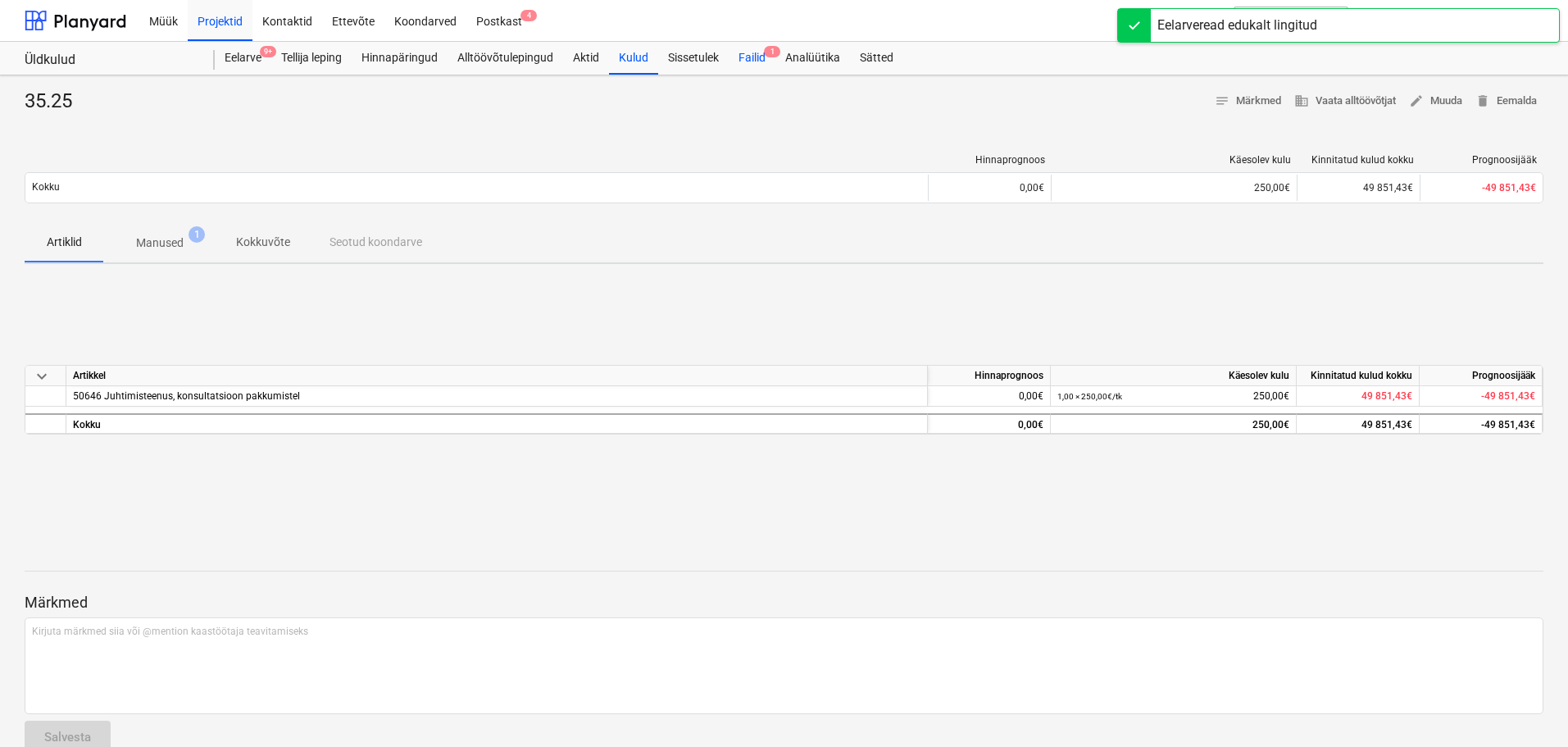
click at [747, 58] on div "Failid 1" at bounding box center [752, 59] width 47 height 33
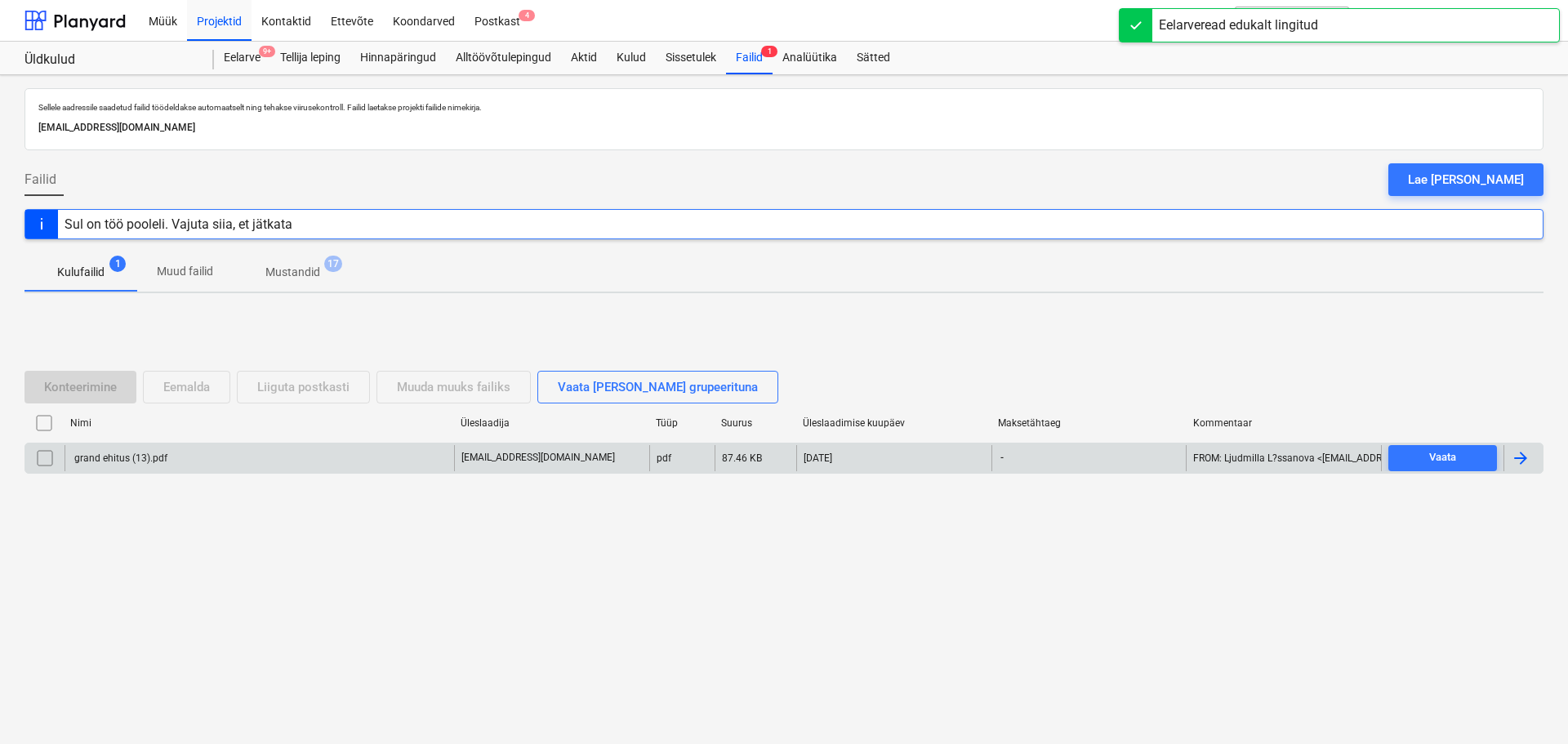
click at [147, 464] on div "grand ehitus (13).pdf" at bounding box center [260, 458] width 390 height 26
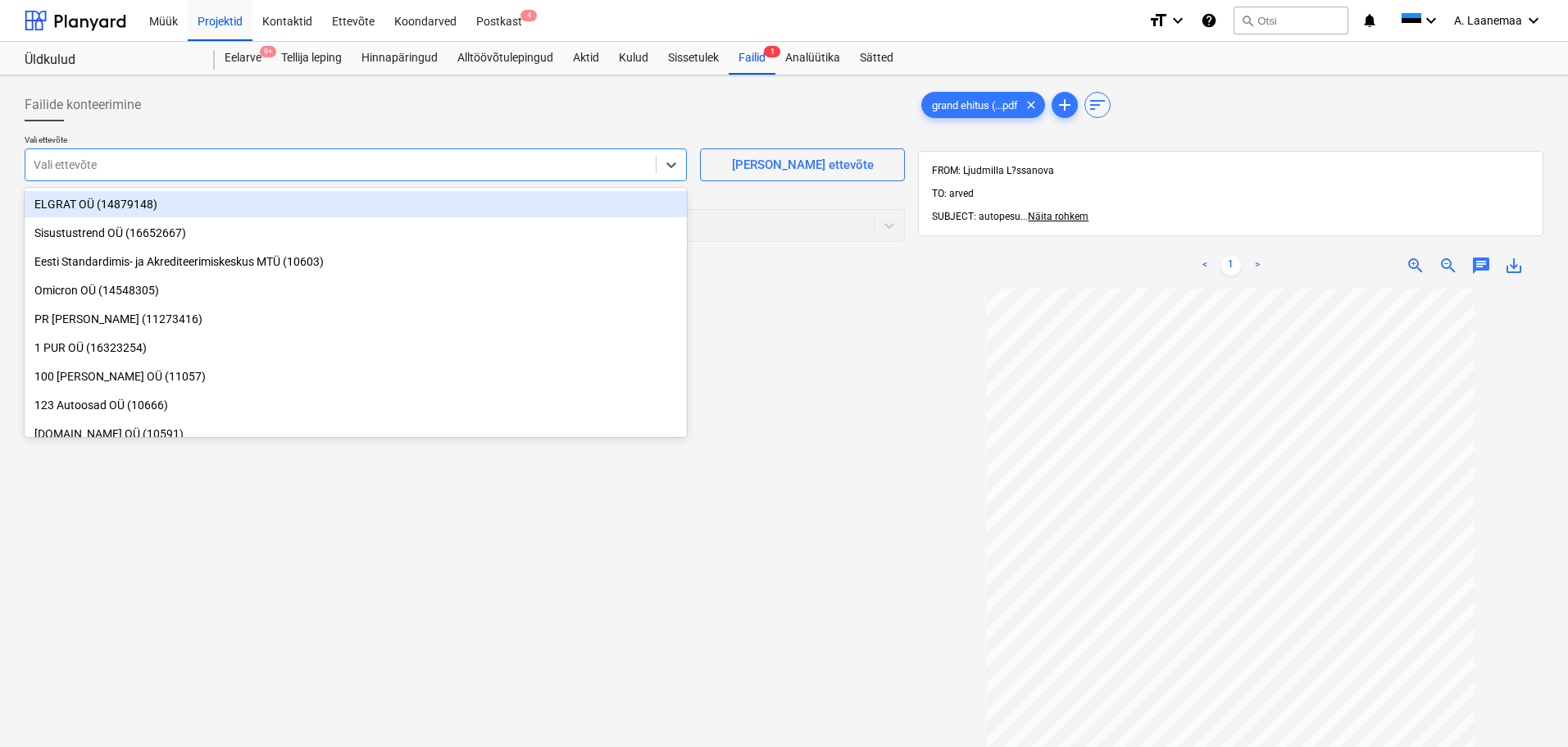
click at [103, 167] on div at bounding box center [340, 165] width 613 height 16
type input "hands"
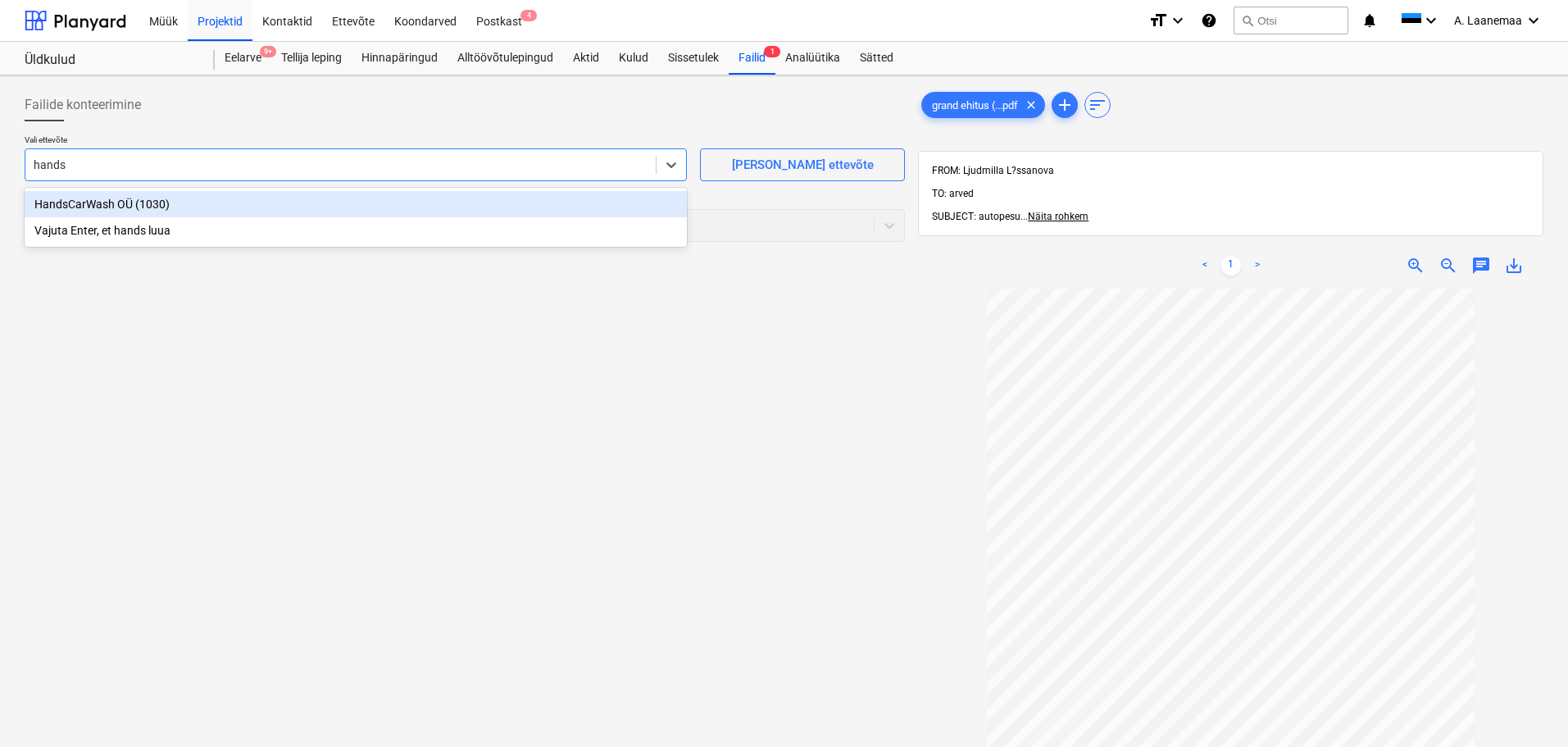
click at [132, 204] on div "HandsCarWash OÜ (1030)" at bounding box center [356, 204] width 662 height 27
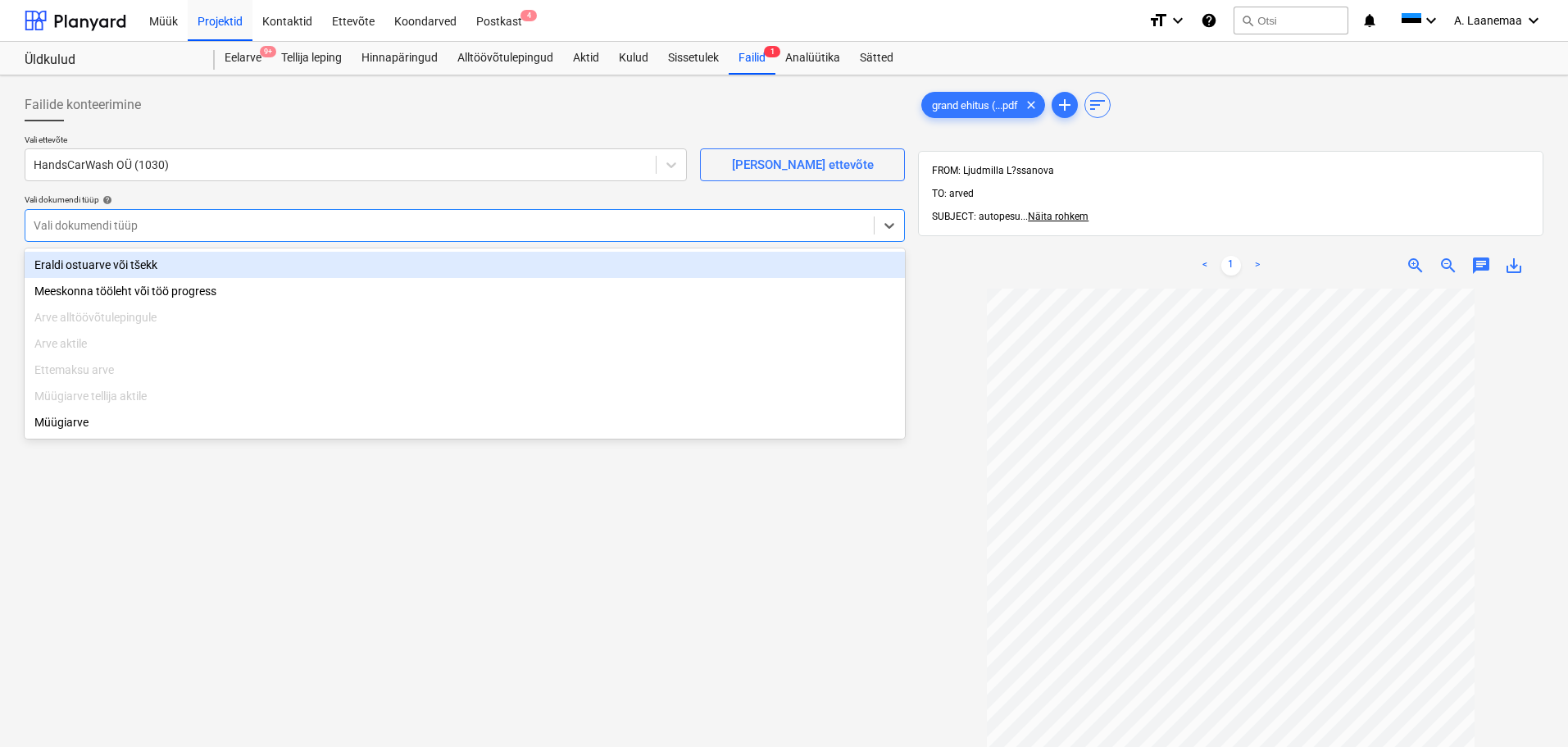
click at [132, 221] on div at bounding box center [450, 226] width 832 height 16
click at [138, 263] on div "Eraldi ostuarve või tšekk" at bounding box center [464, 264] width 880 height 27
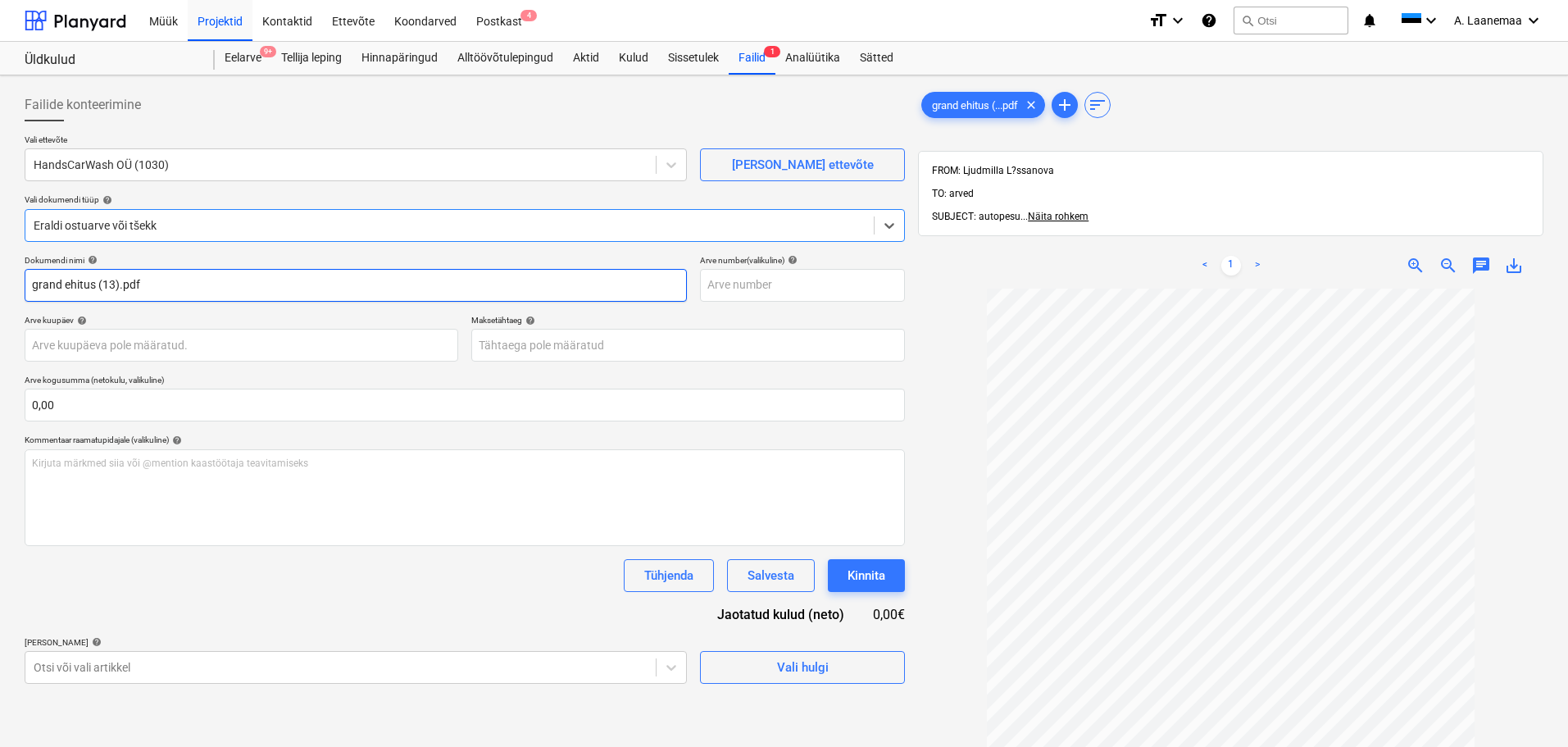
click at [133, 293] on input "grand ehitus (13).pdf" at bounding box center [356, 285] width 662 height 33
drag, startPoint x: 178, startPoint y: 280, endPoint x: 0, endPoint y: 254, distance: 179.9
click at [0, 254] on div "Failide konteerimine Vali ettevõte HandsCarWash OÜ (1030) [PERSON_NAME] uus ett…" at bounding box center [784, 539] width 1568 height 927
type input "24/34"
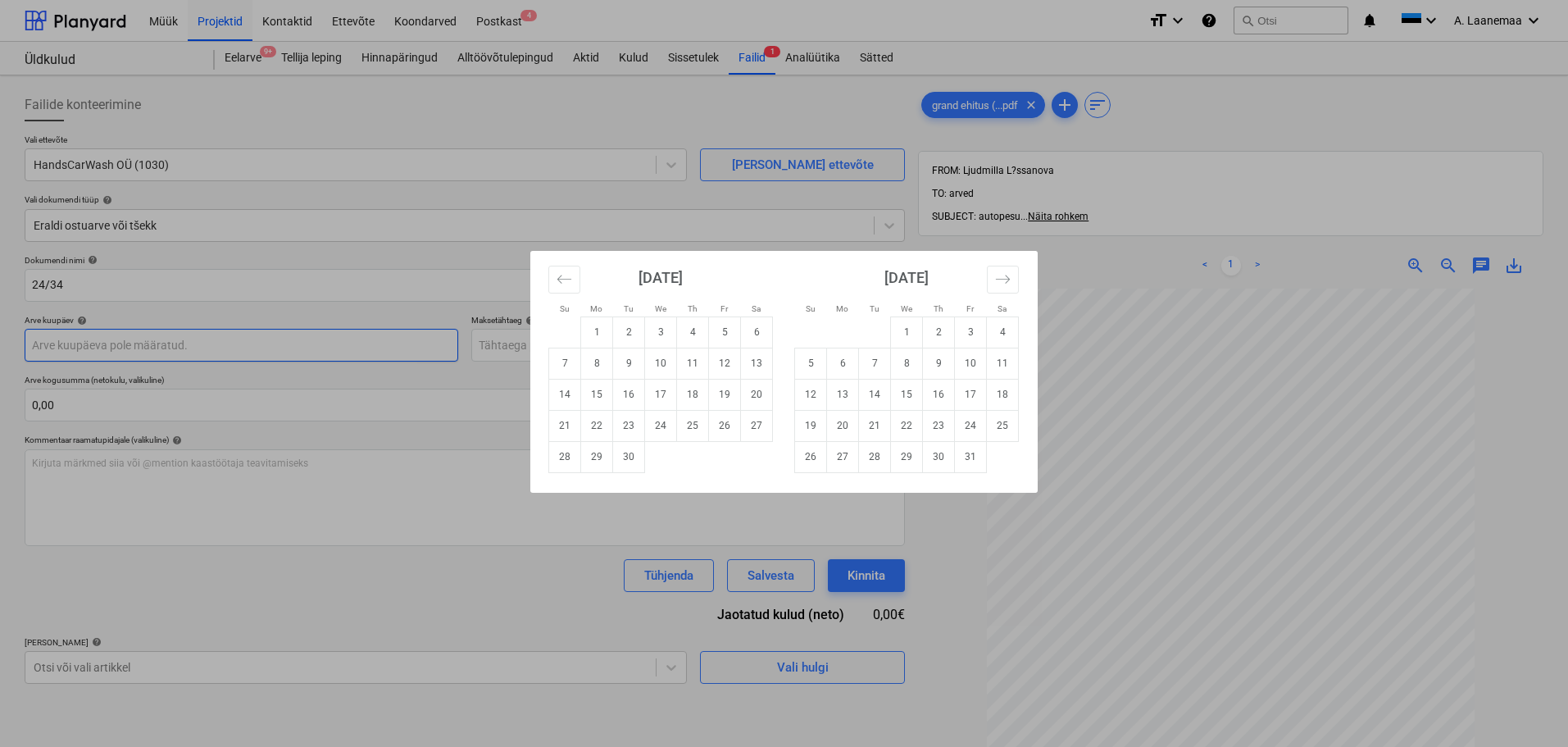
click at [87, 339] on body "Müük Projektid Kontaktid Ettevõte Koondarved Postkast 4 format_size keyboard_ar…" at bounding box center [784, 373] width 1568 height 747
click at [592, 335] on td "1" at bounding box center [597, 332] width 32 height 31
type input "[DATE]"
click at [597, 350] on body "Müük Projektid Kontaktid Ettevõte Koondarved Postkast 4 format_size keyboard_ar…" at bounding box center [784, 373] width 1568 height 747
click at [565, 368] on td "7" at bounding box center [565, 363] width 32 height 31
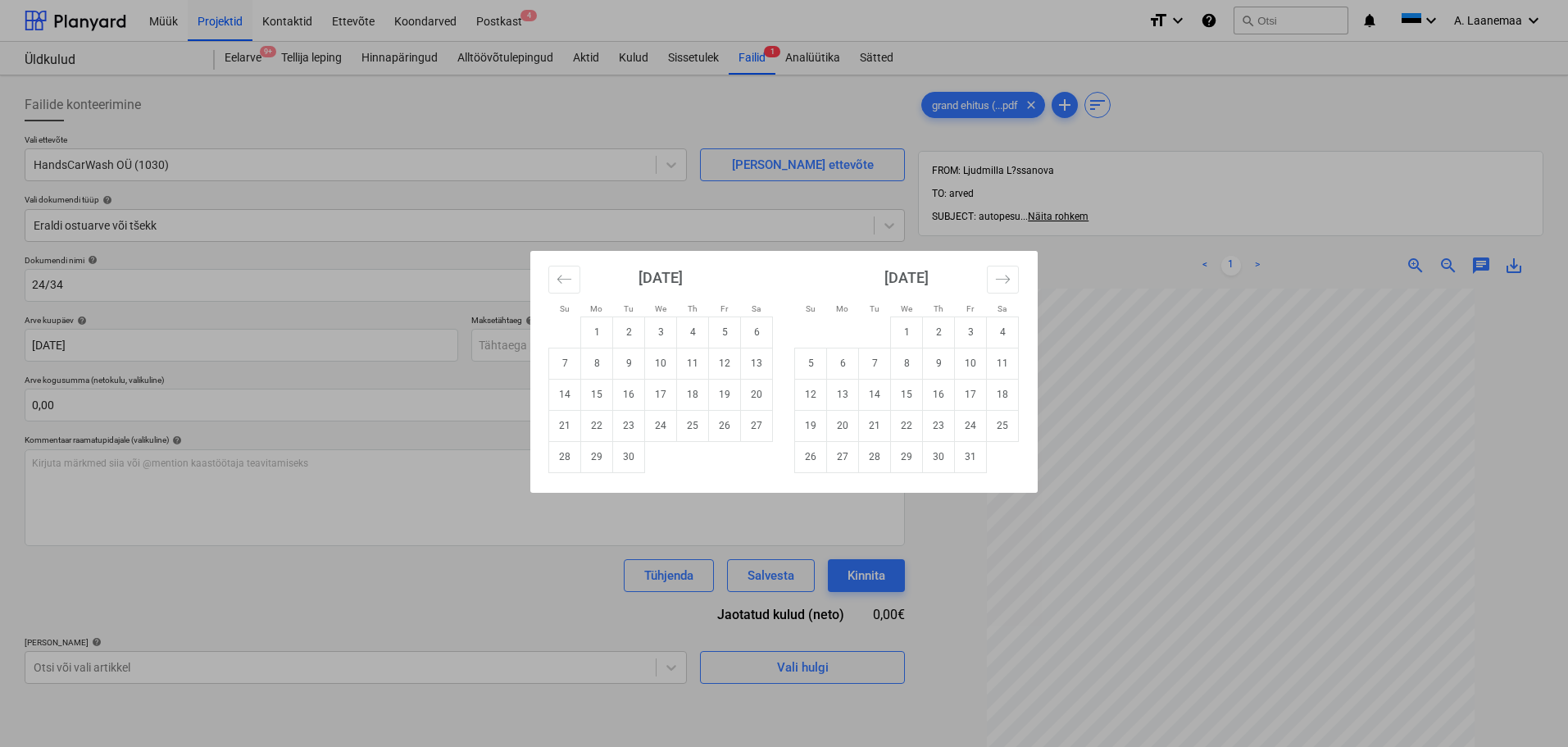
type input "[DATE]"
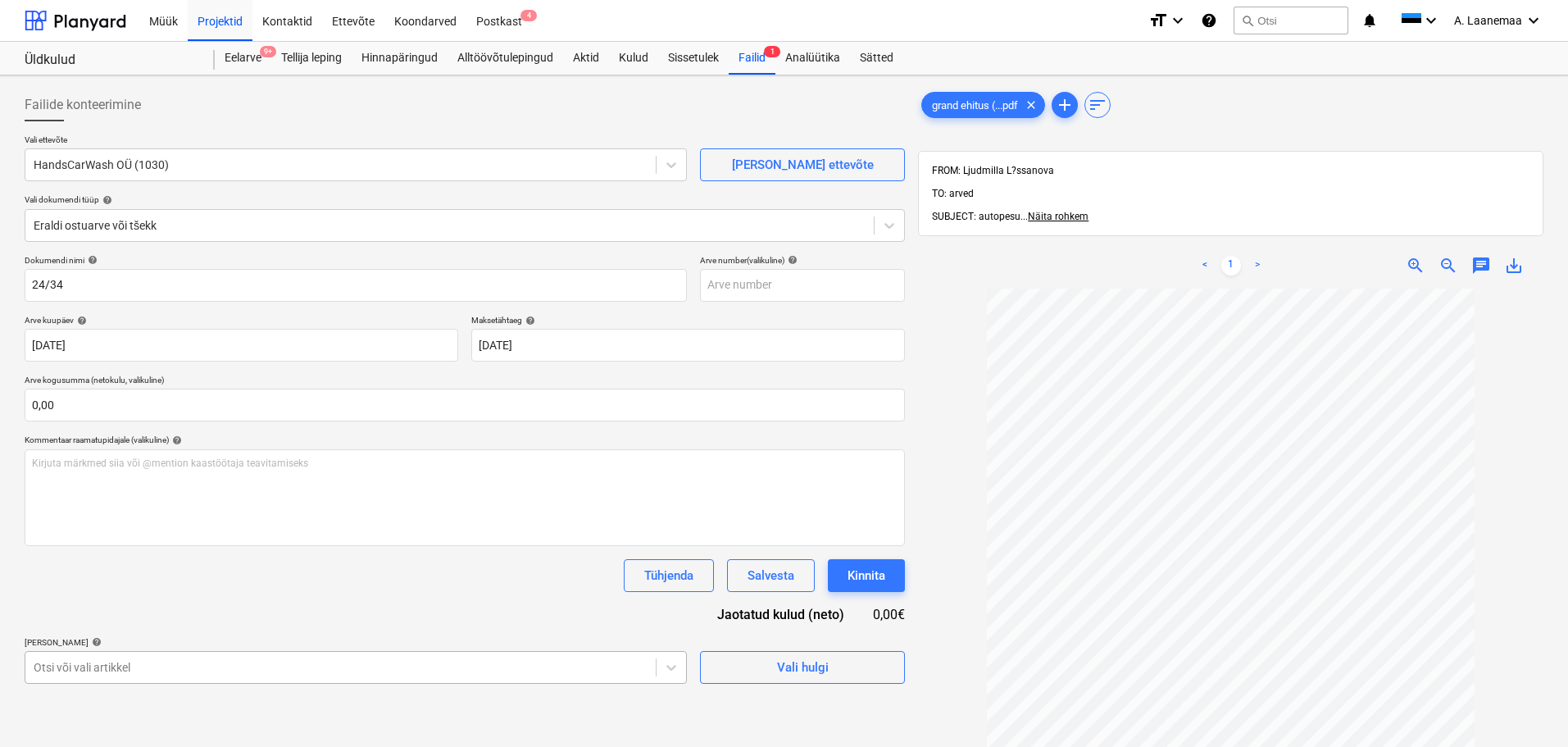
click at [517, 667] on body "Müük Projektid Kontaktid Ettevõte Koondarved Postkast 4 format_size keyboard_ar…" at bounding box center [784, 373] width 1568 height 747
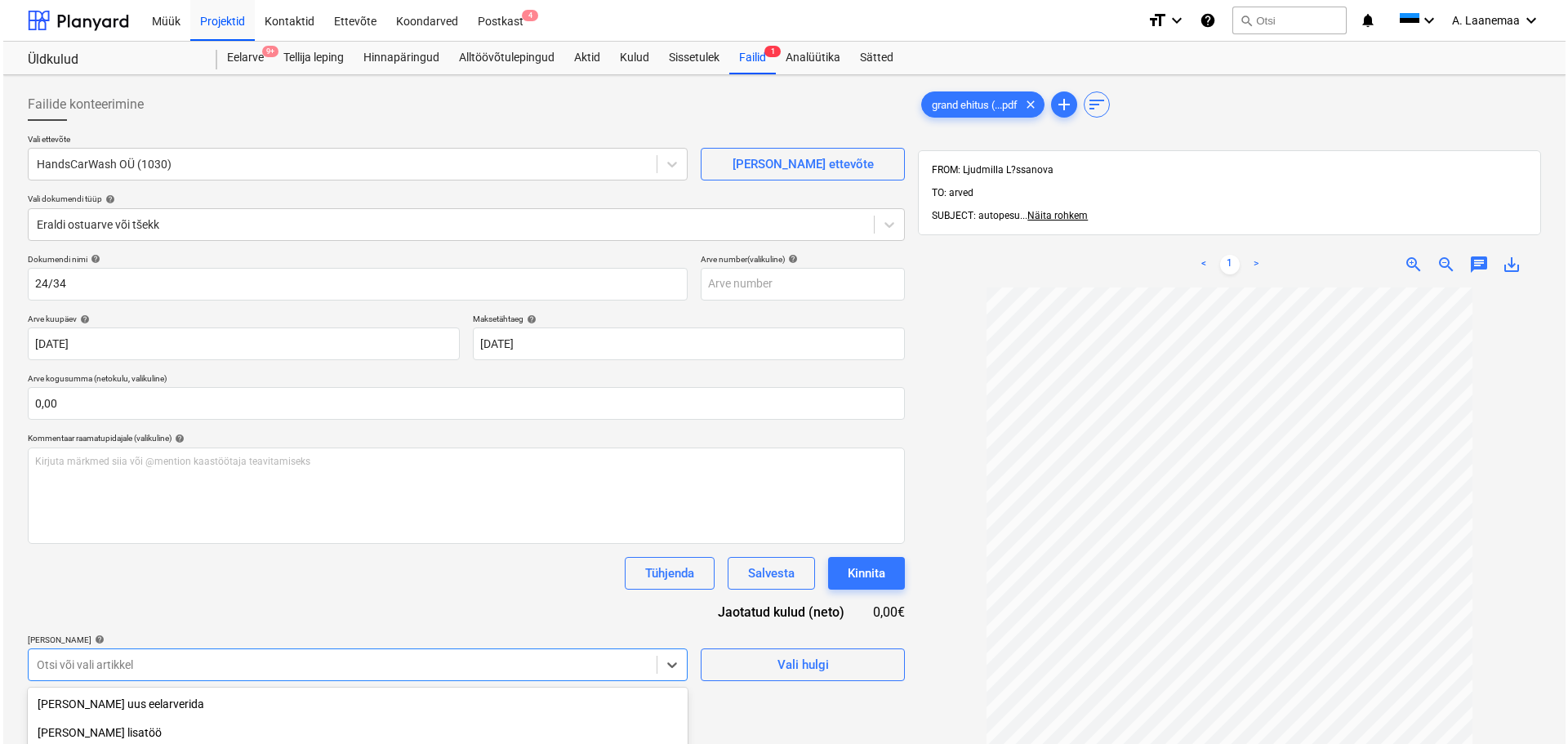
scroll to position [199, 0]
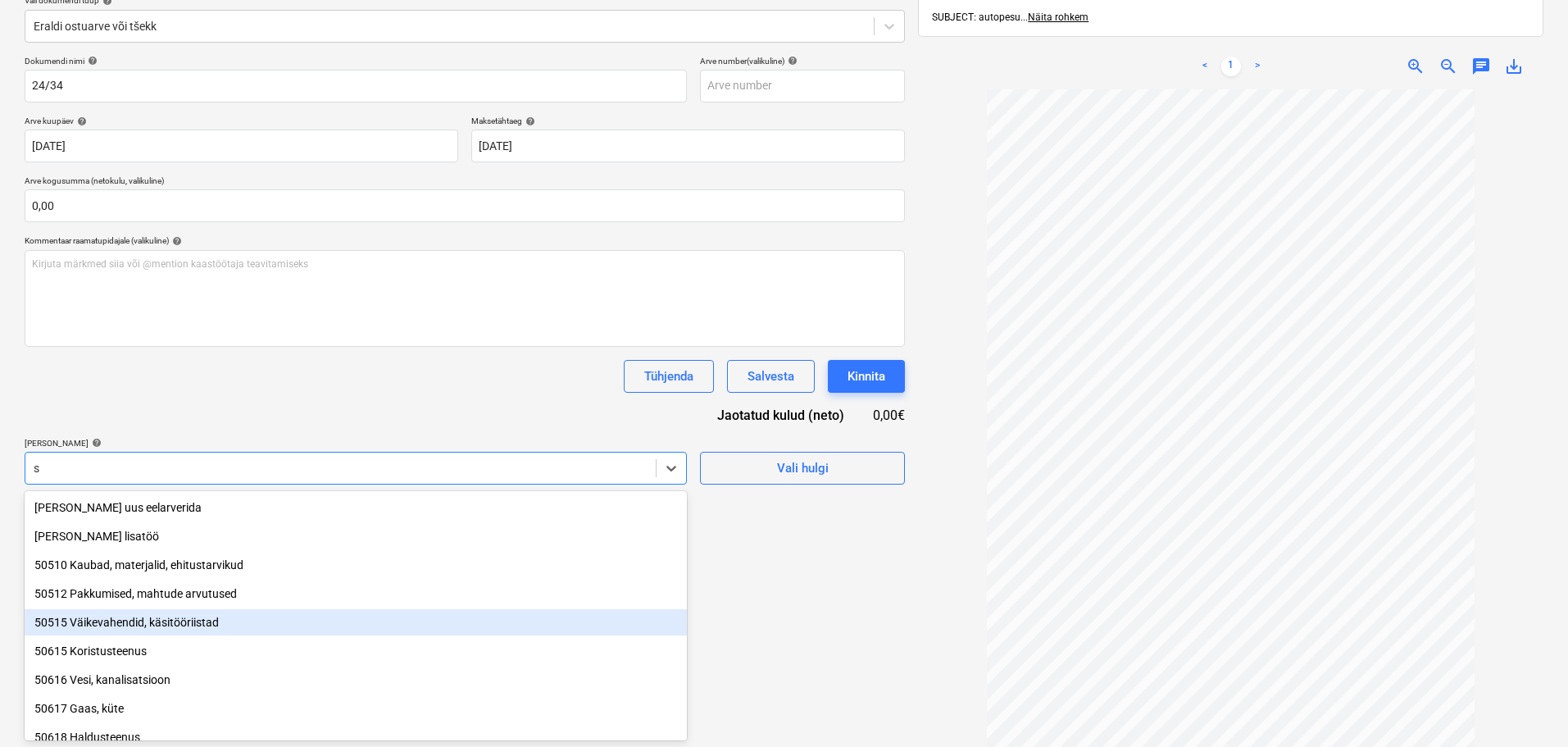
type input "sõ"
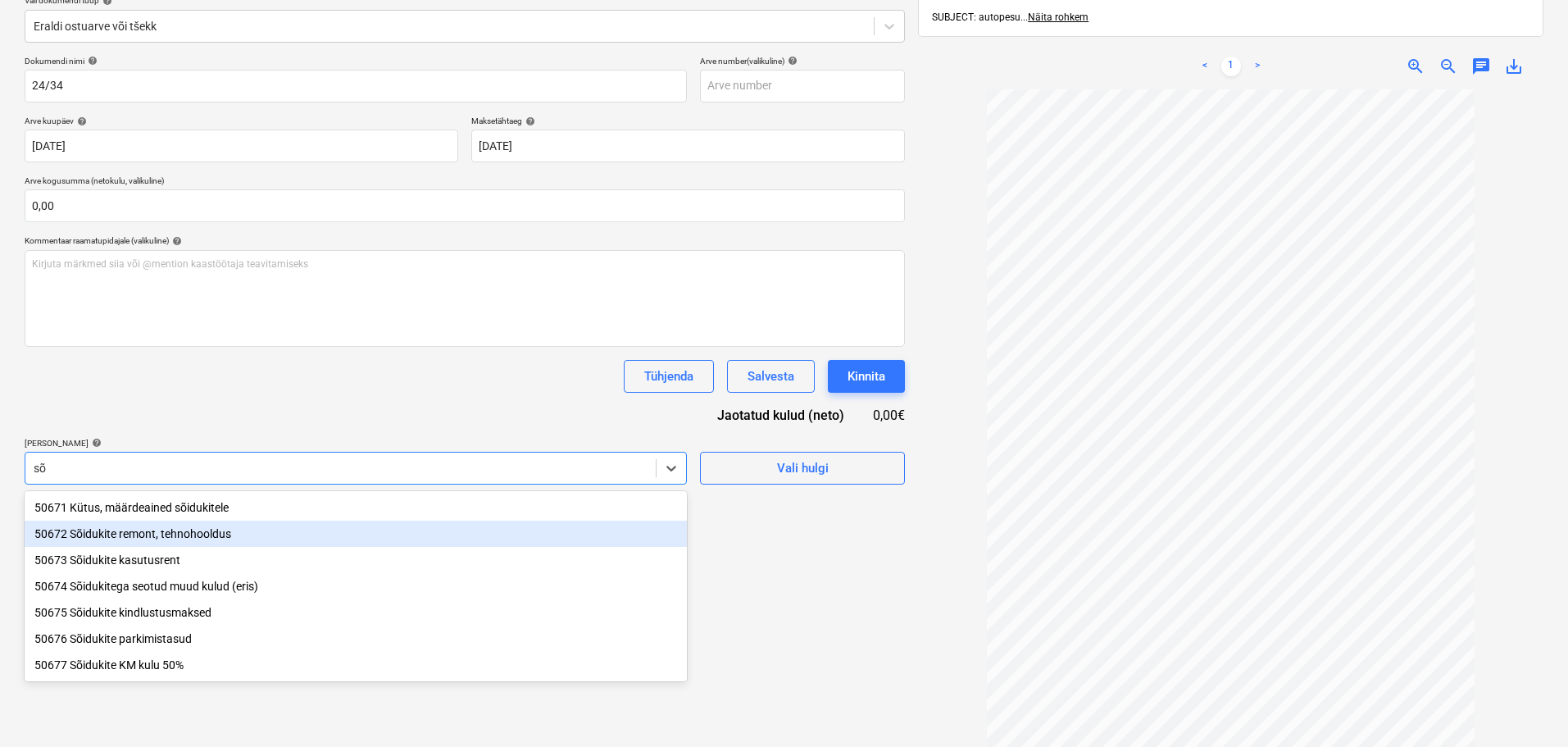
click at [235, 539] on div "50672 Sõidukite remont, tehnohooldus" at bounding box center [356, 533] width 662 height 27
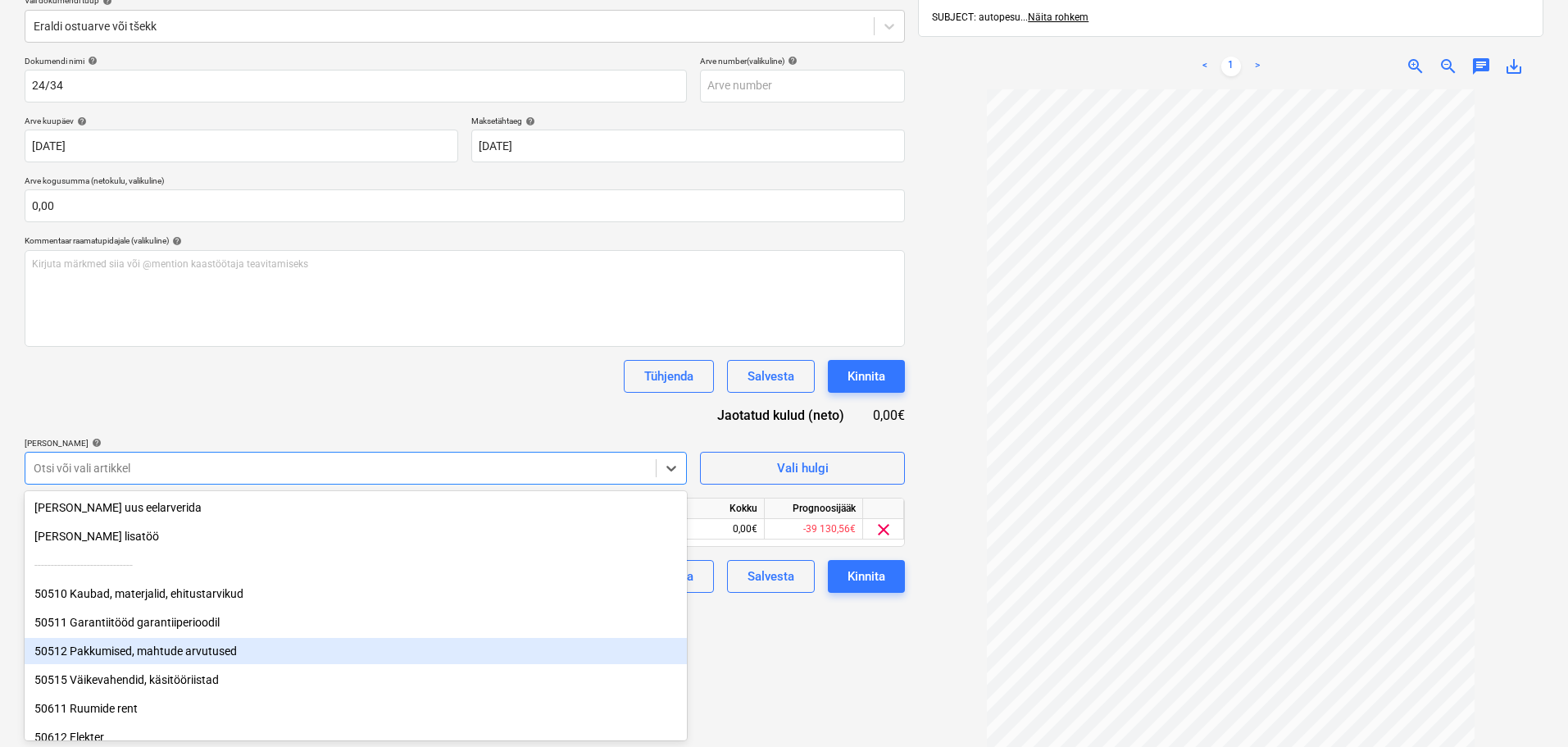
click at [795, 679] on div "Failide konteerimine Vali ettevõte HandsCarWash OÜ (1030) [PERSON_NAME] uus ett…" at bounding box center [464, 339] width 893 height 913
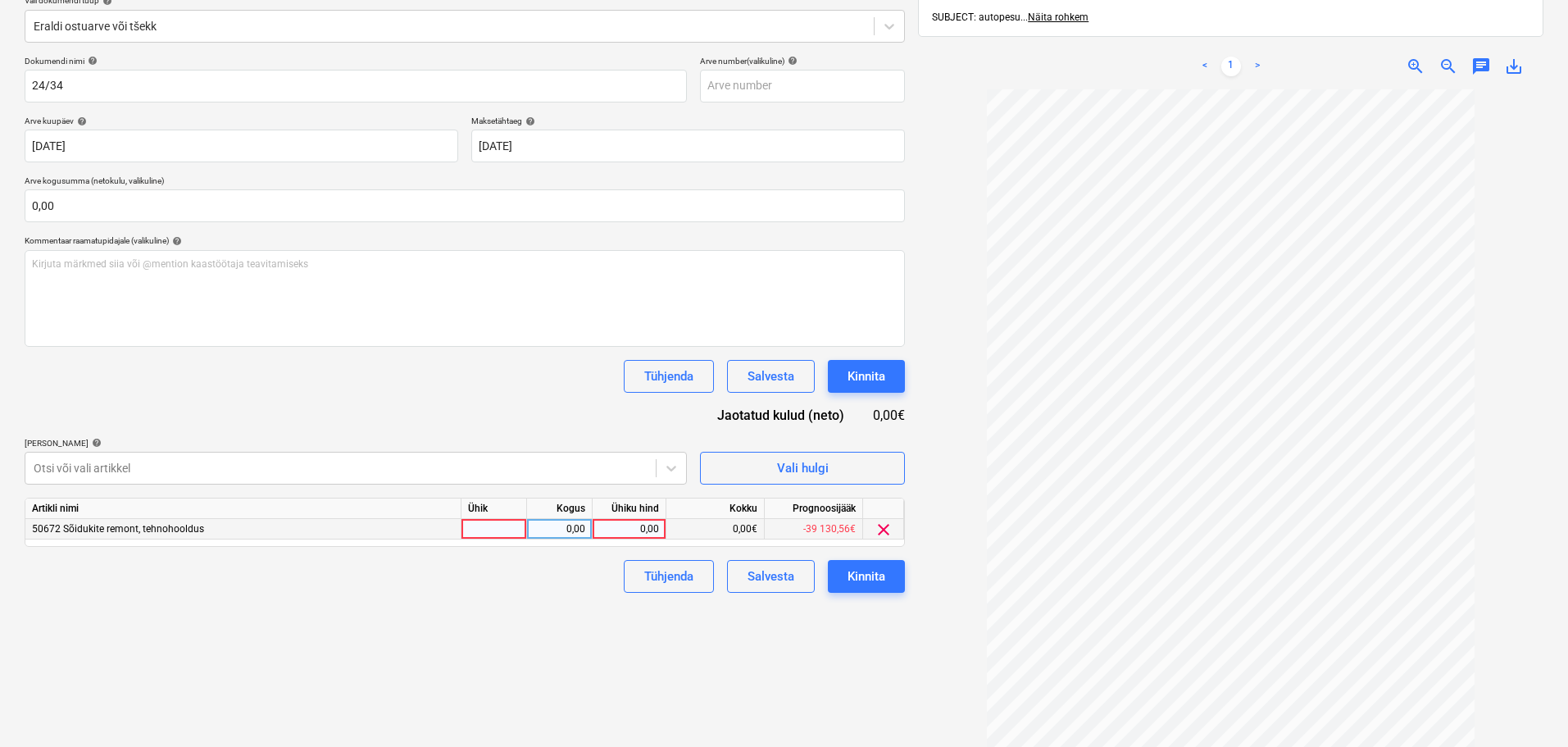
click at [628, 531] on div "0,00" at bounding box center [628, 528] width 59 height 20
type input "160"
click at [881, 571] on div "Kinnita" at bounding box center [866, 575] width 37 height 21
